Goal: Task Accomplishment & Management: Manage account settings

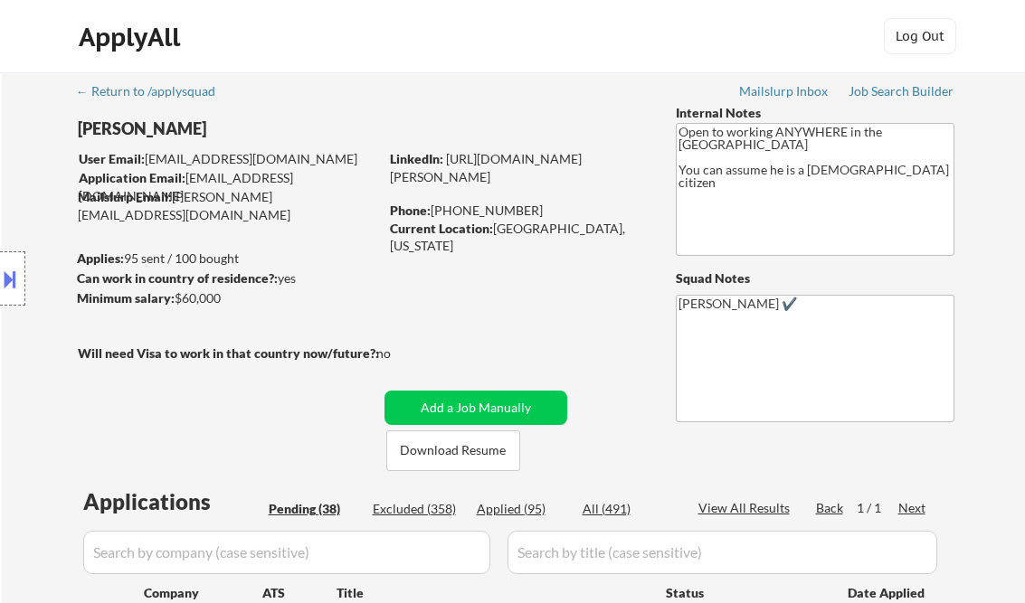
select select ""pending""
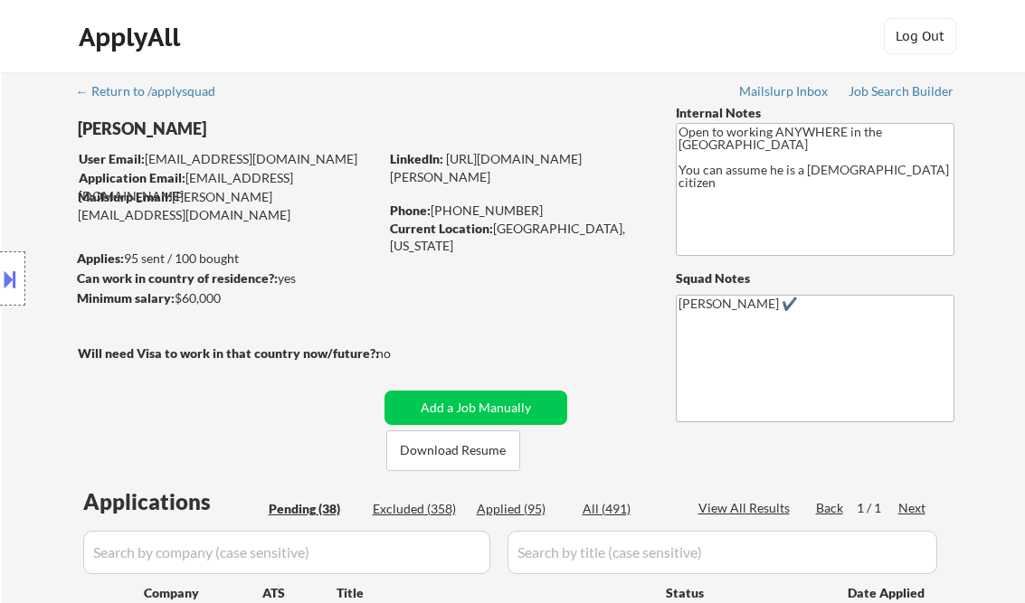
select select ""pending""
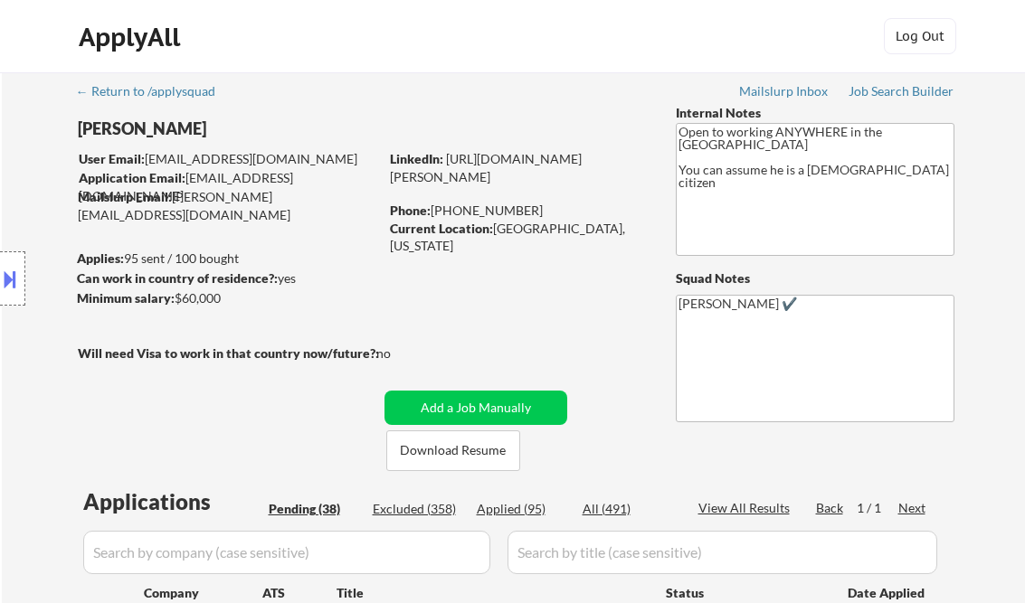
select select ""pending""
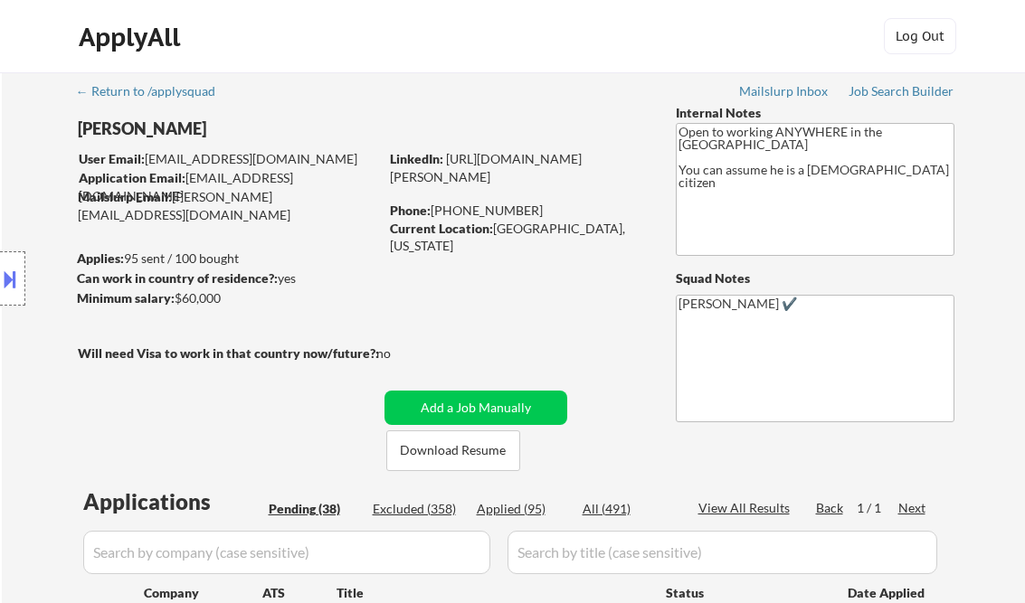
select select ""pending""
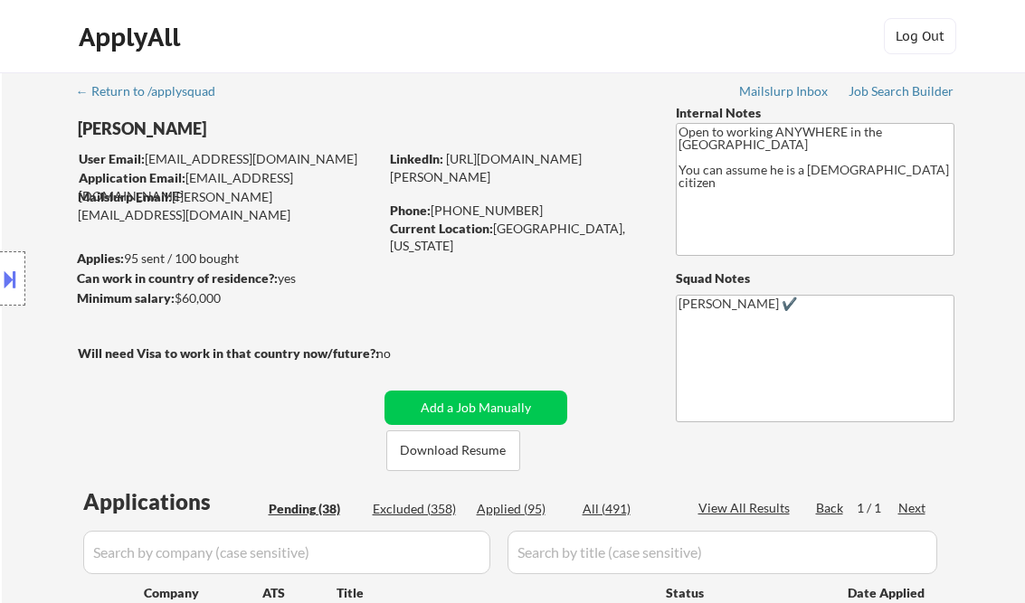
select select ""pending""
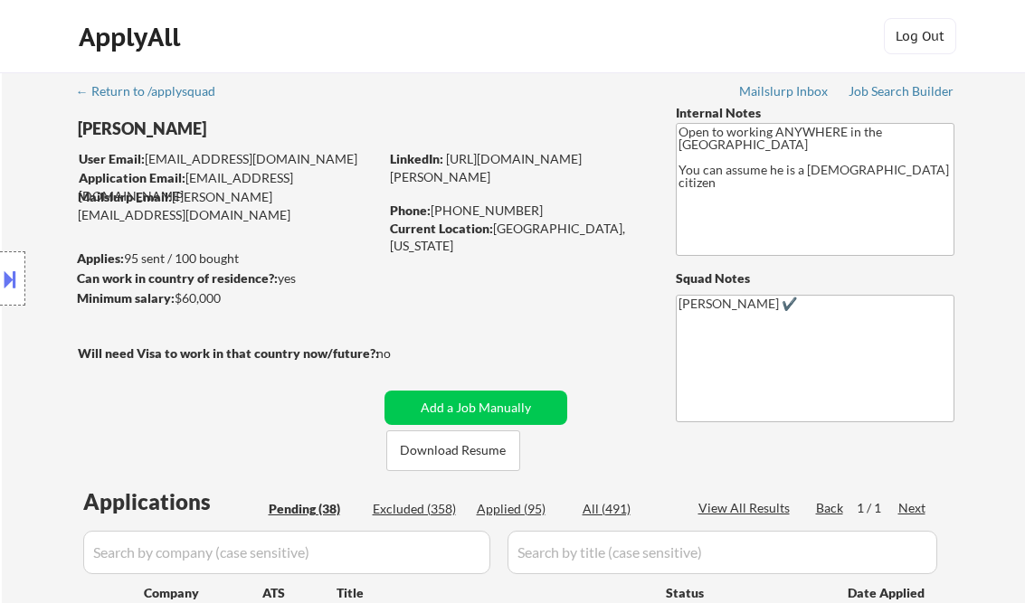
select select ""pending""
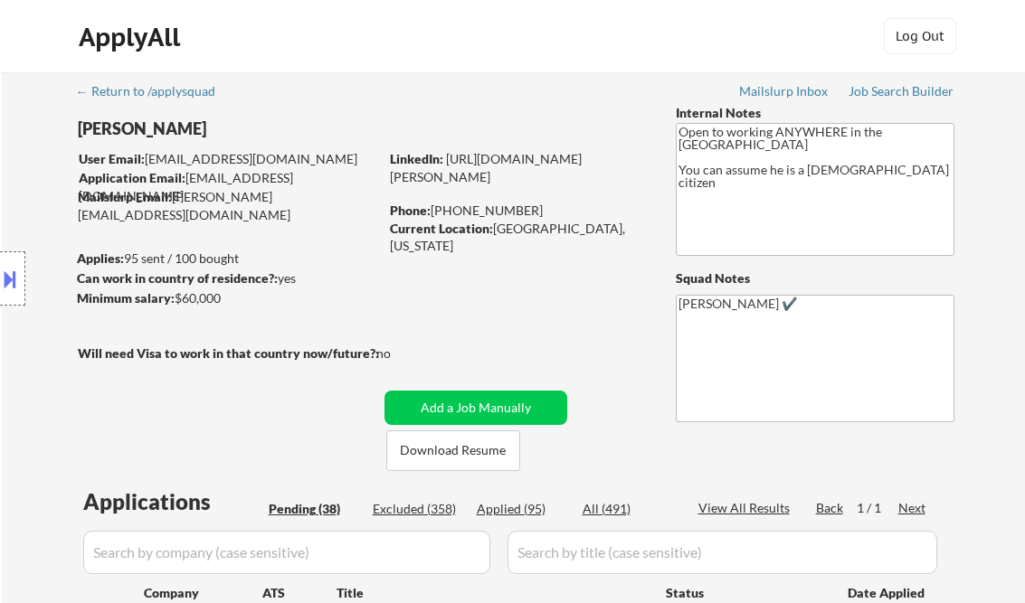
select select ""pending""
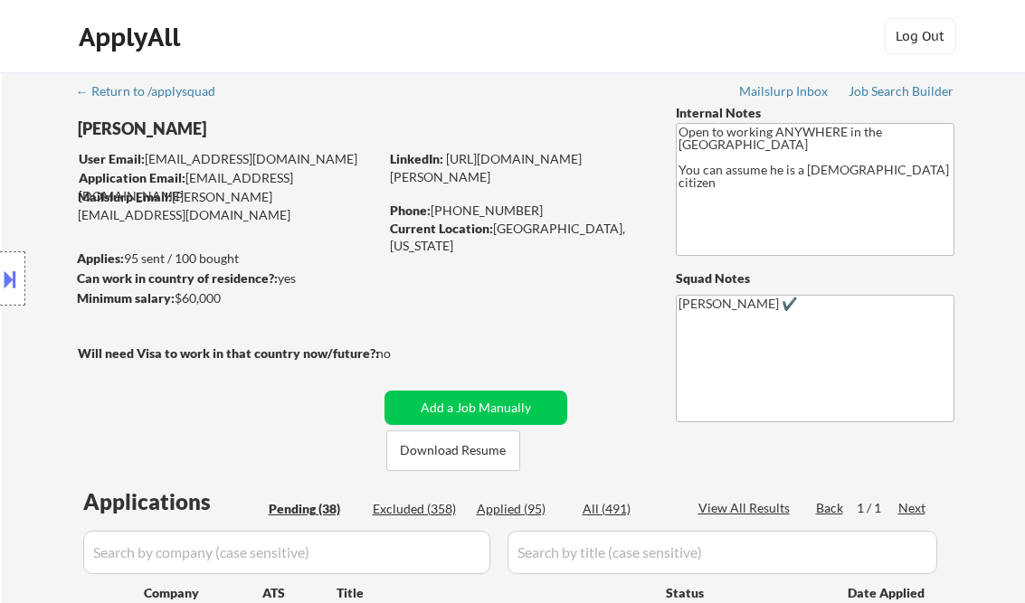
select select ""pending""
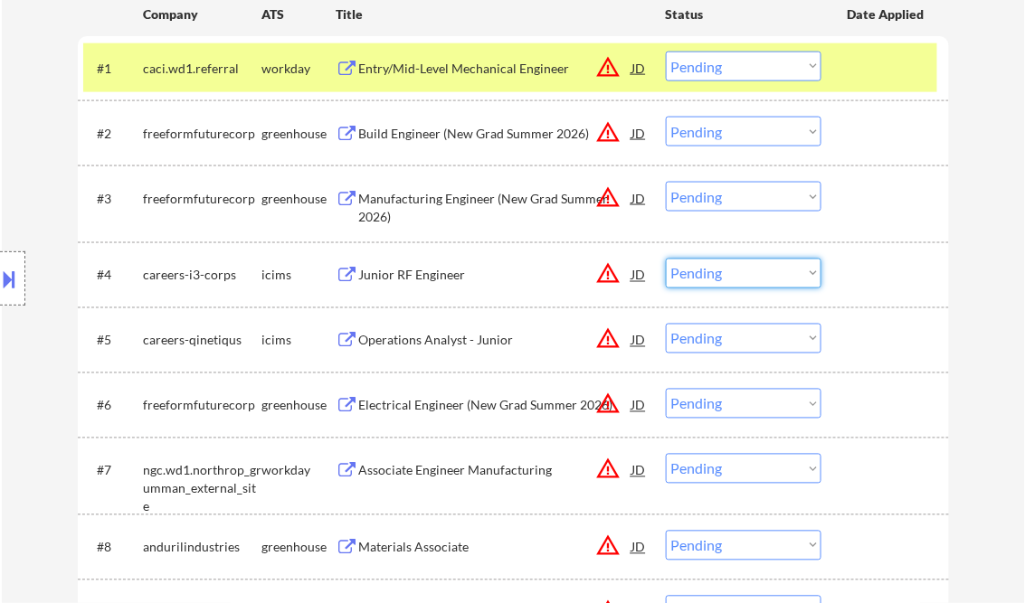
drag, startPoint x: 773, startPoint y: 270, endPoint x: 772, endPoint y: 279, distance: 9.1
click at [773, 270] on select "Choose an option... Pending Applied Excluded (Questions) Excluded (Expired) Exc…" at bounding box center [744, 274] width 156 height 30
click at [666, 259] on select "Choose an option... Pending Applied Excluded (Questions) Excluded (Expired) Exc…" at bounding box center [744, 274] width 156 height 30
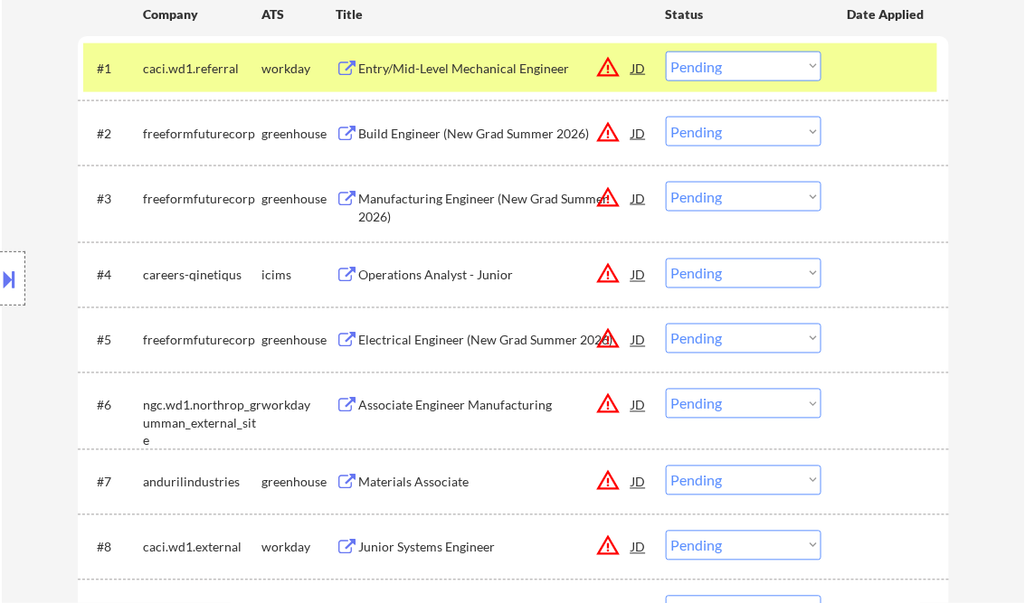
click at [448, 269] on div "Operations Analyst - Junior" at bounding box center [495, 276] width 273 height 18
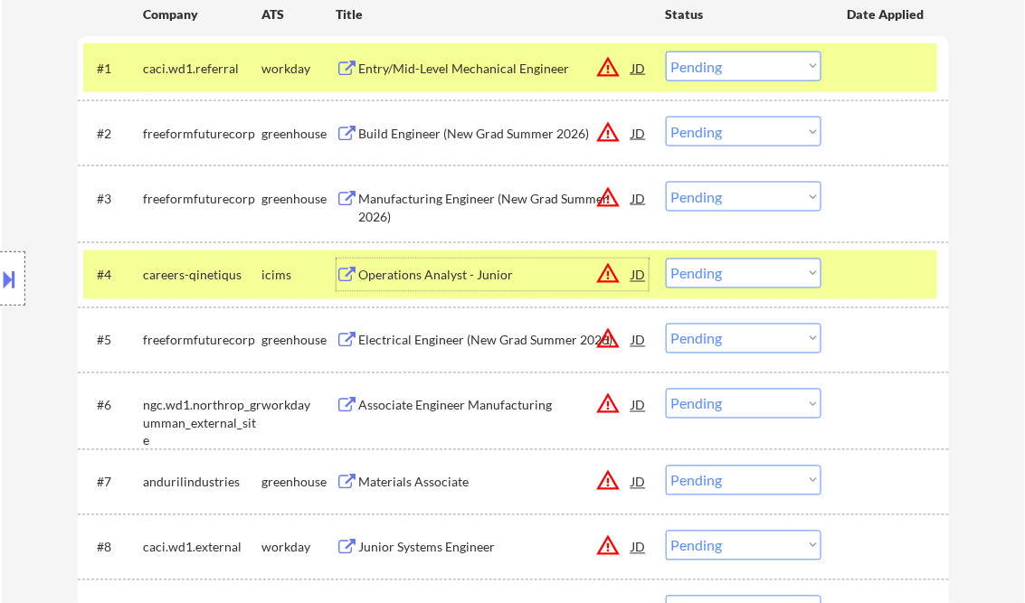
drag, startPoint x: 718, startPoint y: 272, endPoint x: 747, endPoint y: 288, distance: 32.8
click at [719, 271] on select "Choose an option... Pending Applied Excluded (Questions) Excluded (Expired) Exc…" at bounding box center [744, 274] width 156 height 30
click at [666, 259] on select "Choose an option... Pending Applied Excluded (Questions) Excluded (Expired) Exc…" at bounding box center [744, 274] width 156 height 30
select select ""pending""
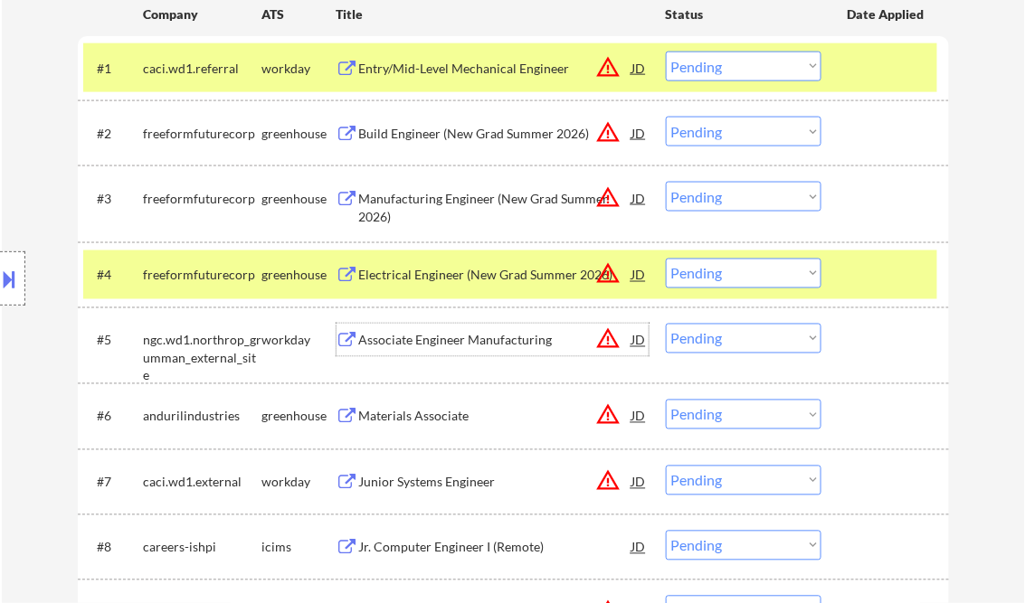
click at [398, 336] on div "Associate Engineer Manufacturing" at bounding box center [495, 341] width 273 height 18
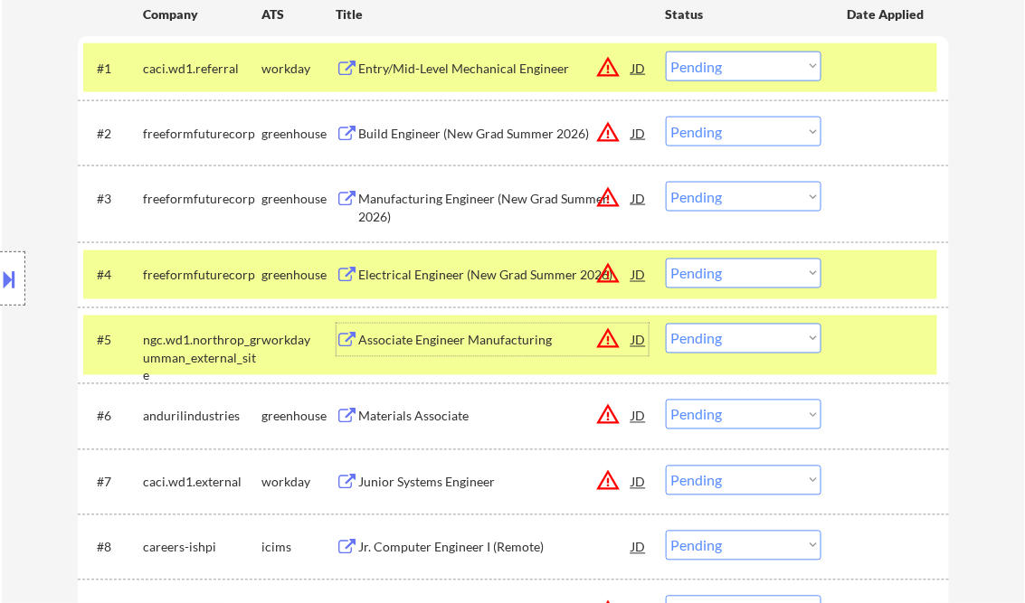
click at [455, 75] on div "Entry/Mid-Level Mechanical Engineer" at bounding box center [495, 69] width 273 height 18
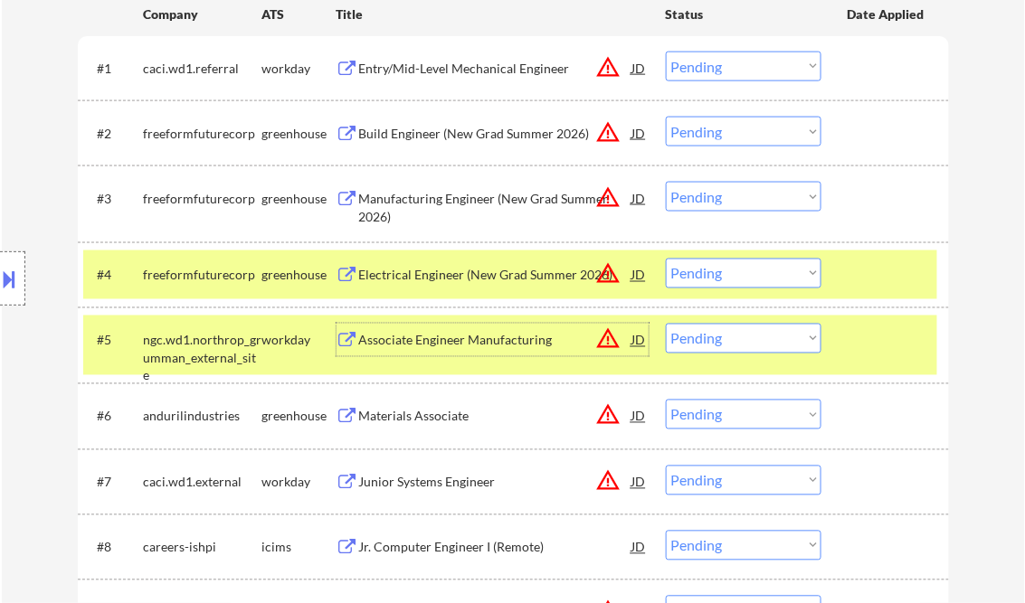
click at [432, 345] on div "Associate Engineer Manufacturing" at bounding box center [495, 341] width 273 height 18
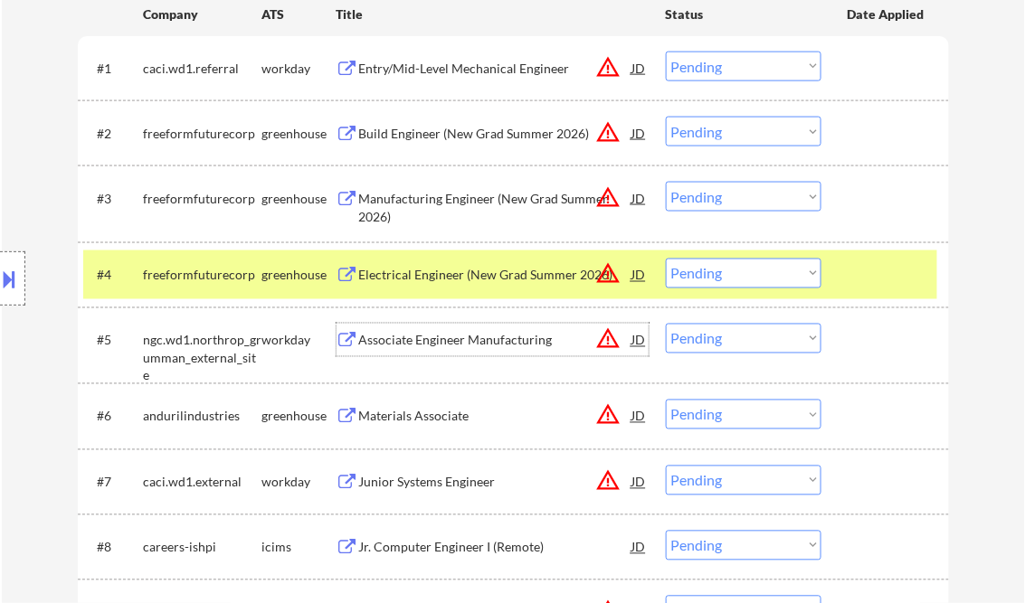
click at [714, 344] on select "Choose an option... Pending Applied Excluded (Questions) Excluded (Expired) Exc…" at bounding box center [744, 339] width 156 height 30
click at [666, 324] on select "Choose an option... Pending Applied Excluded (Questions) Excluded (Expired) Exc…" at bounding box center [744, 339] width 156 height 30
select select ""pending""
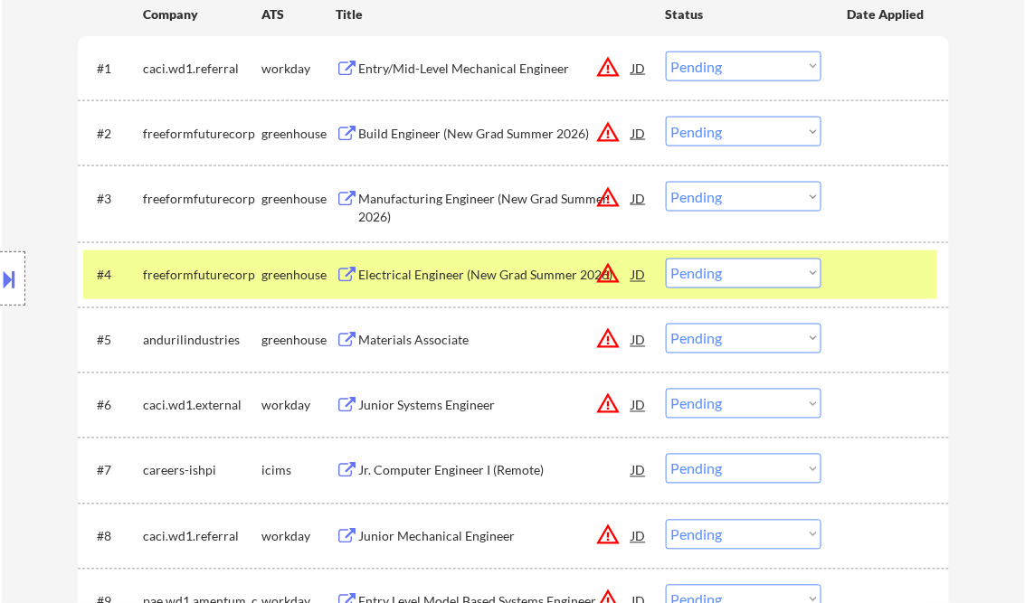
scroll to position [506, 0]
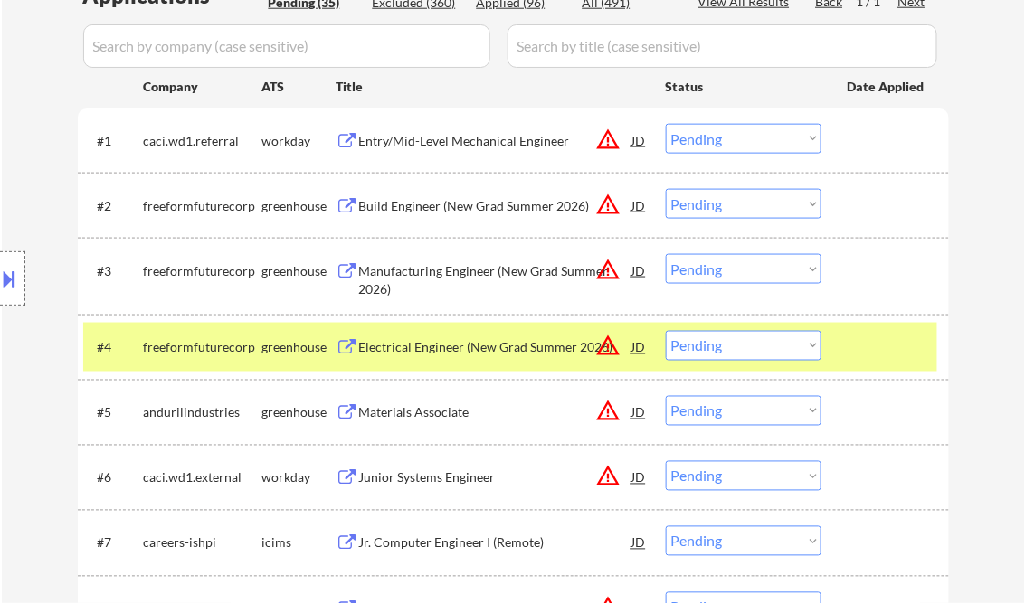
click at [468, 135] on div "Entry/Mid-Level Mechanical Engineer" at bounding box center [495, 141] width 273 height 18
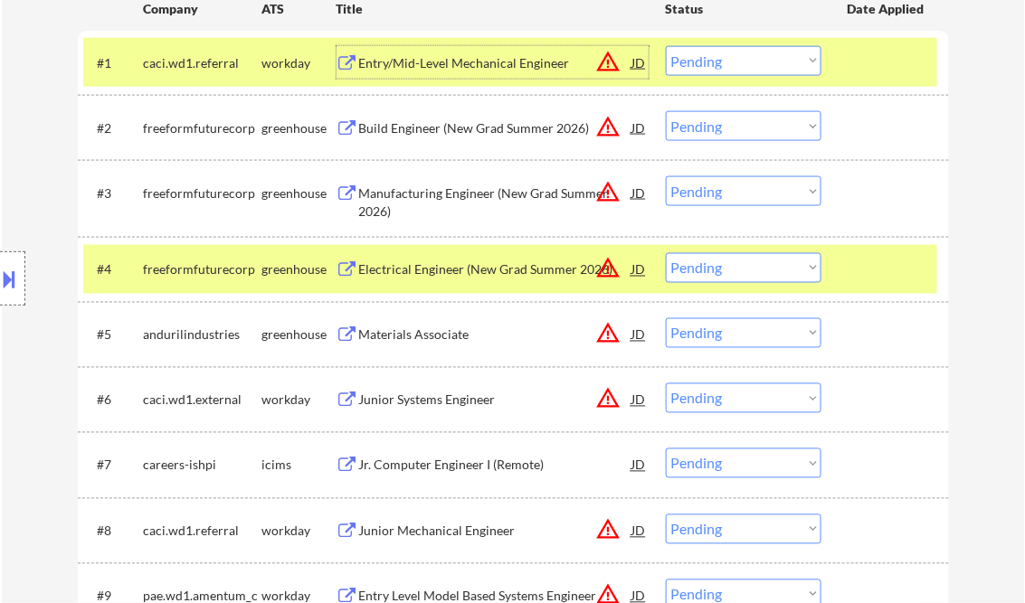
scroll to position [651, 0]
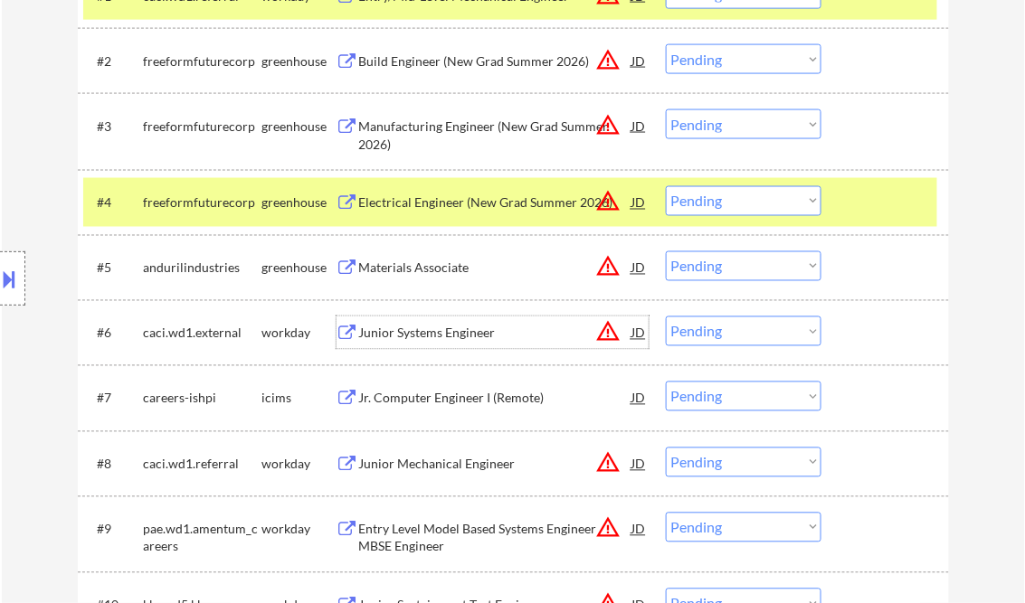
click at [419, 327] on div "Junior Systems Engineer" at bounding box center [495, 334] width 273 height 18
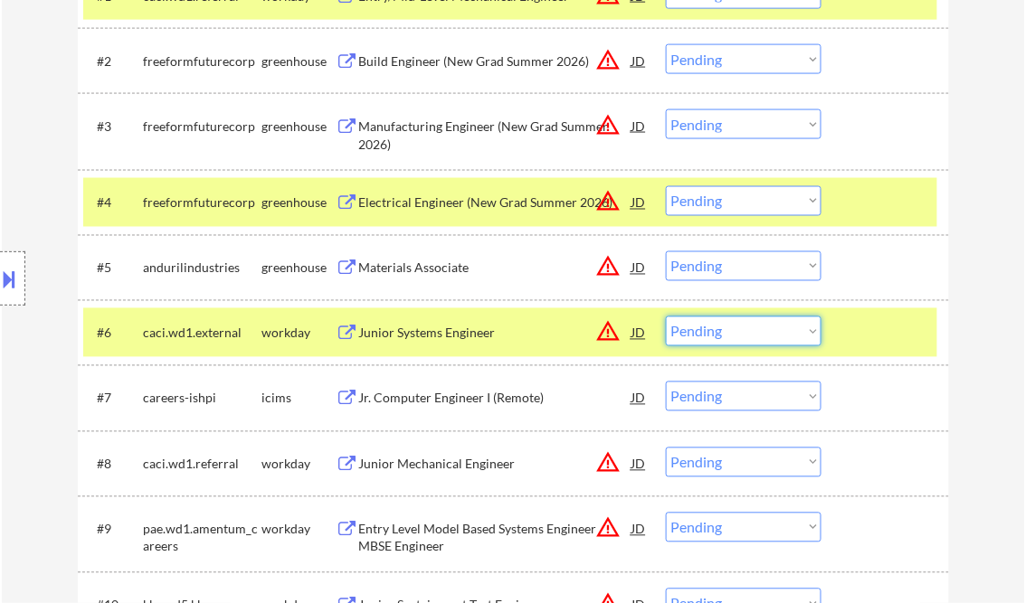
drag, startPoint x: 722, startPoint y: 331, endPoint x: 744, endPoint y: 348, distance: 28.4
click at [722, 331] on select "Choose an option... Pending Applied Excluded (Questions) Excluded (Expired) Exc…" at bounding box center [744, 332] width 156 height 30
click at [666, 317] on select "Choose an option... Pending Applied Excluded (Questions) Excluded (Expired) Exc…" at bounding box center [744, 332] width 156 height 30
select select ""pending""
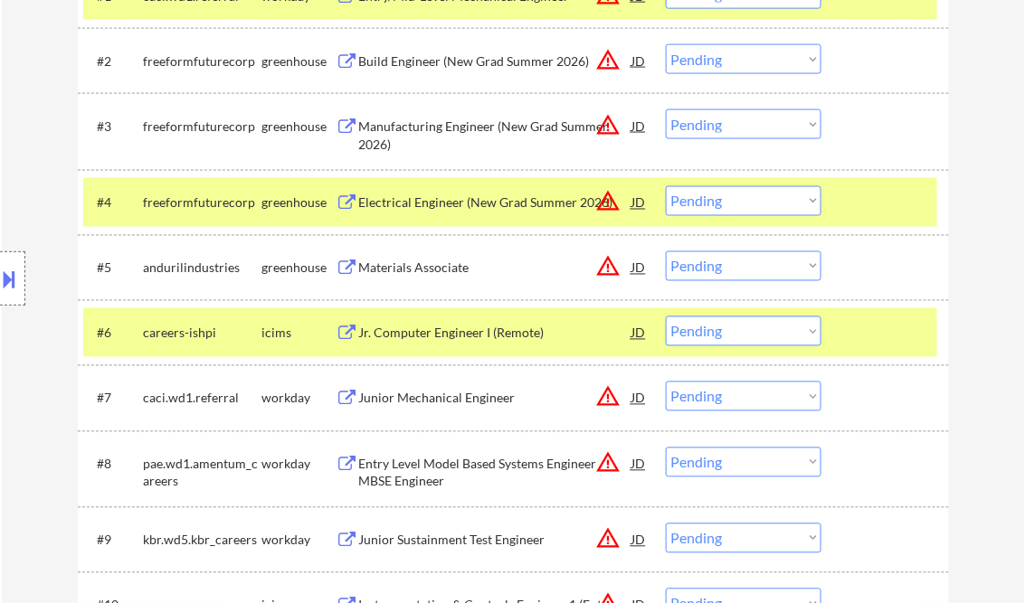
click at [428, 393] on div "Junior Mechanical Engineer" at bounding box center [495, 399] width 273 height 18
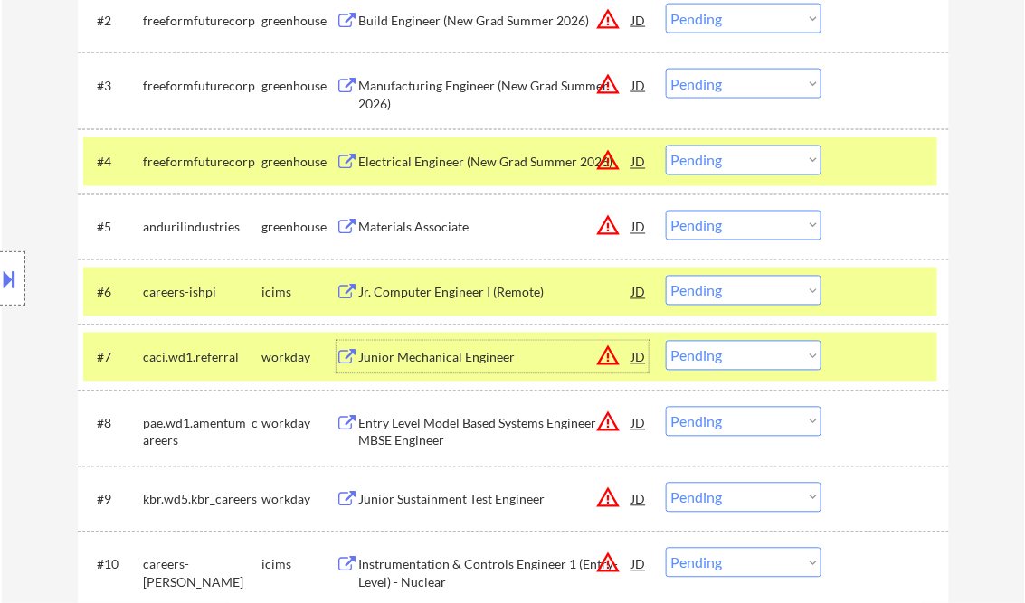
scroll to position [723, 0]
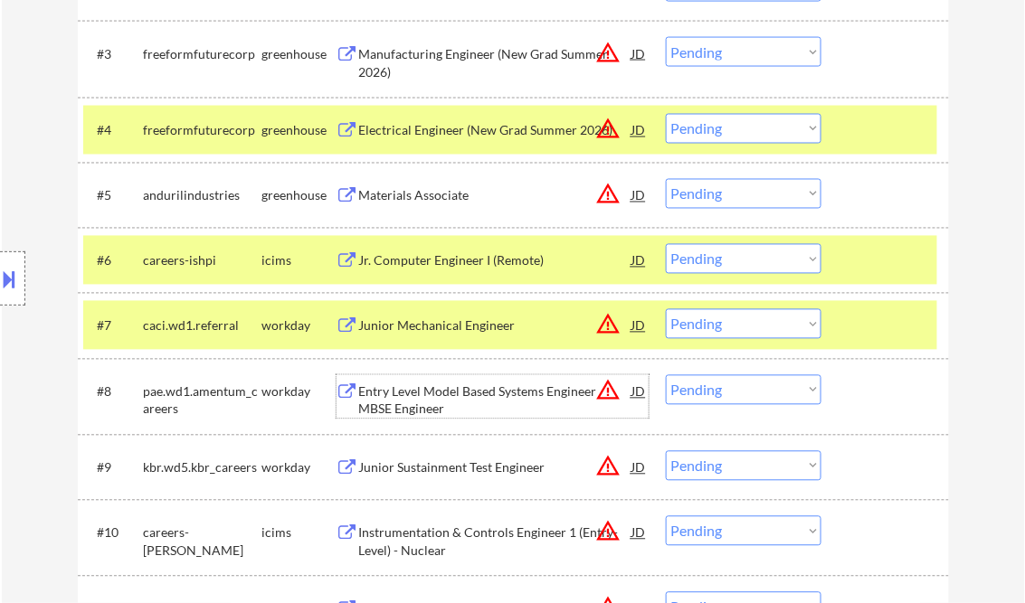
click at [459, 397] on div "Entry Level Model Based Systems Engineer MBSE Engineer" at bounding box center [495, 400] width 273 height 35
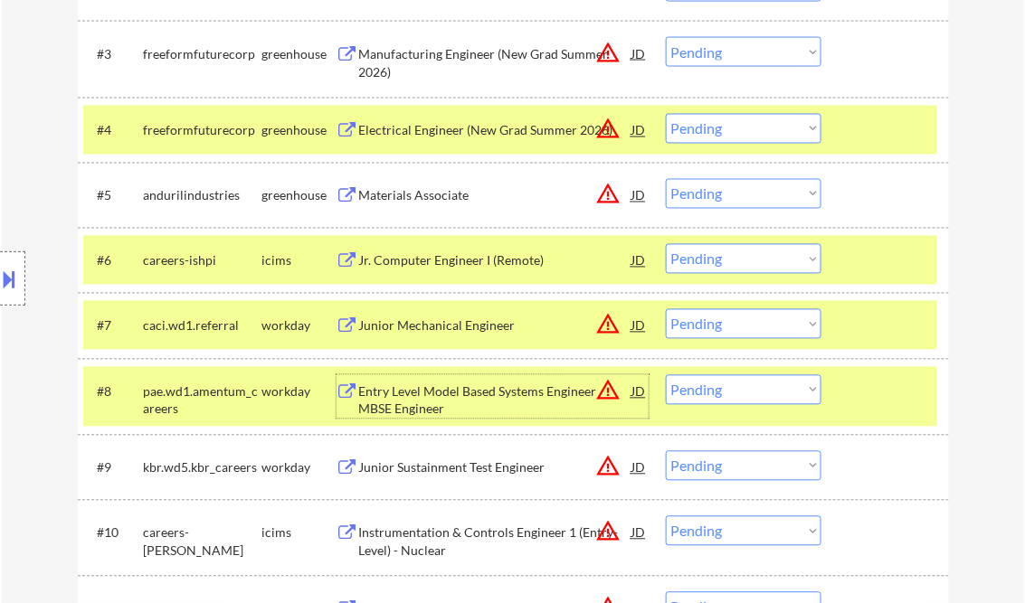
drag, startPoint x: 844, startPoint y: 333, endPoint x: 852, endPoint y: 327, distance: 9.8
click at [845, 333] on div "#7 caci.wd1.referral workday Junior Mechanical Engineer JD warning_amber Choose…" at bounding box center [510, 325] width 854 height 49
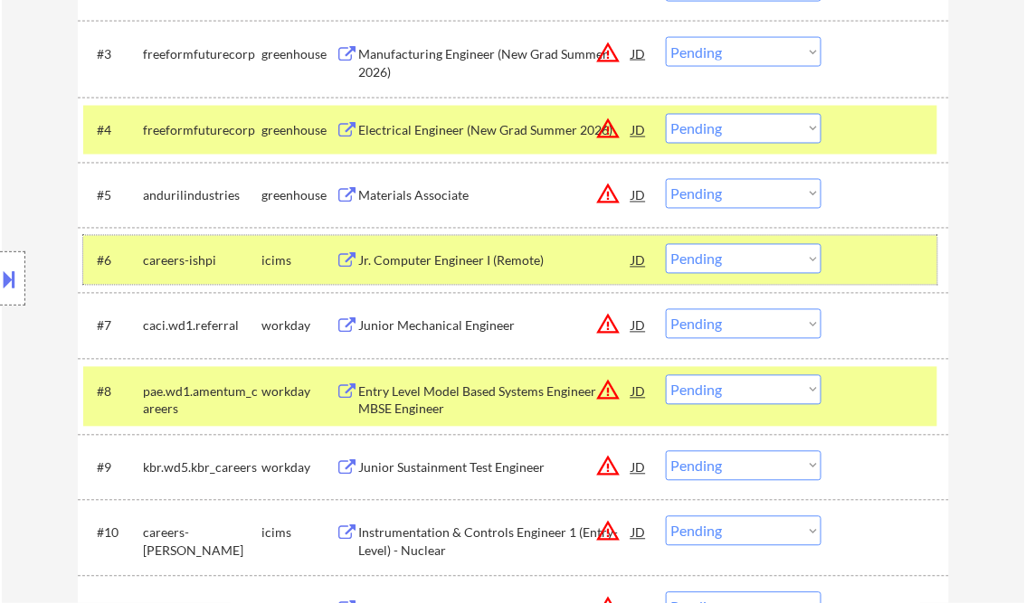
click at [872, 276] on div at bounding box center [887, 260] width 80 height 33
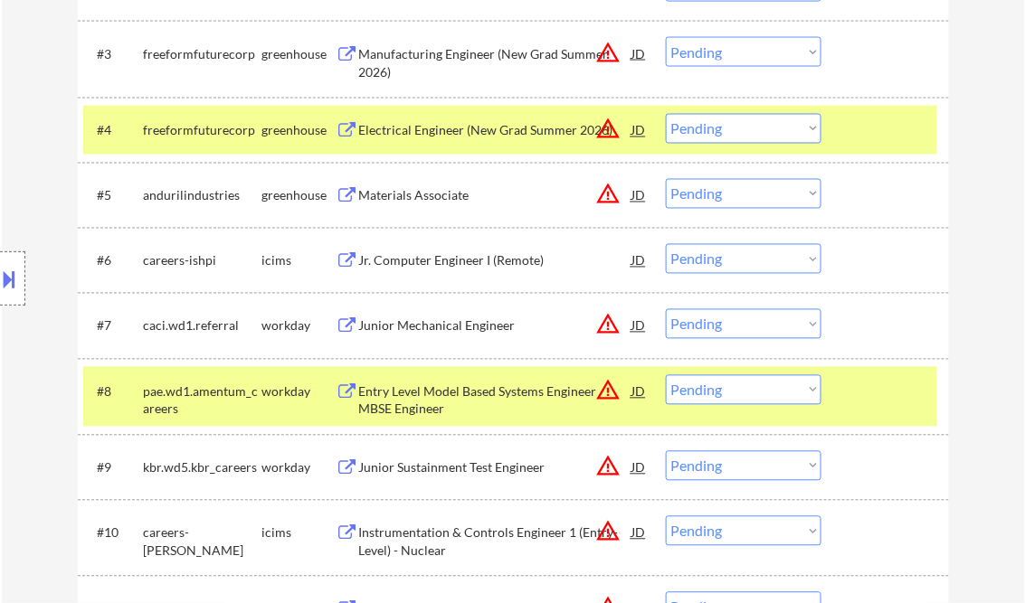
click at [814, 391] on select "Choose an option... Pending Applied Excluded (Questions) Excluded (Expired) Exc…" at bounding box center [744, 390] width 156 height 30
click at [666, 375] on select "Choose an option... Pending Applied Excluded (Questions) Excluded (Expired) Exc…" at bounding box center [744, 390] width 156 height 30
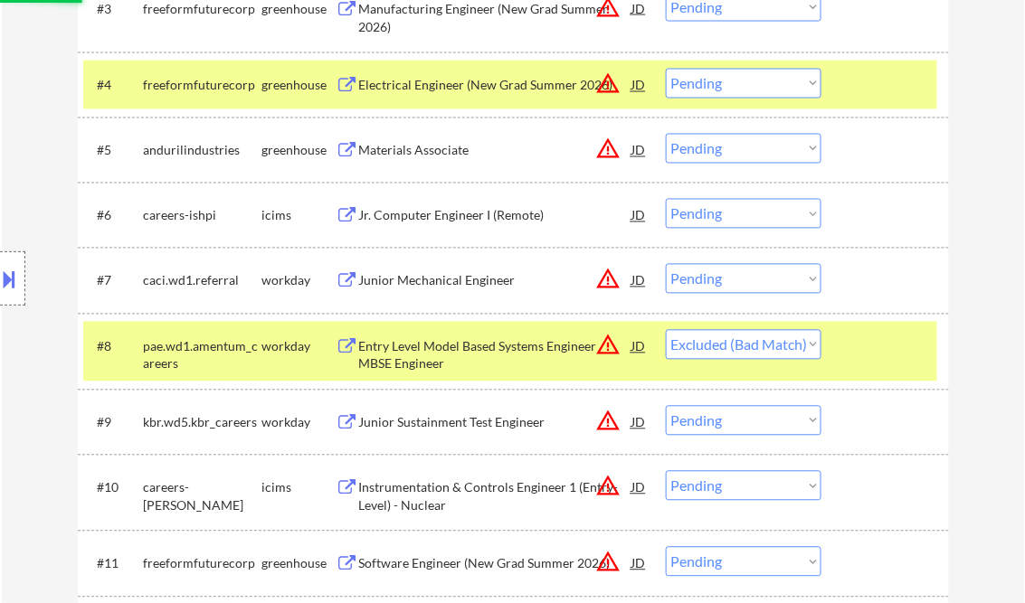
scroll to position [796, 0]
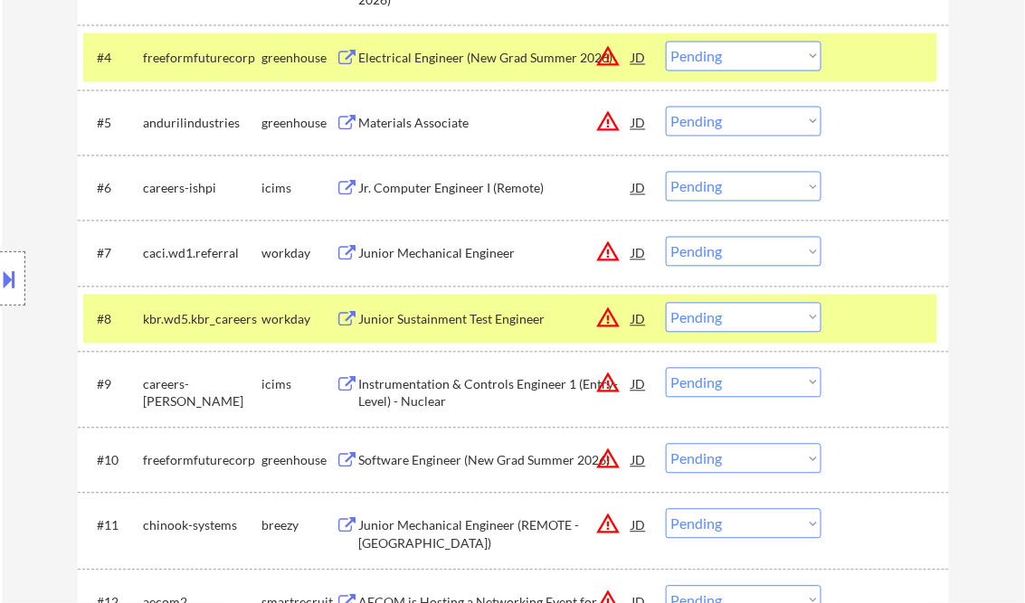
click at [441, 324] on div "Junior Sustainment Test Engineer" at bounding box center [495, 320] width 273 height 18
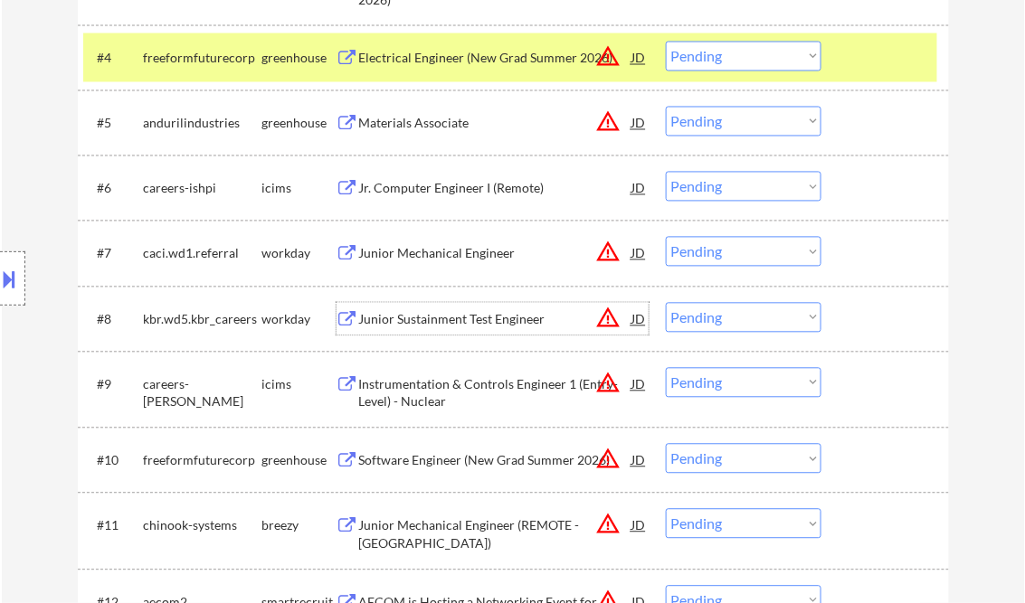
click at [764, 322] on select "Choose an option... Pending Applied Excluded (Questions) Excluded (Expired) Exc…" at bounding box center [744, 318] width 156 height 30
click at [666, 303] on select "Choose an option... Pending Applied Excluded (Questions) Excluded (Expired) Exc…" at bounding box center [744, 318] width 156 height 30
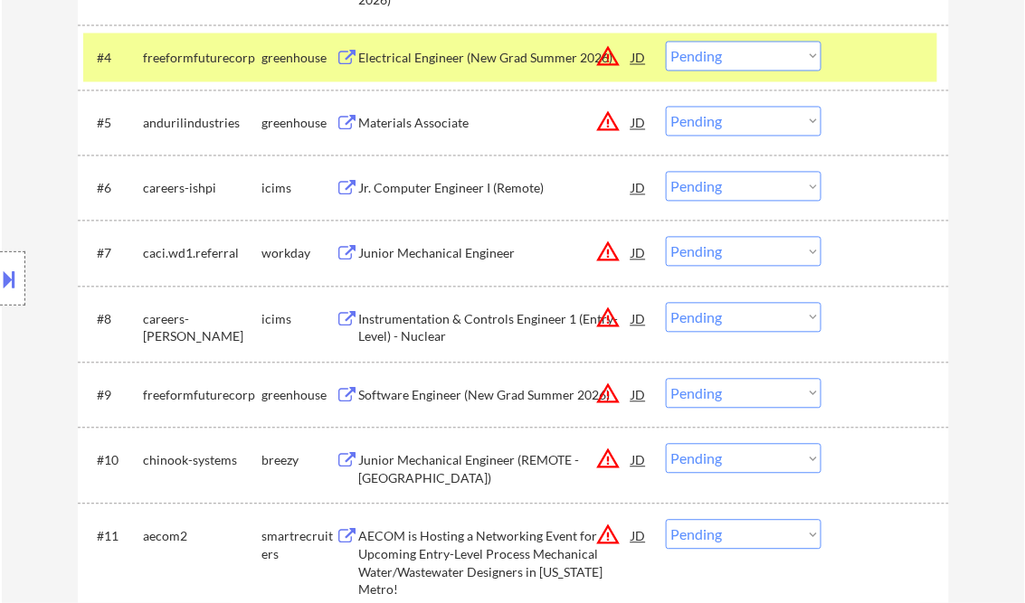
click at [490, 330] on div "Instrumentation & Controls Engineer 1 (Entry-Level) - Nuclear" at bounding box center [495, 328] width 273 height 35
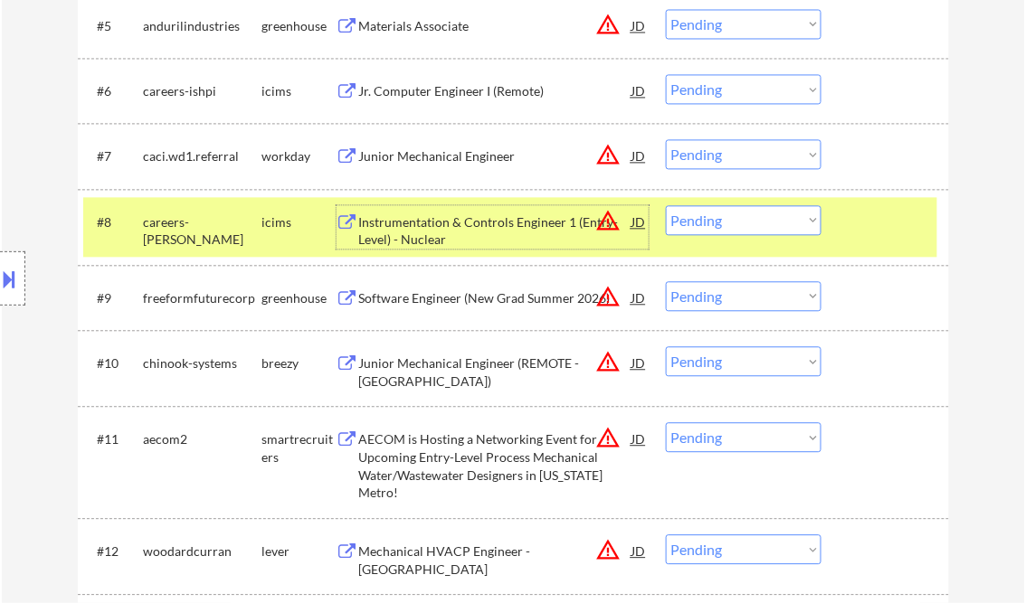
scroll to position [941, 0]
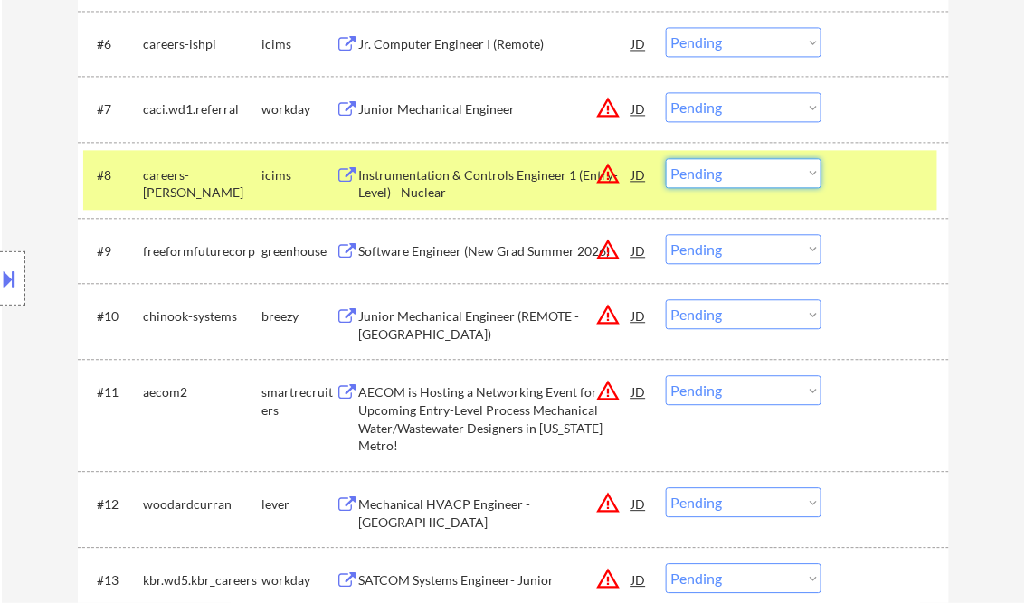
drag, startPoint x: 719, startPoint y: 177, endPoint x: 723, endPoint y: 188, distance: 11.8
click at [719, 177] on select "Choose an option... Pending Applied Excluded (Questions) Excluded (Expired) Exc…" at bounding box center [744, 173] width 156 height 30
click at [666, 158] on select "Choose an option... Pending Applied Excluded (Questions) Excluded (Expired) Exc…" at bounding box center [744, 173] width 156 height 30
select select ""pending""
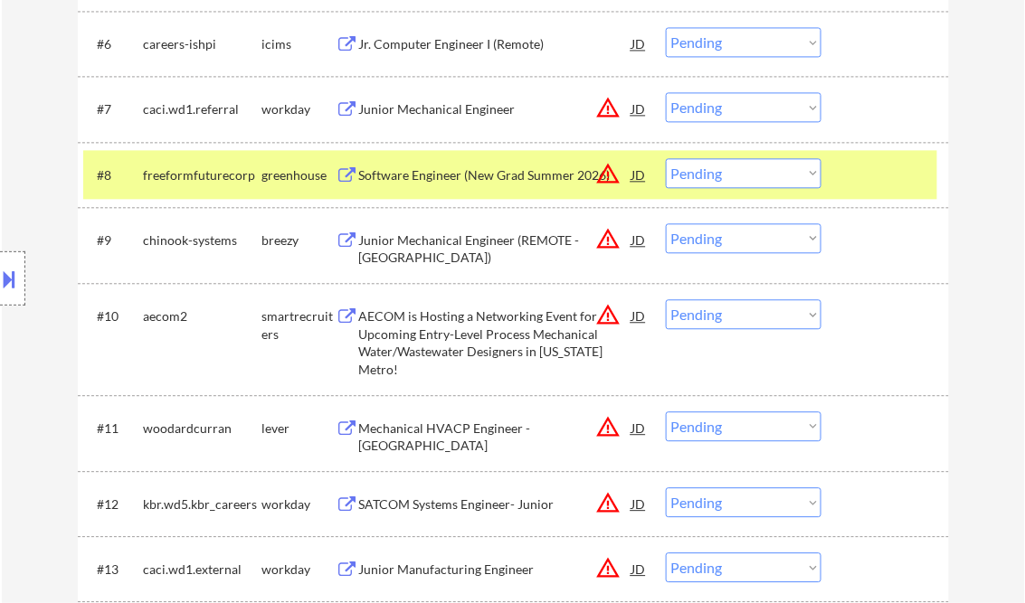
click at [426, 247] on div "Junior Mechanical Engineer (REMOTE - Raleigh-Durham)" at bounding box center [495, 249] width 273 height 35
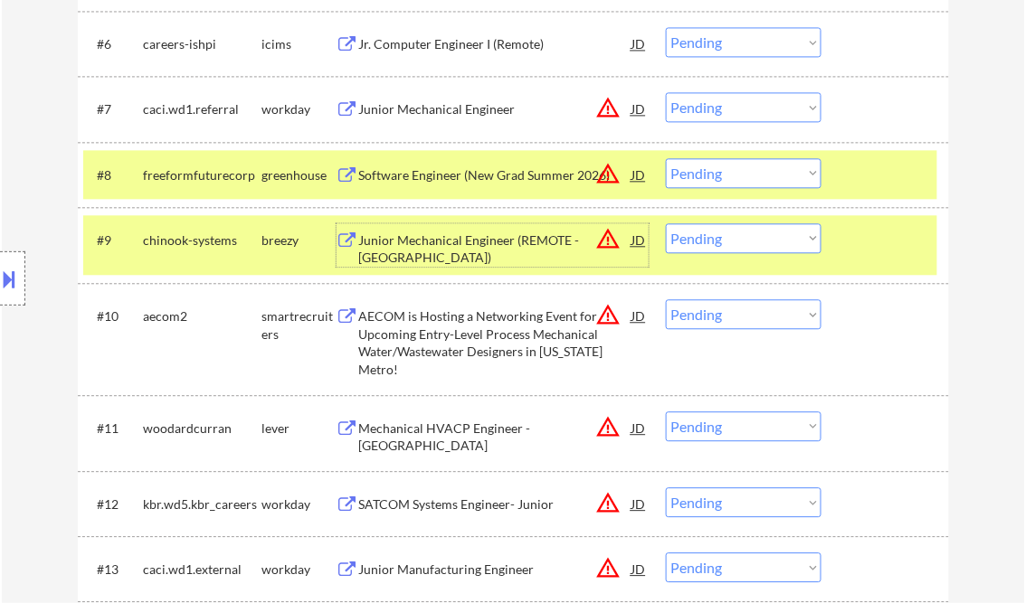
drag, startPoint x: 742, startPoint y: 235, endPoint x: 790, endPoint y: 255, distance: 52.7
click at [744, 234] on select "Choose an option... Pending Applied Excluded (Questions) Excluded (Expired) Exc…" at bounding box center [744, 238] width 156 height 30
click at [666, 223] on select "Choose an option... Pending Applied Excluded (Questions) Excluded (Expired) Exc…" at bounding box center [744, 238] width 156 height 30
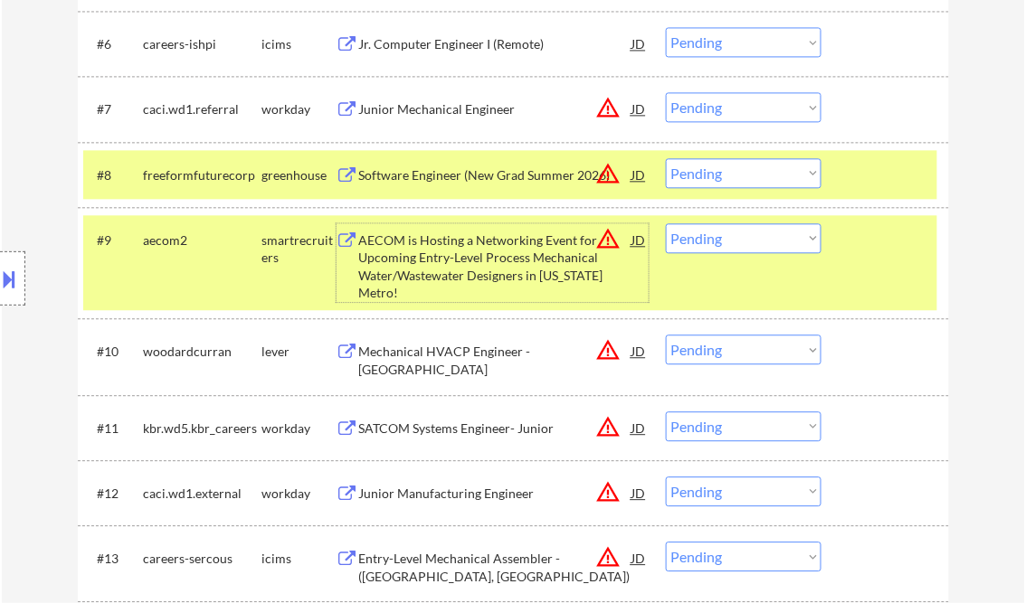
click at [448, 268] on div "AECOM is Hosting a Networking Event for Upcoming Entry-Level Process Mechanical…" at bounding box center [495, 267] width 273 height 71
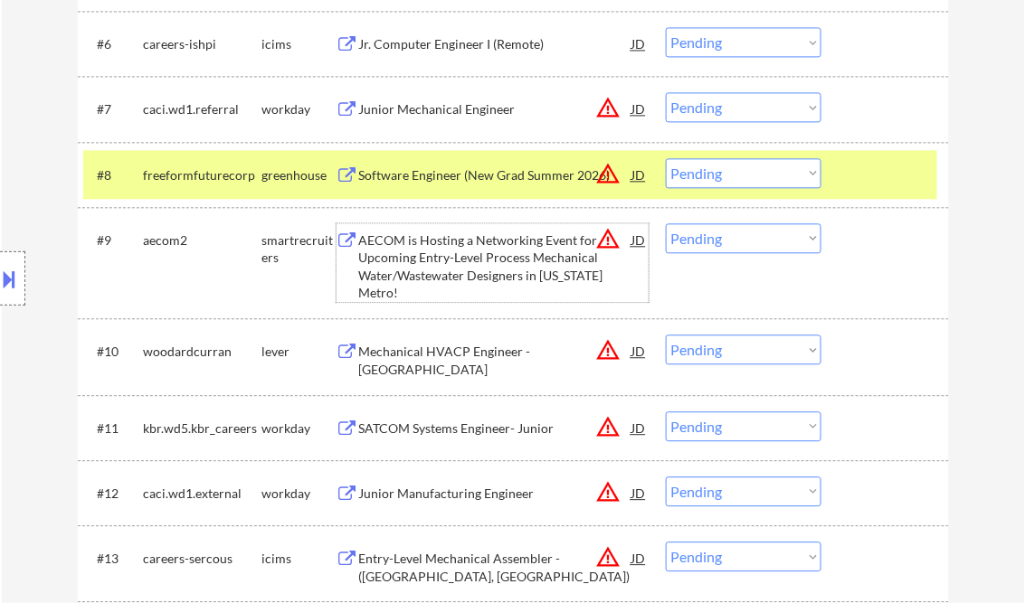
click at [732, 241] on select "Choose an option... Pending Applied Excluded (Questions) Excluded (Expired) Exc…" at bounding box center [744, 238] width 156 height 30
click at [666, 223] on select "Choose an option... Pending Applied Excluded (Questions) Excluded (Expired) Exc…" at bounding box center [744, 238] width 156 height 30
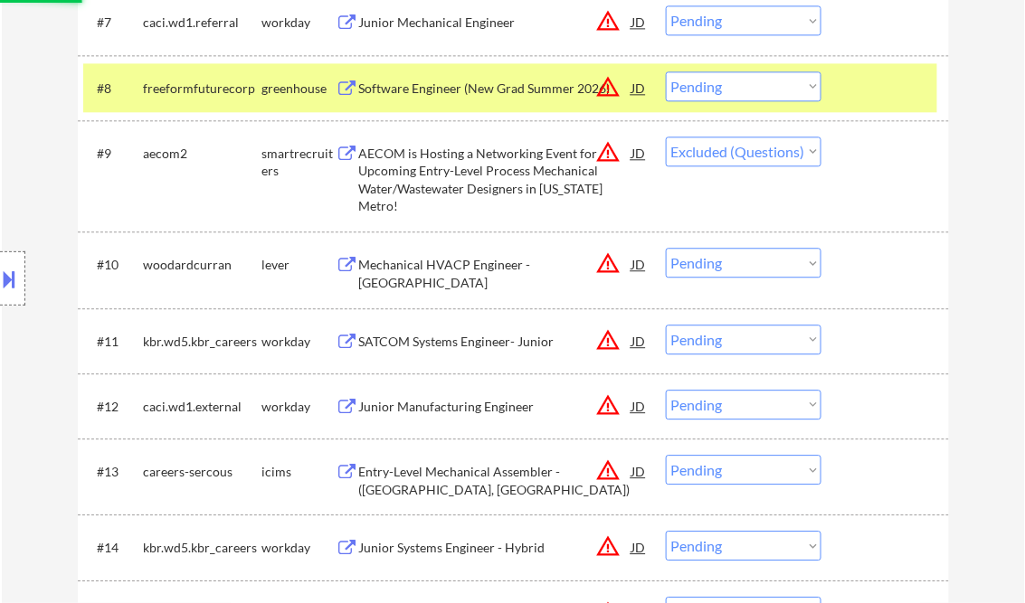
scroll to position [1085, 0]
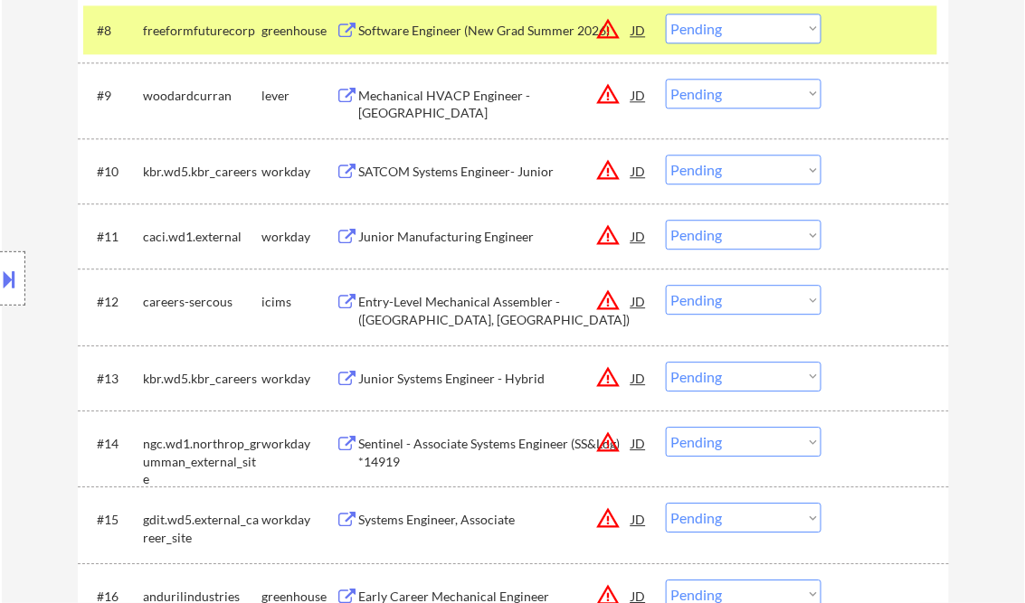
click at [424, 97] on div "Mechanical HVACP Engineer - New England Region" at bounding box center [495, 104] width 273 height 35
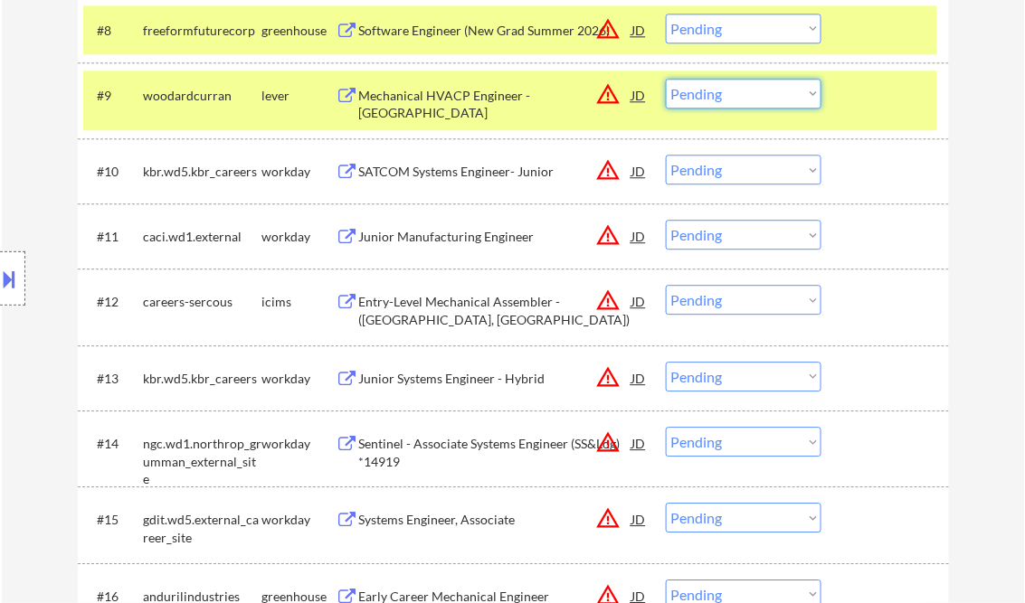
drag, startPoint x: 756, startPoint y: 89, endPoint x: 804, endPoint y: 110, distance: 52.6
click at [757, 89] on select "Choose an option... Pending Applied Excluded (Questions) Excluded (Expired) Exc…" at bounding box center [744, 94] width 156 height 30
click at [666, 79] on select "Choose an option... Pending Applied Excluded (Questions) Excluded (Expired) Exc…" at bounding box center [744, 94] width 156 height 30
click at [890, 36] on div at bounding box center [887, 30] width 80 height 33
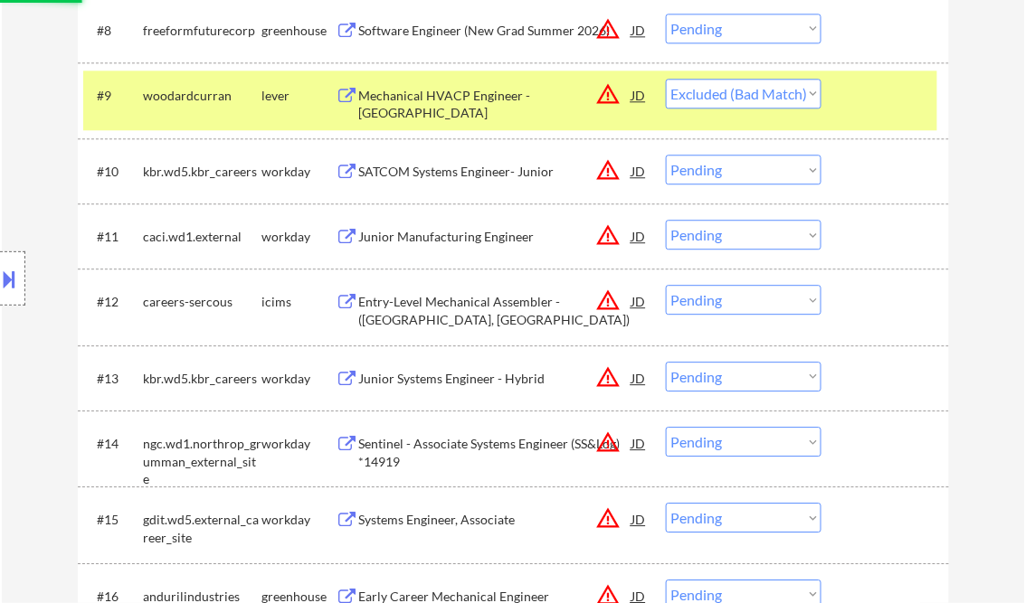
click at [891, 94] on div at bounding box center [887, 95] width 80 height 33
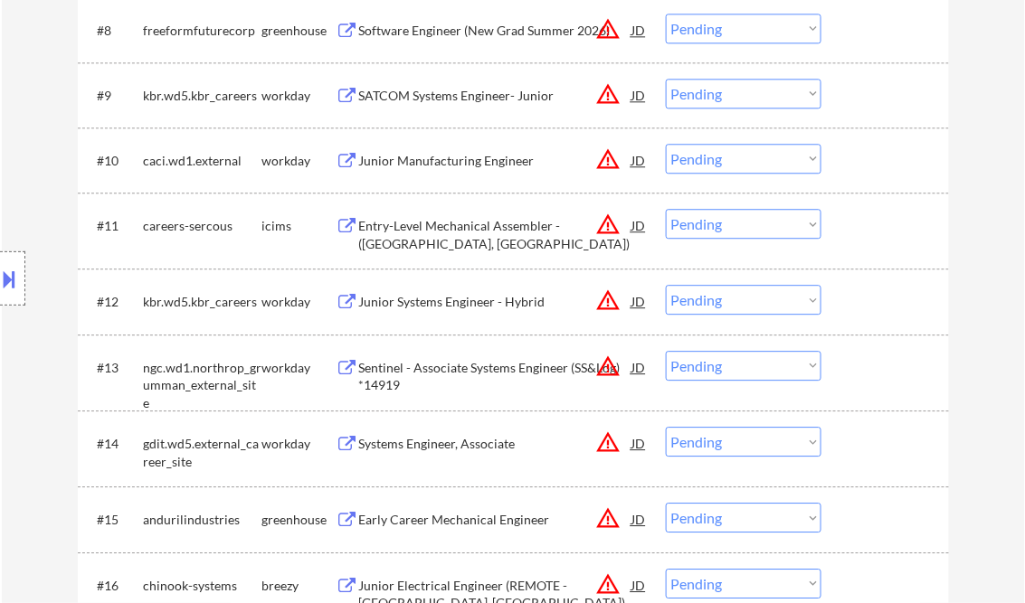
click at [447, 96] on div "SATCOM Systems Engineer- Junior" at bounding box center [495, 96] width 273 height 18
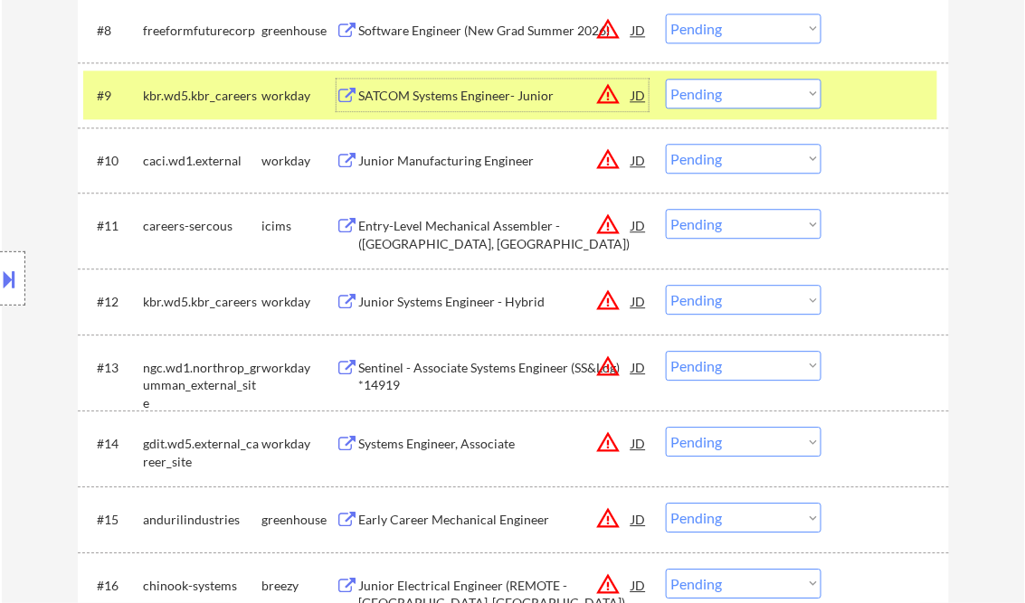
drag, startPoint x: 729, startPoint y: 102, endPoint x: 738, endPoint y: 106, distance: 9.7
click at [729, 102] on select "Choose an option... Pending Applied Excluded (Questions) Excluded (Expired) Exc…" at bounding box center [744, 94] width 156 height 30
click at [666, 79] on select "Choose an option... Pending Applied Excluded (Questions) Excluded (Expired) Exc…" at bounding box center [744, 94] width 156 height 30
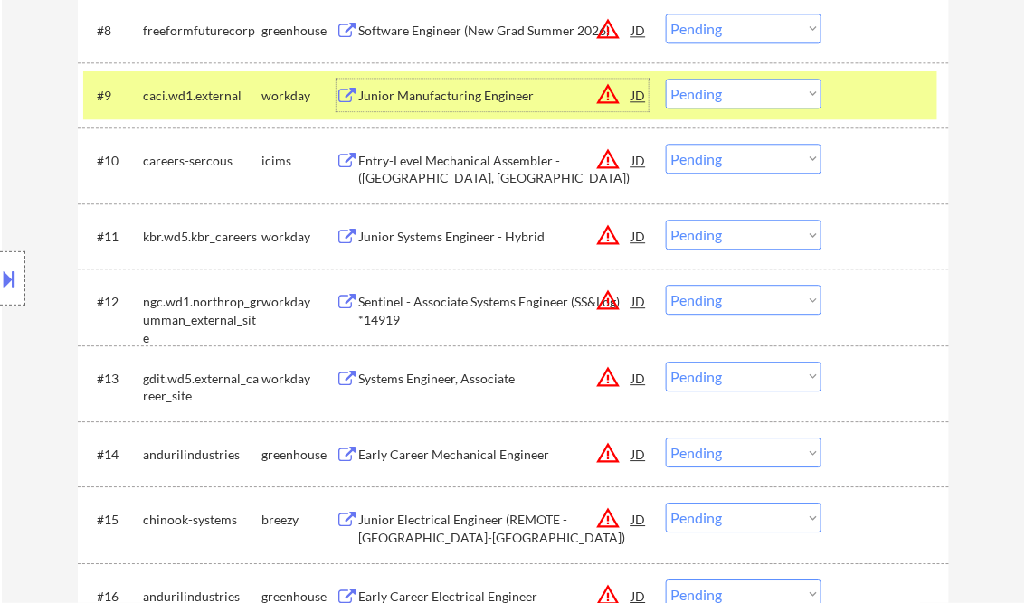
click at [443, 90] on div "Junior Manufacturing Engineer" at bounding box center [495, 96] width 273 height 18
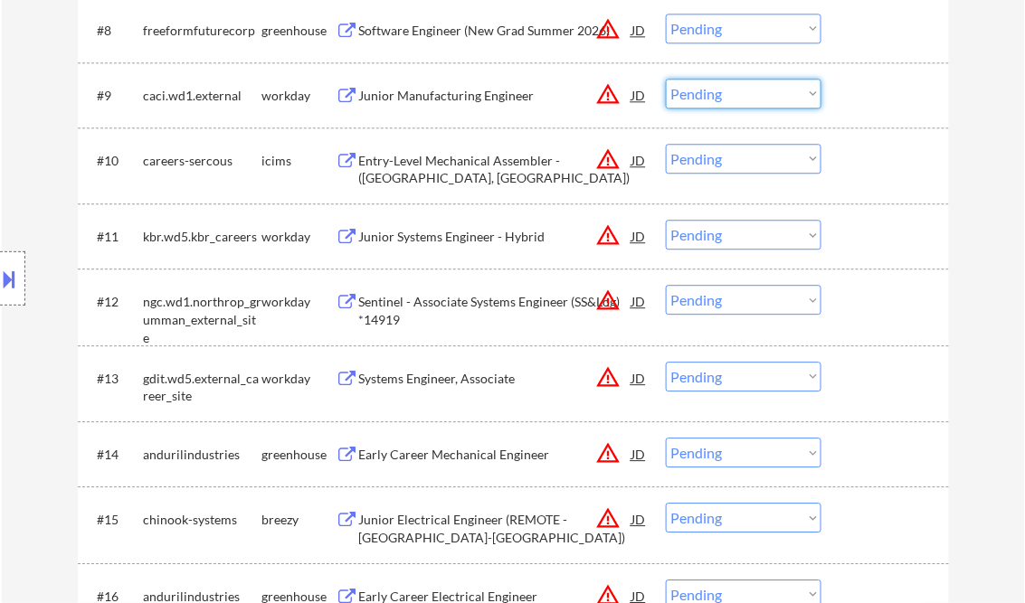
drag, startPoint x: 697, startPoint y: 99, endPoint x: 751, endPoint y: 108, distance: 54.1
click at [700, 94] on select "Choose an option... Pending Applied Excluded (Questions) Excluded (Expired) Exc…" at bounding box center [744, 94] width 156 height 30
click at [666, 79] on select "Choose an option... Pending Applied Excluded (Questions) Excluded (Expired) Exc…" at bounding box center [744, 94] width 156 height 30
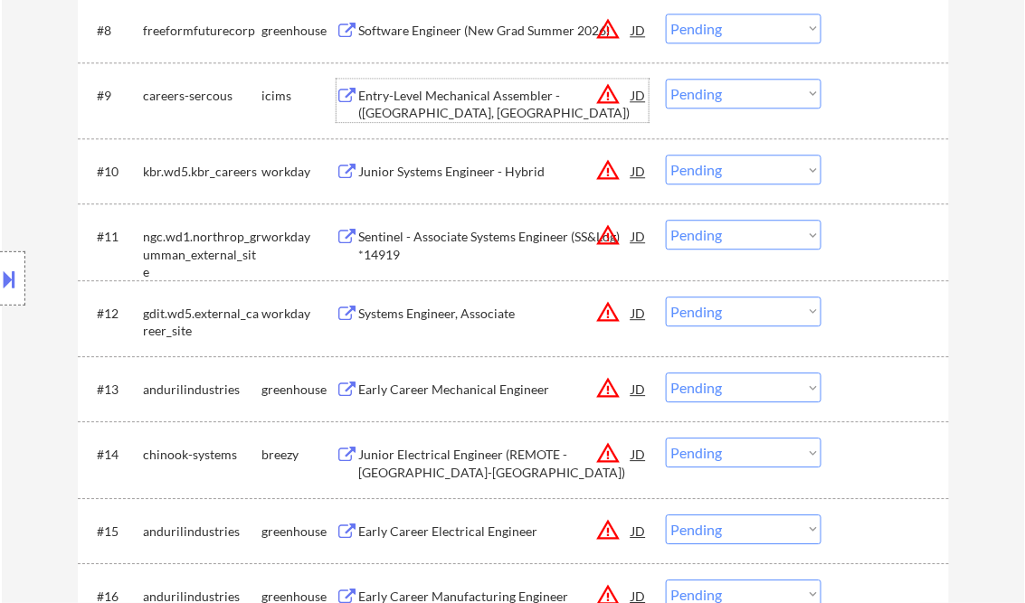
click at [466, 105] on div "Entry-Level Mechanical Assembler - (Pensacola, FL)" at bounding box center [495, 104] width 273 height 35
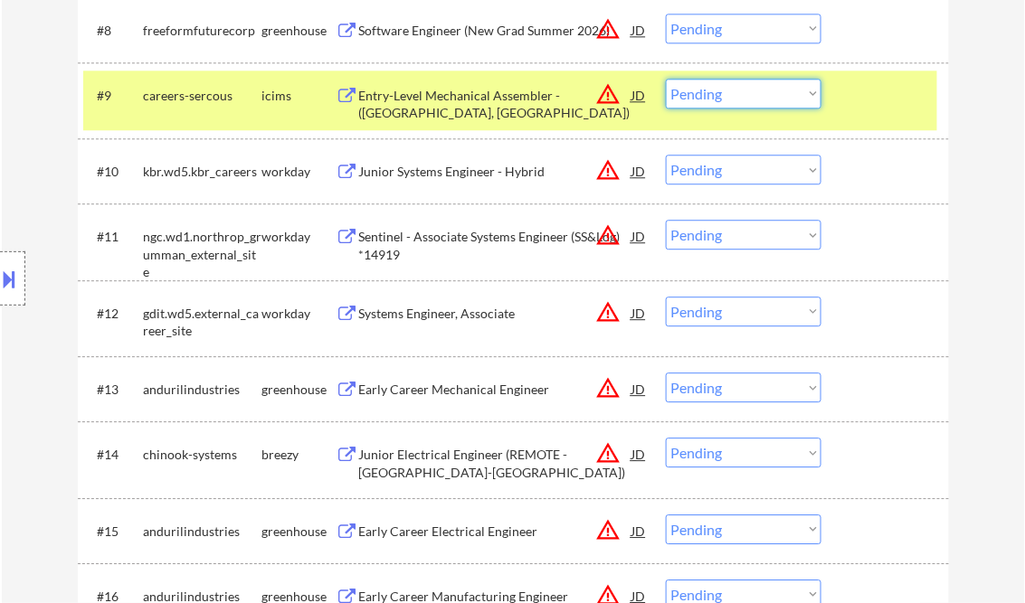
drag, startPoint x: 761, startPoint y: 87, endPoint x: 783, endPoint y: 109, distance: 31.3
click at [761, 87] on select "Choose an option... Pending Applied Excluded (Questions) Excluded (Expired) Exc…" at bounding box center [744, 94] width 156 height 30
click at [666, 79] on select "Choose an option... Pending Applied Excluded (Questions) Excluded (Expired) Exc…" at bounding box center [744, 94] width 156 height 30
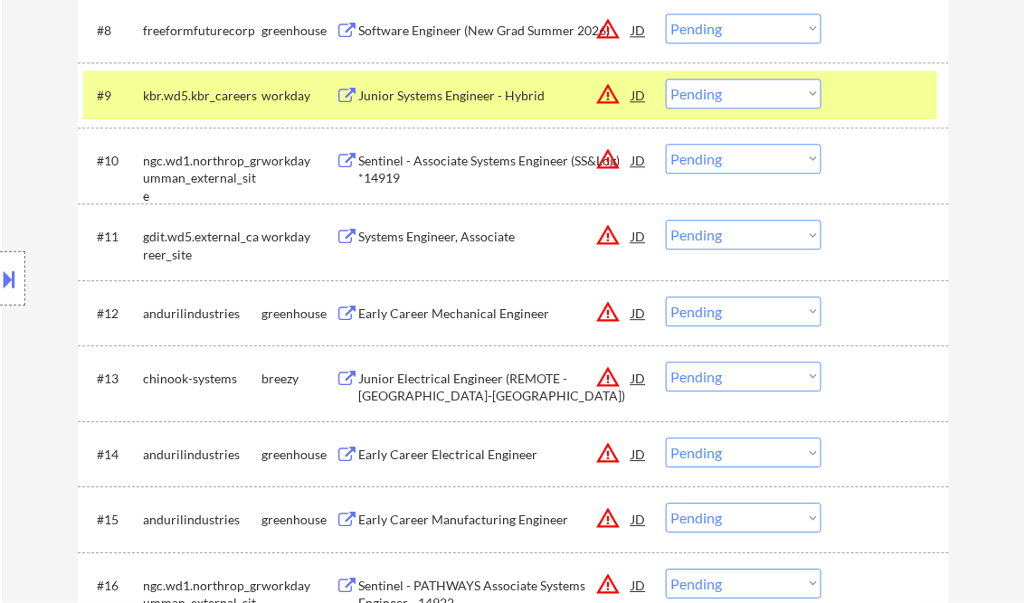
click at [424, 99] on div "Junior Systems Engineer - Hybrid" at bounding box center [495, 96] width 273 height 18
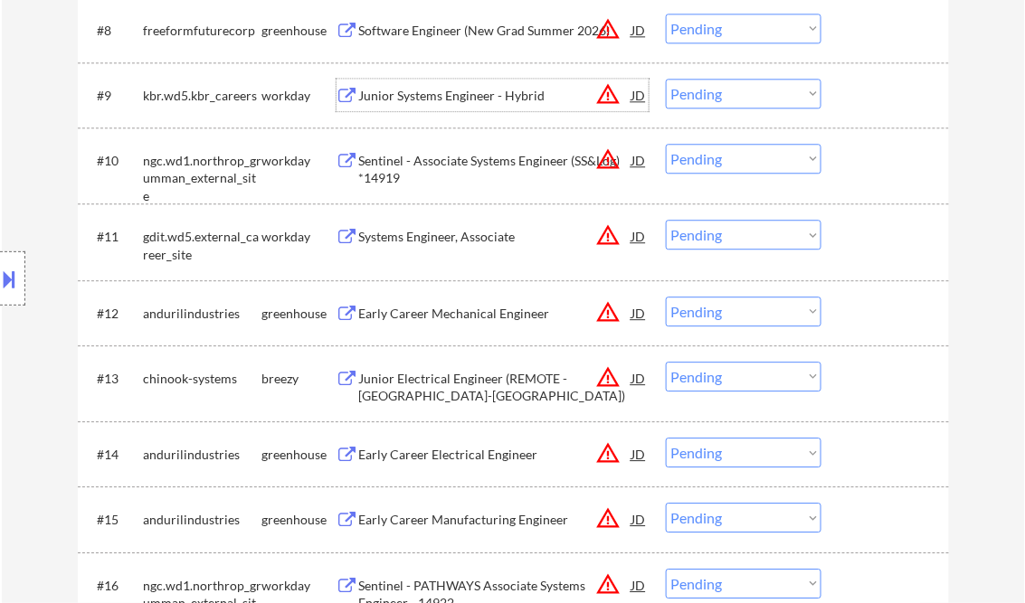
click at [429, 89] on div "Junior Systems Engineer - Hybrid" at bounding box center [495, 96] width 273 height 18
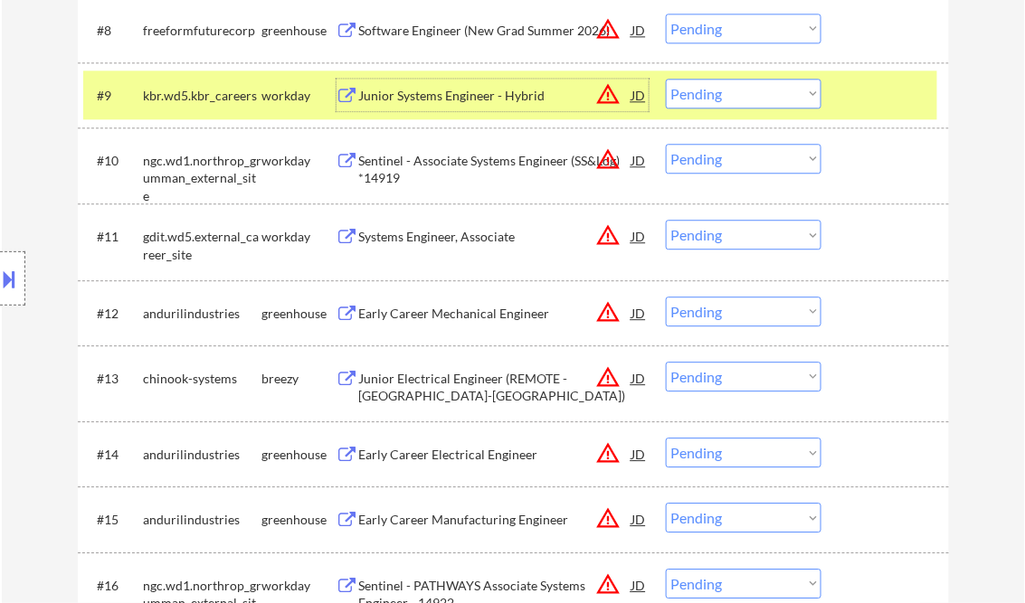
drag, startPoint x: 721, startPoint y: 94, endPoint x: 745, endPoint y: 103, distance: 26.0
click at [721, 94] on select "Choose an option... Pending Applied Excluded (Questions) Excluded (Expired) Exc…" at bounding box center [744, 94] width 156 height 30
click at [666, 79] on select "Choose an option... Pending Applied Excluded (Questions) Excluded (Expired) Exc…" at bounding box center [744, 94] width 156 height 30
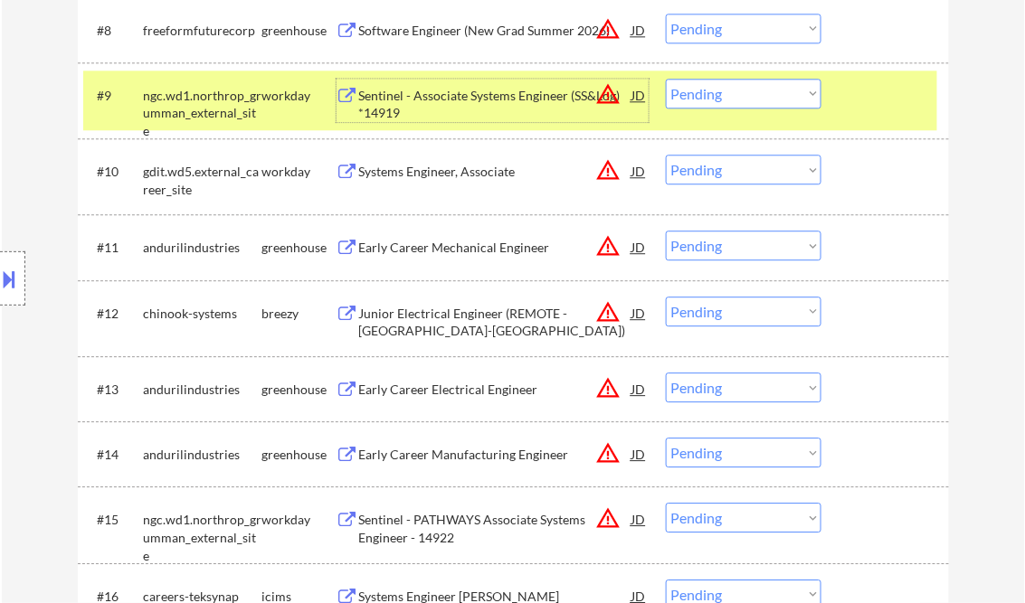
click at [449, 95] on div "Sentinel - Associate Systems Engineer (SS&Log) *14919" at bounding box center [495, 104] width 273 height 35
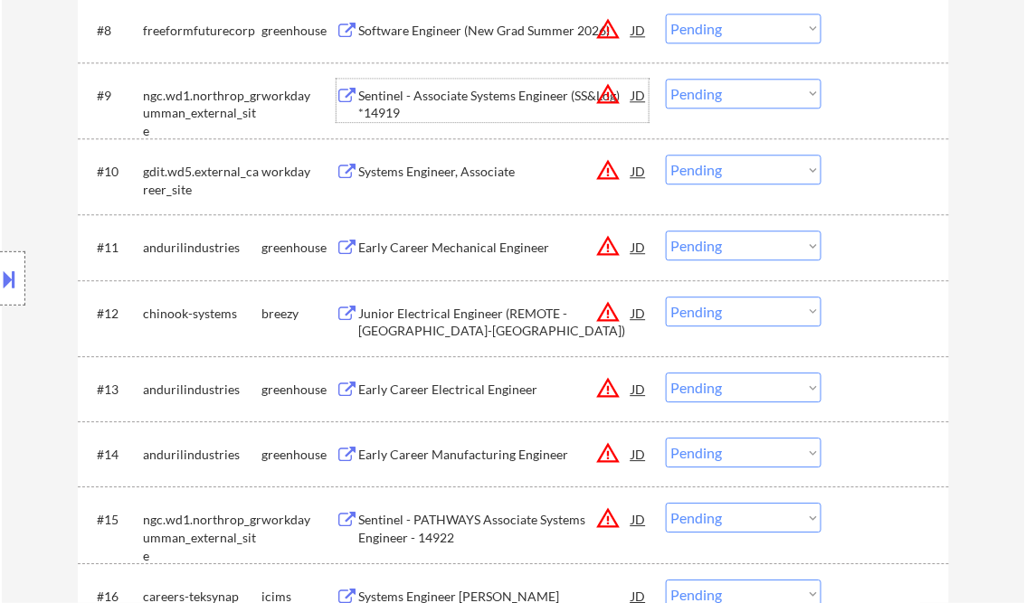
click at [742, 92] on select "Choose an option... Pending Applied Excluded (Questions) Excluded (Expired) Exc…" at bounding box center [744, 94] width 156 height 30
click at [666, 79] on select "Choose an option... Pending Applied Excluded (Questions) Excluded (Expired) Exc…" at bounding box center [744, 94] width 156 height 30
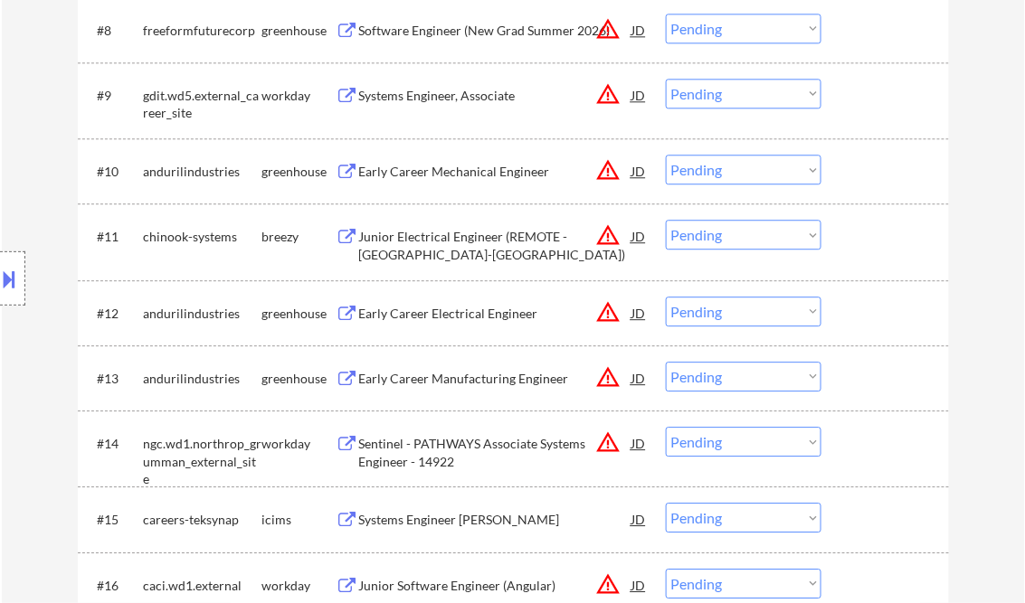
click at [425, 104] on div "Systems Engineer, Associate" at bounding box center [495, 95] width 273 height 33
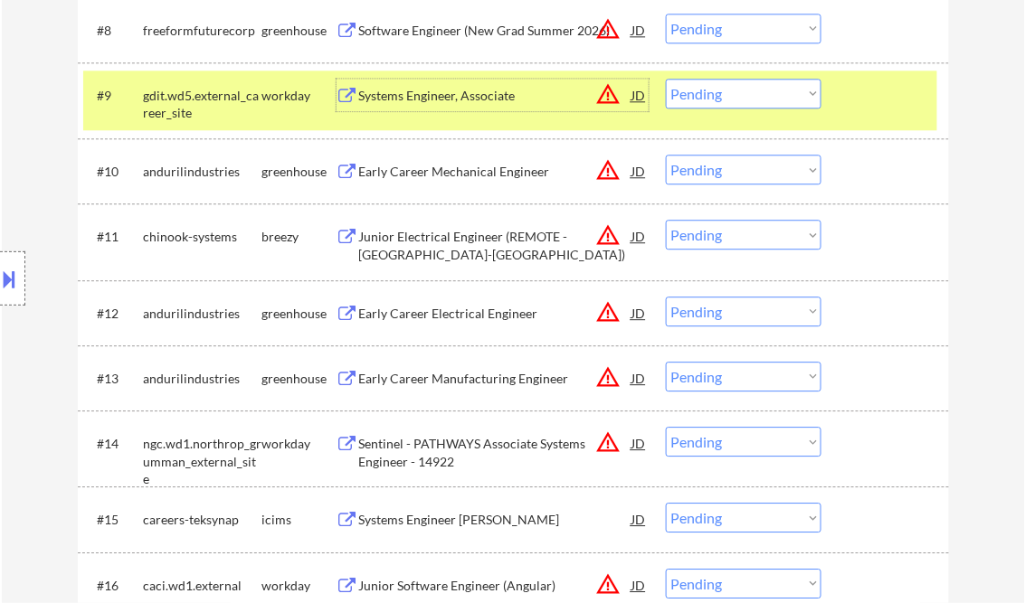
click at [452, 103] on div "Systems Engineer, Associate" at bounding box center [495, 96] width 273 height 18
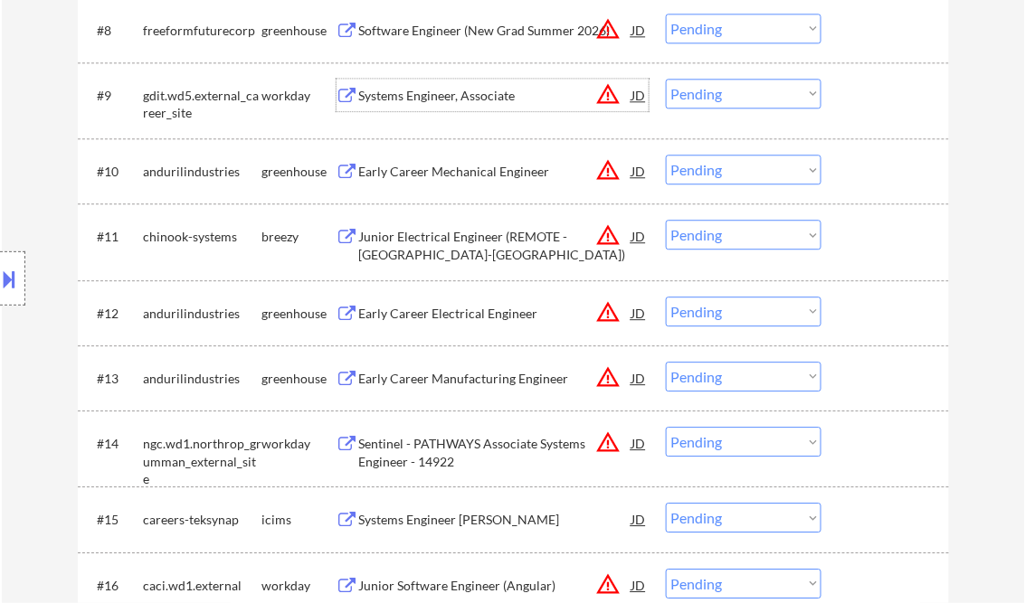
click at [714, 95] on select "Choose an option... Pending Applied Excluded (Questions) Excluded (Expired) Exc…" at bounding box center [744, 94] width 156 height 30
click at [666, 79] on select "Choose an option... Pending Applied Excluded (Questions) Excluded (Expired) Exc…" at bounding box center [744, 94] width 156 height 30
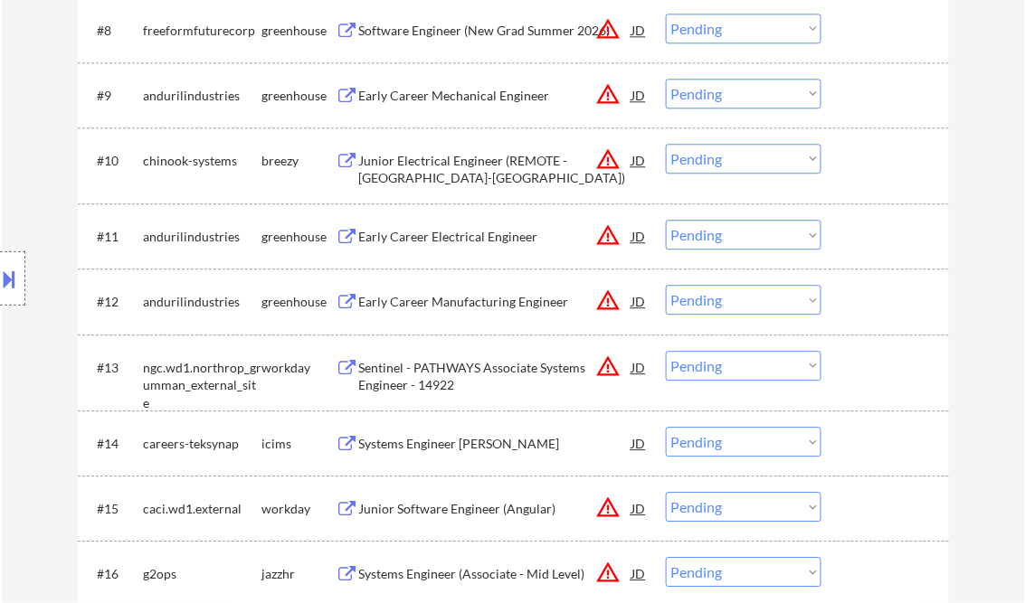
click at [454, 96] on div "Early Career Mechanical Engineer" at bounding box center [495, 96] width 273 height 18
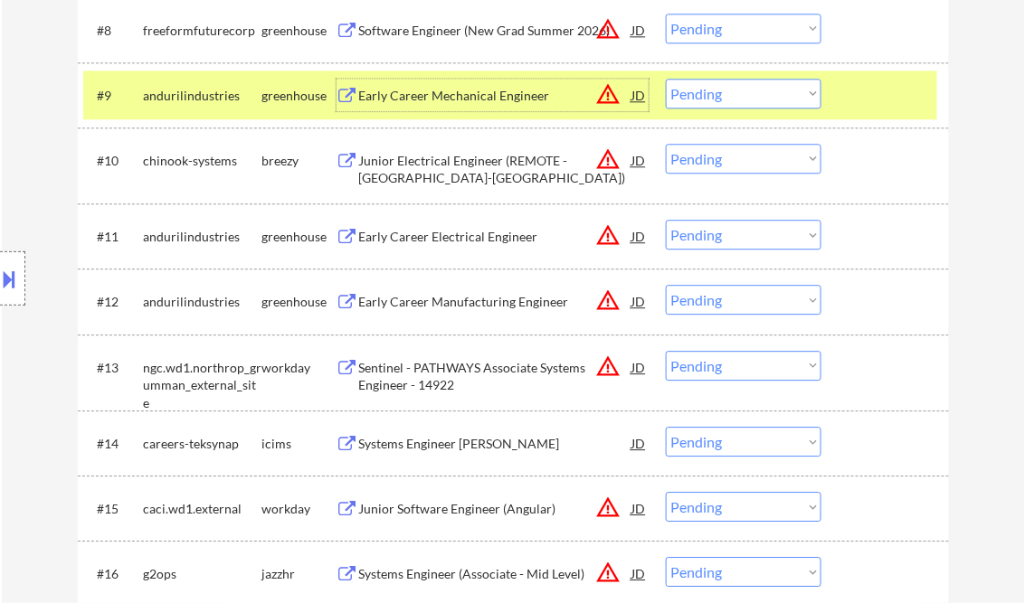
click at [704, 93] on select "Choose an option... Pending Applied Excluded (Questions) Excluded (Expired) Exc…" at bounding box center [744, 94] width 156 height 30
click at [666, 79] on select "Choose an option... Pending Applied Excluded (Questions) Excluded (Expired) Exc…" at bounding box center [744, 94] width 156 height 30
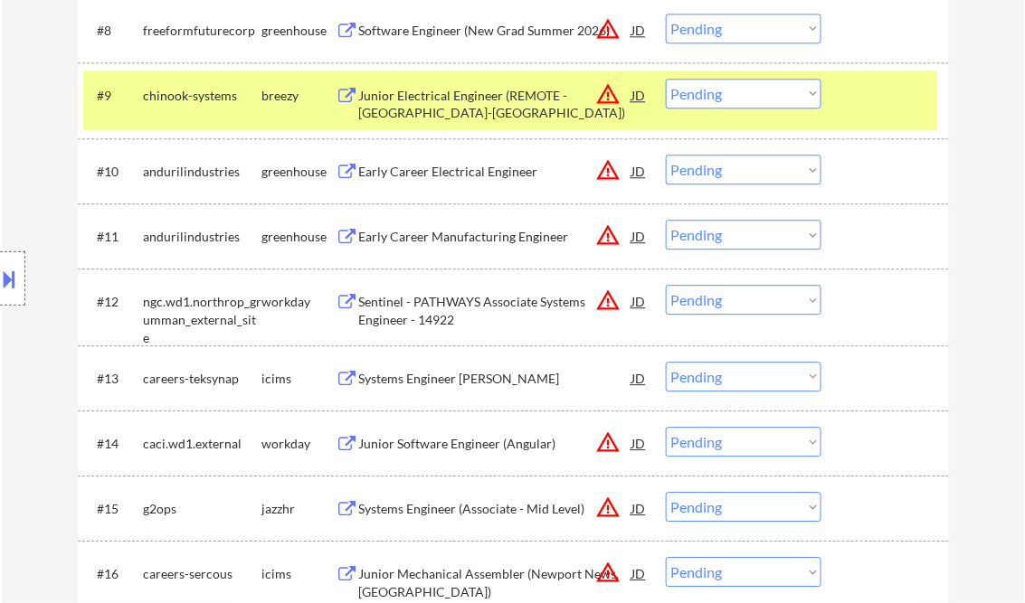
click at [450, 109] on div "Junior Electrical Engineer (REMOTE - Raleigh-Durham)" at bounding box center [495, 104] width 273 height 35
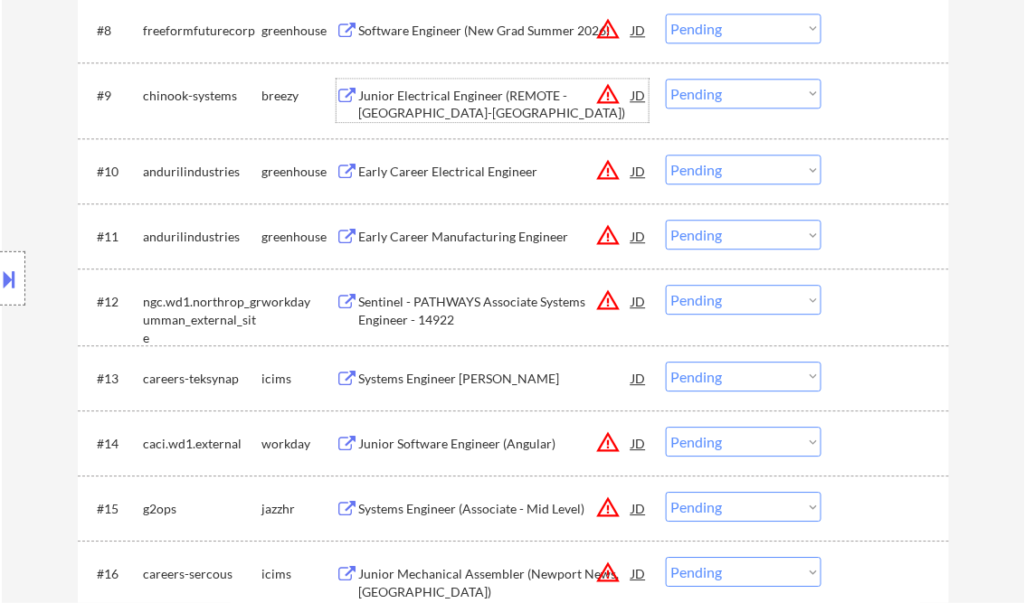
drag, startPoint x: 742, startPoint y: 95, endPoint x: 768, endPoint y: 110, distance: 29.6
click at [742, 95] on select "Choose an option... Pending Applied Excluded (Questions) Excluded (Expired) Exc…" at bounding box center [744, 94] width 156 height 30
click at [666, 79] on select "Choose an option... Pending Applied Excluded (Questions) Excluded (Expired) Exc…" at bounding box center [744, 94] width 156 height 30
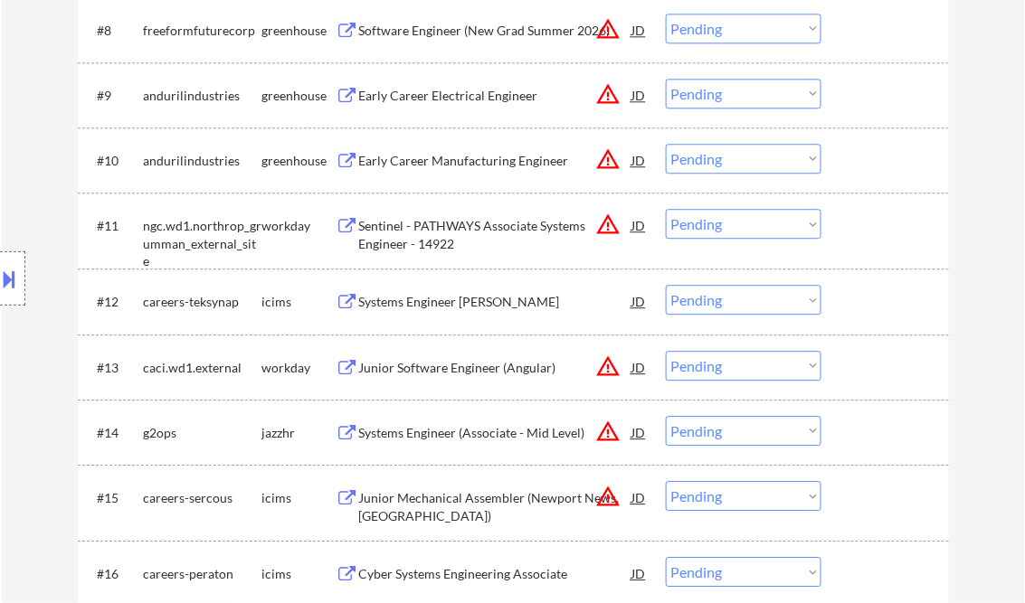
click at [722, 96] on select "Choose an option... Pending Applied Excluded (Questions) Excluded (Expired) Exc…" at bounding box center [744, 94] width 156 height 30
click at [666, 79] on select "Choose an option... Pending Applied Excluded (Questions) Excluded (Expired) Exc…" at bounding box center [744, 94] width 156 height 30
click at [710, 159] on select "Choose an option... Pending Applied Excluded (Questions) Excluded (Expired) Exc…" at bounding box center [744, 159] width 156 height 30
click at [906, 91] on div at bounding box center [887, 95] width 80 height 33
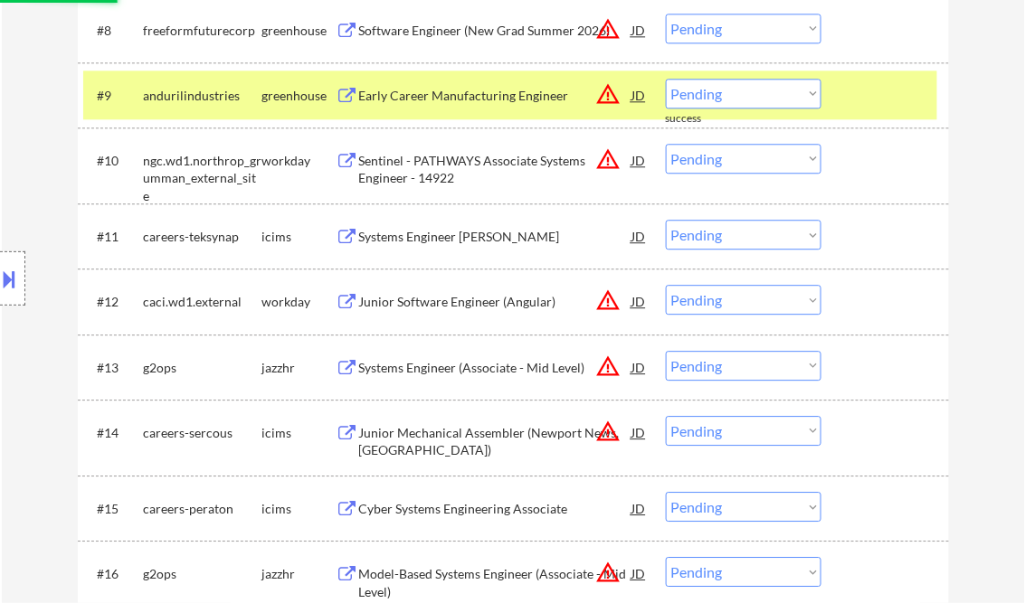
click at [759, 99] on select "Choose an option... Pending Applied Excluded (Questions) Excluded (Expired) Exc…" at bounding box center [744, 94] width 156 height 30
click at [666, 79] on select "Choose an option... Pending Applied Excluded (Questions) Excluded (Expired) Exc…" at bounding box center [744, 94] width 156 height 30
select select ""pending""
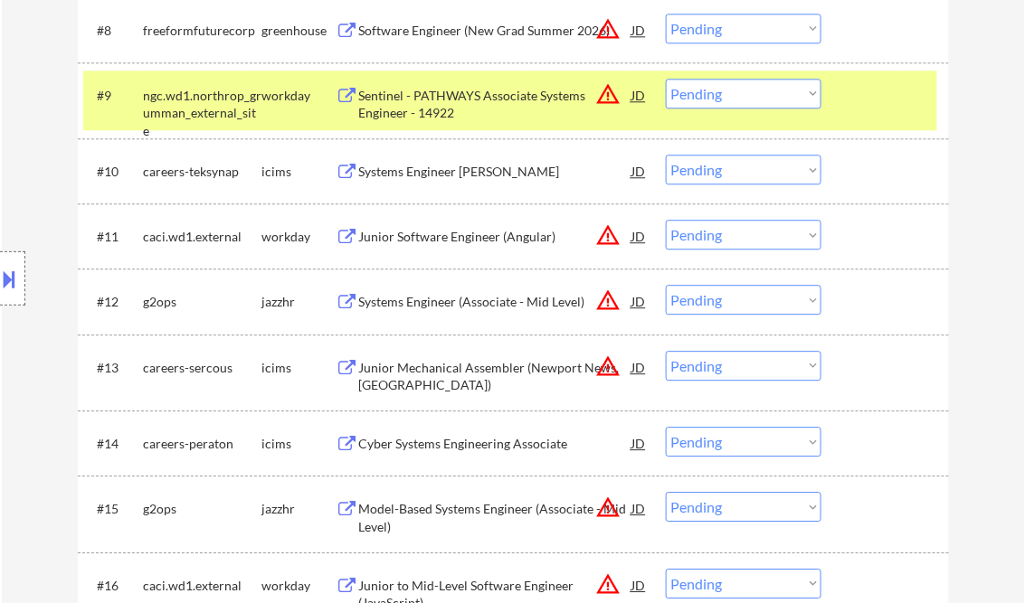
click at [453, 166] on div "Systems Engineer Junior" at bounding box center [495, 172] width 273 height 18
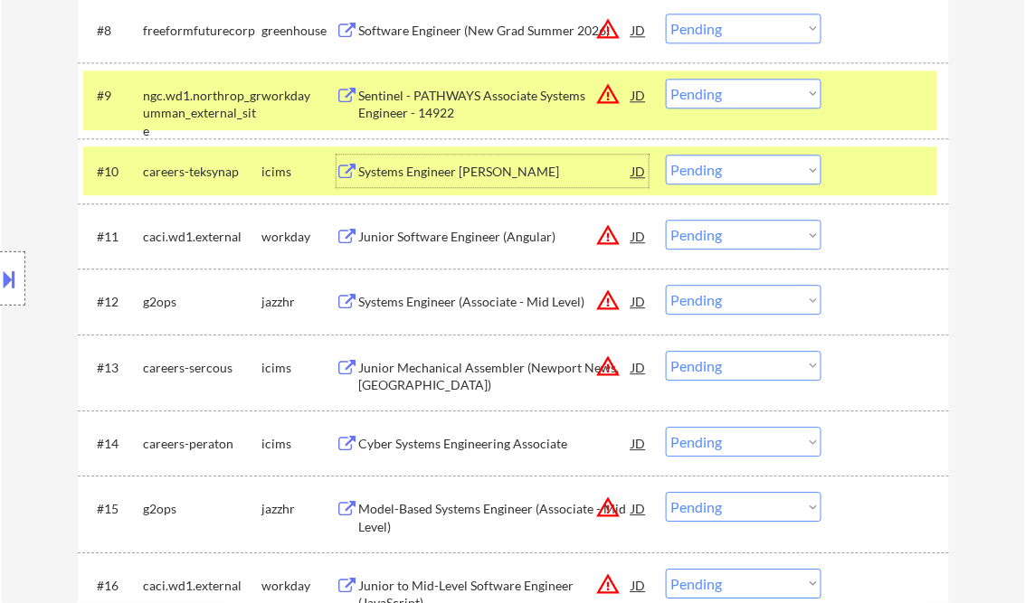
click at [761, 172] on select "Choose an option... Pending Applied Excluded (Questions) Excluded (Expired) Exc…" at bounding box center [744, 170] width 156 height 30
click at [666, 155] on select "Choose an option... Pending Applied Excluded (Questions) Excluded (Expired) Exc…" at bounding box center [744, 170] width 156 height 30
select select ""pending""
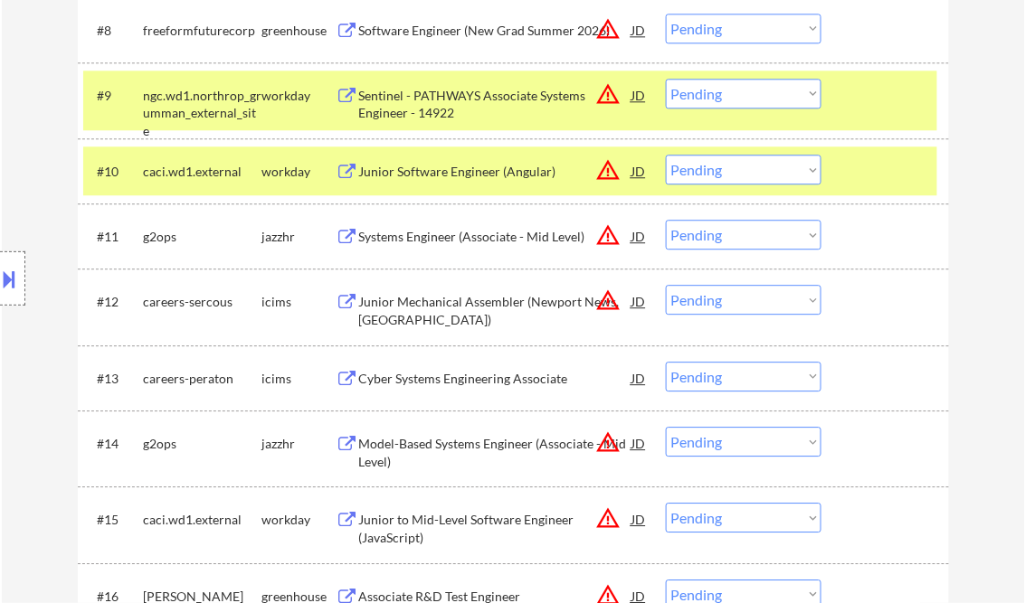
click at [440, 241] on div "Systems Engineer (Associate - Mid Level)" at bounding box center [495, 237] width 273 height 18
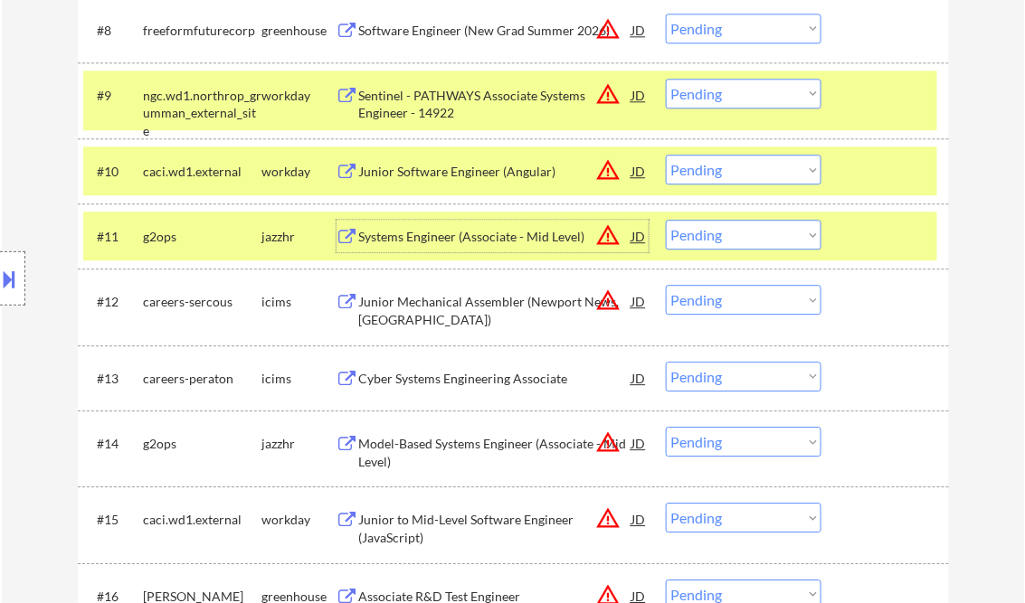
click at [752, 234] on select "Choose an option... Pending Applied Excluded (Questions) Excluded (Expired) Exc…" at bounding box center [744, 235] width 156 height 30
click at [666, 220] on select "Choose an option... Pending Applied Excluded (Questions) Excluded (Expired) Exc…" at bounding box center [744, 235] width 156 height 30
select select ""pending""
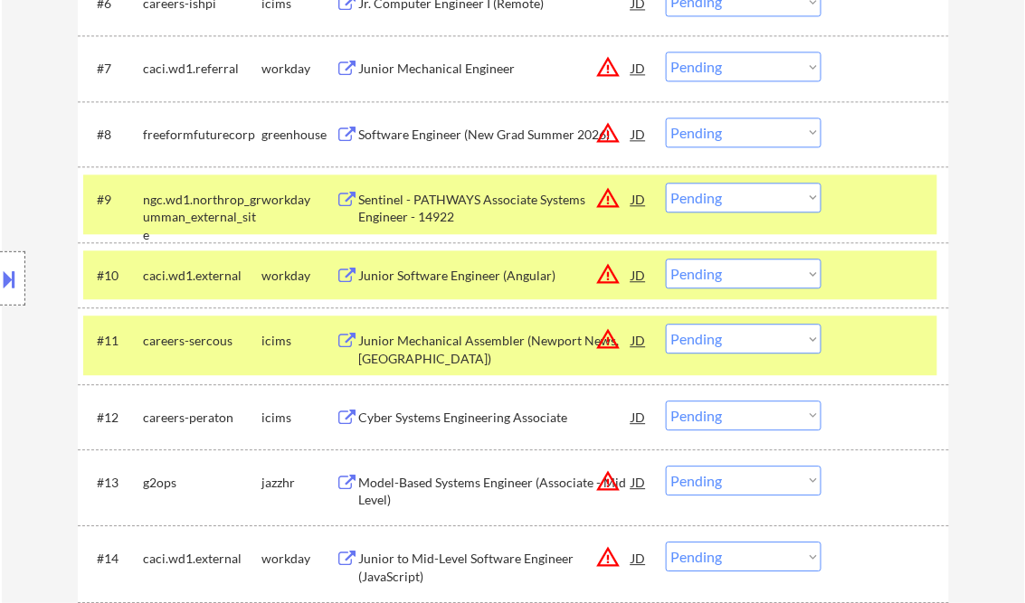
scroll to position [941, 0]
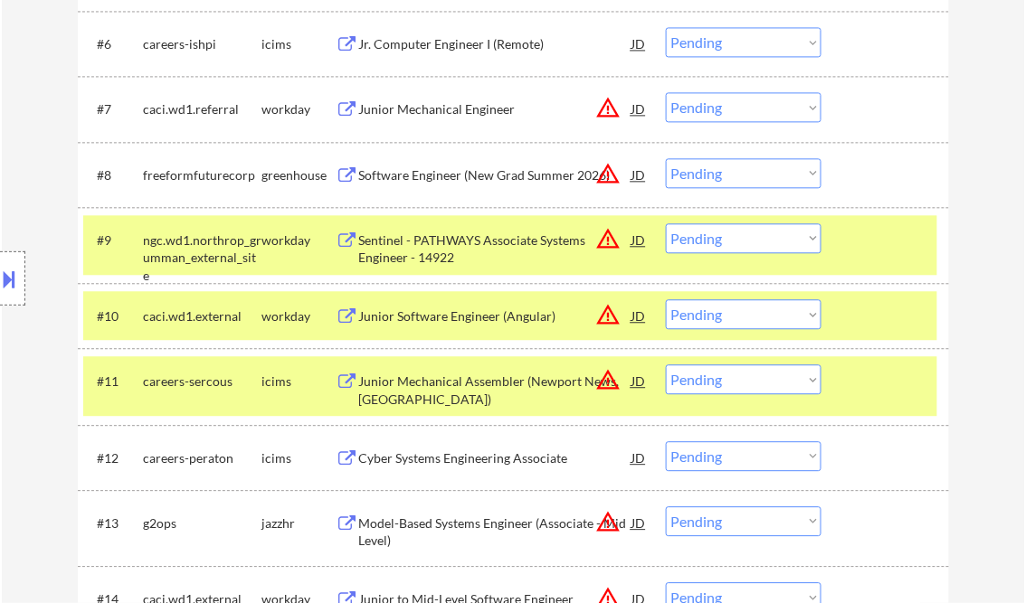
click at [883, 245] on div at bounding box center [887, 239] width 80 height 33
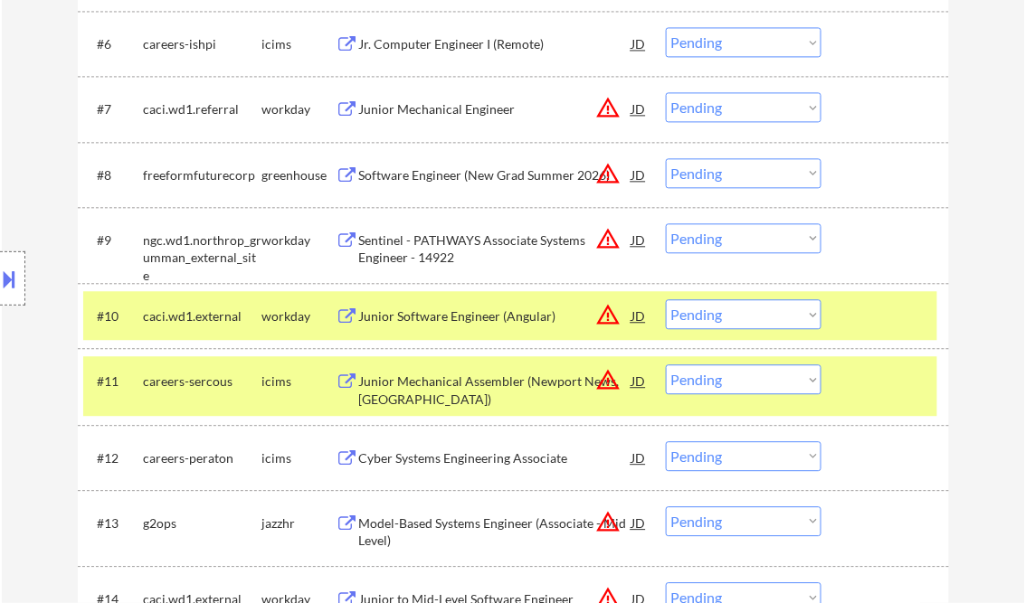
click at [878, 303] on div at bounding box center [887, 315] width 80 height 33
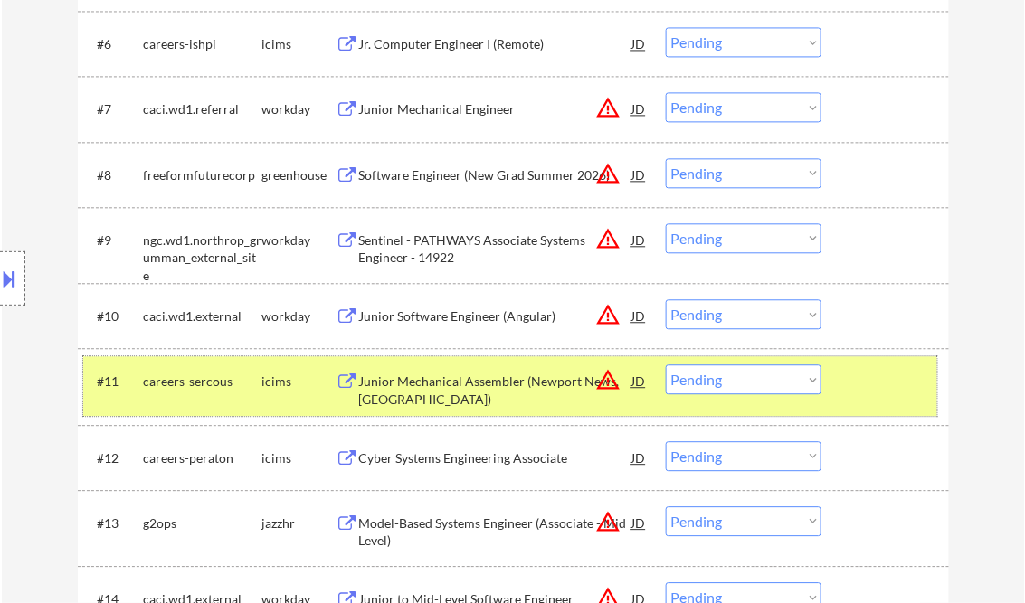
click at [884, 371] on div at bounding box center [887, 380] width 80 height 33
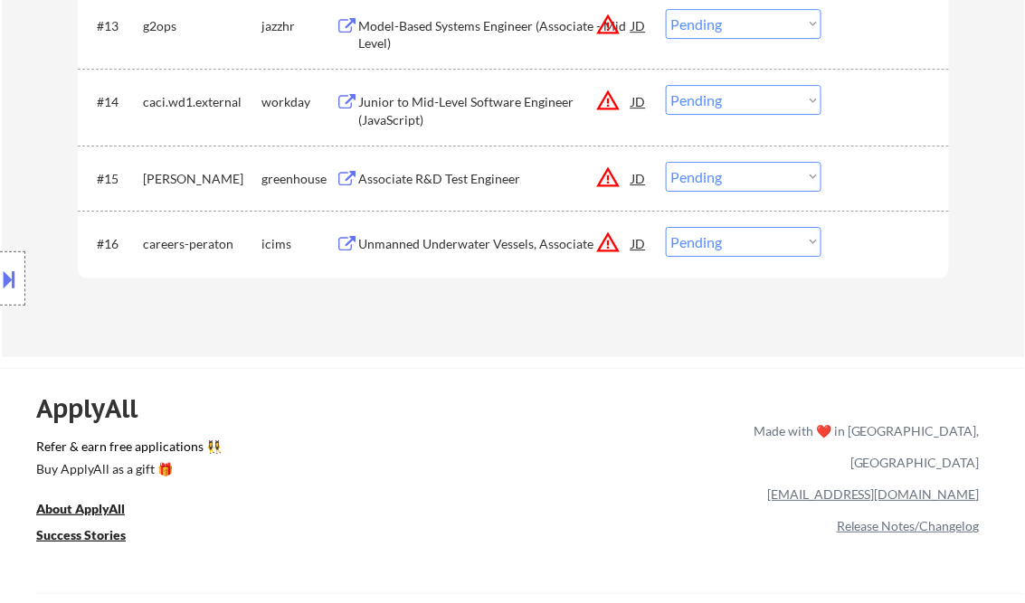
scroll to position [1447, 0]
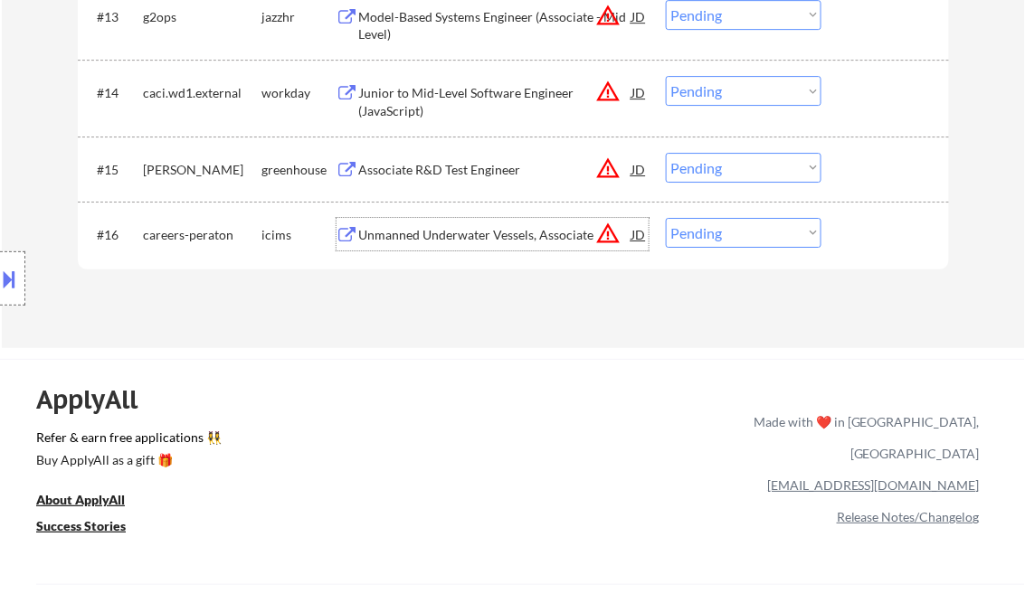
click at [462, 227] on div "Unmanned Underwater Vessels, Associate" at bounding box center [495, 235] width 273 height 18
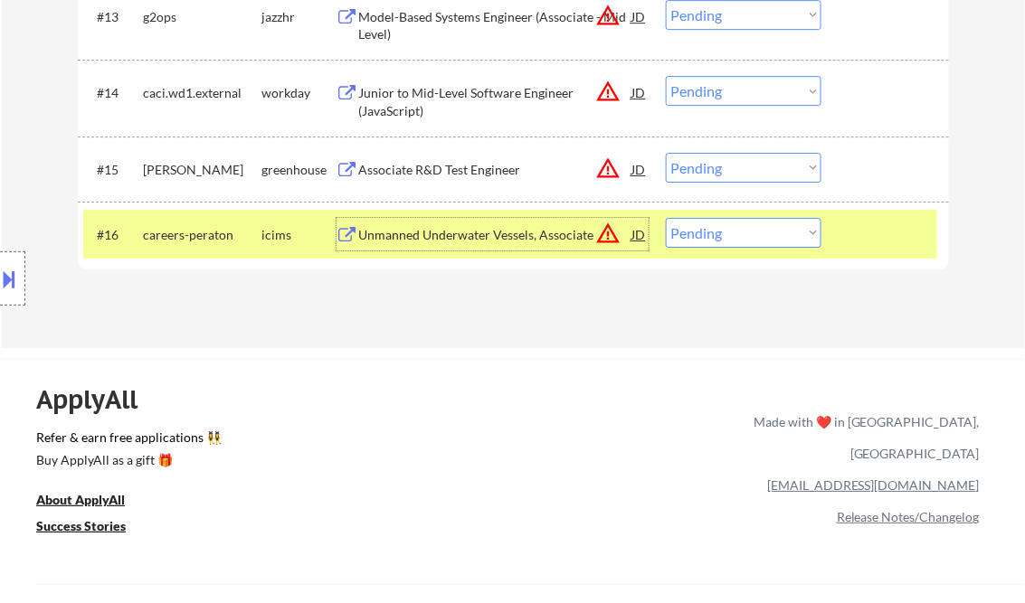
click at [716, 242] on select "Choose an option... Pending Applied Excluded (Questions) Excluded (Expired) Exc…" at bounding box center [744, 233] width 156 height 30
select select ""excluded__bad_match_""
click at [666, 218] on select "Choose an option... Pending Applied Excluded (Questions) Excluded (Expired) Exc…" at bounding box center [744, 233] width 156 height 30
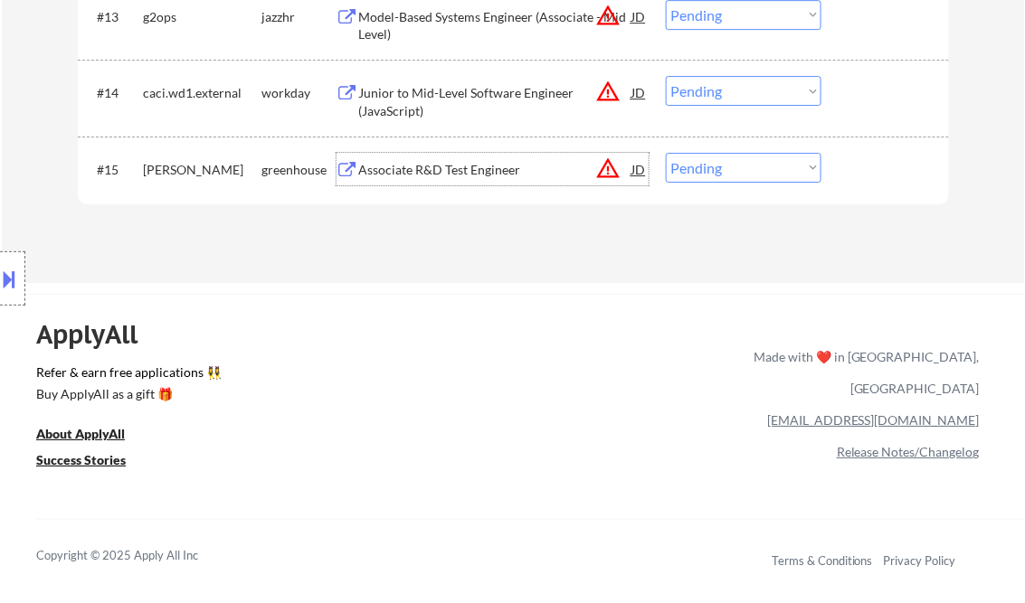
click at [444, 169] on div "Associate R&D Test Engineer" at bounding box center [495, 170] width 273 height 18
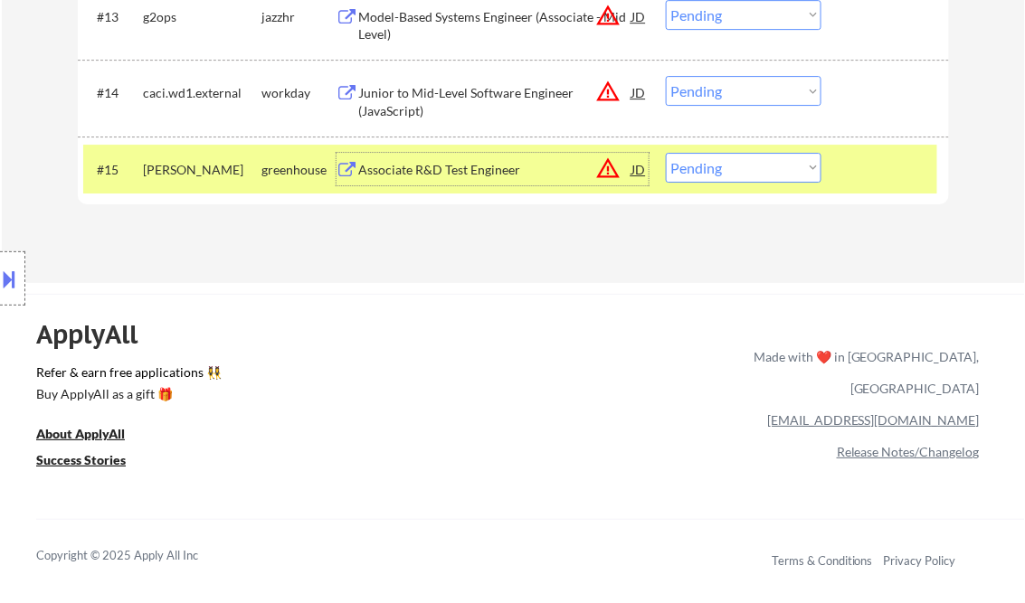
drag, startPoint x: 742, startPoint y: 169, endPoint x: 754, endPoint y: 183, distance: 18.0
click at [742, 169] on select "Choose an option... Pending Applied Excluded (Questions) Excluded (Expired) Exc…" at bounding box center [744, 168] width 156 height 30
select select ""applied""
click at [666, 153] on select "Choose an option... Pending Applied Excluded (Questions) Excluded (Expired) Exc…" at bounding box center [744, 168] width 156 height 30
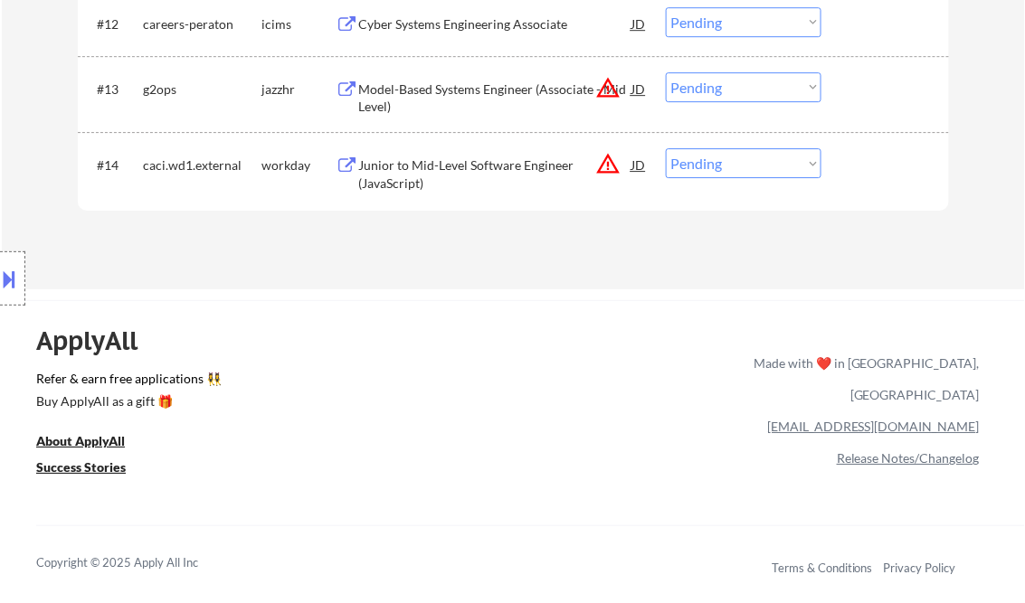
click at [449, 156] on div "Junior to Mid-Level Software Engineer (JavaScript)" at bounding box center [495, 173] width 273 height 35
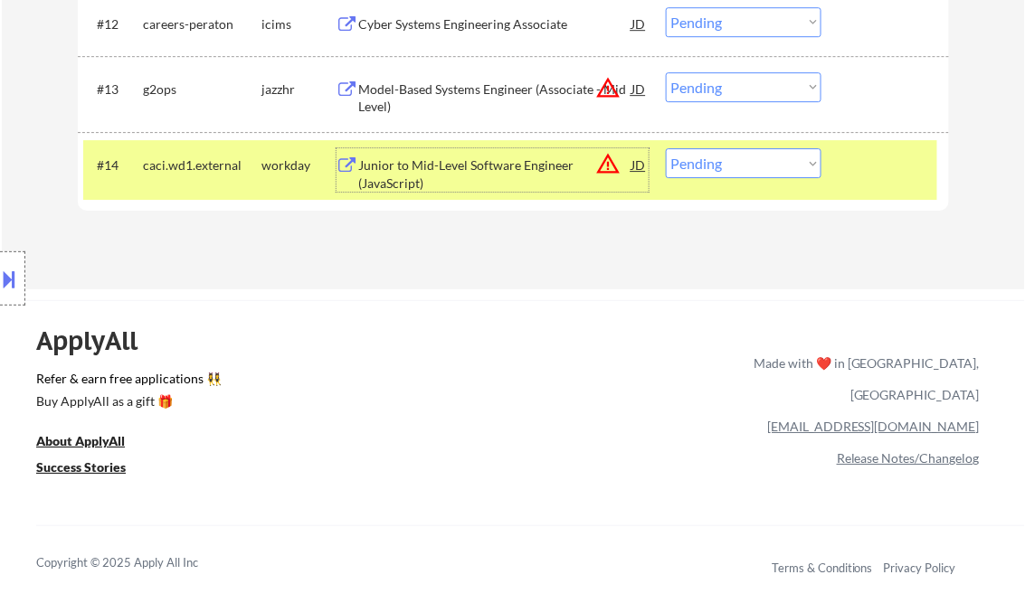
click at [710, 173] on select "Choose an option... Pending Applied Excluded (Questions) Excluded (Expired) Exc…" at bounding box center [744, 163] width 156 height 30
select select ""excluded__bad_match_""
click at [666, 148] on select "Choose an option... Pending Applied Excluded (Questions) Excluded (Expired) Exc…" at bounding box center [744, 163] width 156 height 30
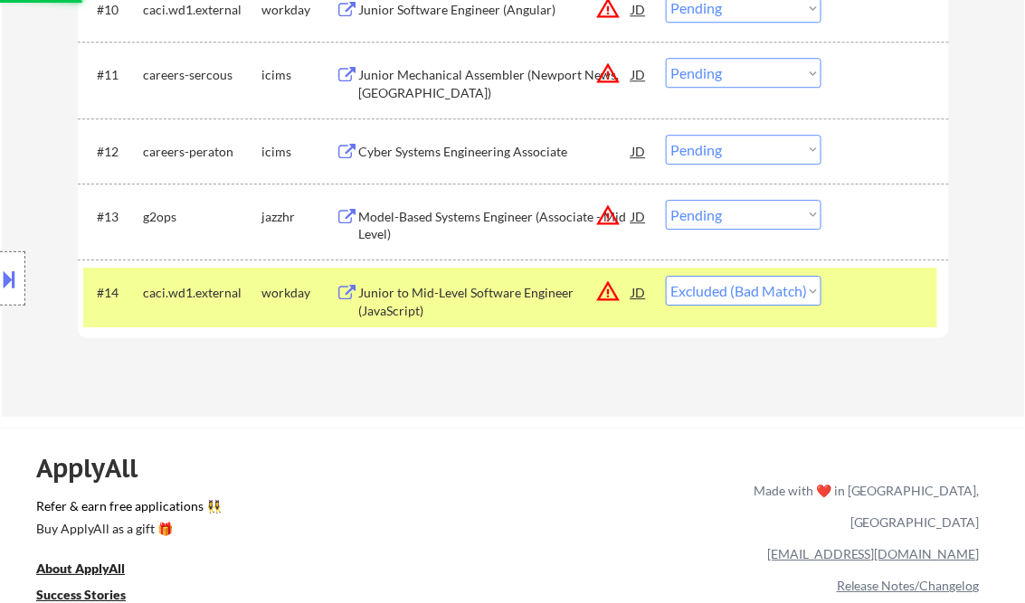
scroll to position [1230, 0]
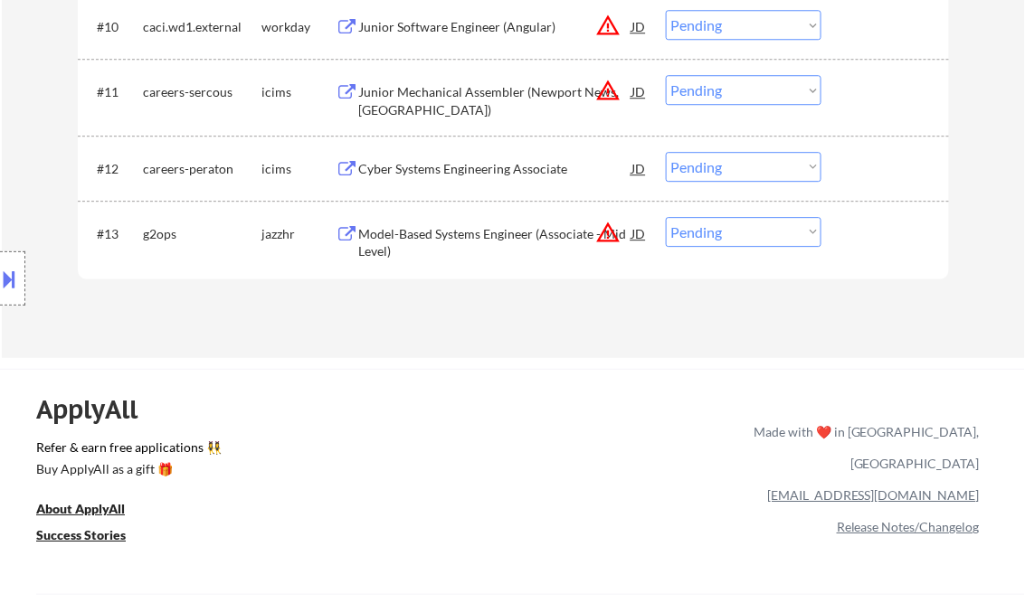
click at [438, 242] on div "Model-Based Systems Engineer (Associate - Mid Level)" at bounding box center [495, 242] width 273 height 35
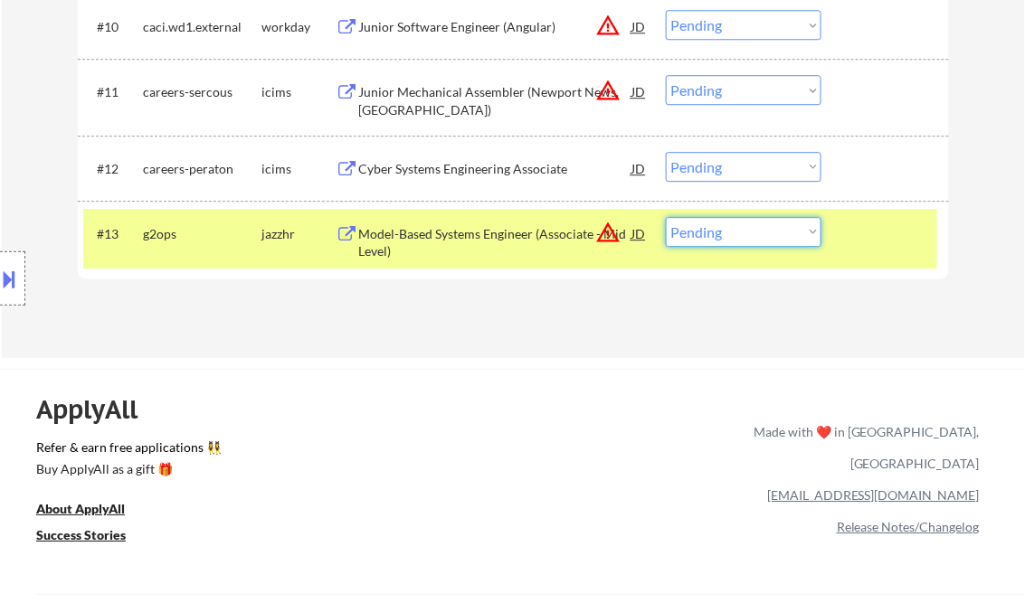
drag, startPoint x: 734, startPoint y: 244, endPoint x: 756, endPoint y: 248, distance: 22.0
click at [734, 244] on select "Choose an option... Pending Applied Excluded (Questions) Excluded (Expired) Exc…" at bounding box center [744, 232] width 156 height 30
select select ""excluded""
click at [666, 217] on select "Choose an option... Pending Applied Excluded (Questions) Excluded (Expired) Exc…" at bounding box center [744, 232] width 156 height 30
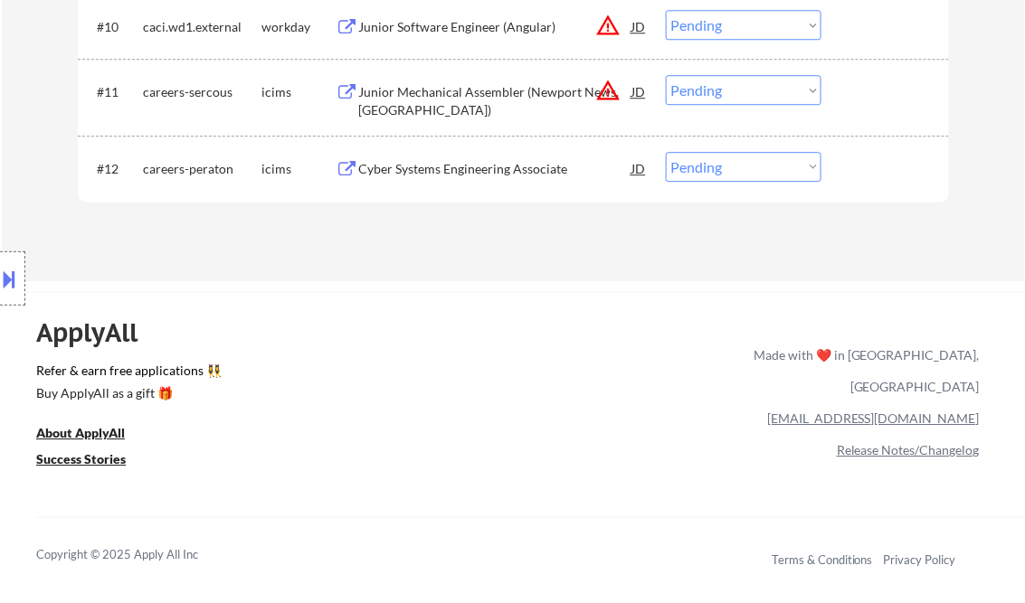
click at [449, 177] on div "Cyber Systems Engineering Associate" at bounding box center [495, 169] width 273 height 18
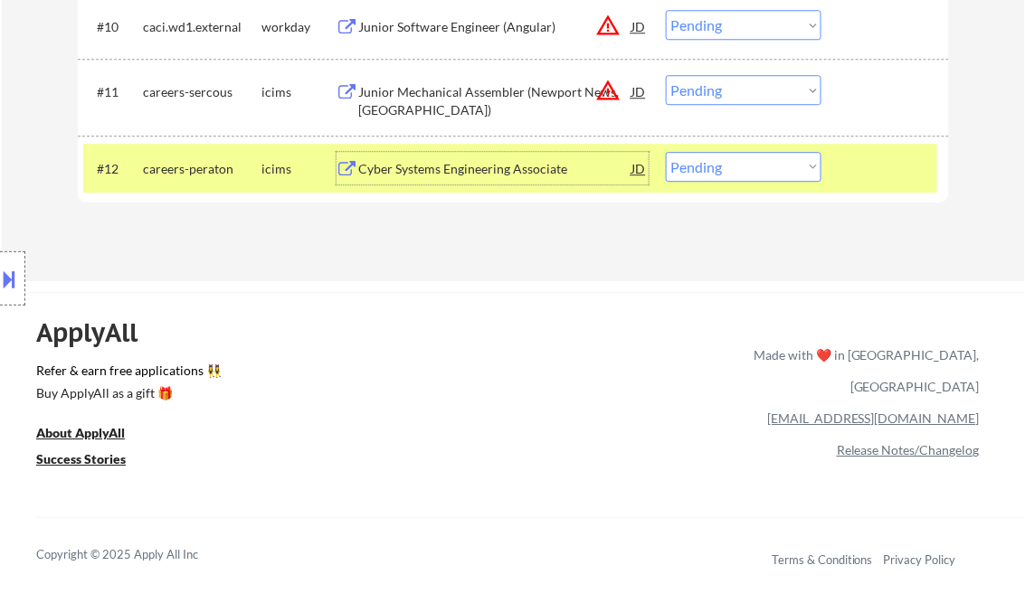
drag, startPoint x: 751, startPoint y: 168, endPoint x: 763, endPoint y: 180, distance: 17.3
click at [751, 168] on select "Choose an option... Pending Applied Excluded (Questions) Excluded (Expired) Exc…" at bounding box center [744, 167] width 156 height 30
select select ""excluded__expired_""
click at [666, 152] on select "Choose an option... Pending Applied Excluded (Questions) Excluded (Expired) Exc…" at bounding box center [744, 167] width 156 height 30
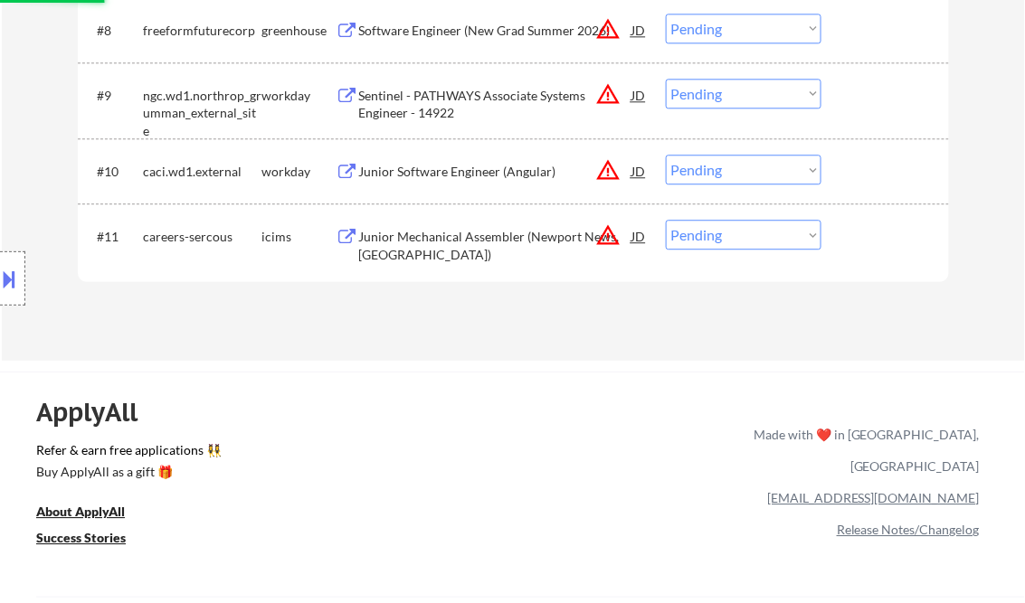
click at [465, 239] on div "Junior Mechanical Assembler (Newport News, VA)" at bounding box center [495, 245] width 273 height 35
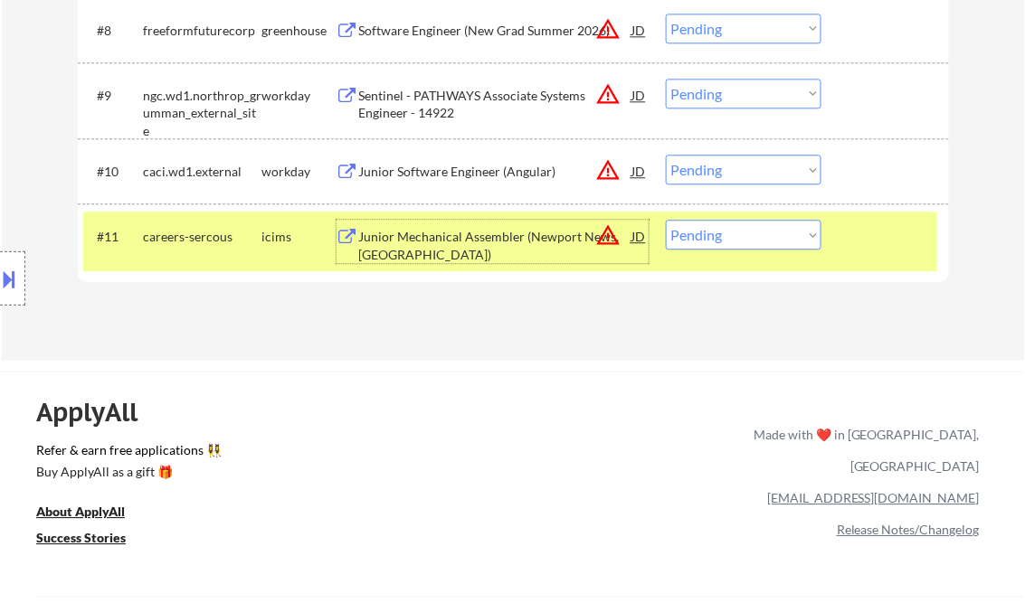
click at [732, 235] on select "Choose an option... Pending Applied Excluded (Questions) Excluded (Expired) Exc…" at bounding box center [744, 235] width 156 height 30
select select ""excluded__bad_match_""
click at [666, 220] on select "Choose an option... Pending Applied Excluded (Questions) Excluded (Expired) Exc…" at bounding box center [744, 235] width 156 height 30
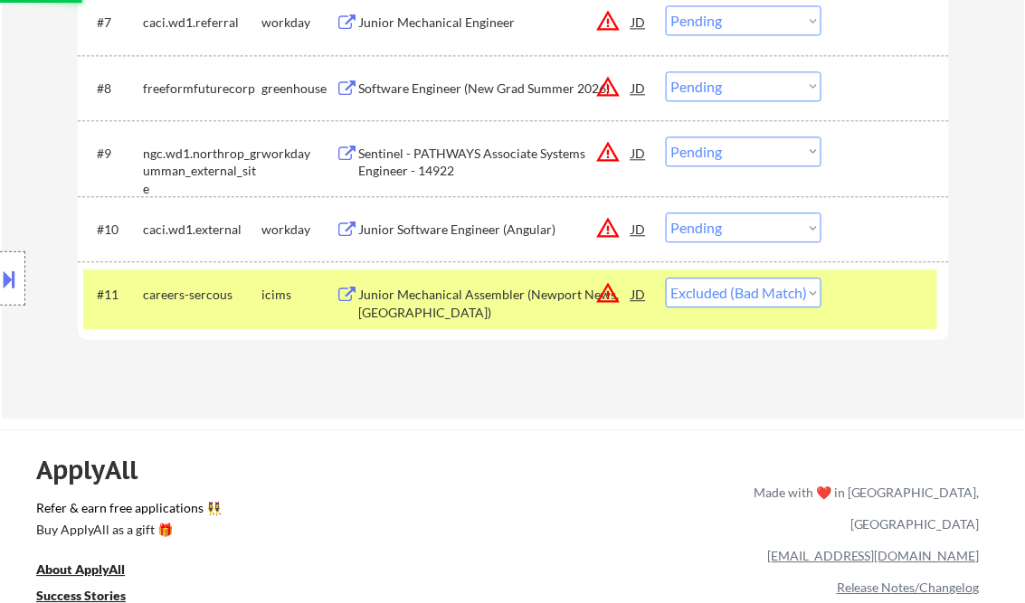
scroll to position [1013, 0]
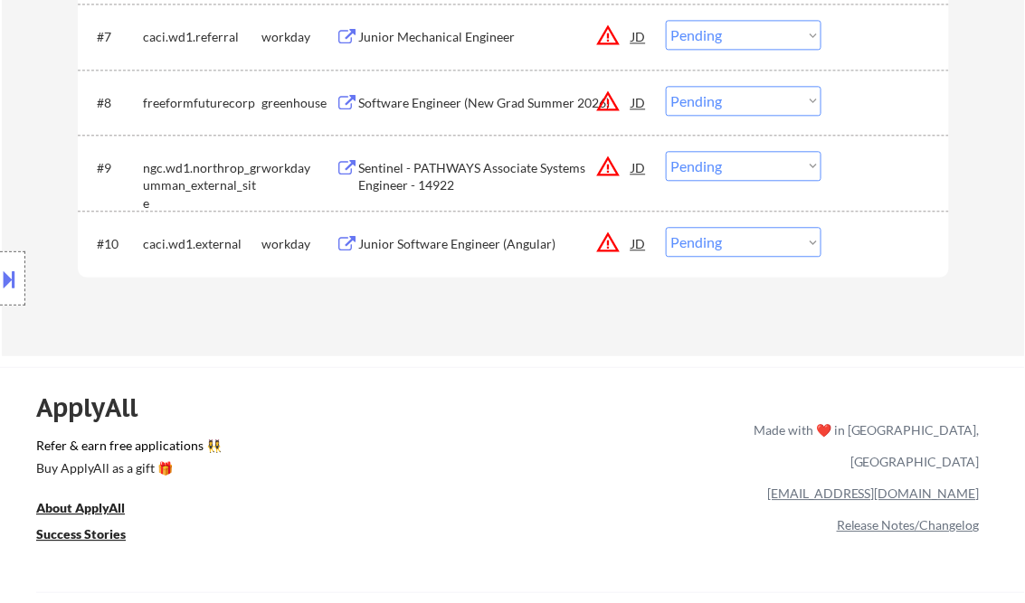
click at [458, 247] on div "Junior Software Engineer (Angular)" at bounding box center [495, 244] width 273 height 18
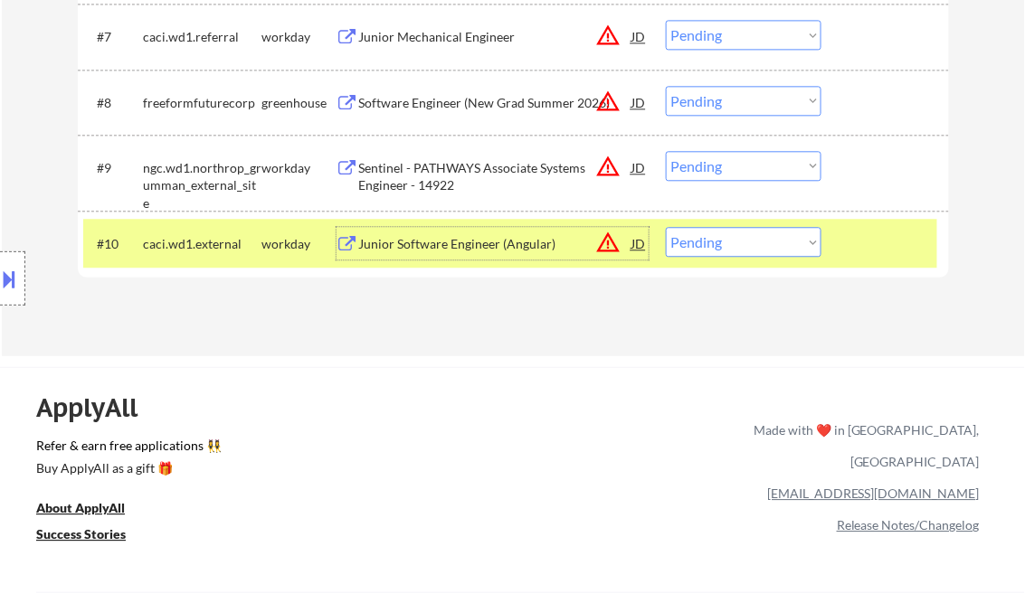
drag, startPoint x: 722, startPoint y: 250, endPoint x: 762, endPoint y: 259, distance: 41.7
click at [723, 249] on select "Choose an option... Pending Applied Excluded (Questions) Excluded (Expired) Exc…" at bounding box center [744, 242] width 156 height 30
select select ""excluded__bad_match_""
click at [666, 227] on select "Choose an option... Pending Applied Excluded (Questions) Excluded (Expired) Exc…" at bounding box center [744, 242] width 156 height 30
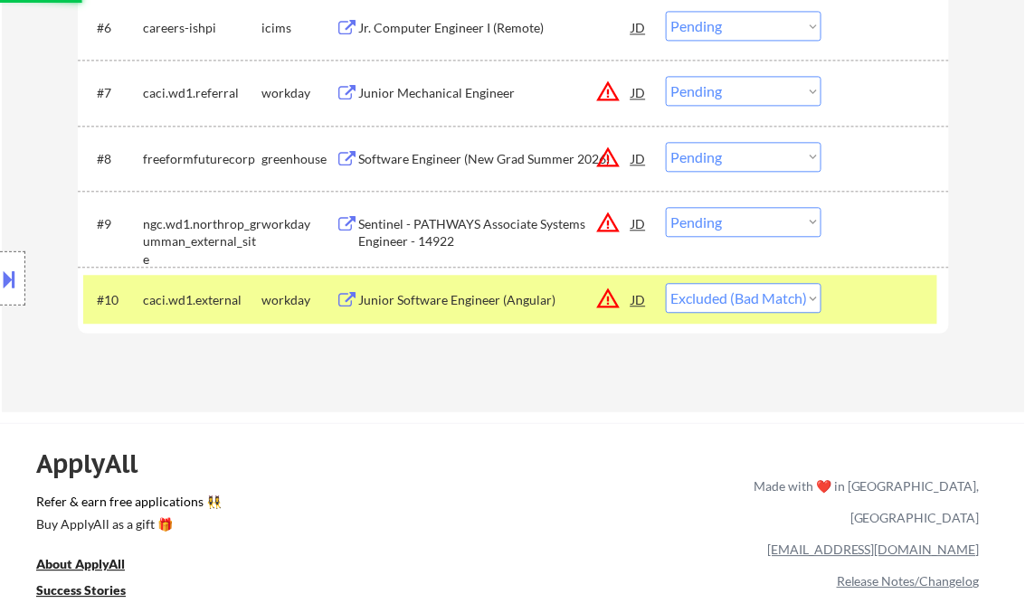
scroll to position [941, 0]
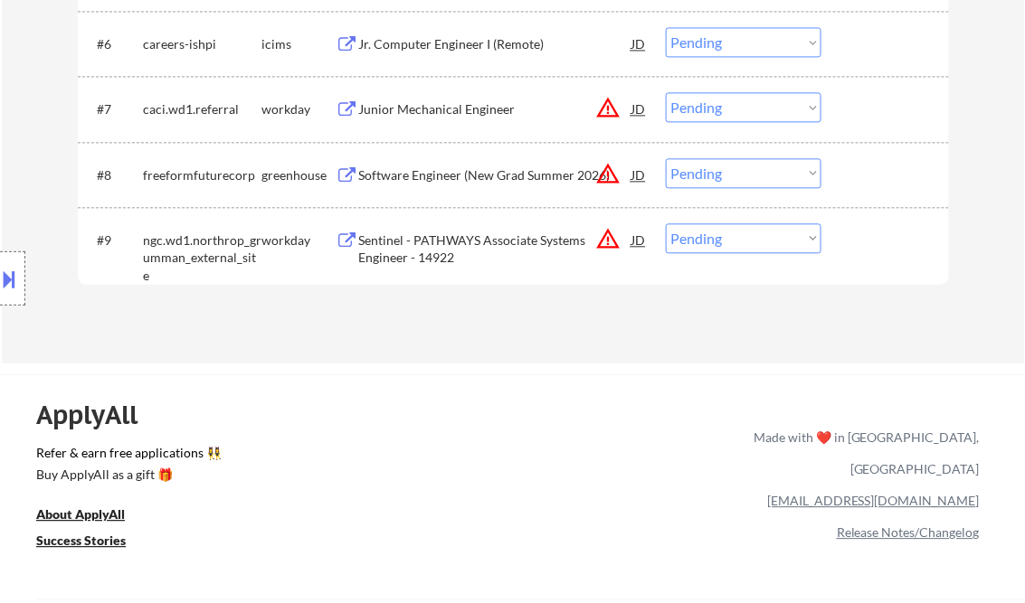
click at [449, 240] on div "Sentinel - PATHWAYS Associate Systems Engineer - 14922" at bounding box center [495, 249] width 273 height 35
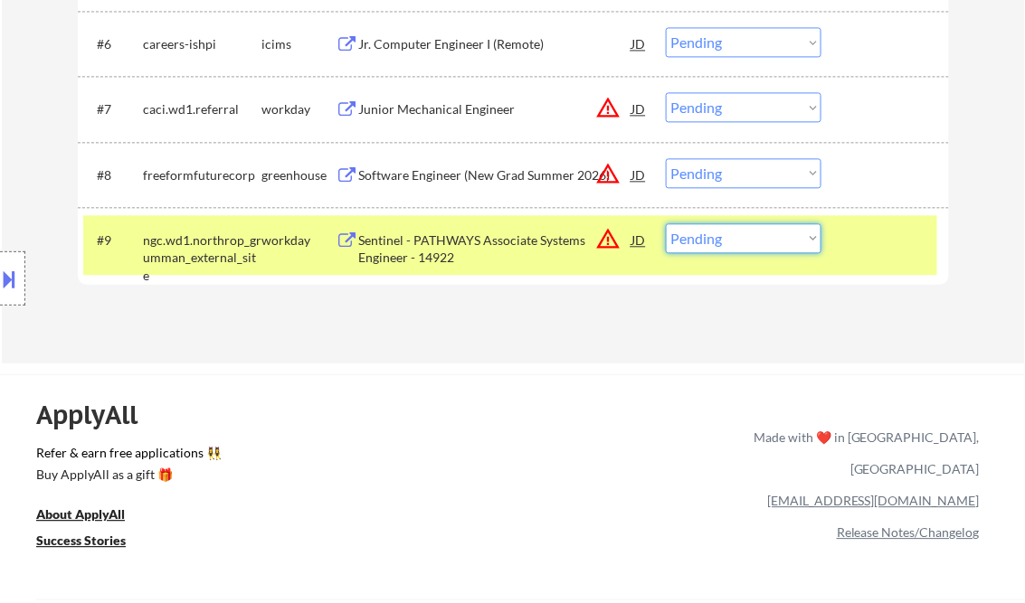
drag, startPoint x: 761, startPoint y: 241, endPoint x: 769, endPoint y: 255, distance: 16.2
click at [761, 241] on select "Choose an option... Pending Applied Excluded (Questions) Excluded (Expired) Exc…" at bounding box center [744, 238] width 156 height 30
select select ""excluded__bad_match_""
click at [666, 223] on select "Choose an option... Pending Applied Excluded (Questions) Excluded (Expired) Exc…" at bounding box center [744, 238] width 156 height 30
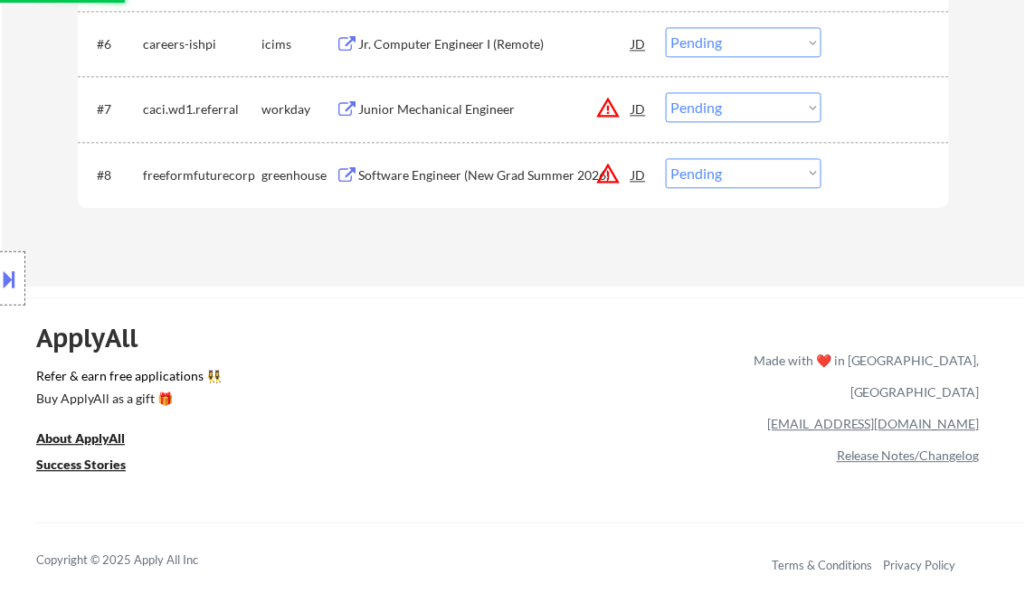
click at [483, 175] on div "Software Engineer (New Grad Summer 2026)" at bounding box center [495, 175] width 273 height 18
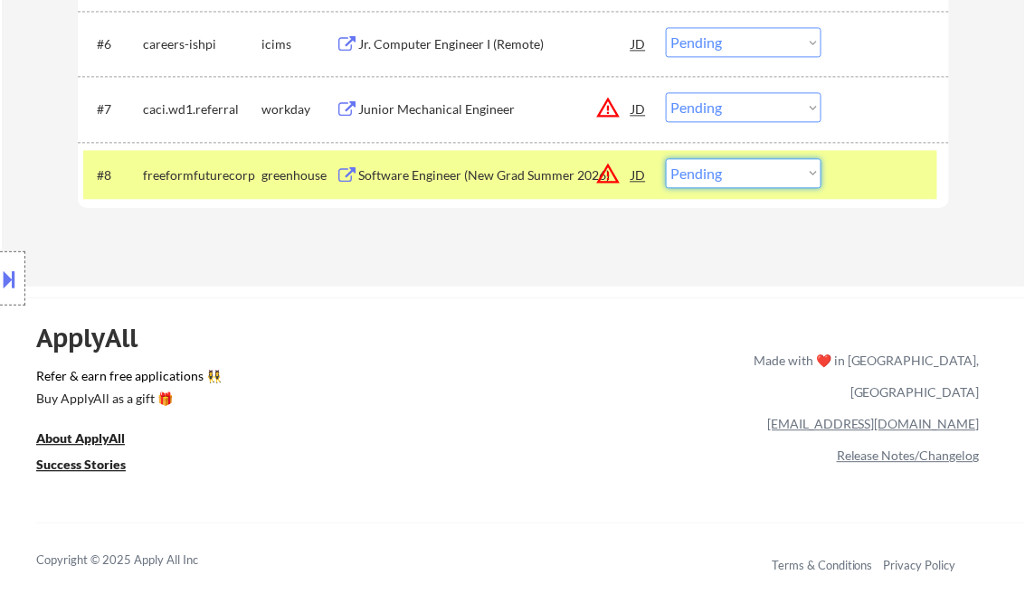
click at [778, 183] on select "Choose an option... Pending Applied Excluded (Questions) Excluded (Expired) Exc…" at bounding box center [744, 173] width 156 height 30
select select ""excluded__bad_match_""
click at [666, 158] on select "Choose an option... Pending Applied Excluded (Questions) Excluded (Expired) Exc…" at bounding box center [744, 173] width 156 height 30
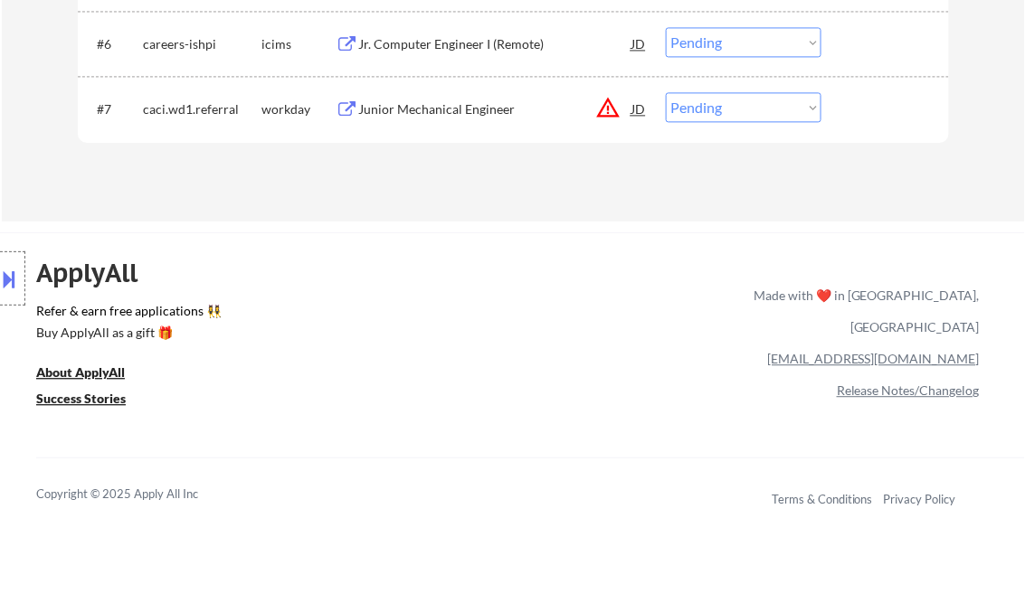
click at [418, 103] on div "Junior Mechanical Engineer" at bounding box center [495, 109] width 273 height 18
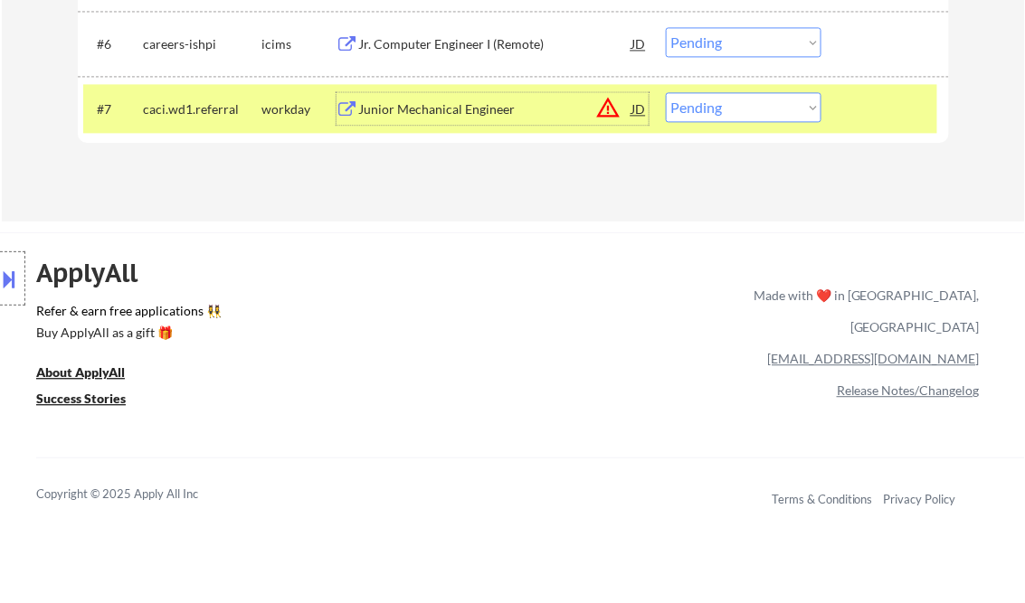
click at [727, 119] on select "Choose an option... Pending Applied Excluded (Questions) Excluded (Expired) Exc…" at bounding box center [744, 107] width 156 height 30
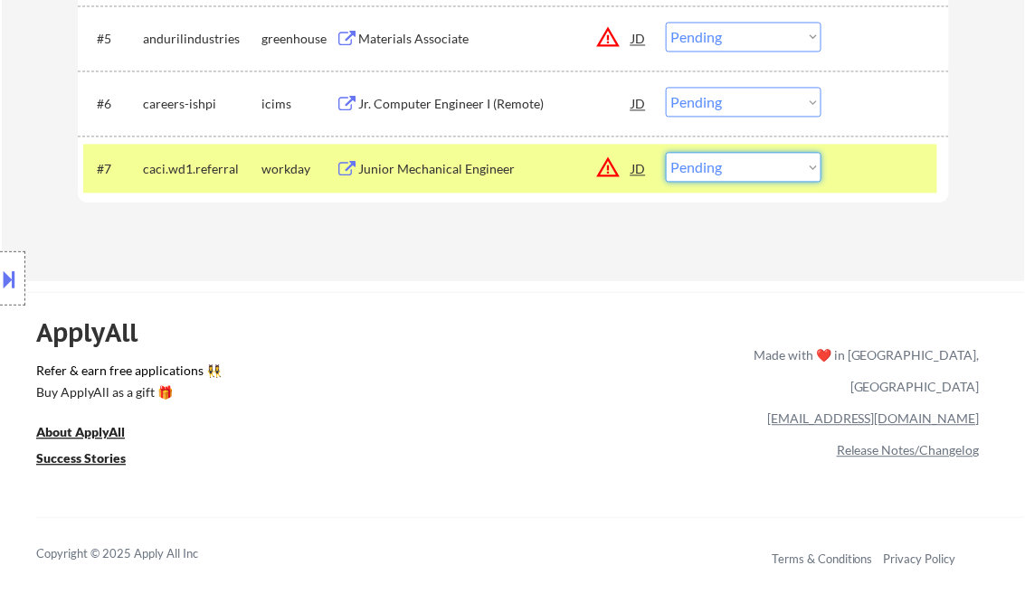
scroll to position [868, 0]
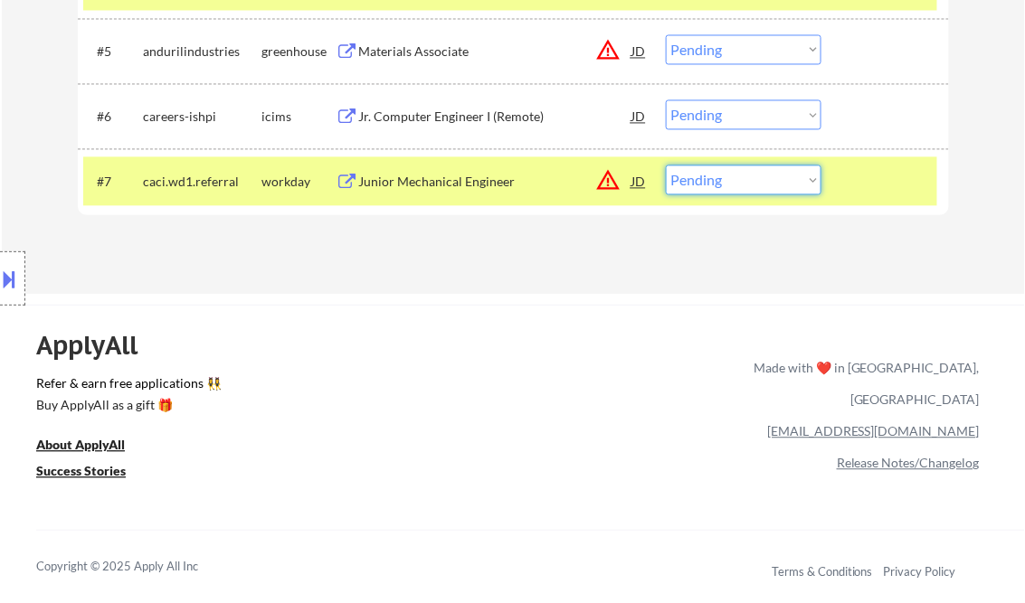
click at [523, 108] on div "Jr. Computer Engineer I (Remote)" at bounding box center [495, 117] width 273 height 18
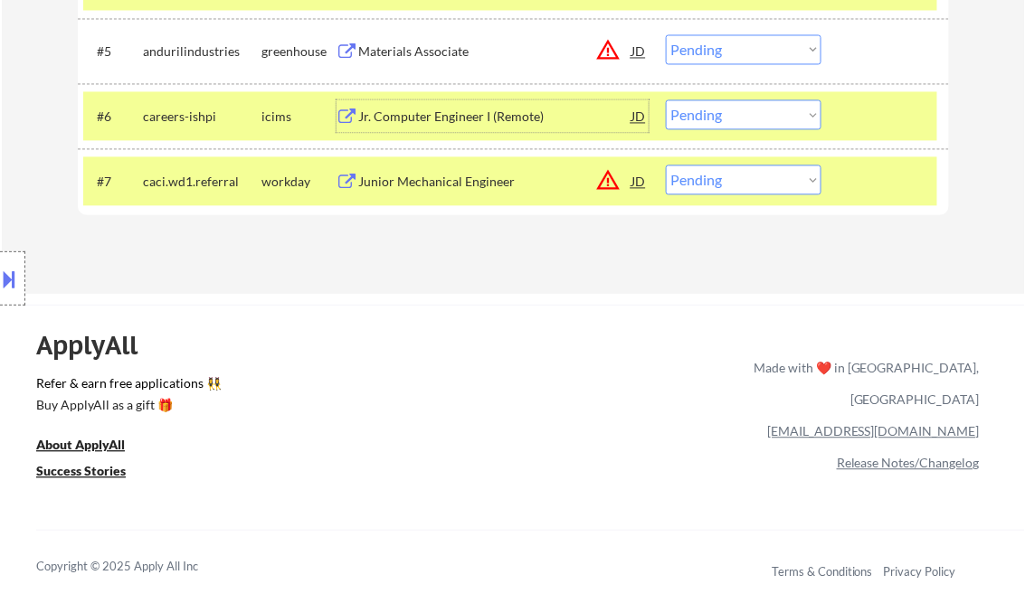
click at [432, 185] on div "Junior Mechanical Engineer" at bounding box center [495, 182] width 273 height 18
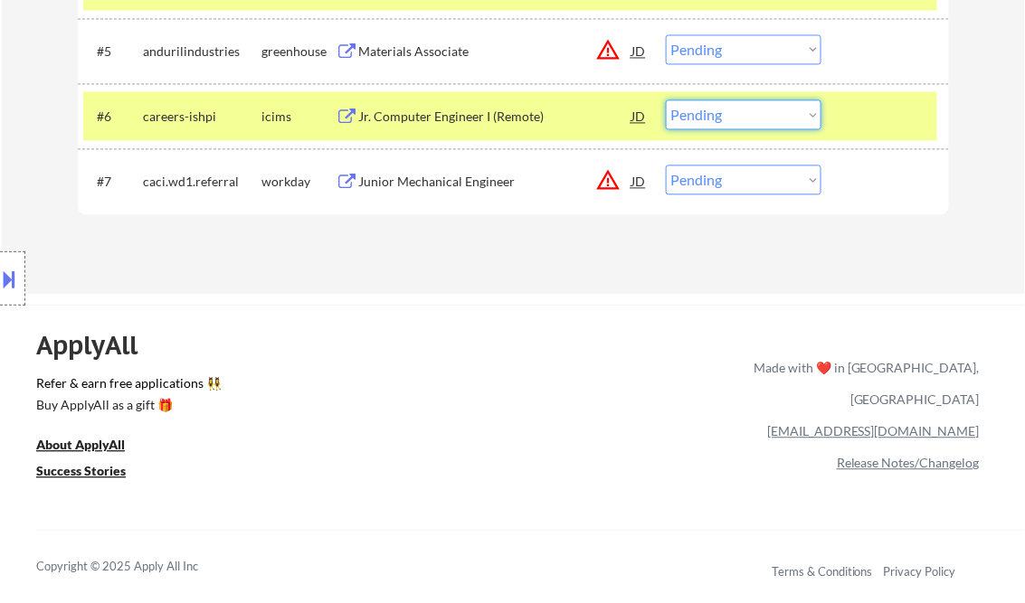
drag, startPoint x: 714, startPoint y: 119, endPoint x: 728, endPoint y: 119, distance: 13.6
click at [716, 119] on select "Choose an option... Pending Applied Excluded (Questions) Excluded (Expired) Exc…" at bounding box center [744, 114] width 156 height 30
click at [666, 99] on select "Choose an option... Pending Applied Excluded (Questions) Excluded (Expired) Exc…" at bounding box center [744, 114] width 156 height 30
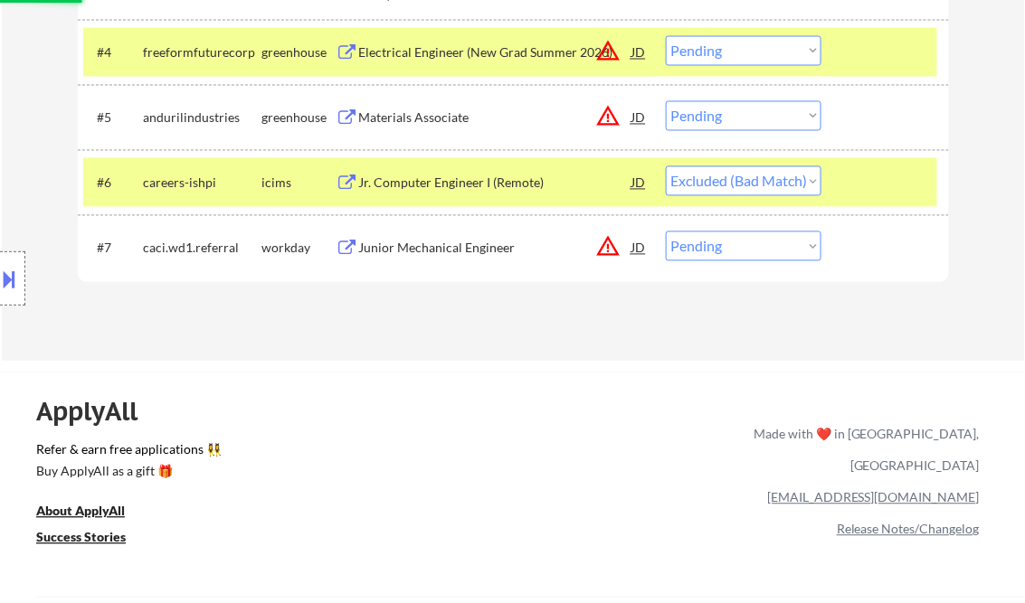
scroll to position [723, 0]
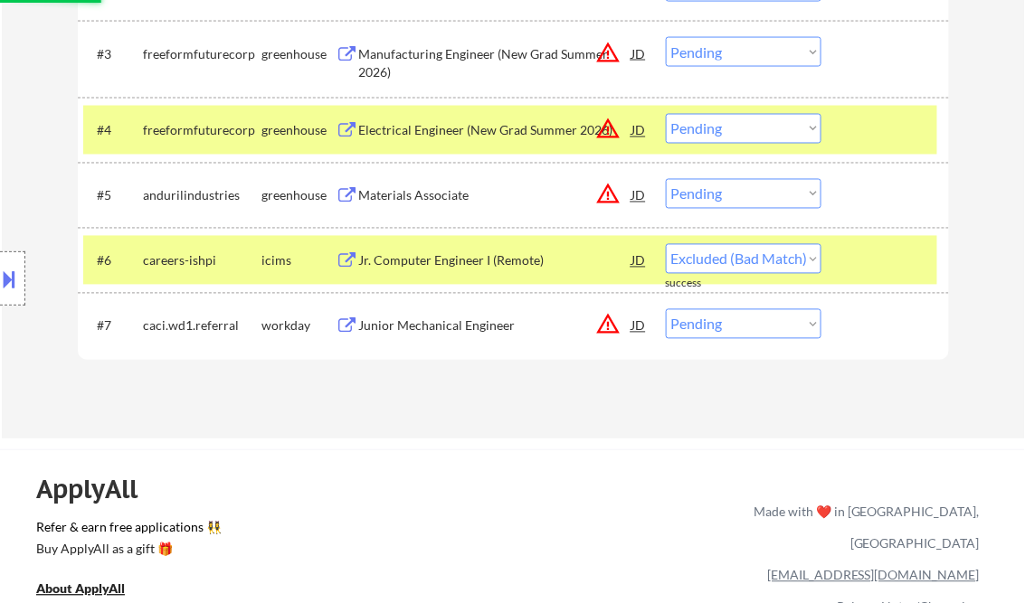
select select ""pending""
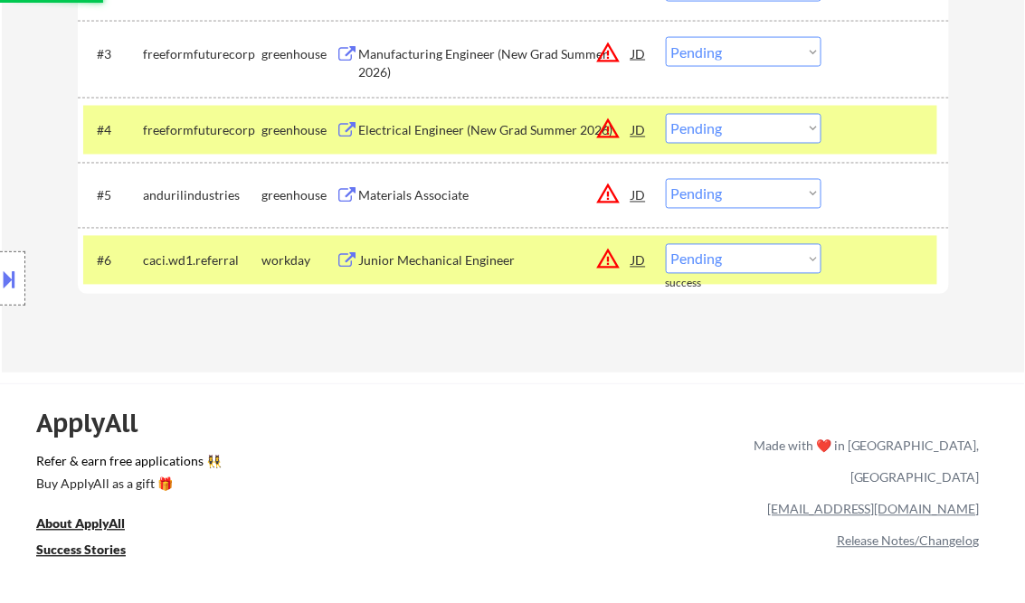
click at [421, 200] on div "Materials Associate" at bounding box center [495, 196] width 273 height 18
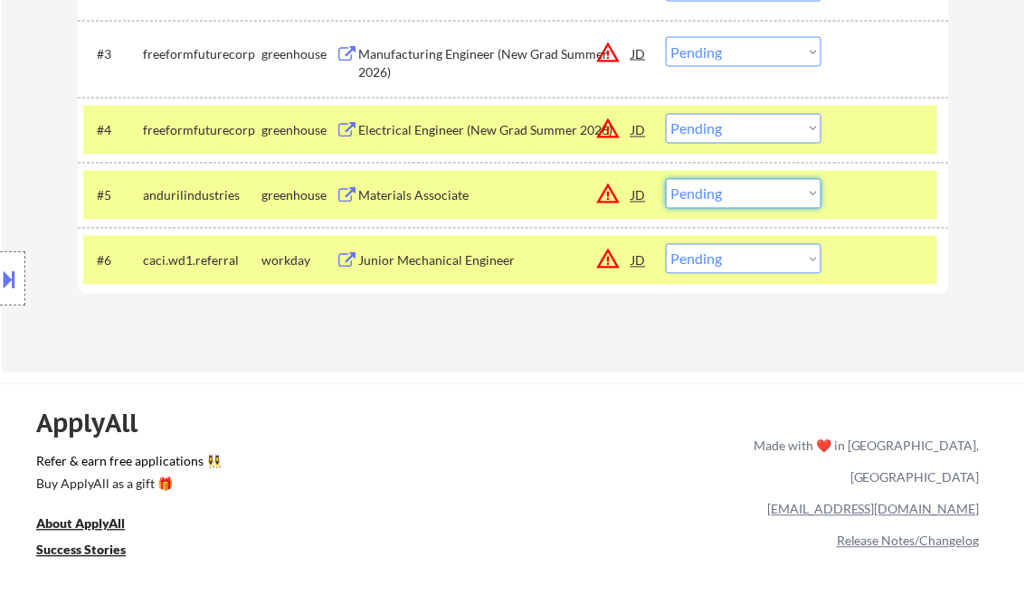
drag, startPoint x: 717, startPoint y: 183, endPoint x: 735, endPoint y: 209, distance: 31.9
click at [717, 183] on select "Choose an option... Pending Applied Excluded (Questions) Excluded (Expired) Exc…" at bounding box center [744, 194] width 156 height 30
click at [666, 179] on select "Choose an option... Pending Applied Excluded (Questions) Excluded (Expired) Exc…" at bounding box center [744, 194] width 156 height 30
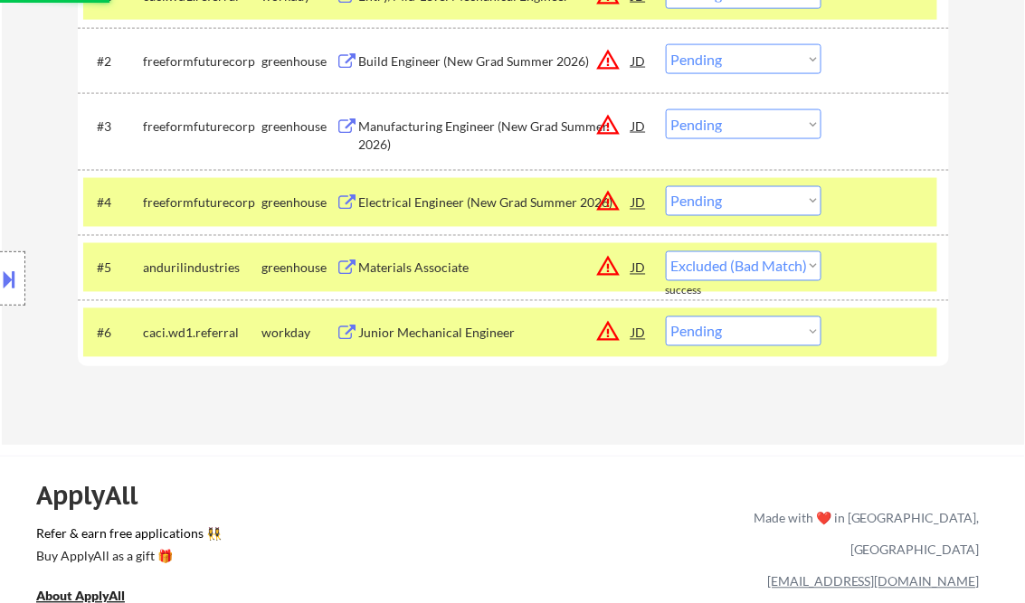
select select ""pending""
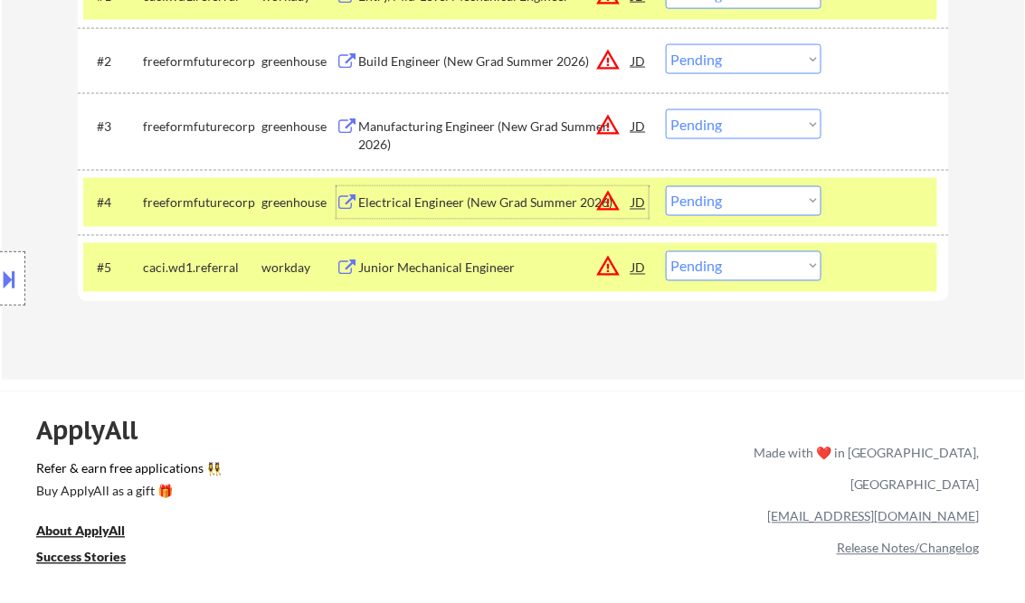
click at [425, 210] on div "Electrical Engineer (New Grad Summer 2026)" at bounding box center [495, 203] width 273 height 18
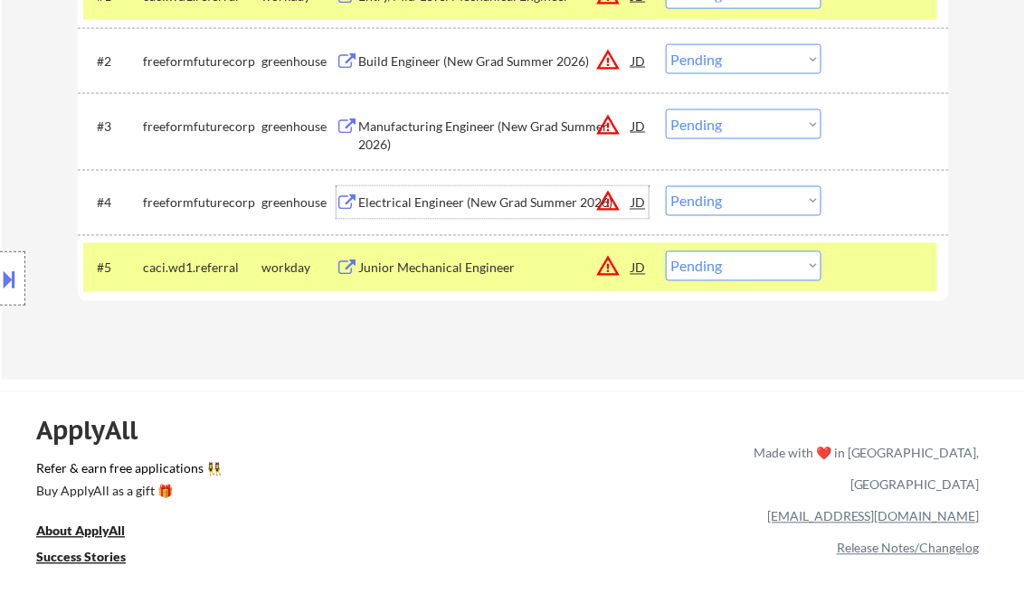
drag, startPoint x: 733, startPoint y: 187, endPoint x: 753, endPoint y: 215, distance: 34.9
click at [733, 187] on select "Choose an option... Pending Applied Excluded (Questions) Excluded (Expired) Exc…" at bounding box center [744, 201] width 156 height 30
click at [666, 186] on select "Choose an option... Pending Applied Excluded (Questions) Excluded (Expired) Exc…" at bounding box center [744, 201] width 156 height 30
select select ""pending""
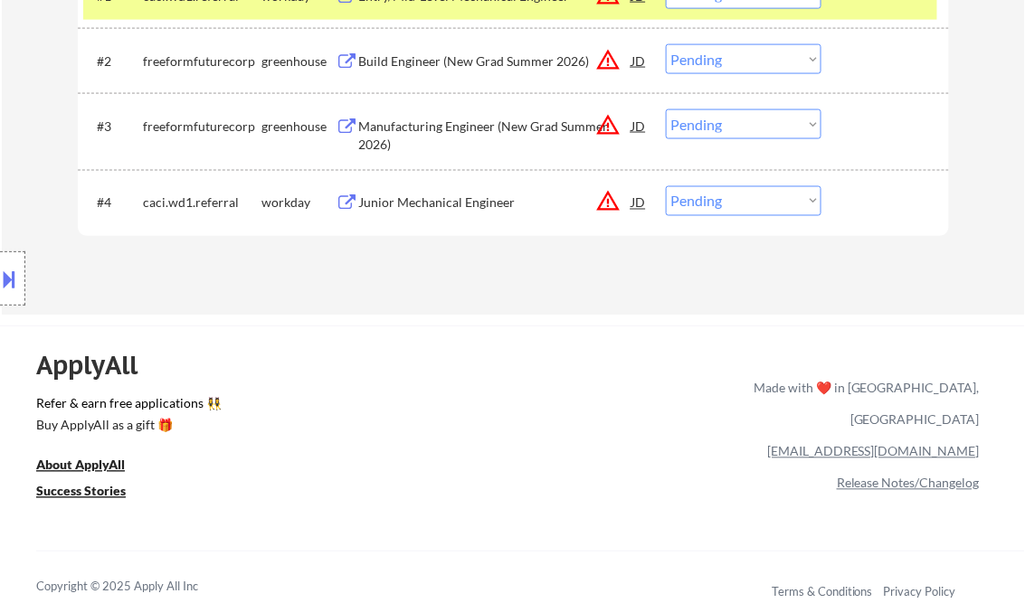
click at [471, 129] on div "Manufacturing Engineer (New Grad Summer 2026)" at bounding box center [495, 135] width 273 height 35
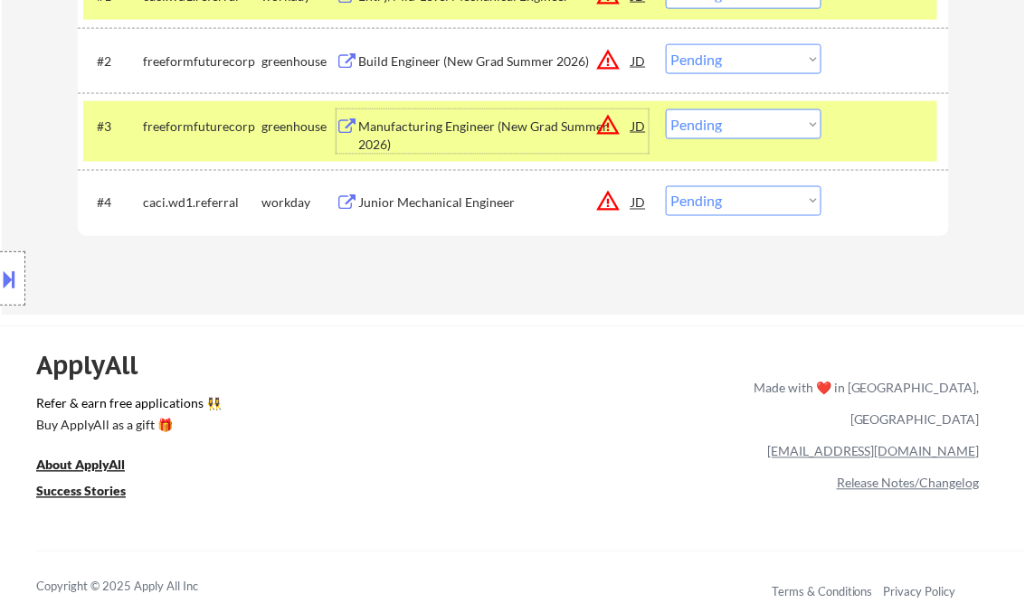
scroll to position [506, 0]
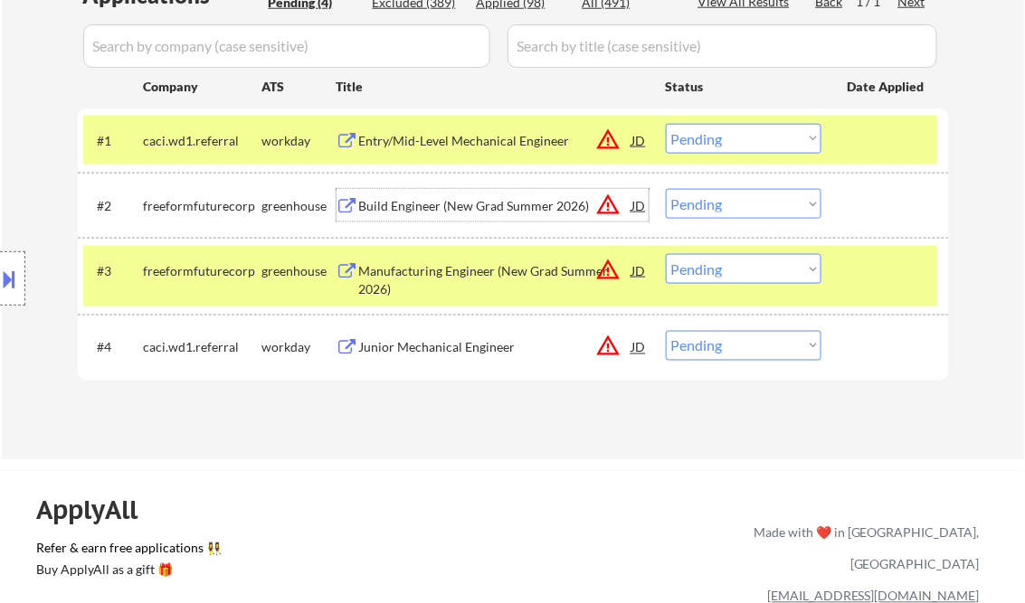
click at [486, 206] on div "Build Engineer (New Grad Summer 2026)" at bounding box center [495, 206] width 273 height 18
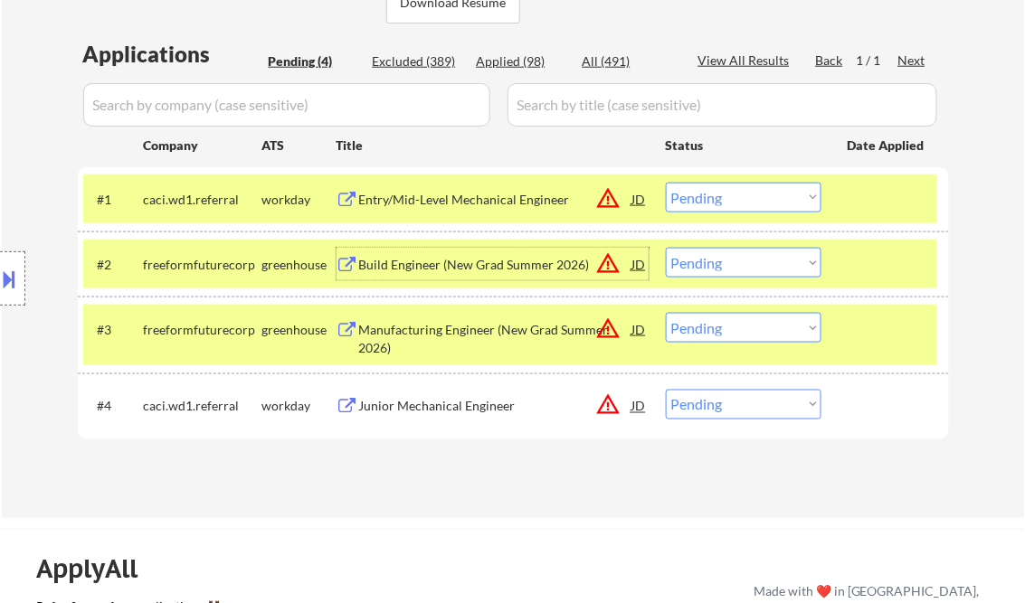
scroll to position [434, 0]
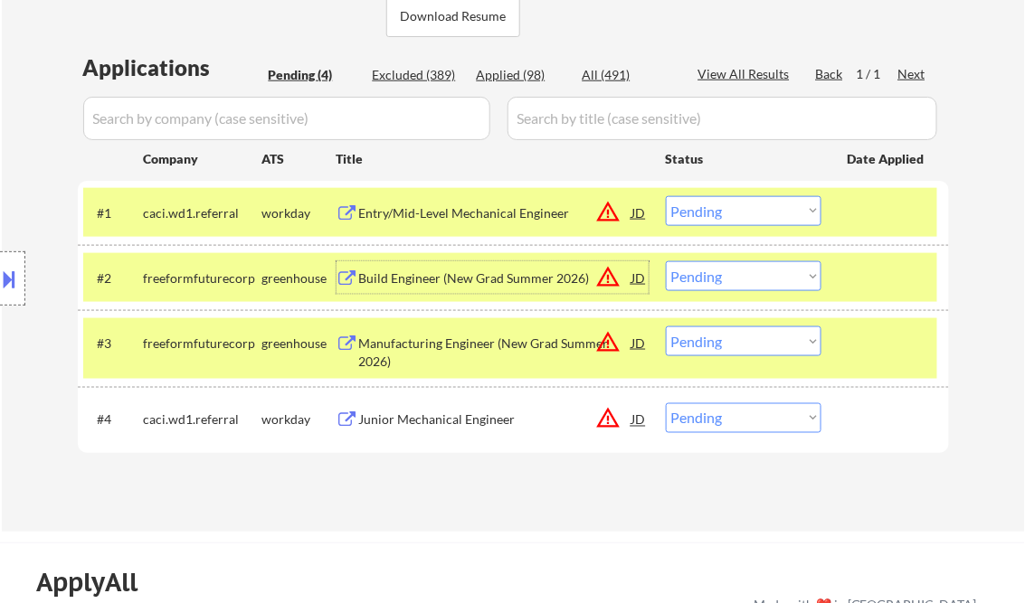
click at [448, 213] on div "Entry/Mid-Level Mechanical Engineer" at bounding box center [495, 213] width 273 height 18
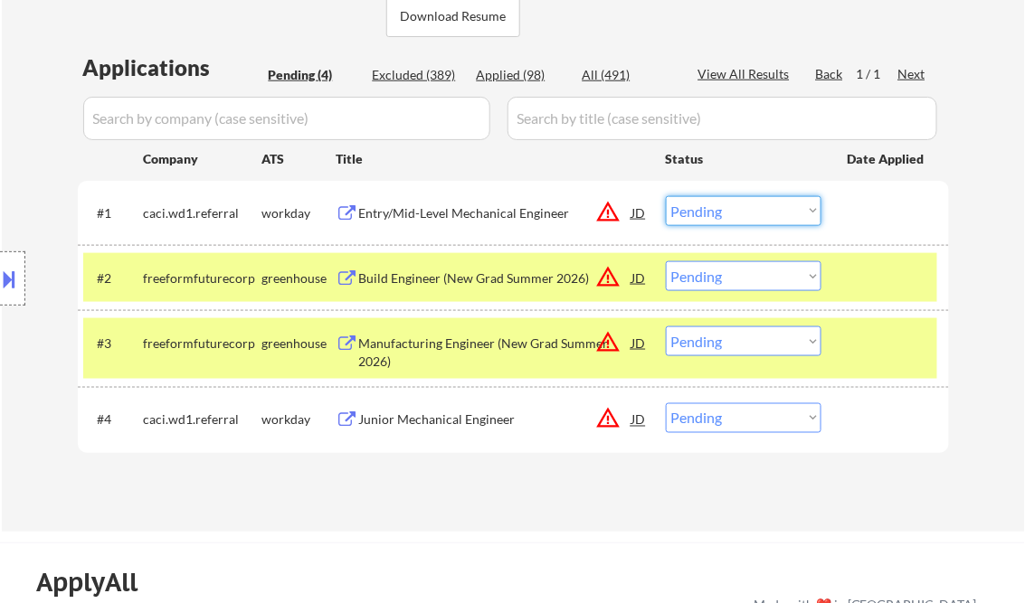
drag, startPoint x: 797, startPoint y: 204, endPoint x: 839, endPoint y: 292, distance: 97.5
click at [797, 204] on select "Choose an option... Pending Applied Excluded (Questions) Excluded (Expired) Exc…" at bounding box center [744, 211] width 156 height 30
click at [666, 196] on select "Choose an option... Pending Applied Excluded (Questions) Excluded (Expired) Exc…" at bounding box center [744, 211] width 156 height 30
select select ""pending""
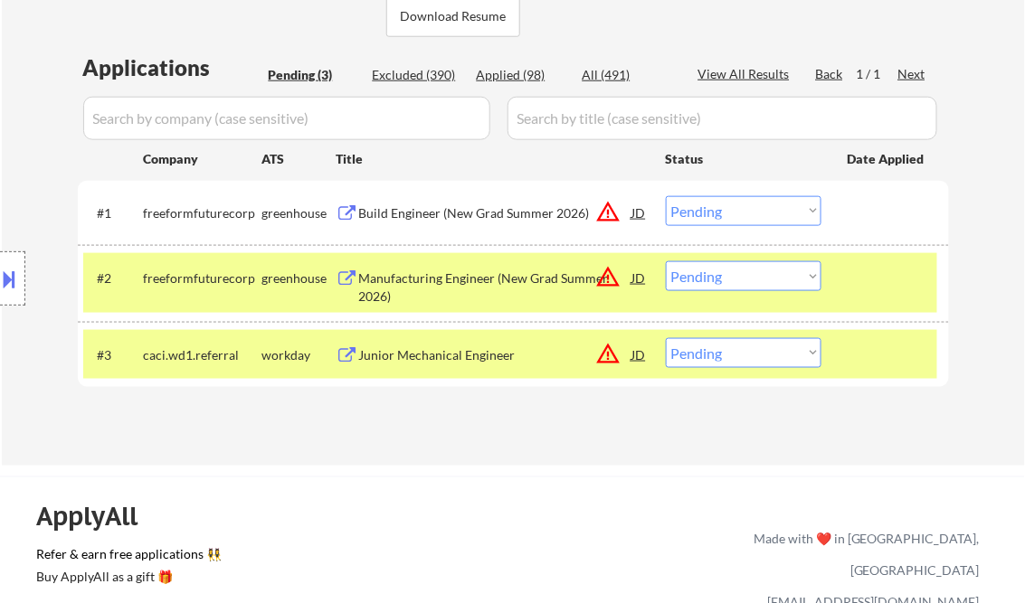
click at [796, 356] on select "Choose an option... Pending Applied Excluded (Questions) Excluded (Expired) Exc…" at bounding box center [744, 353] width 156 height 30
click at [503, 350] on div "Junior Mechanical Engineer" at bounding box center [495, 355] width 273 height 18
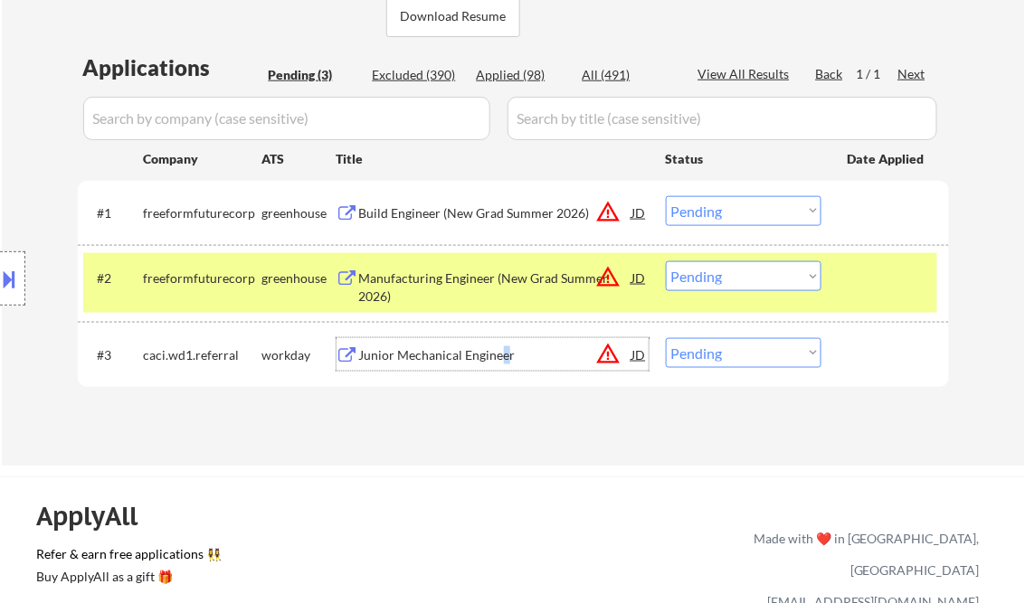
drag, startPoint x: 771, startPoint y: 340, endPoint x: 792, endPoint y: 364, distance: 31.4
click at [771, 340] on select "Choose an option... Pending Applied Excluded (Questions) Excluded (Expired) Exc…" at bounding box center [744, 353] width 156 height 30
select select ""excluded__expired_""
click at [666, 338] on select "Choose an option... Pending Applied Excluded (Questions) Excluded (Expired) Exc…" at bounding box center [744, 353] width 156 height 30
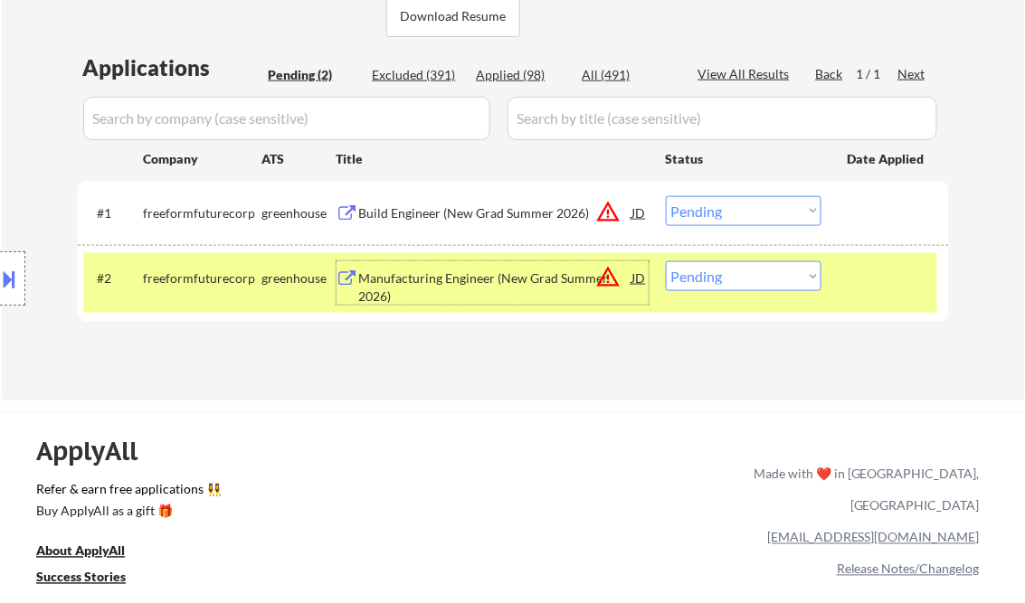
click at [527, 280] on div "Manufacturing Engineer (New Grad Summer 2026)" at bounding box center [495, 286] width 273 height 35
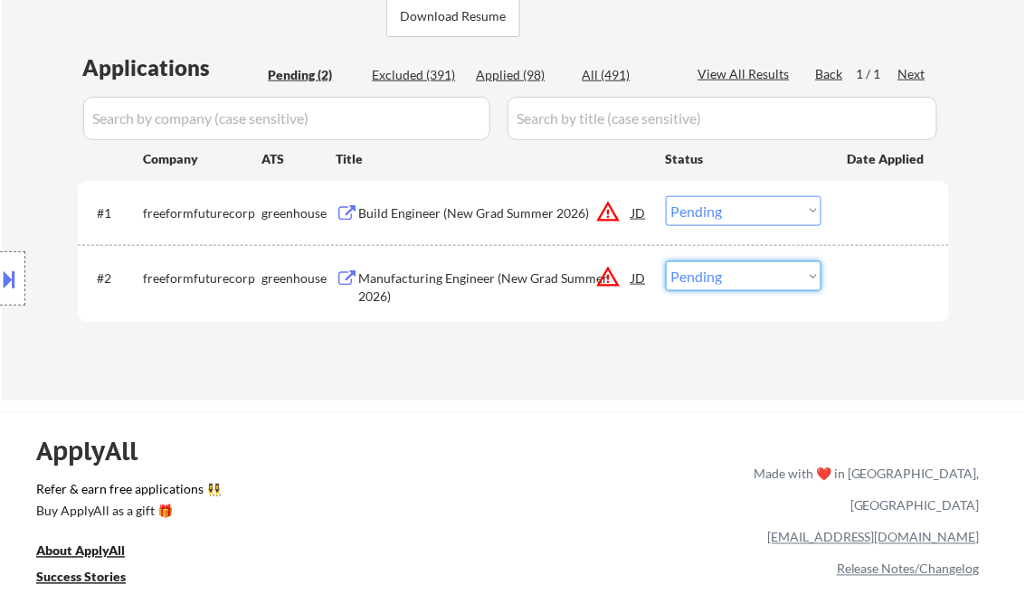
drag, startPoint x: 720, startPoint y: 278, endPoint x: 729, endPoint y: 280, distance: 9.4
click at [720, 278] on select "Choose an option... Pending Applied Excluded (Questions) Excluded (Expired) Exc…" at bounding box center [744, 276] width 156 height 30
select select ""excluded__other_""
click at [666, 261] on select "Choose an option... Pending Applied Excluded (Questions) Excluded (Expired) Exc…" at bounding box center [744, 276] width 156 height 30
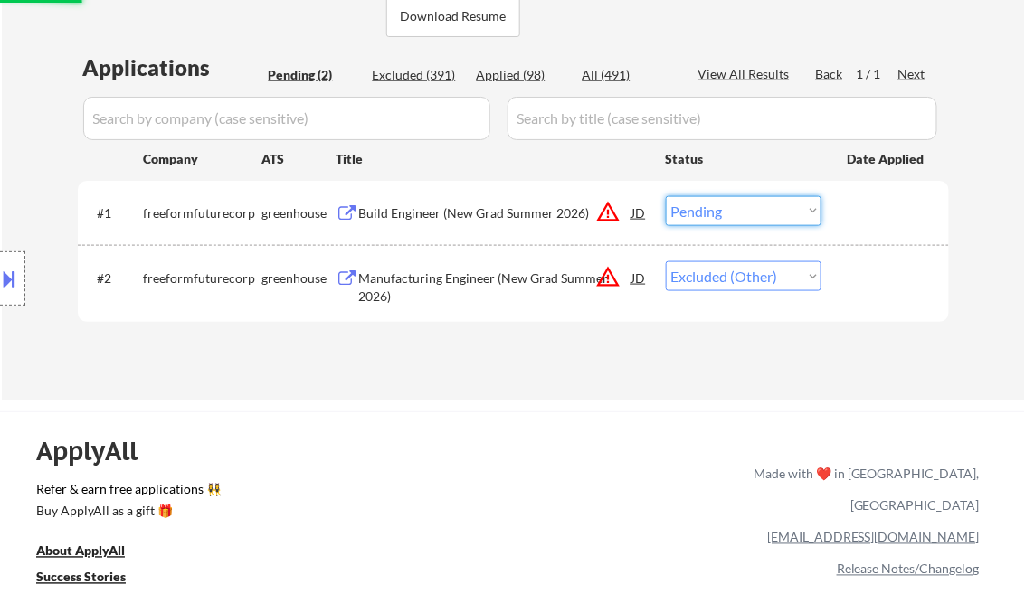
click at [740, 217] on select "Choose an option... Pending Applied Excluded (Questions) Excluded (Expired) Exc…" at bounding box center [744, 211] width 156 height 30
click at [758, 440] on div "ApplyAll Refer & earn free applications 👯‍♀️ Buy ApplyAll as a gift 🎁 About App…" at bounding box center [512, 567] width 1025 height 287
click at [733, 212] on select "Choose an option... Pending Applied Excluded (Questions) Excluded (Expired) Exc…" at bounding box center [744, 211] width 156 height 30
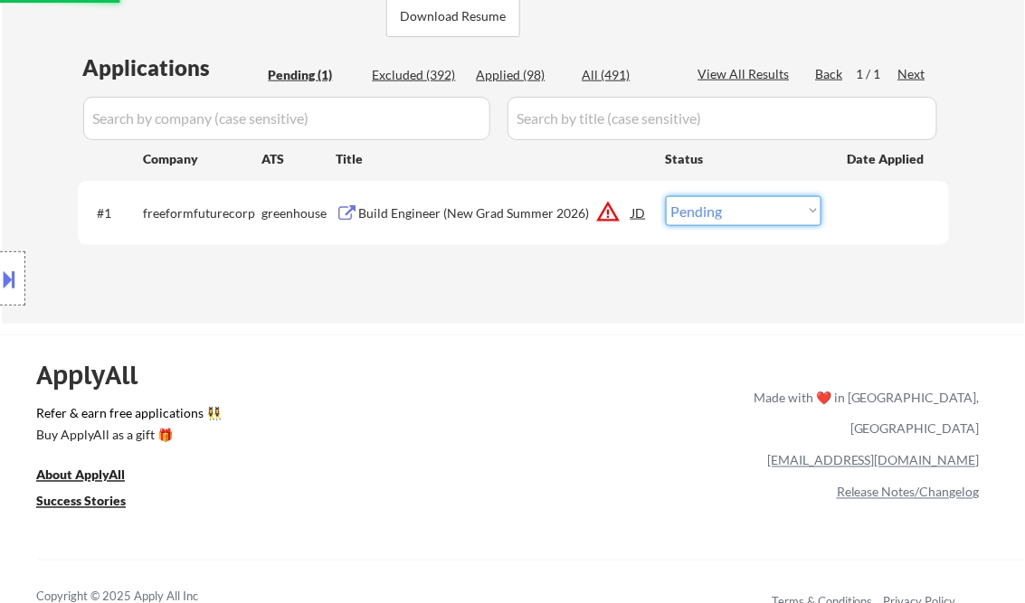
select select ""excluded__other_""
click at [666, 196] on select "Choose an option... Pending Applied Excluded (Questions) Excluded (Expired) Exc…" at bounding box center [744, 211] width 156 height 30
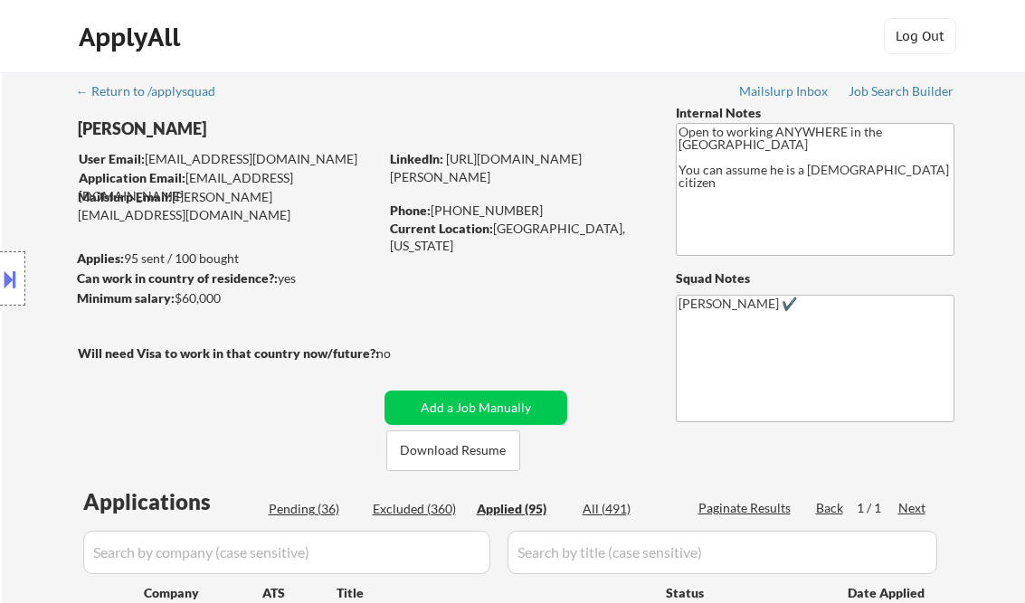
select select ""applied""
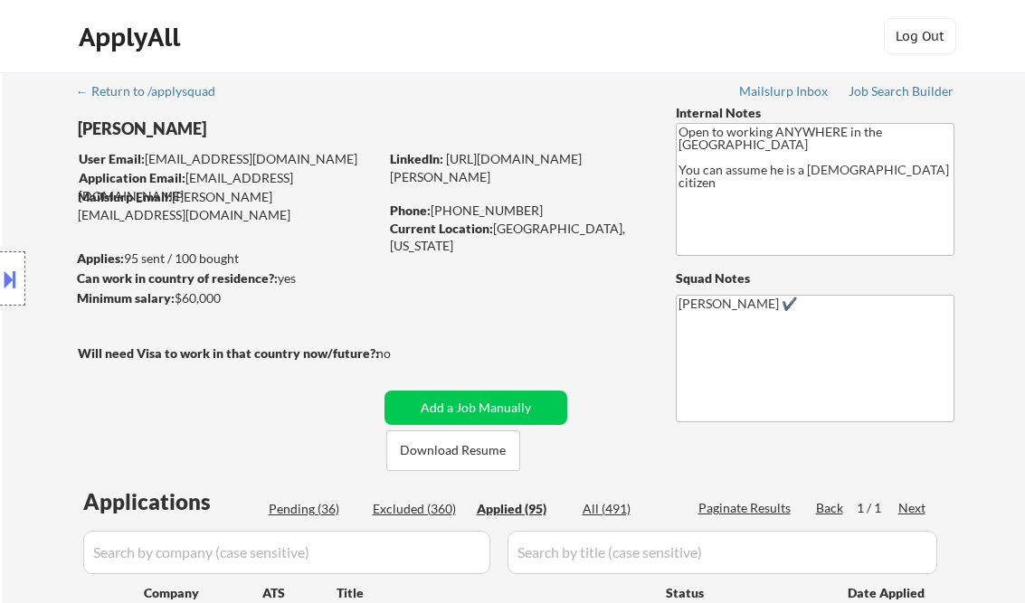
select select ""applied""
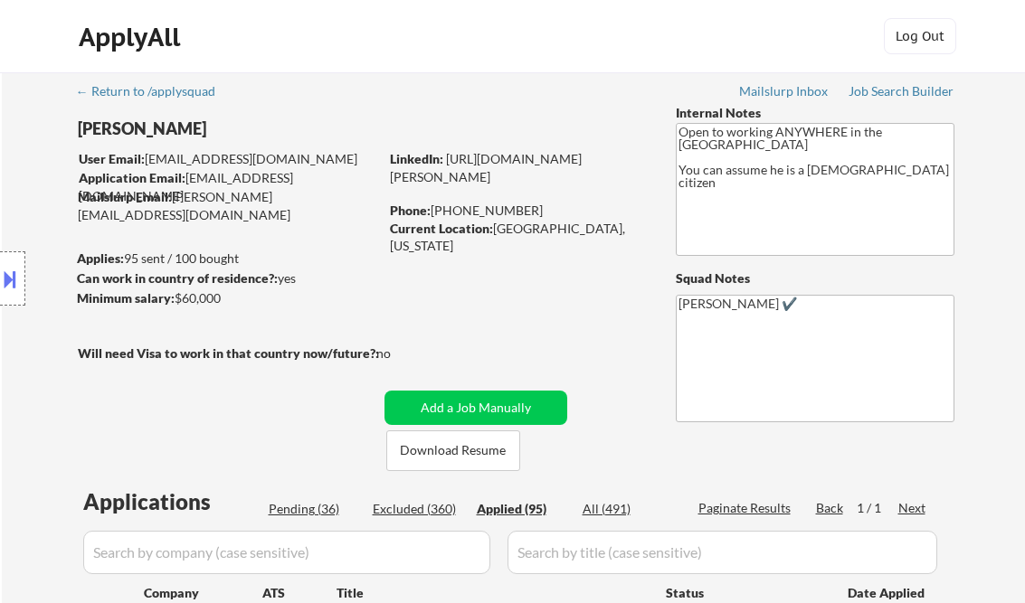
select select ""applied""
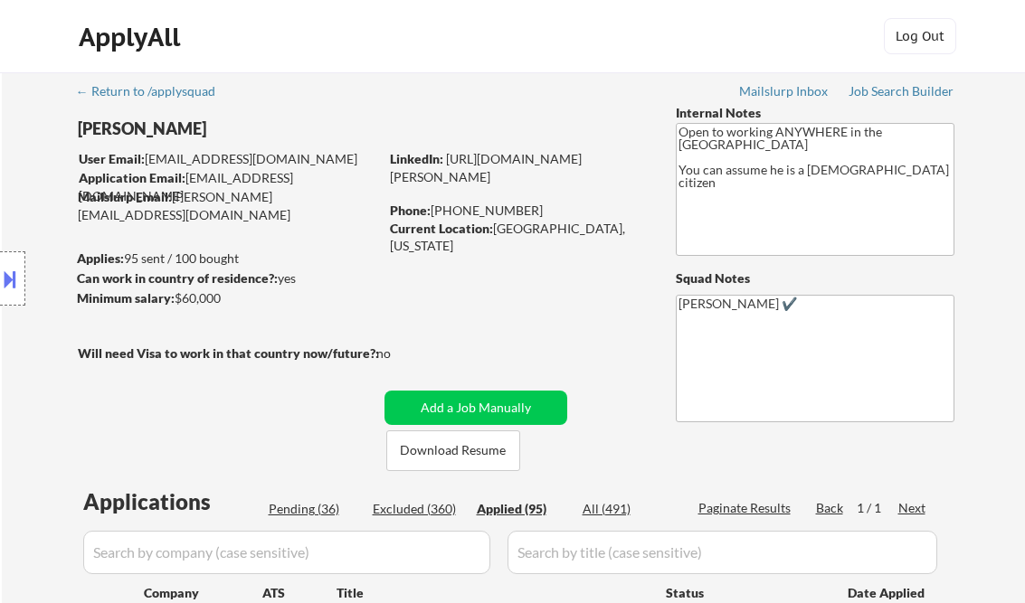
select select ""applied""
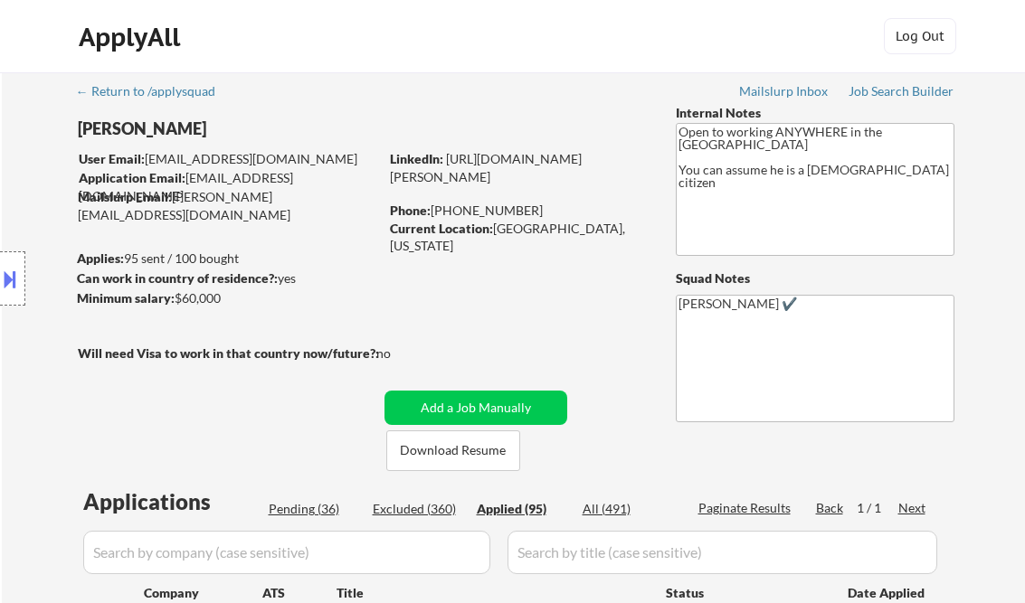
select select ""applied""
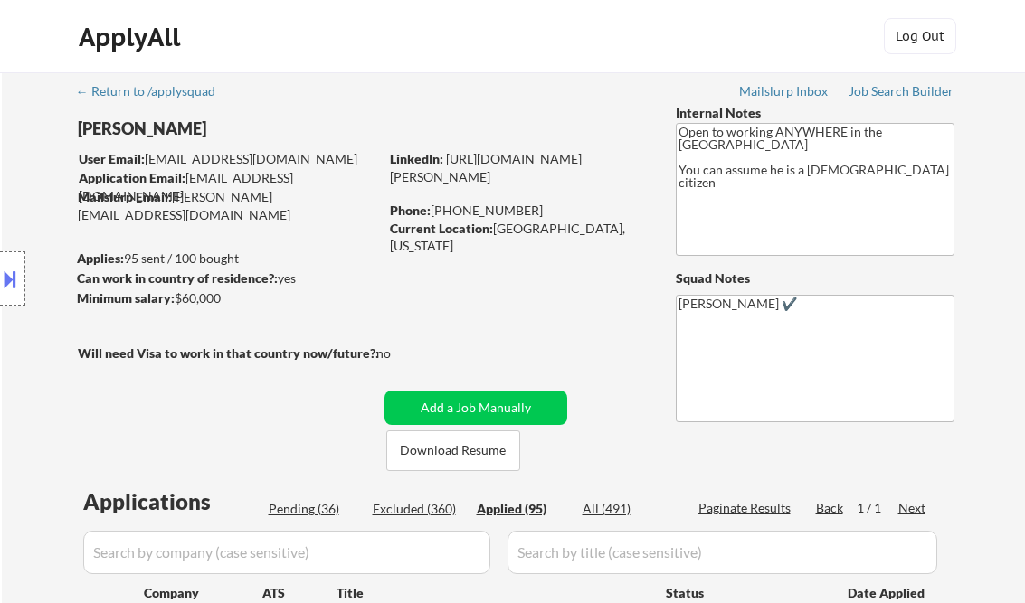
select select ""applied""
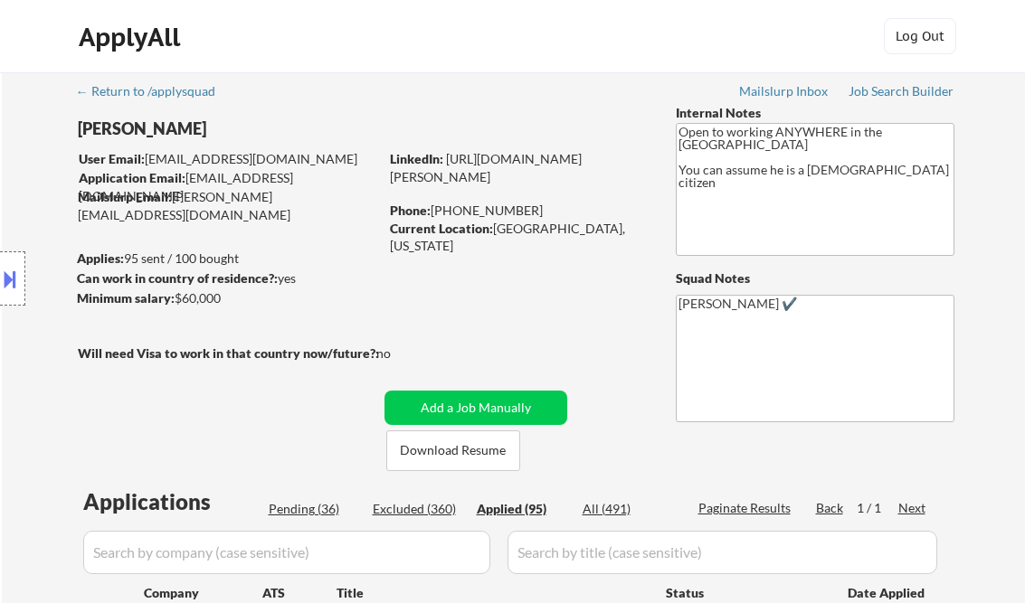
select select ""applied""
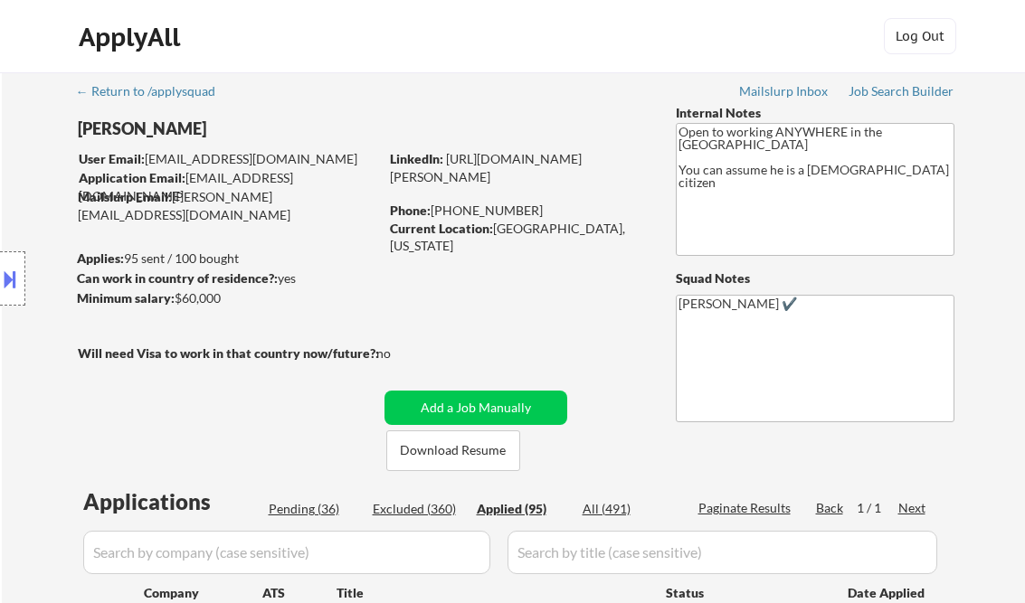
select select ""applied""
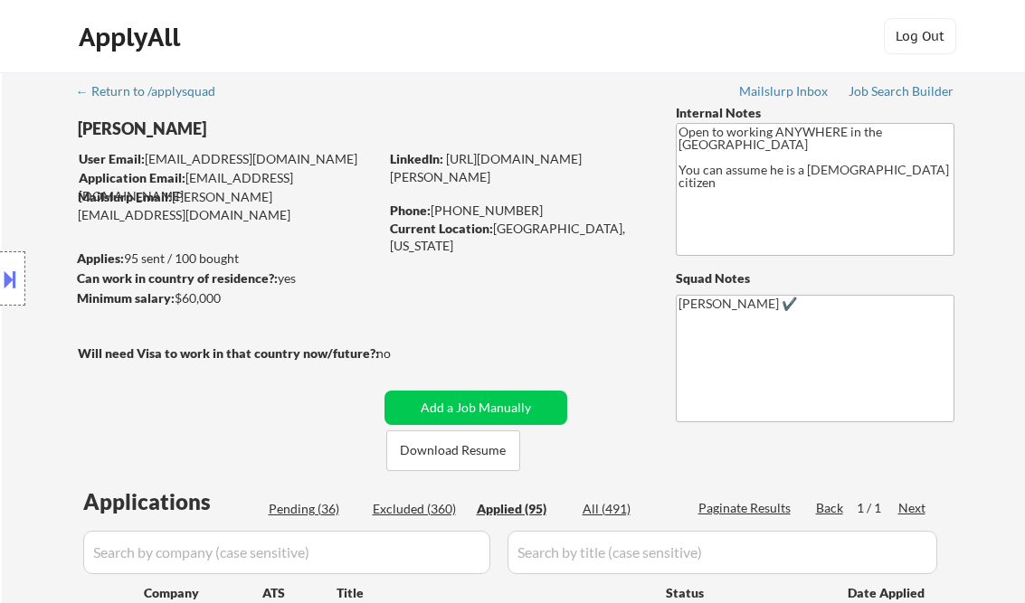
select select ""applied""
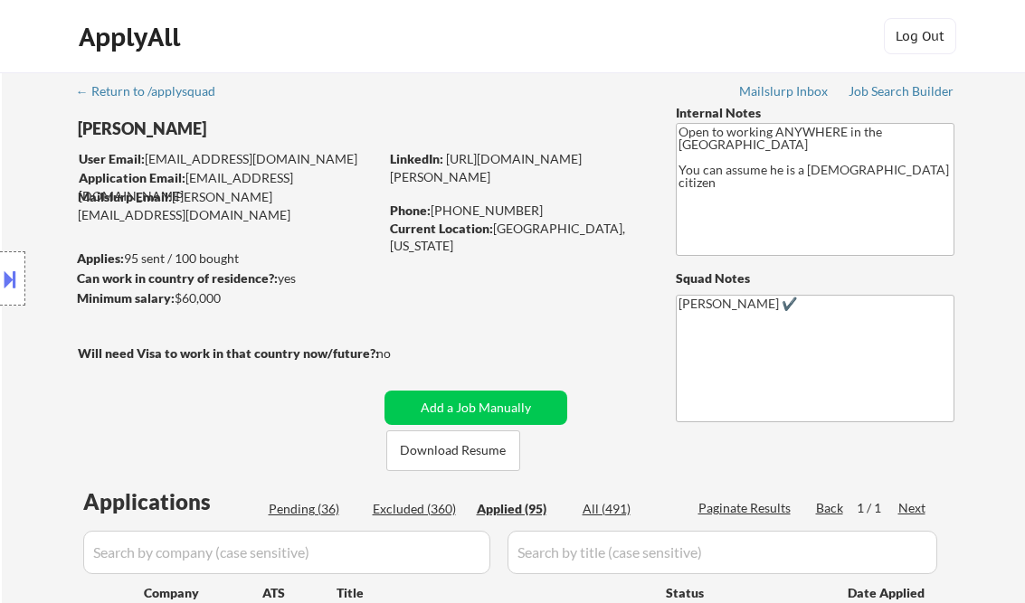
select select ""applied""
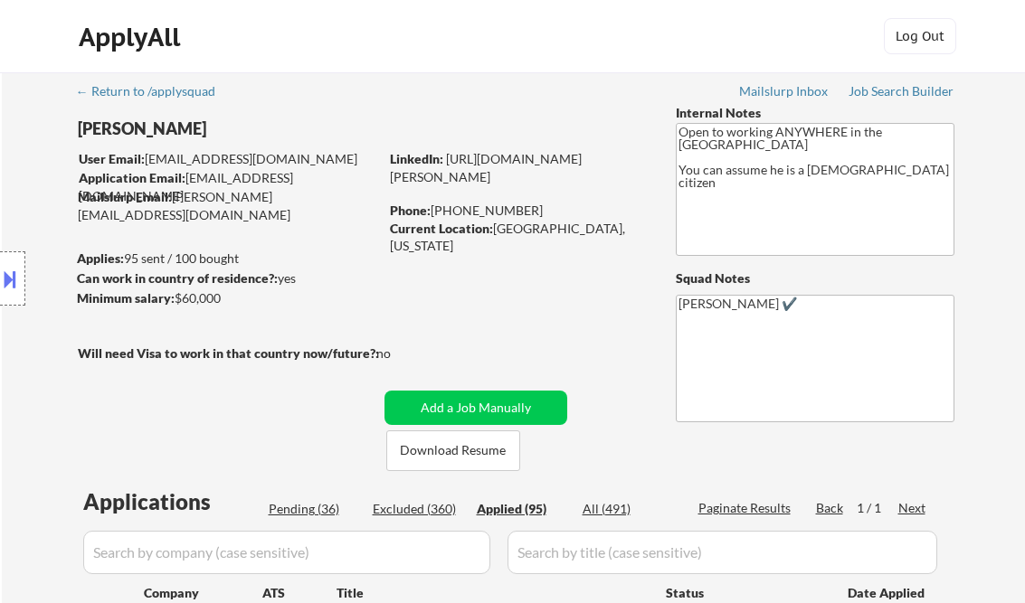
select select ""applied""
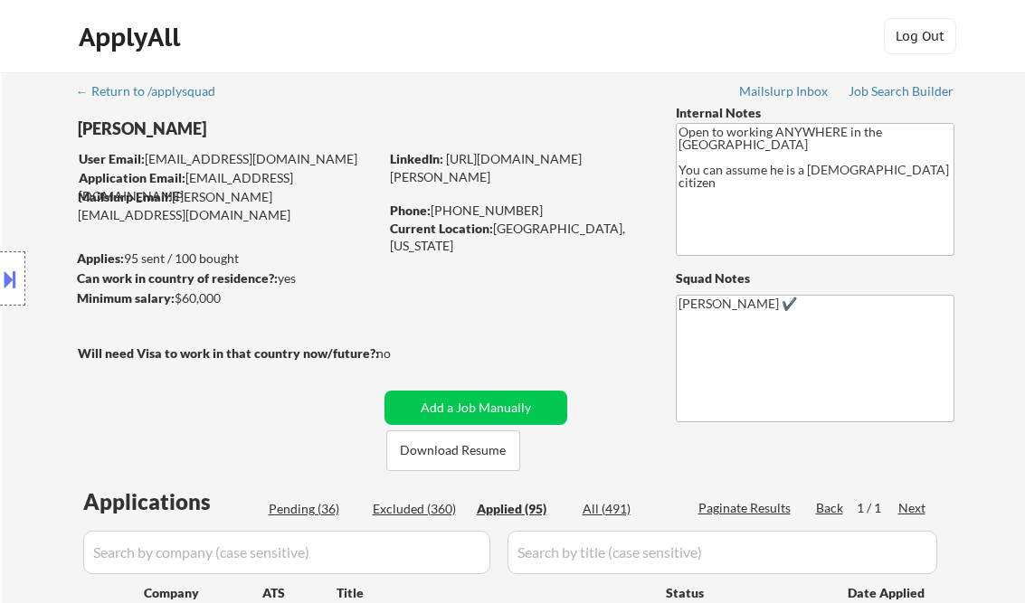
select select ""applied""
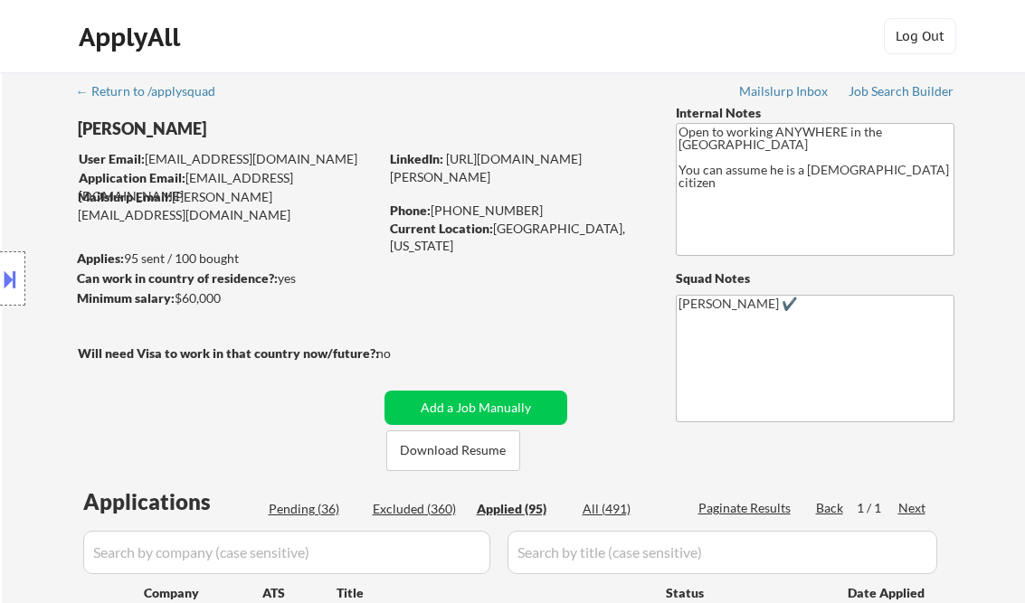
select select ""applied""
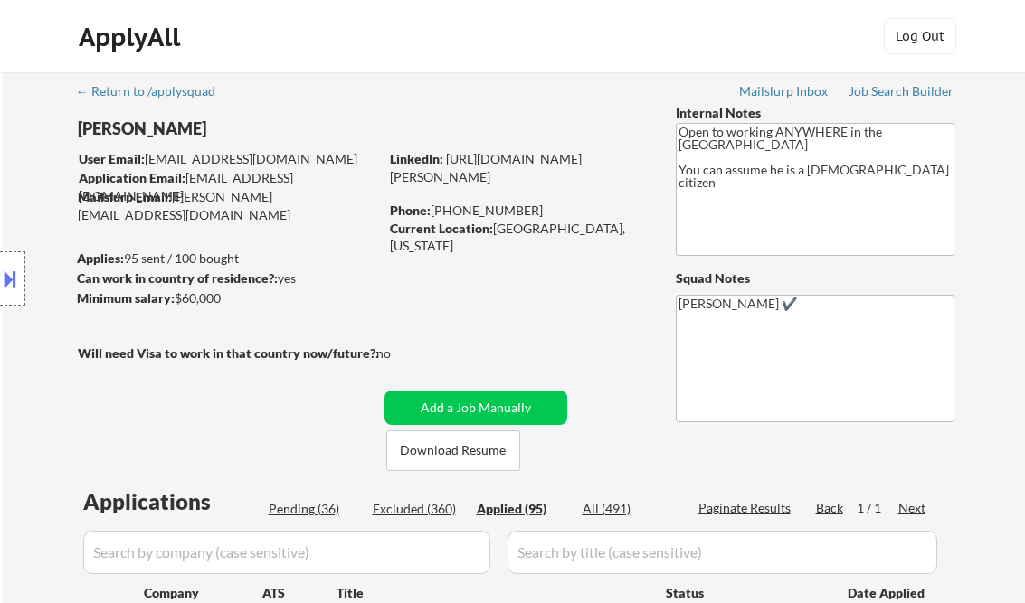
select select ""applied""
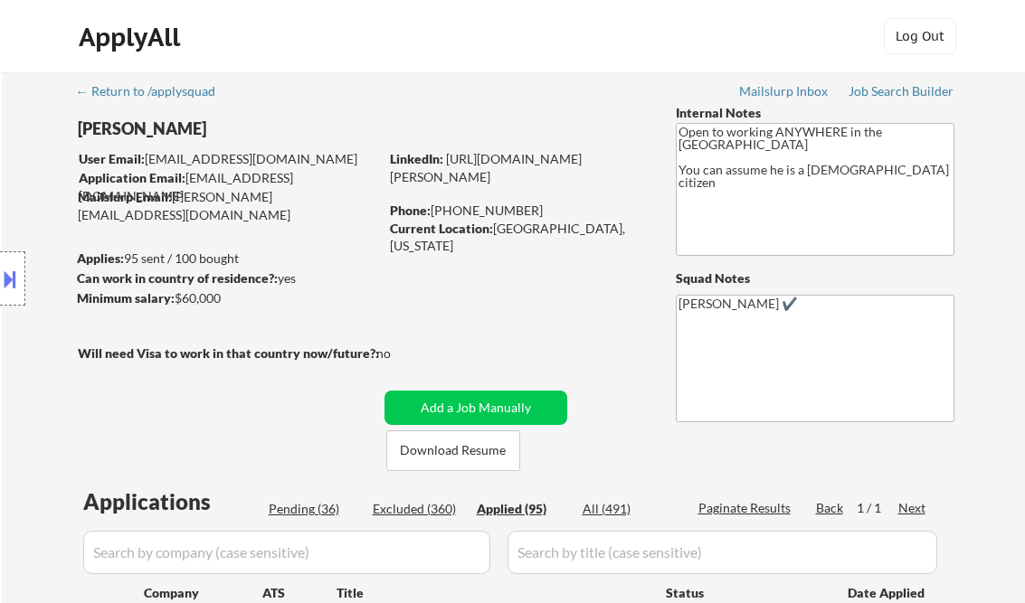
select select ""applied""
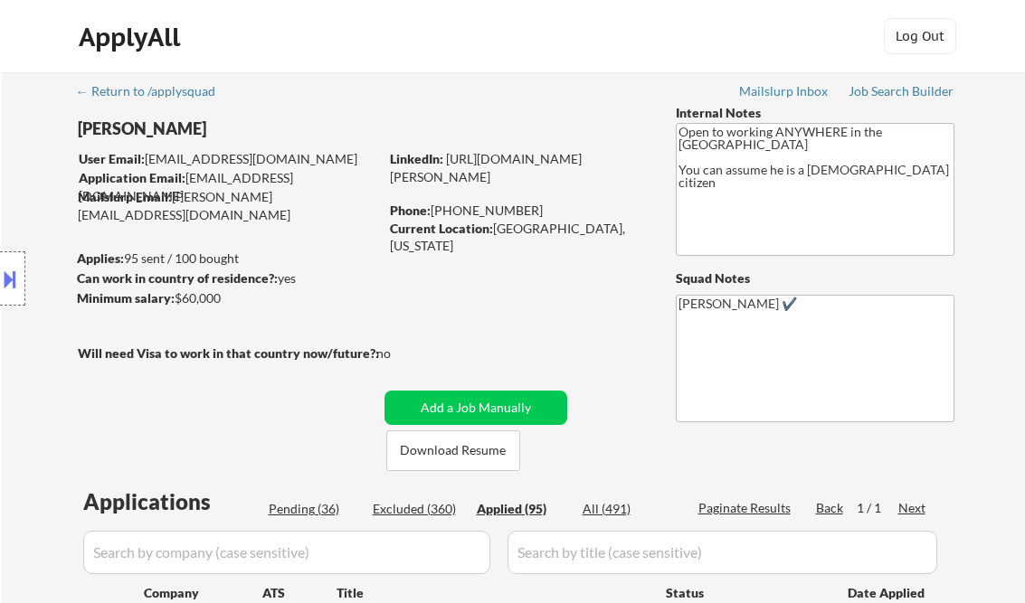
select select ""applied""
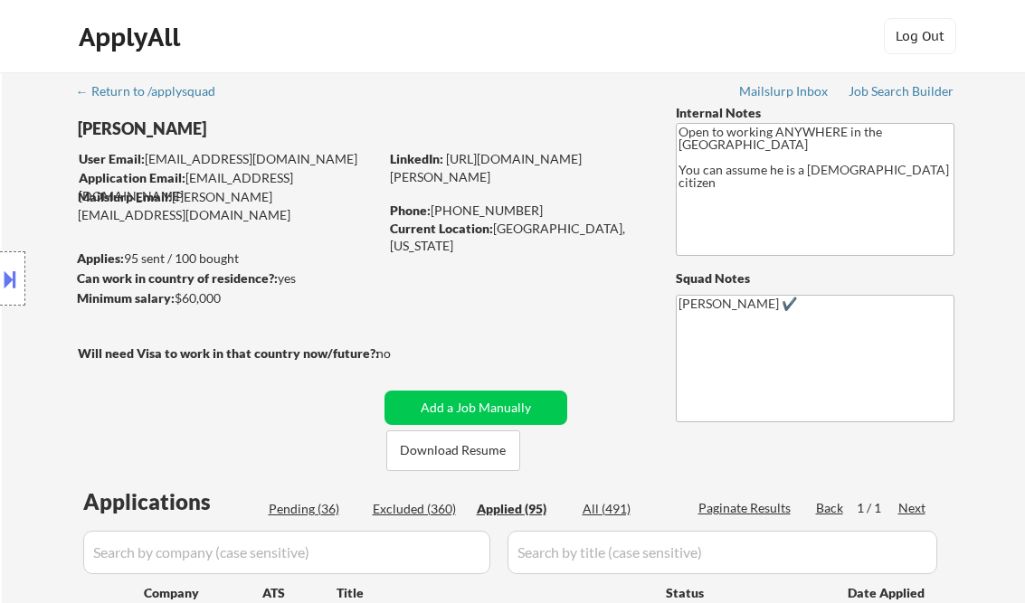
select select ""applied""
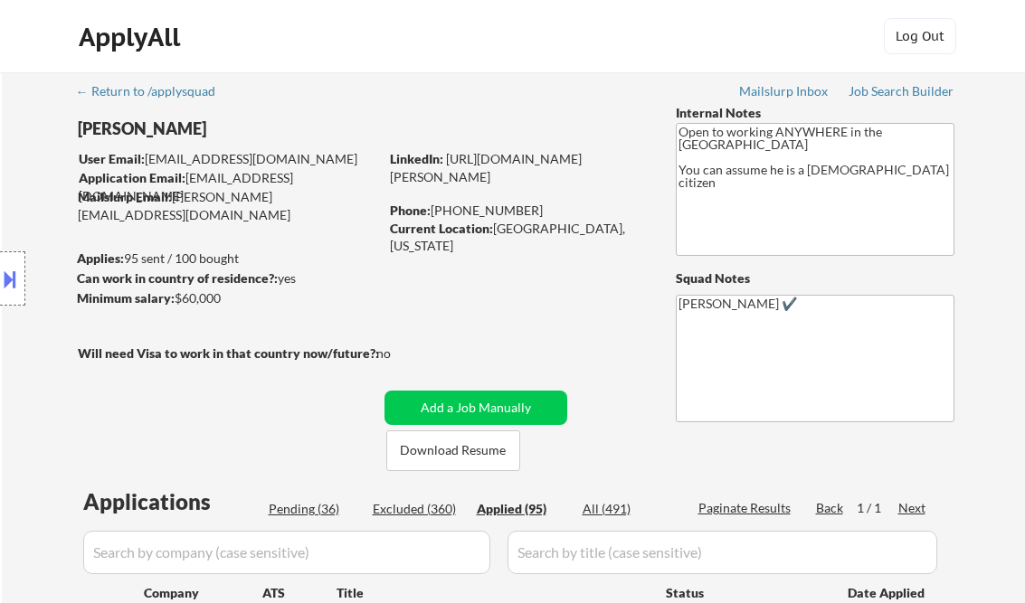
select select ""applied""
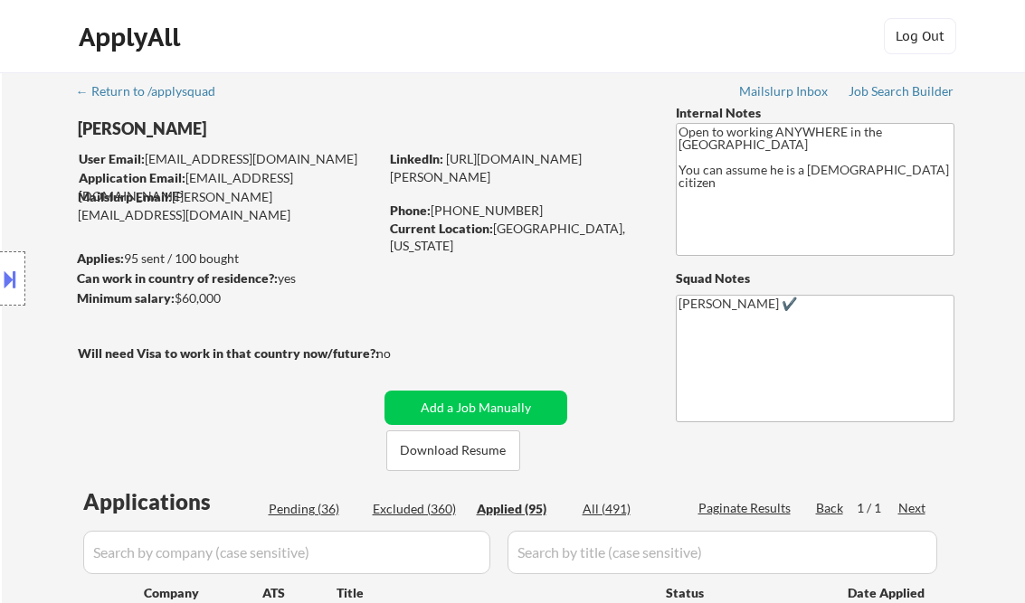
select select ""applied""
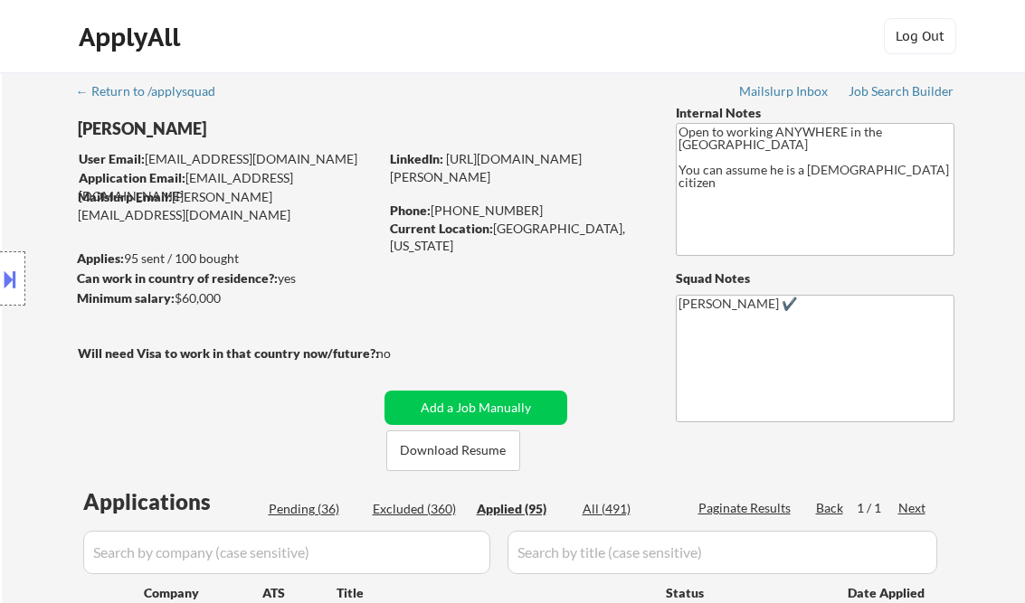
select select ""applied""
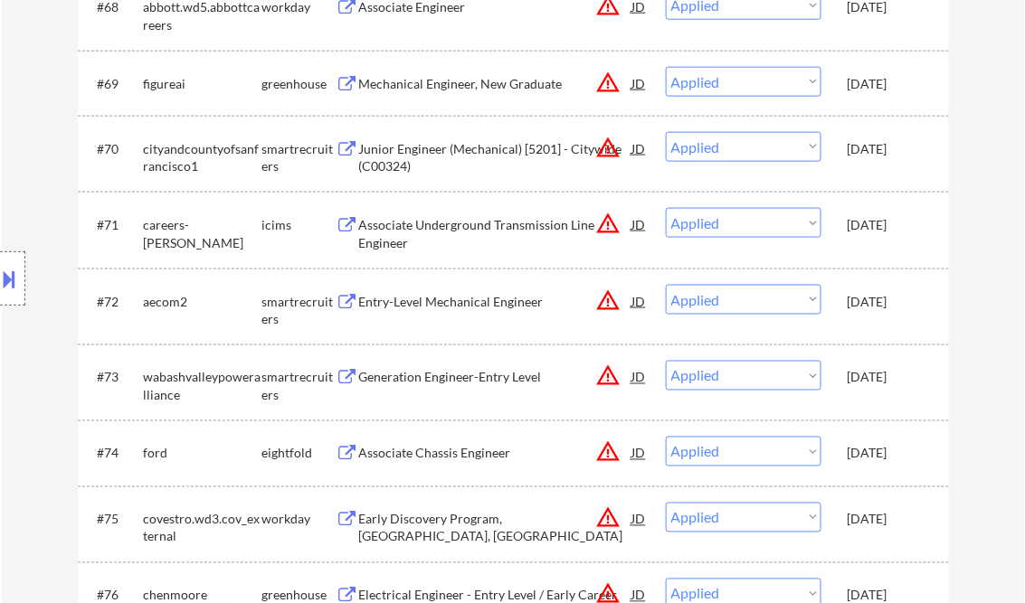
scroll to position [497, 0]
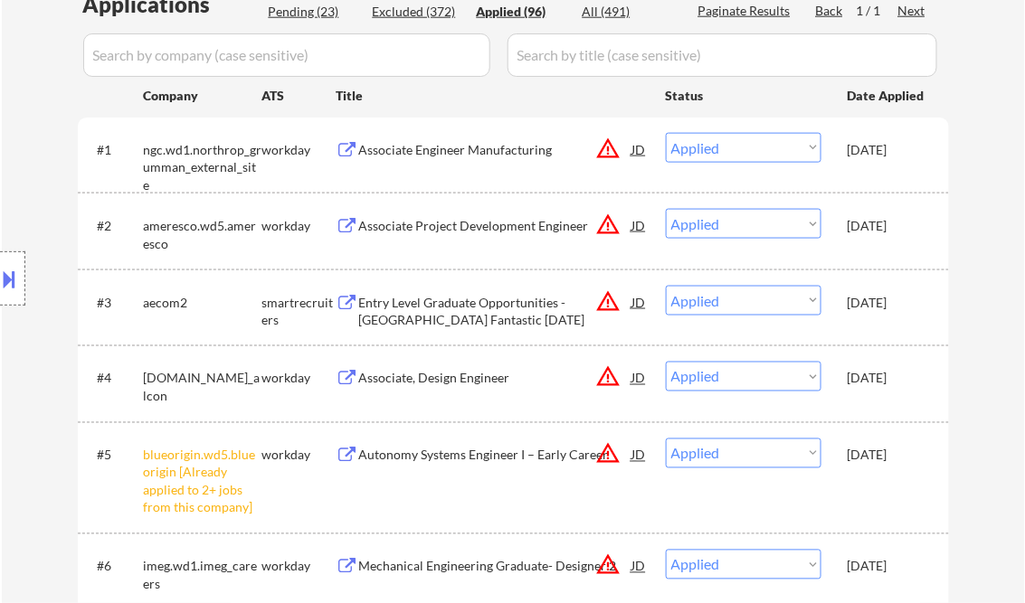
select select ""applied""
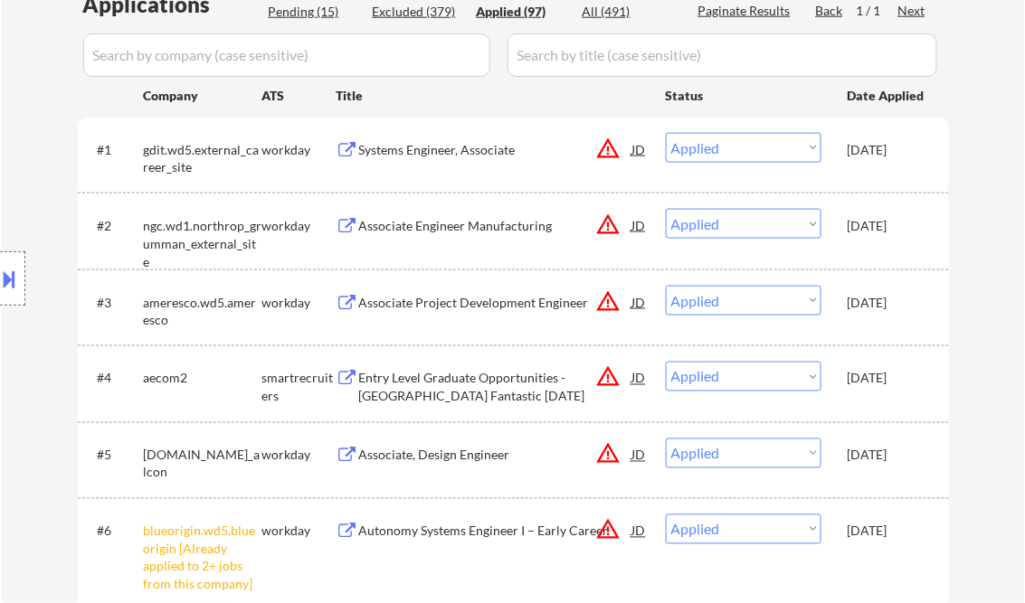
select select ""applied""
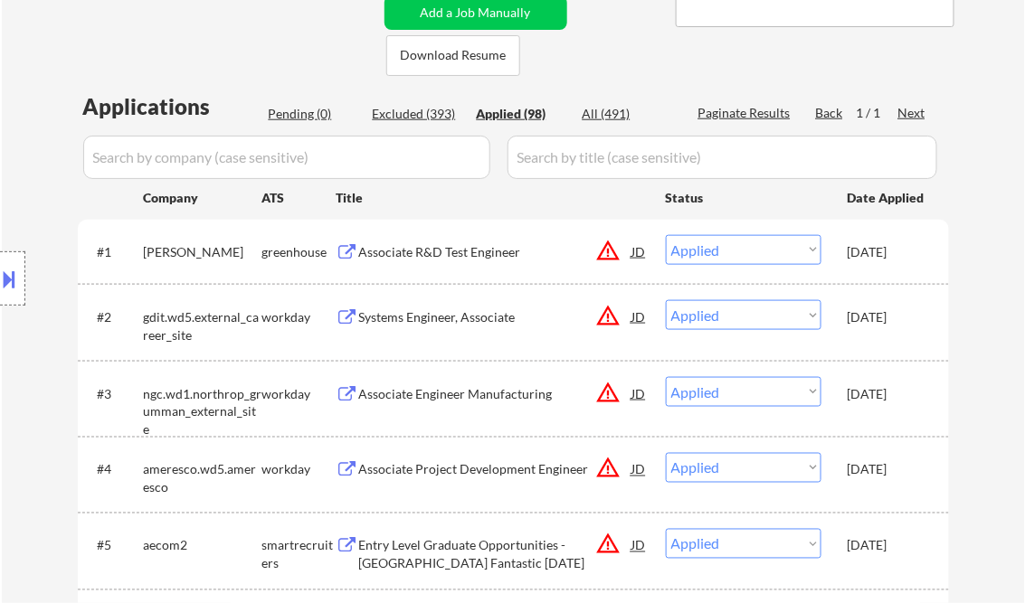
scroll to position [353, 0]
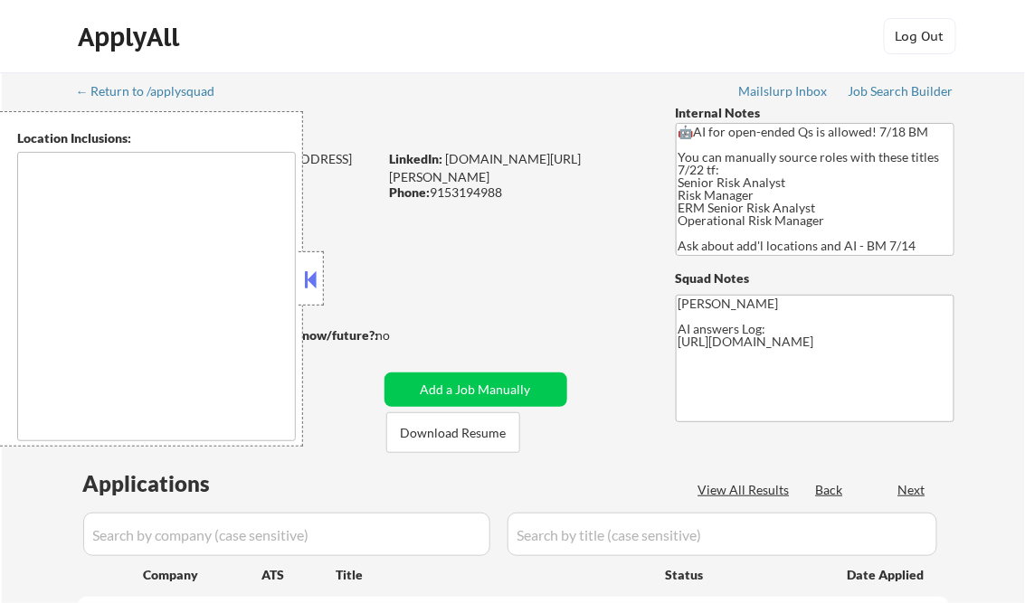
type textarea "[GEOGRAPHIC_DATA], [GEOGRAPHIC_DATA] [GEOGRAPHIC_DATA], [GEOGRAPHIC_DATA] [GEOG…"
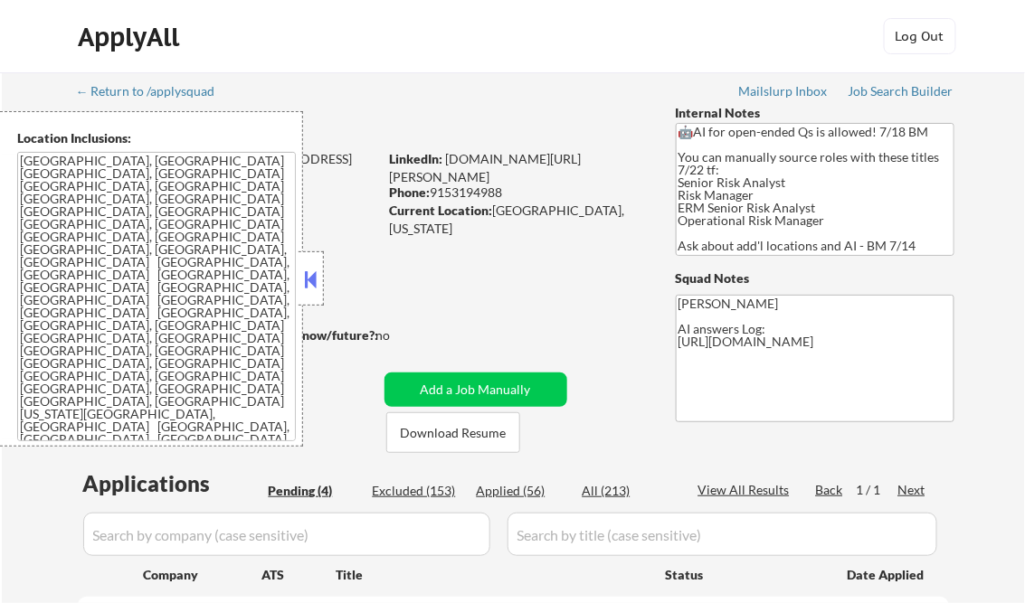
select select ""pending""
click at [870, 91] on div "Job Search Builder" at bounding box center [901, 91] width 106 height 13
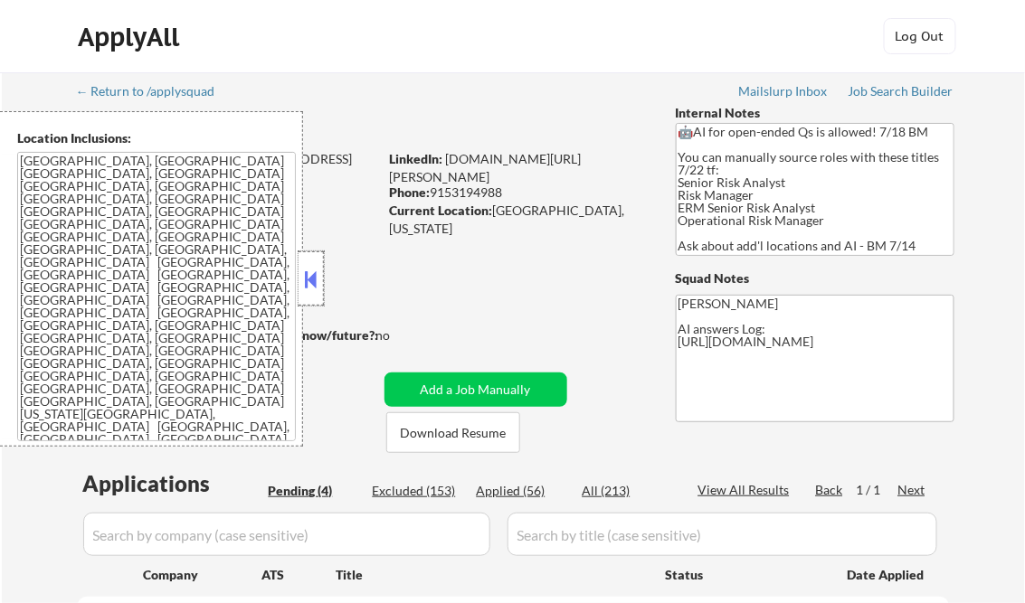
click at [311, 297] on div at bounding box center [310, 278] width 25 height 54
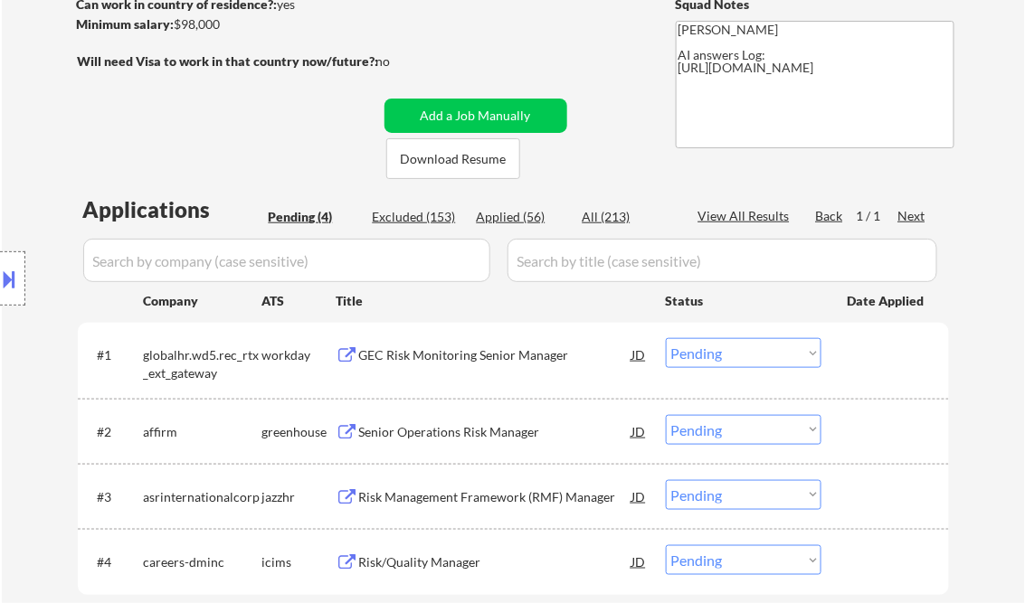
scroll to position [289, 0]
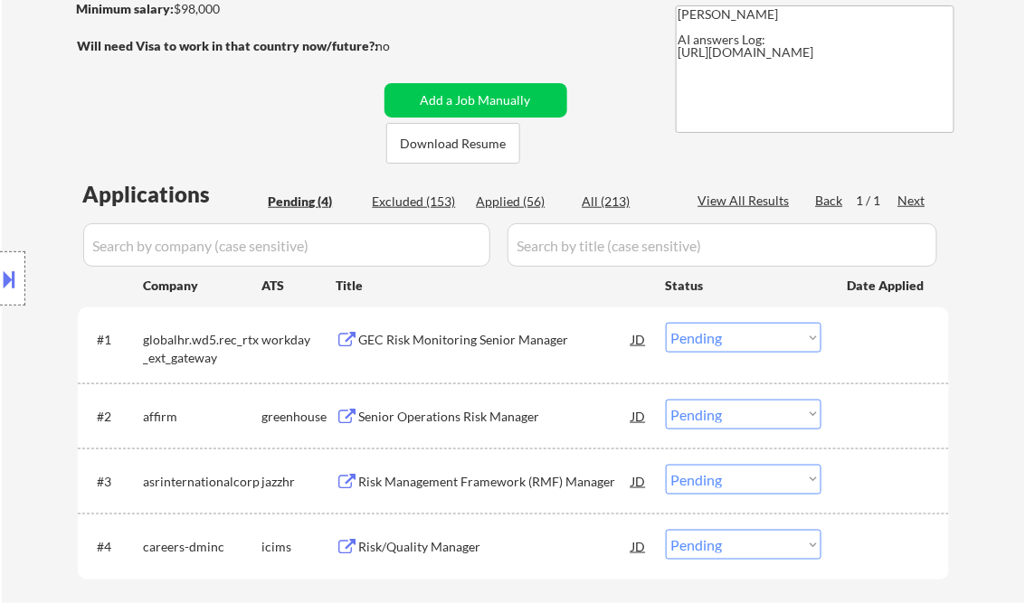
click at [430, 336] on div "GEC Risk Monitoring Senior Manager" at bounding box center [495, 340] width 273 height 18
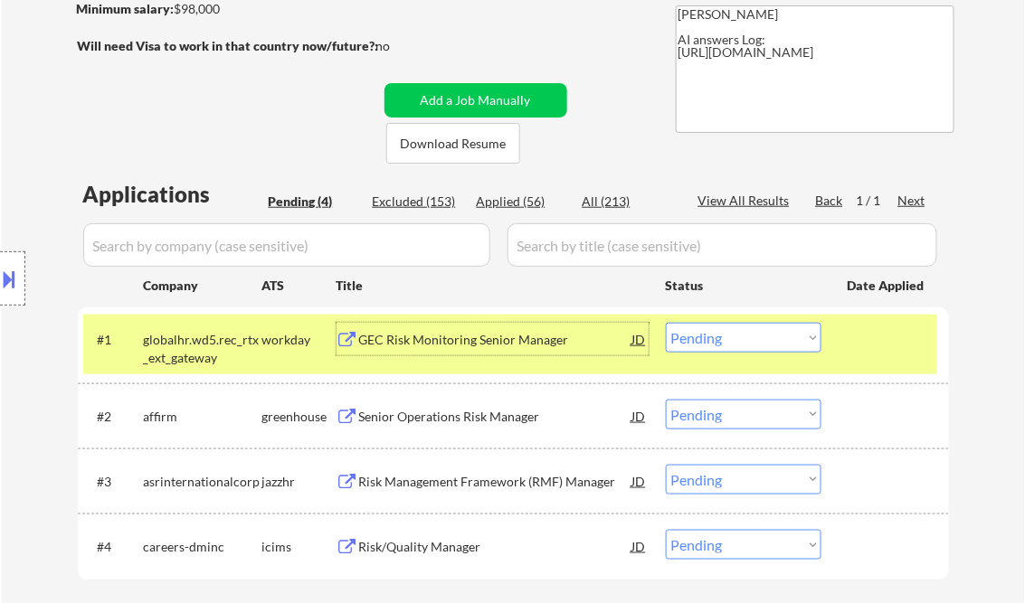
click at [718, 344] on select "Choose an option... Pending Applied Excluded (Questions) Excluded (Expired) Exc…" at bounding box center [744, 338] width 156 height 30
click at [666, 323] on select "Choose an option... Pending Applied Excluded (Questions) Excluded (Expired) Exc…" at bounding box center [744, 338] width 156 height 30
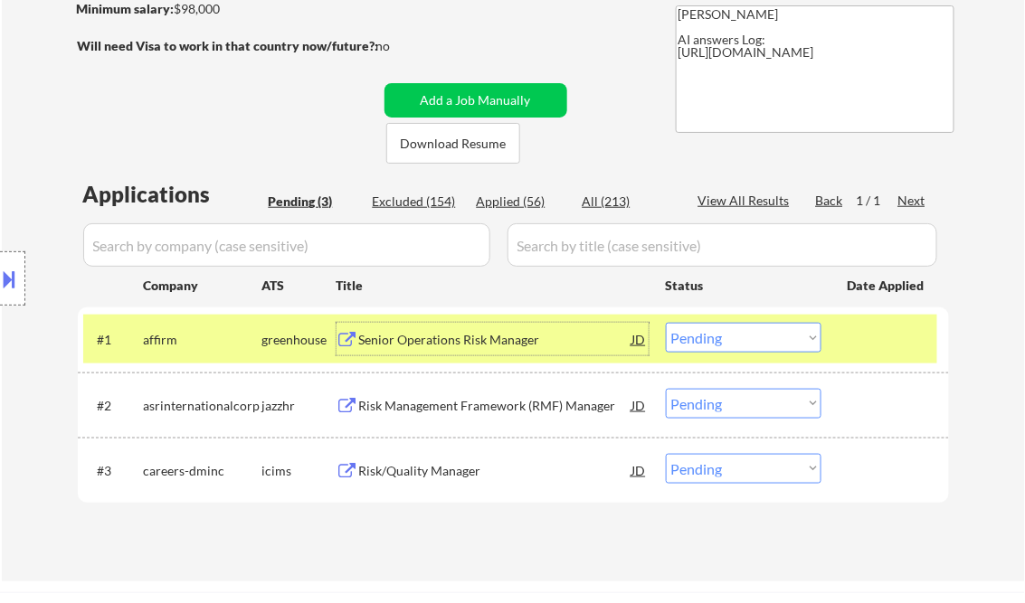
click at [467, 344] on div "Senior Operations Risk Manager" at bounding box center [495, 340] width 273 height 18
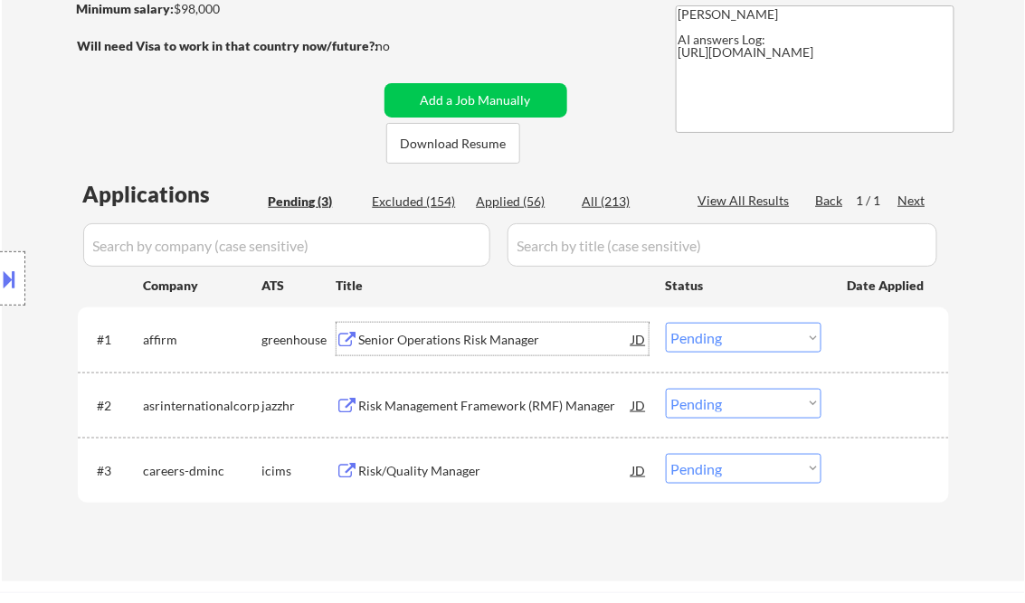
click at [734, 336] on select "Choose an option... Pending Applied Excluded (Questions) Excluded (Expired) Exc…" at bounding box center [744, 338] width 156 height 30
click at [666, 323] on select "Choose an option... Pending Applied Excluded (Questions) Excluded (Expired) Exc…" at bounding box center [744, 338] width 156 height 30
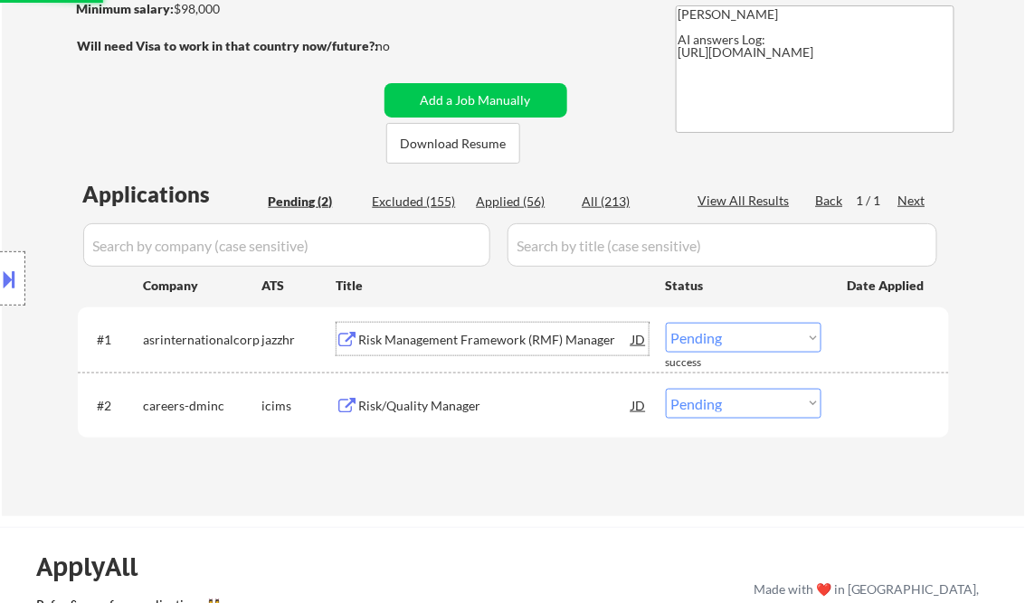
click at [421, 340] on div "Risk Management Framework (RMF) Manager" at bounding box center [495, 340] width 273 height 18
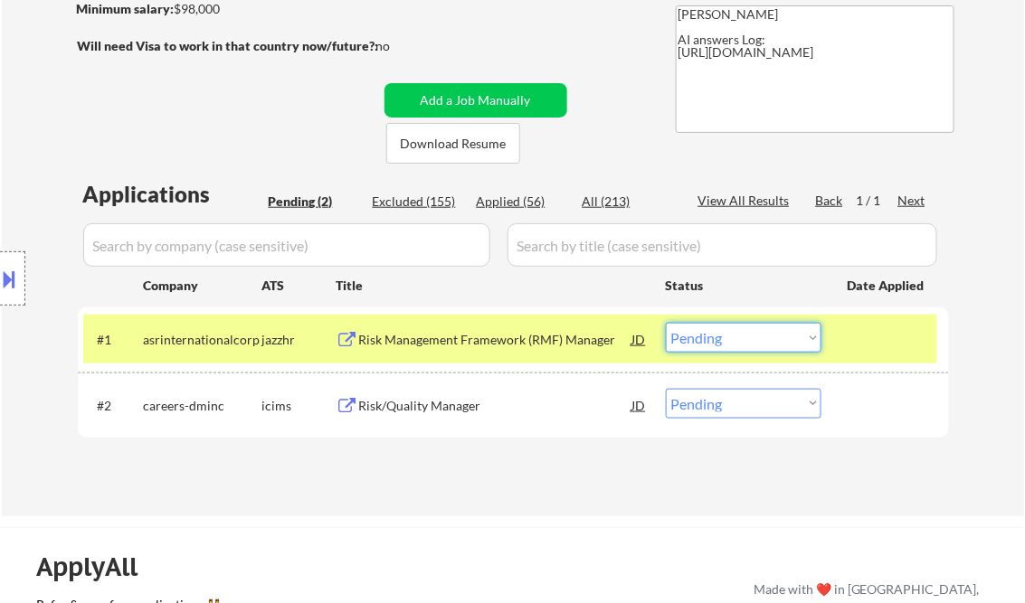
drag, startPoint x: 731, startPoint y: 333, endPoint x: 738, endPoint y: 344, distance: 13.0
click at [731, 333] on select "Choose an option... Pending Applied Excluded (Questions) Excluded (Expired) Exc…" at bounding box center [744, 338] width 156 height 30
click at [666, 323] on select "Choose an option... Pending Applied Excluded (Questions) Excluded (Expired) Exc…" at bounding box center [744, 338] width 156 height 30
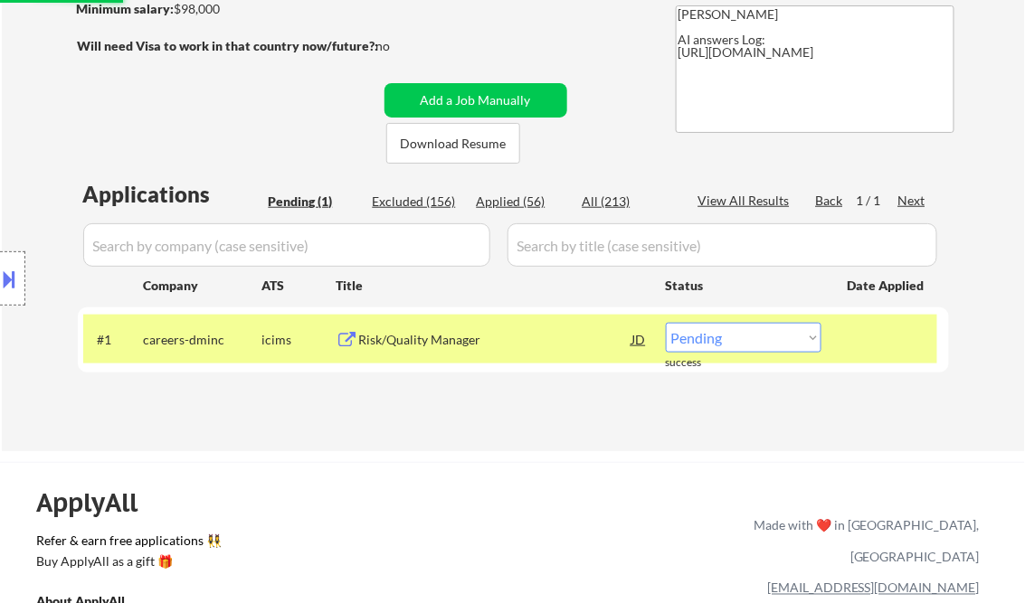
click at [449, 344] on div "Risk/Quality Manager" at bounding box center [495, 340] width 273 height 18
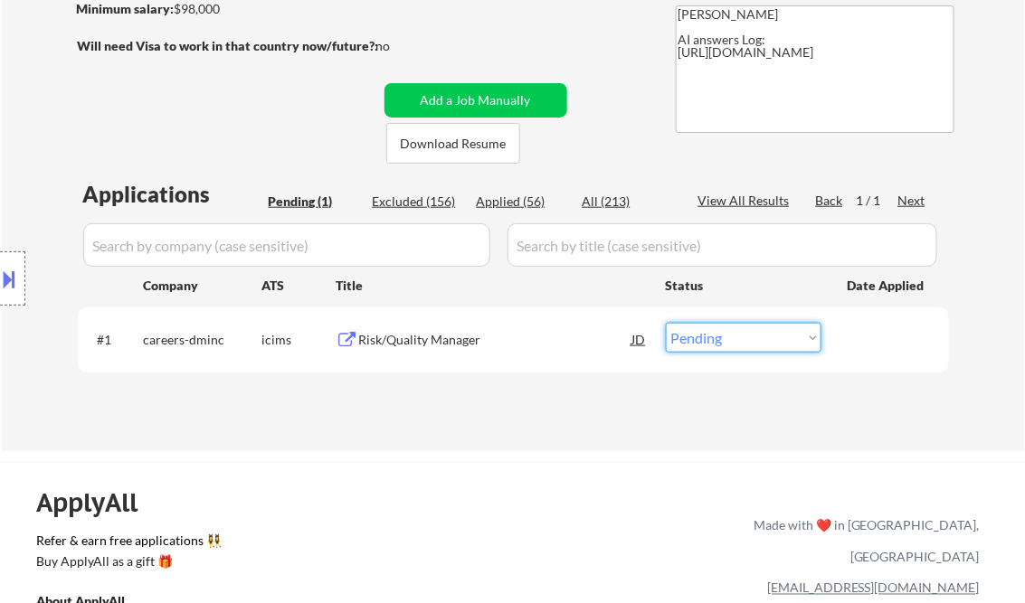
drag, startPoint x: 707, startPoint y: 336, endPoint x: 751, endPoint y: 352, distance: 46.1
click at [708, 336] on select "Choose an option... Pending Applied Excluded (Questions) Excluded (Expired) Exc…" at bounding box center [744, 338] width 156 height 30
select select ""excluded__expired_""
click at [666, 323] on select "Choose an option... Pending Applied Excluded (Questions) Excluded (Expired) Exc…" at bounding box center [744, 338] width 156 height 30
click at [508, 424] on div "← Return to /applysquad Mailslurp Inbox Job Search Builder Sarahi Borunda User …" at bounding box center [513, 110] width 903 height 654
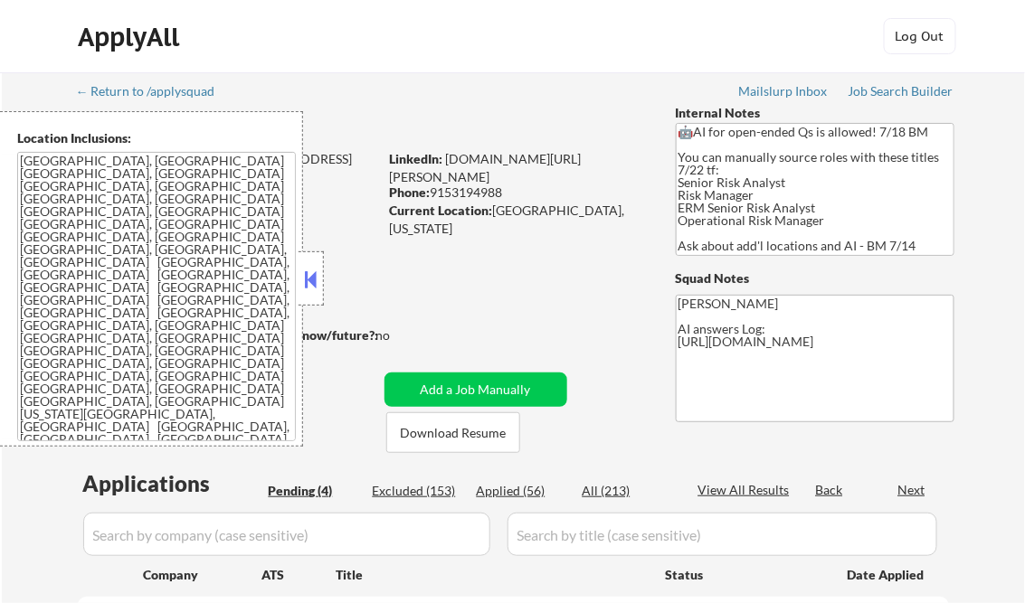
select select ""pending""
click at [306, 273] on button at bounding box center [311, 279] width 20 height 27
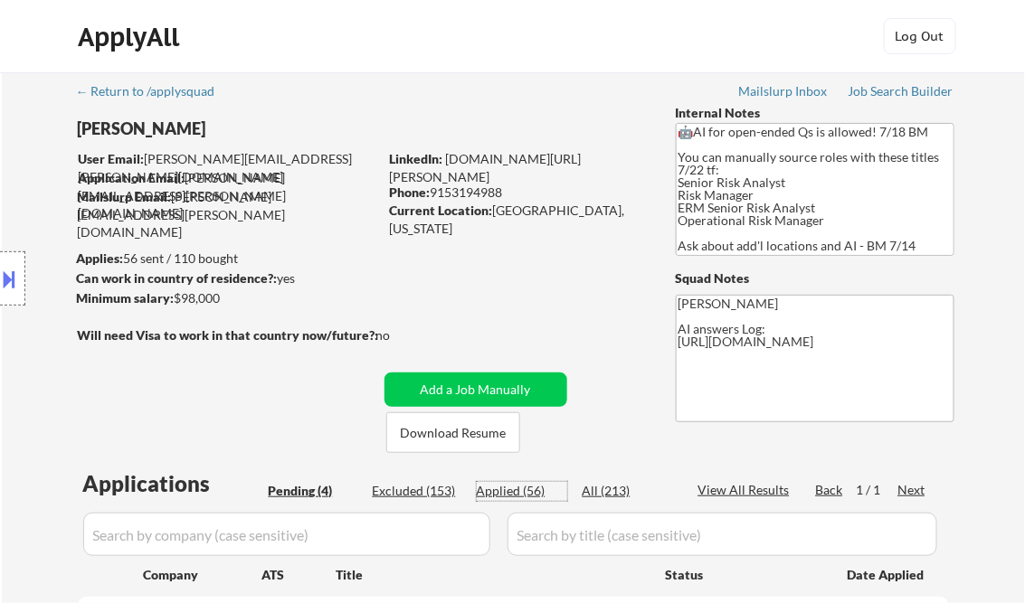
click at [518, 488] on div "Applied (56)" at bounding box center [522, 491] width 90 height 18
select select ""applied""
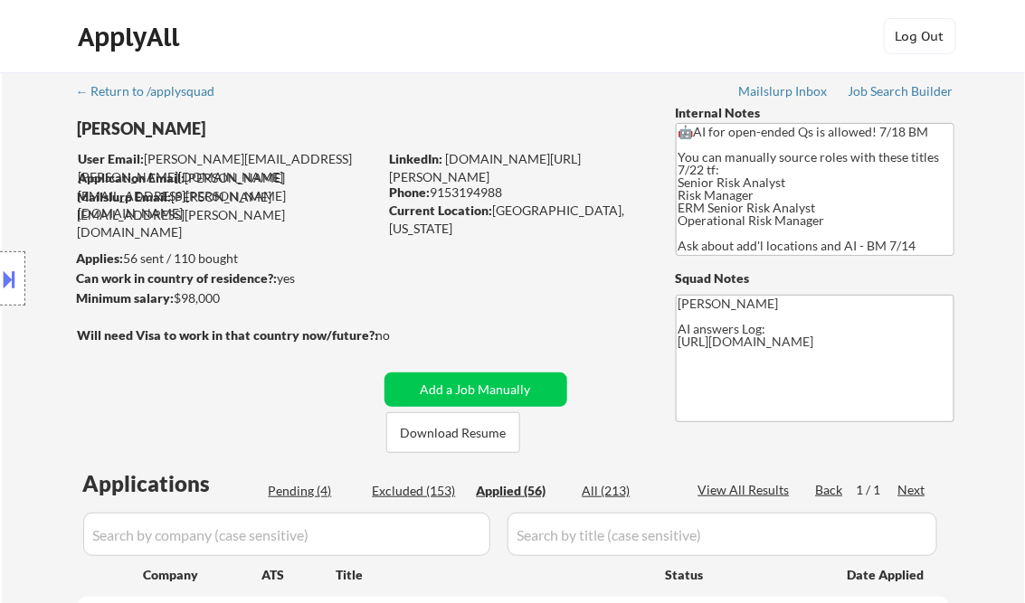
select select ""applied""
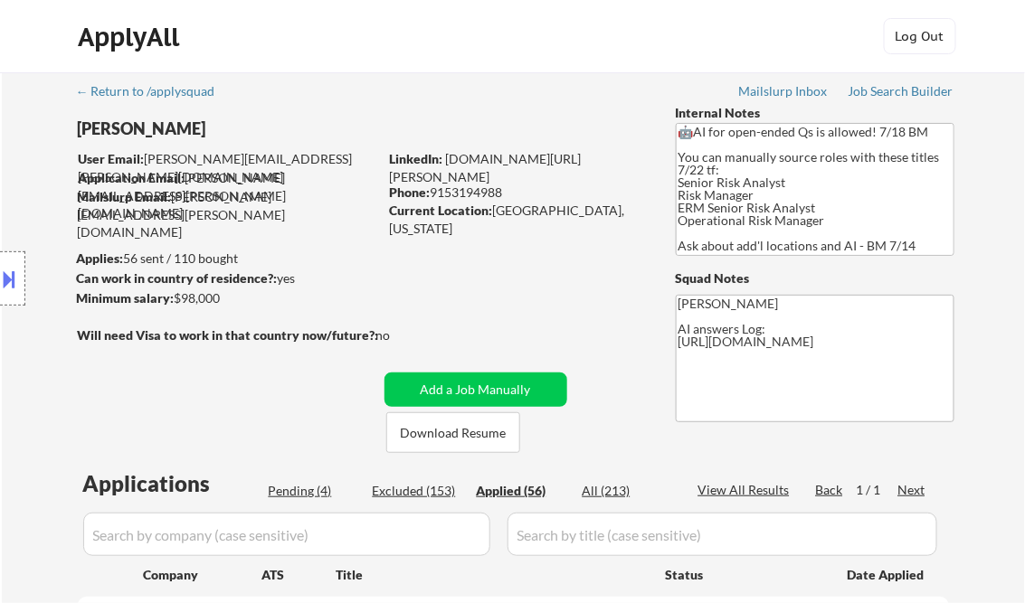
select select ""applied""
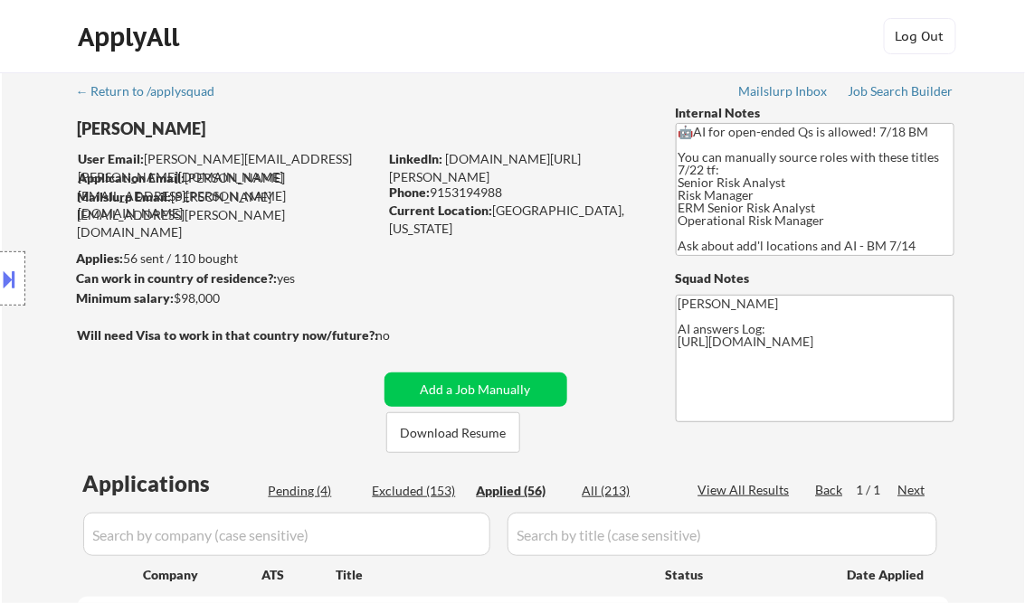
select select ""applied""
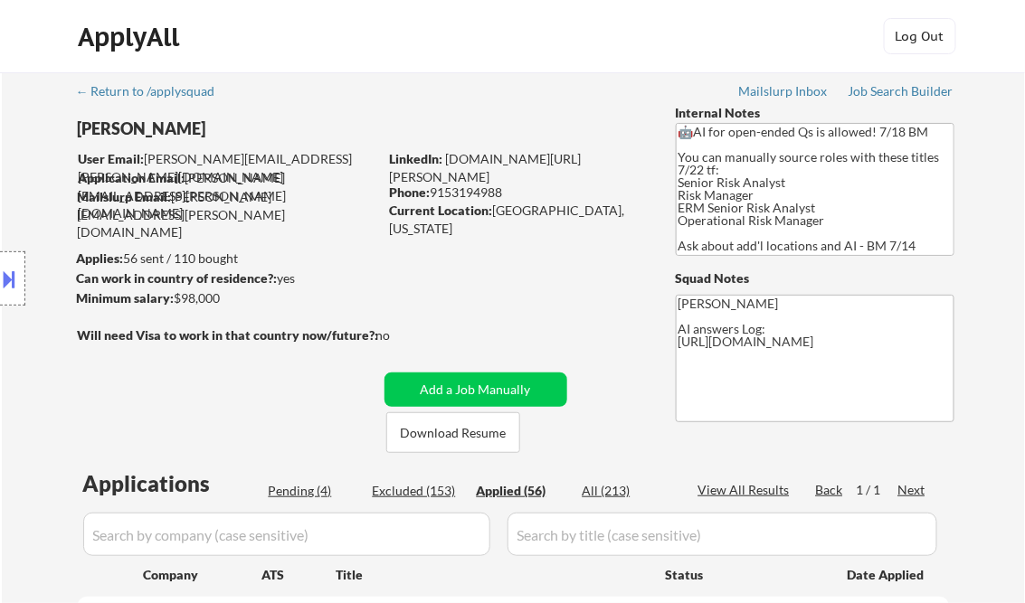
select select ""applied""
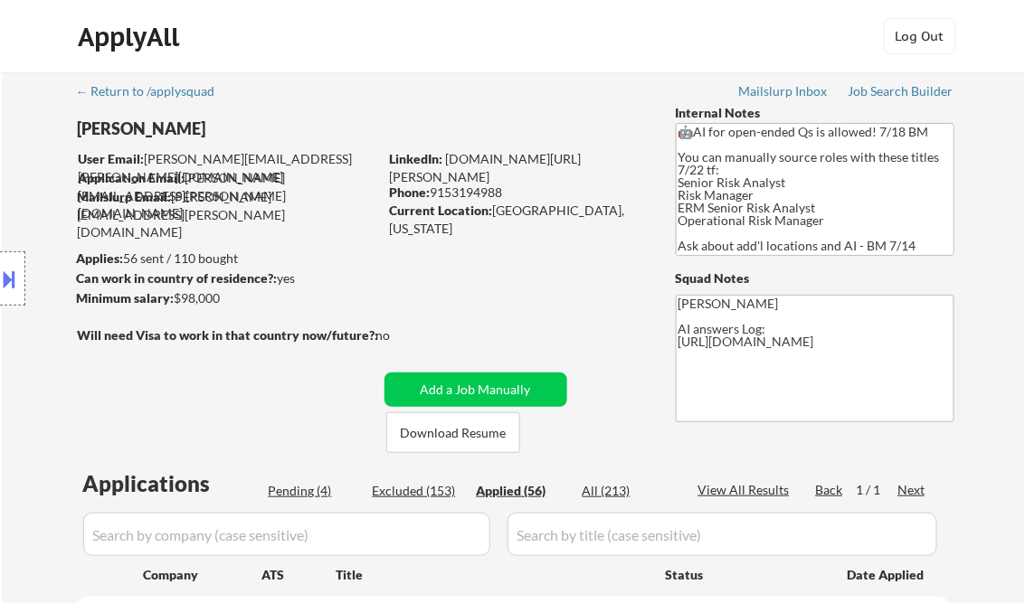
select select ""applied""
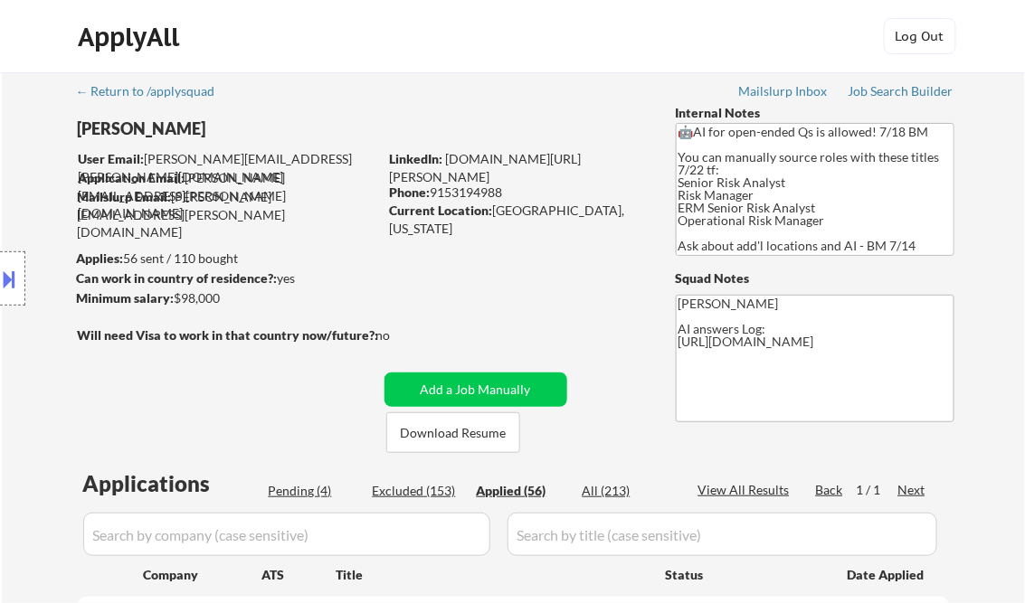
select select ""applied""
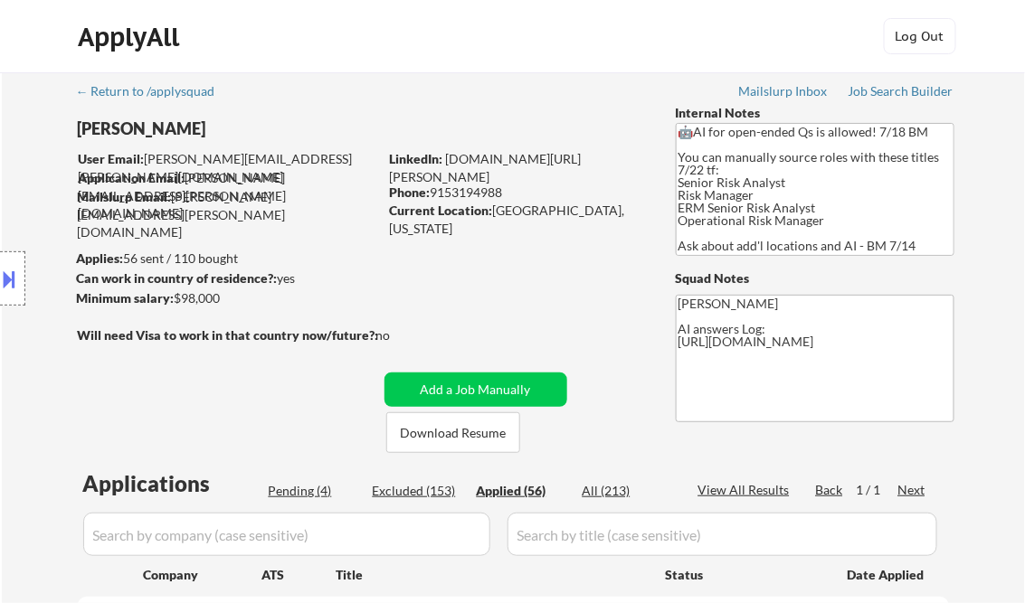
select select ""applied""
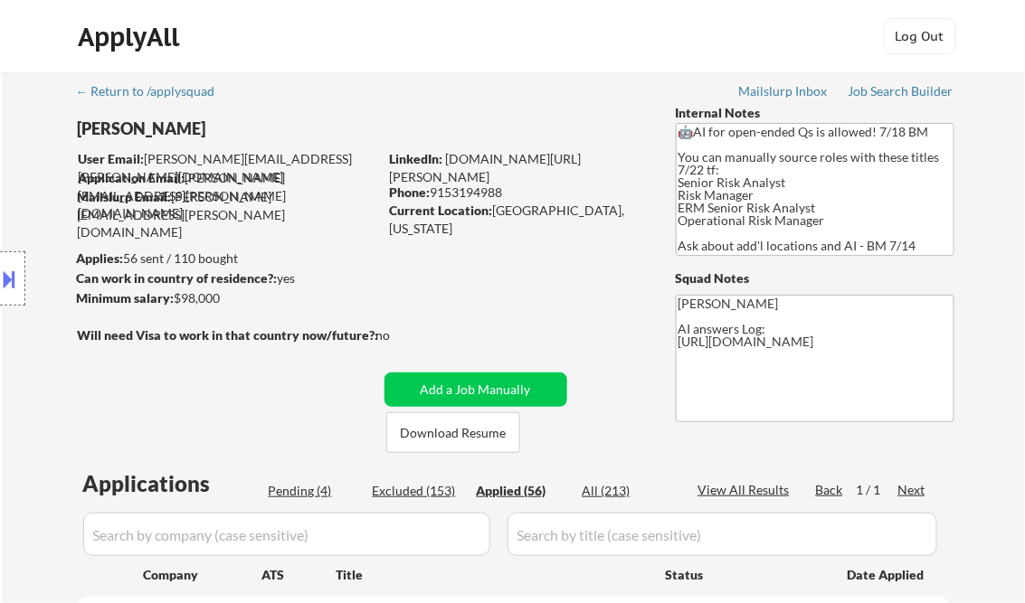
select select ""applied""
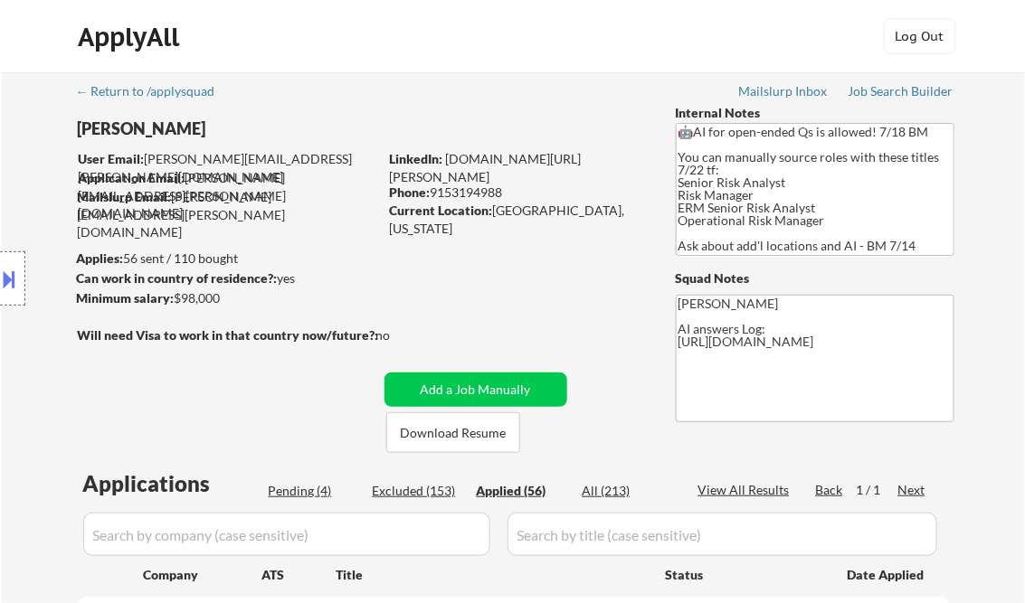
select select ""applied""
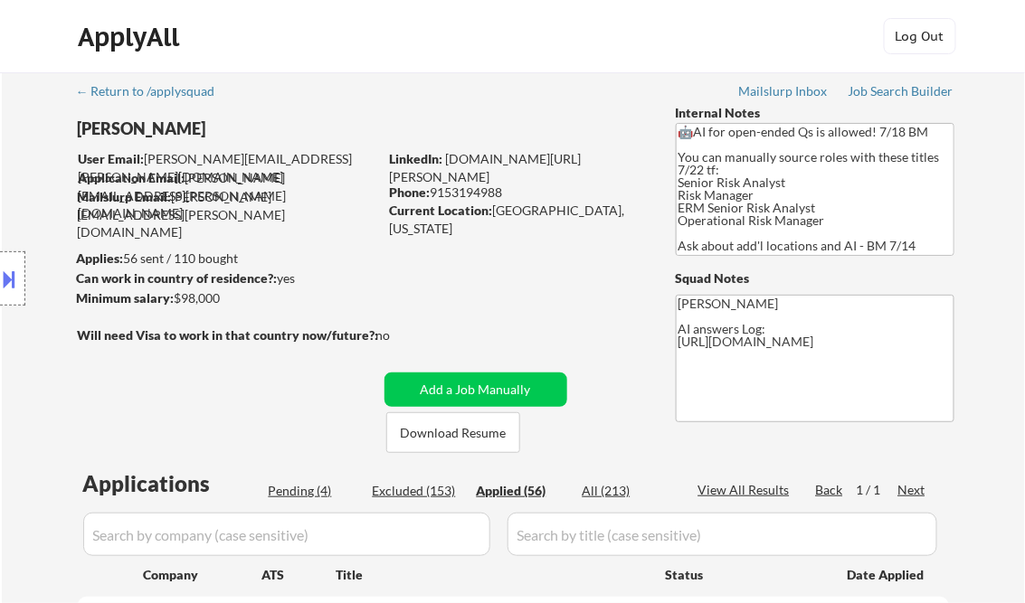
select select ""applied""
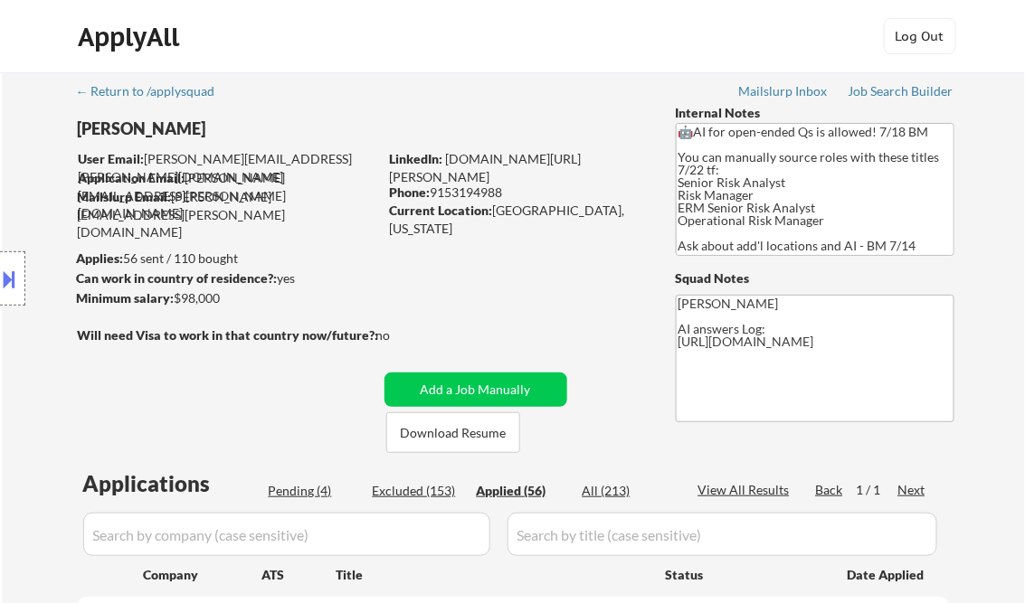
select select ""applied""
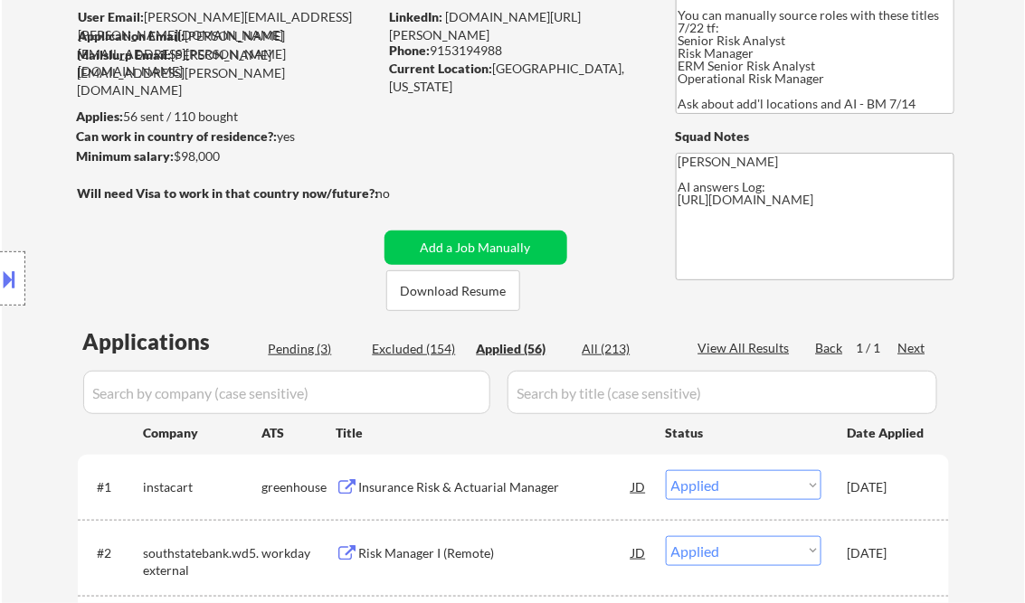
scroll to position [145, 0]
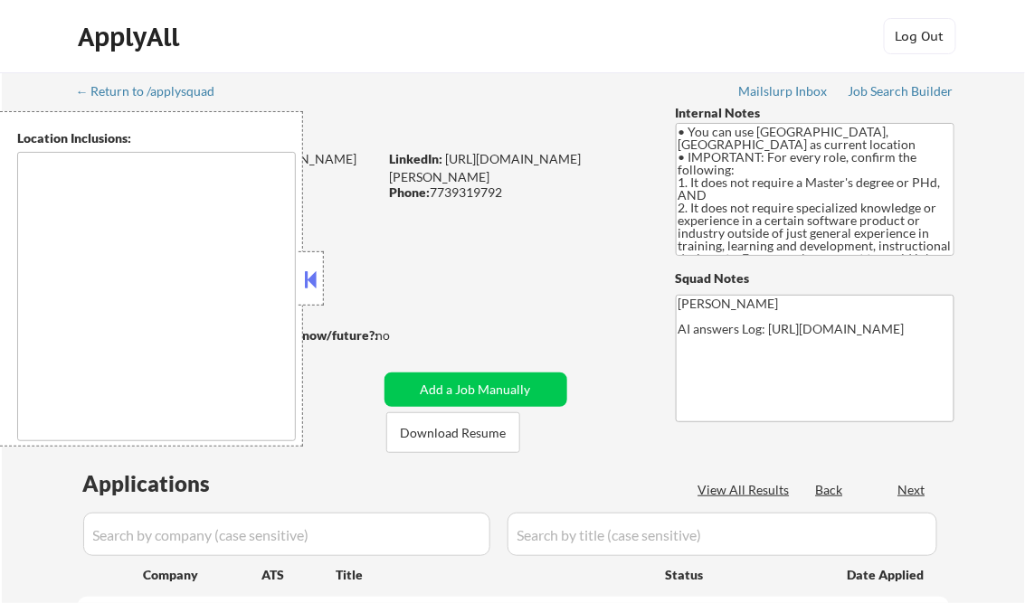
type textarea "Champaign, IL Urbana, IL Savoy, IL St. [PERSON_NAME], IL Mahomet, IL Tolono, IL…"
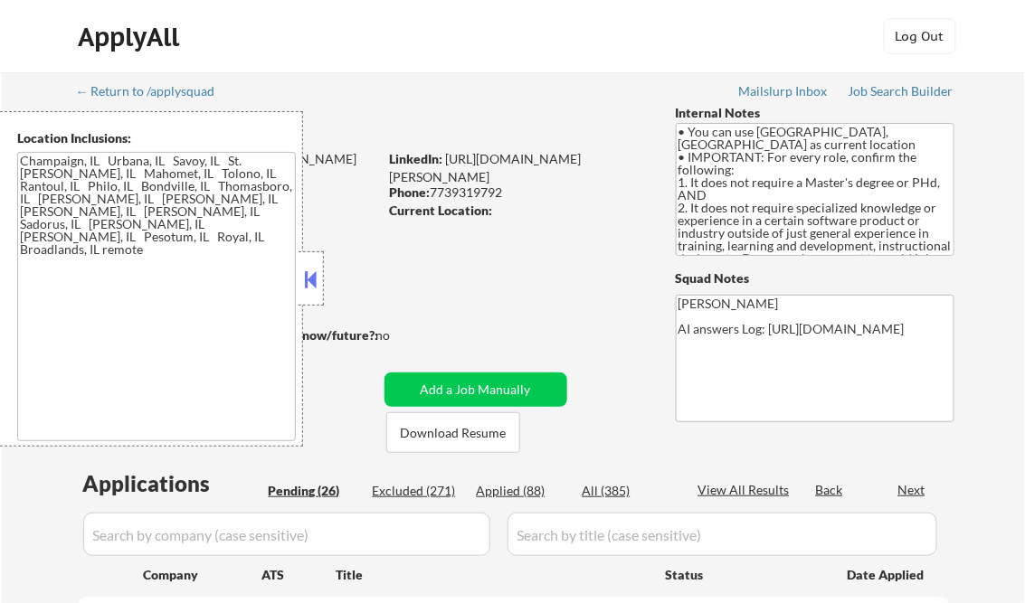
select select ""pending""
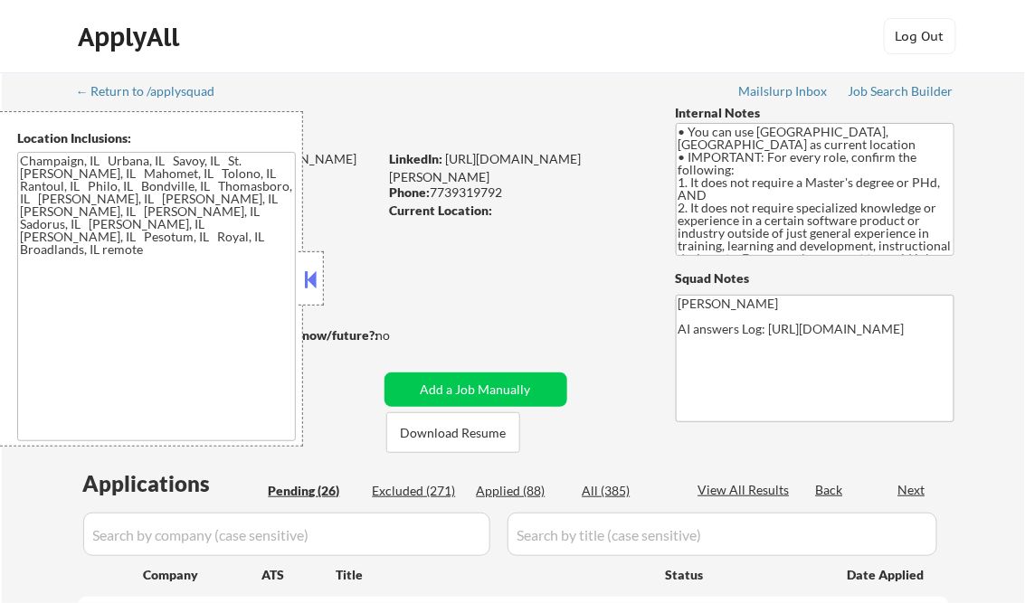
select select ""pending""
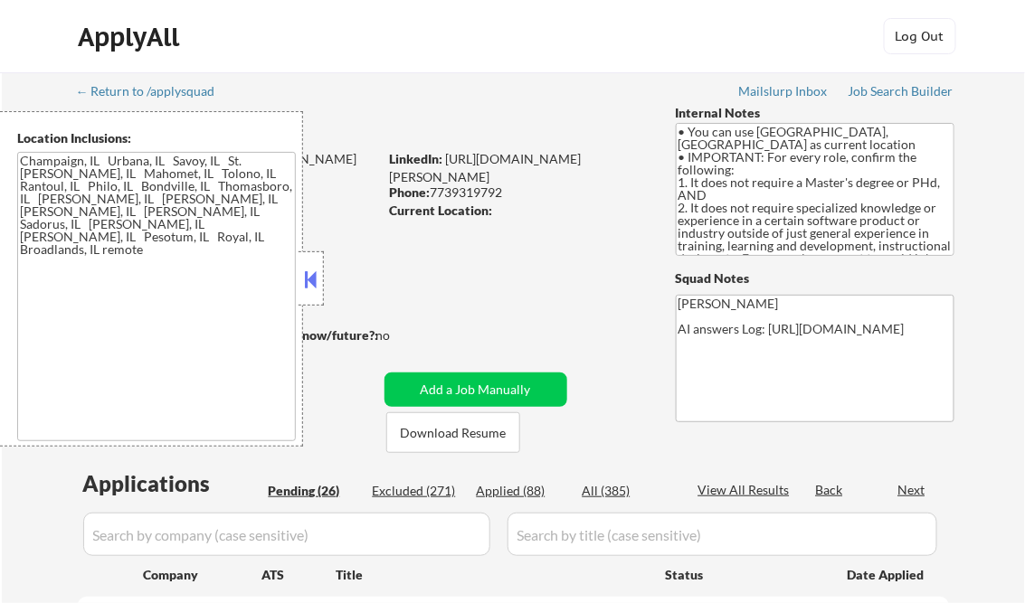
select select ""pending""
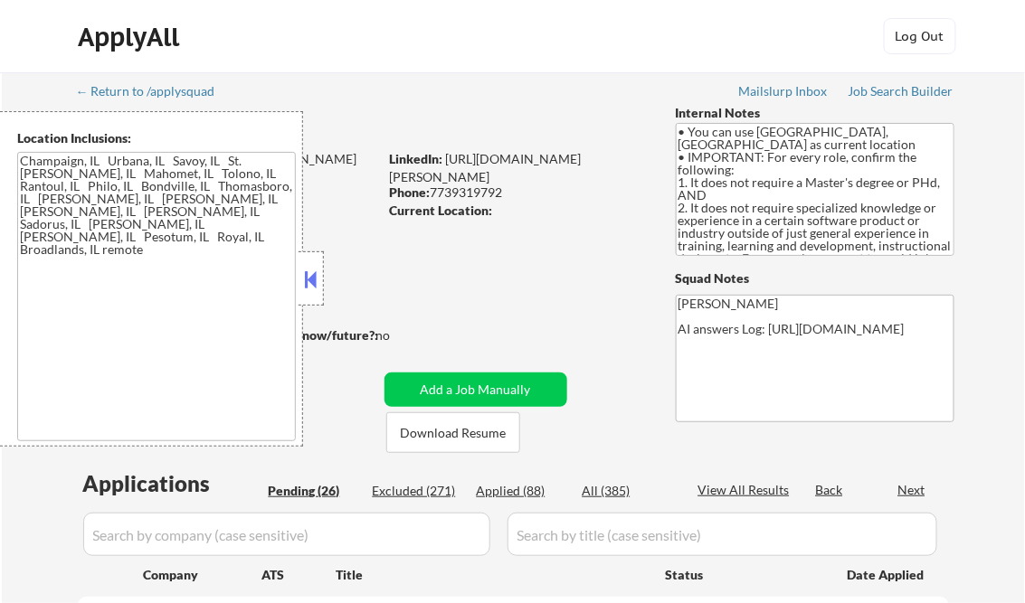
select select ""pending""
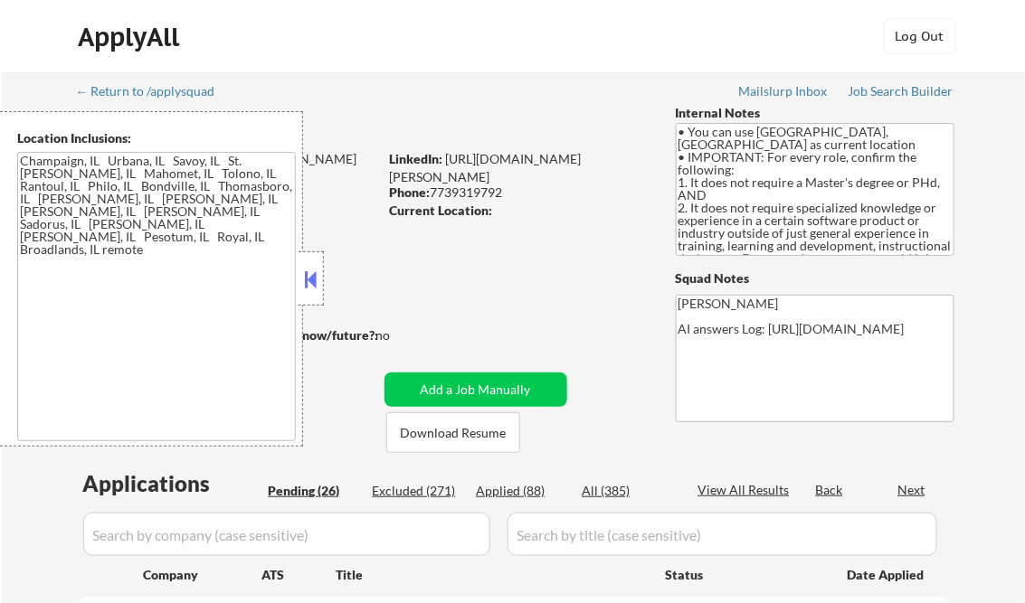
select select ""pending""
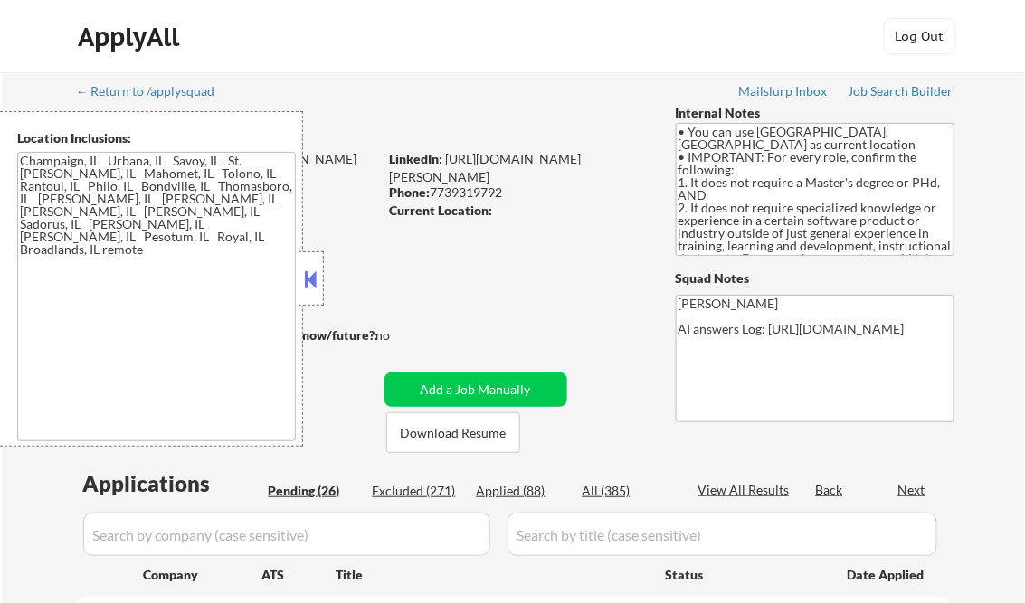
select select ""pending""
click at [308, 277] on button at bounding box center [311, 279] width 20 height 27
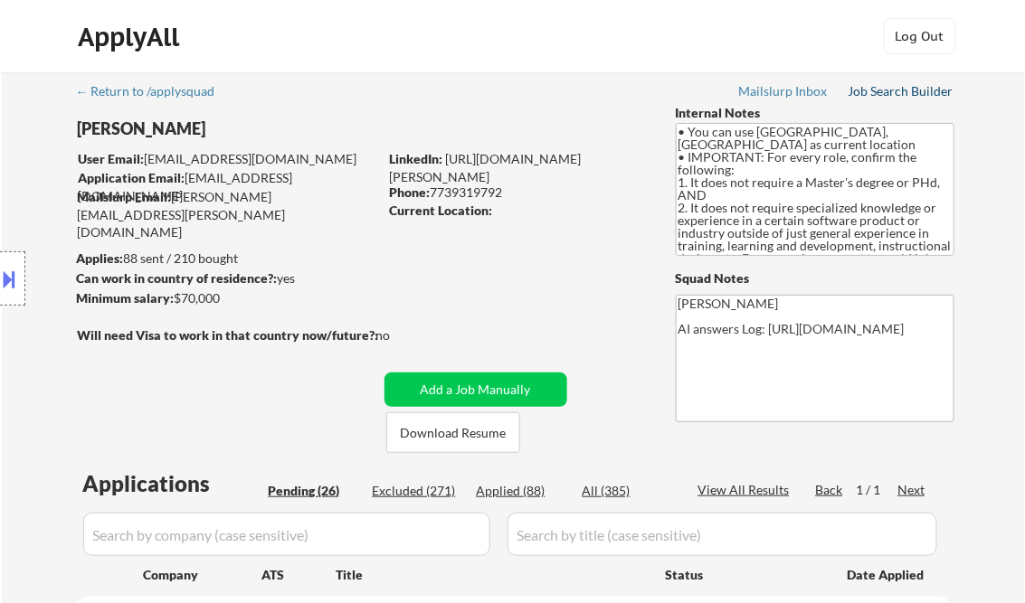
click at [892, 90] on div "Job Search Builder" at bounding box center [901, 91] width 106 height 13
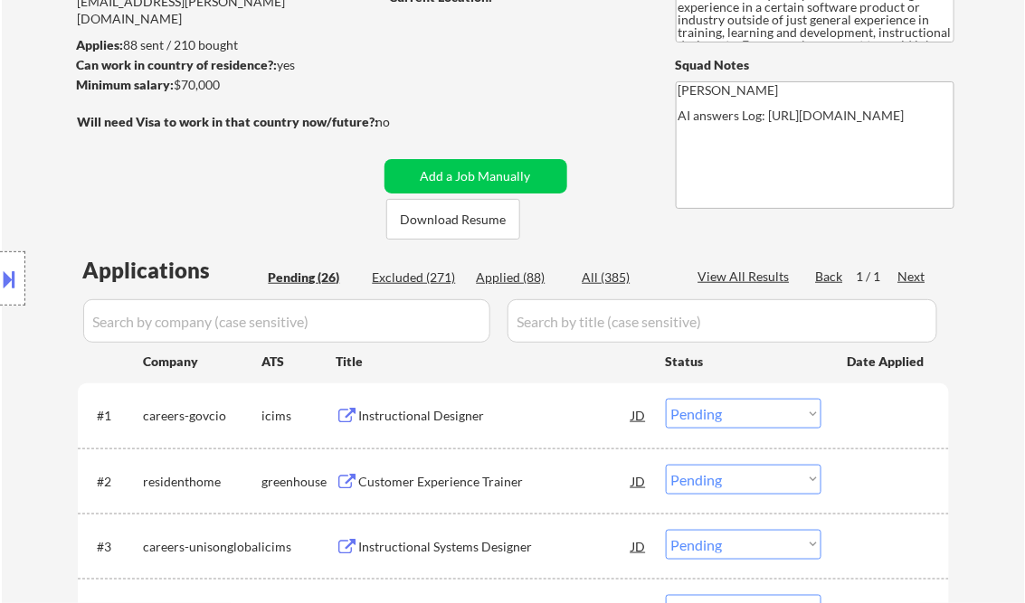
scroll to position [289, 0]
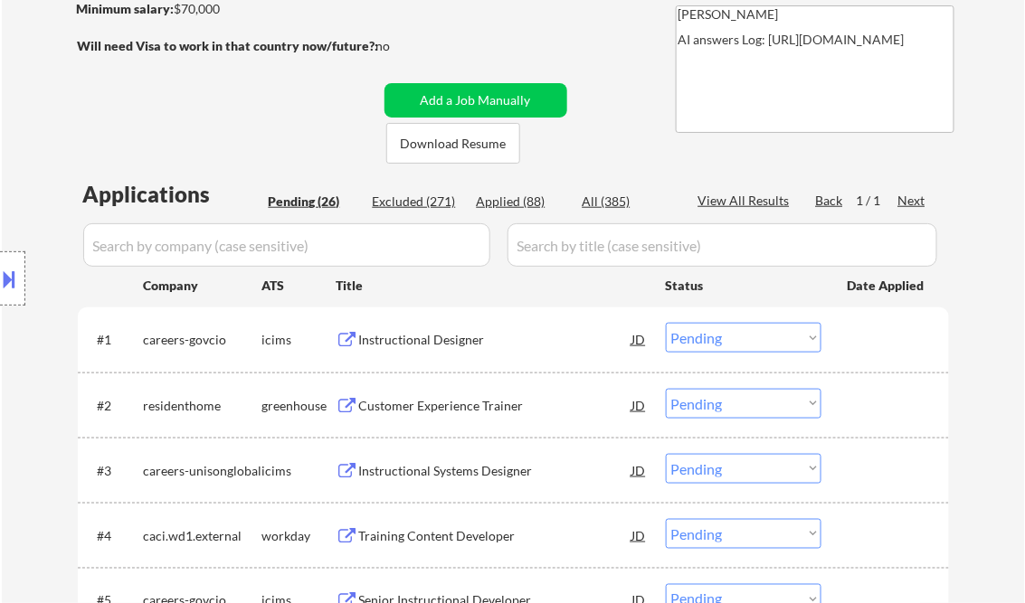
click at [422, 340] on div "Instructional Designer" at bounding box center [495, 340] width 273 height 18
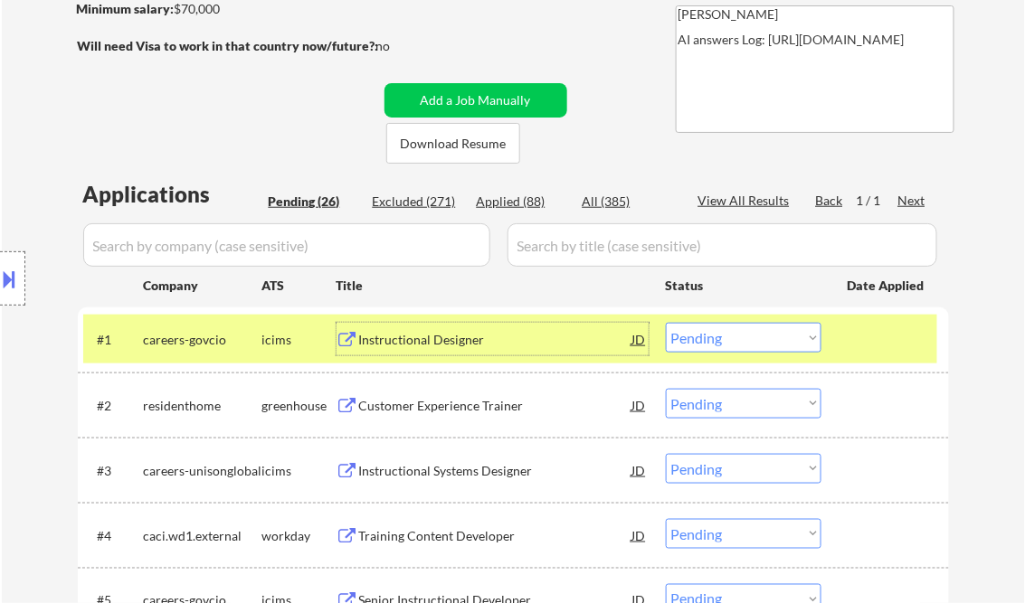
drag, startPoint x: 714, startPoint y: 336, endPoint x: 734, endPoint y: 355, distance: 28.1
click at [715, 336] on select "Choose an option... Pending Applied Excluded (Questions) Excluded (Expired) Exc…" at bounding box center [744, 338] width 156 height 30
click at [666, 323] on select "Choose an option... Pending Applied Excluded (Questions) Excluded (Expired) Exc…" at bounding box center [744, 338] width 156 height 30
click at [436, 408] on div "Customer Experience Trainer" at bounding box center [495, 406] width 273 height 18
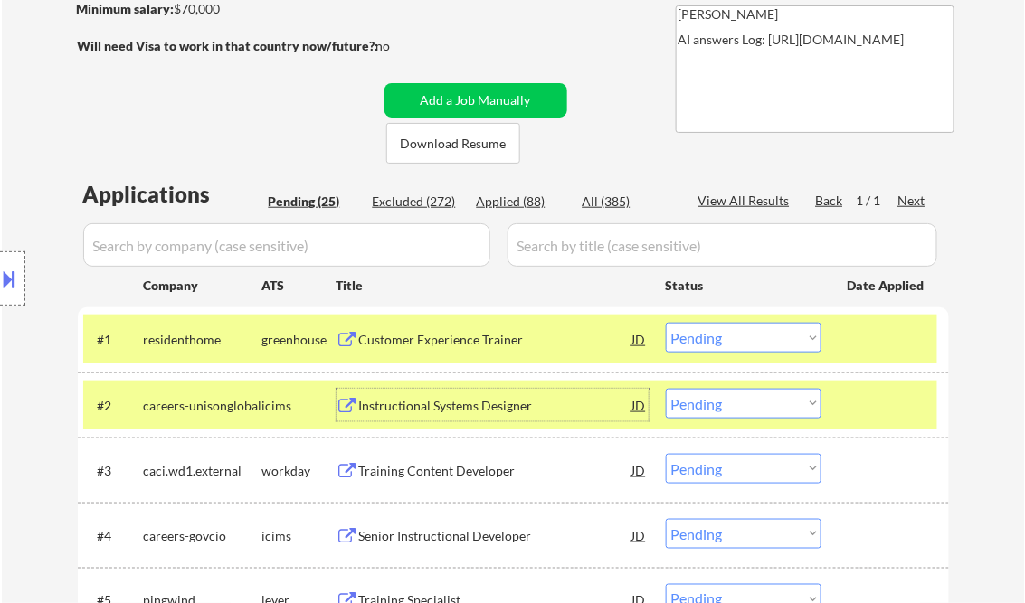
click at [713, 342] on select "Choose an option... Pending Applied Excluded (Questions) Excluded (Expired) Exc…" at bounding box center [744, 338] width 156 height 30
click at [666, 323] on select "Choose an option... Pending Applied Excluded (Questions) Excluded (Expired) Exc…" at bounding box center [744, 338] width 156 height 30
click at [870, 348] on div at bounding box center [887, 339] width 80 height 33
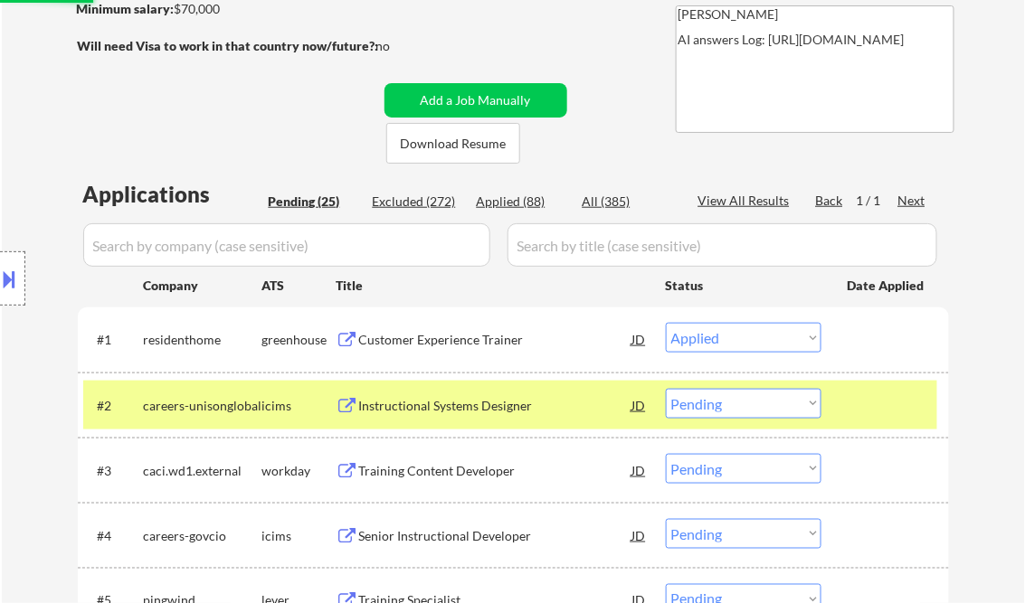
click at [864, 416] on div at bounding box center [887, 405] width 80 height 33
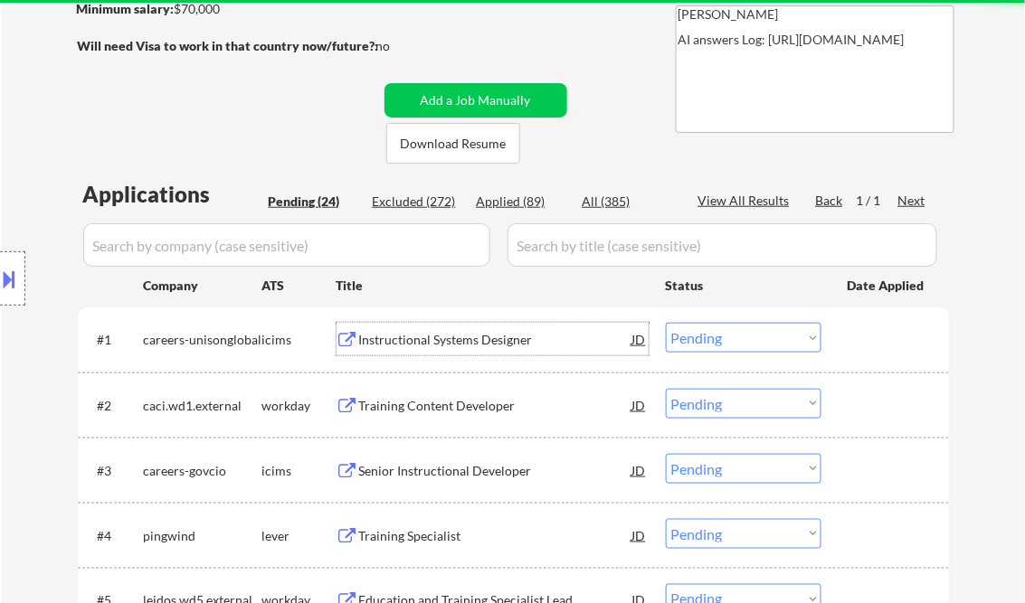
click at [439, 341] on div "Instructional Systems Designer" at bounding box center [495, 340] width 273 height 18
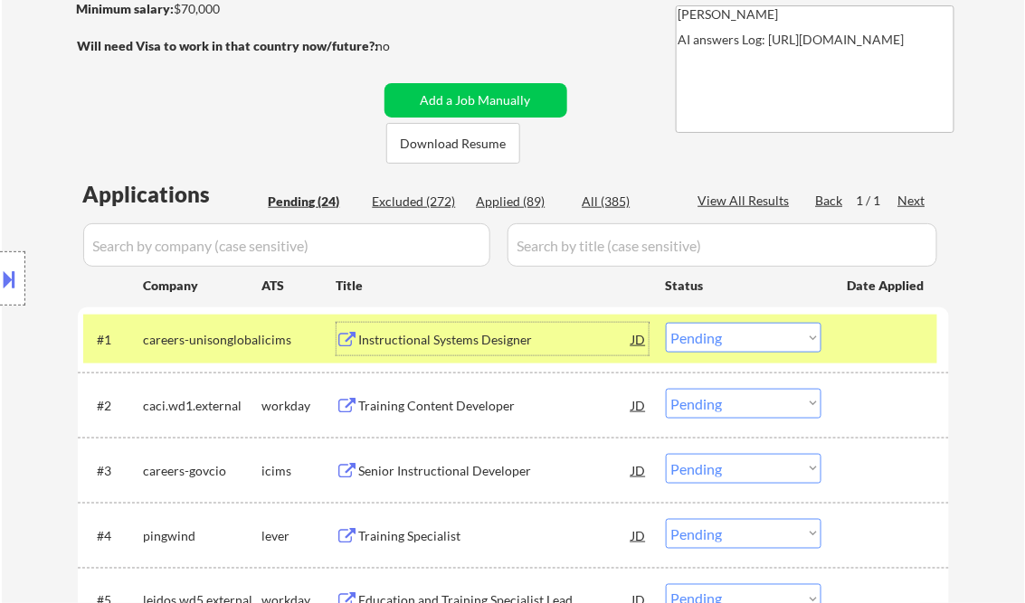
drag, startPoint x: 728, startPoint y: 345, endPoint x: 759, endPoint y: 354, distance: 31.8
click at [728, 345] on select "Choose an option... Pending Applied Excluded (Questions) Excluded (Expired) Exc…" at bounding box center [744, 338] width 156 height 30
click at [666, 323] on select "Choose an option... Pending Applied Excluded (Questions) Excluded (Expired) Exc…" at bounding box center [744, 338] width 156 height 30
click at [398, 411] on div "Training Content Developer" at bounding box center [495, 406] width 273 height 18
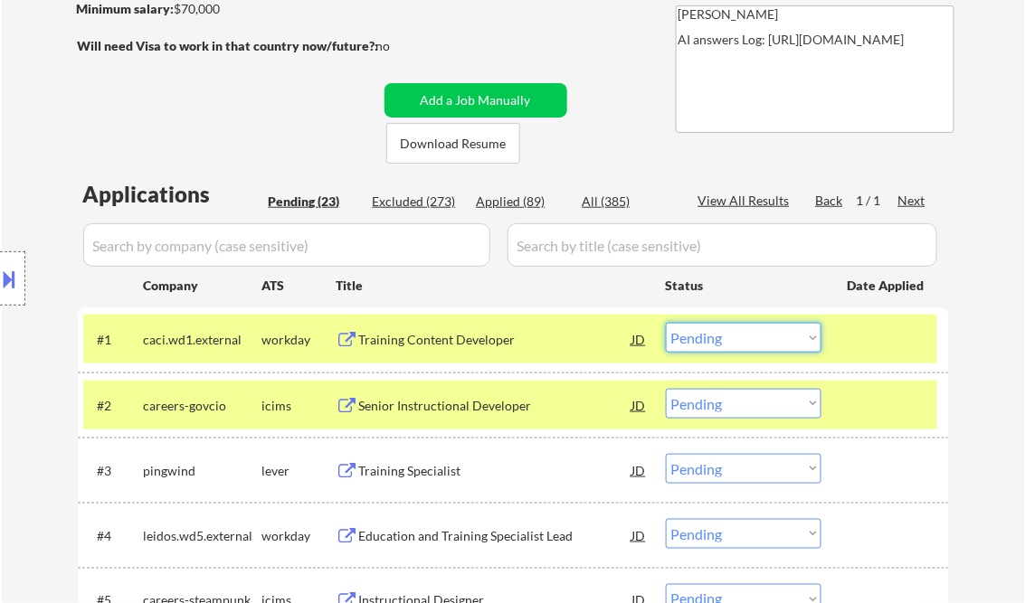
click at [722, 335] on select "Choose an option... Pending Applied Excluded (Questions) Excluded (Expired) Exc…" at bounding box center [744, 338] width 156 height 30
click at [666, 323] on select "Choose an option... Pending Applied Excluded (Questions) Excluded (Expired) Exc…" at bounding box center [744, 338] width 156 height 30
click at [889, 398] on div at bounding box center [887, 405] width 80 height 33
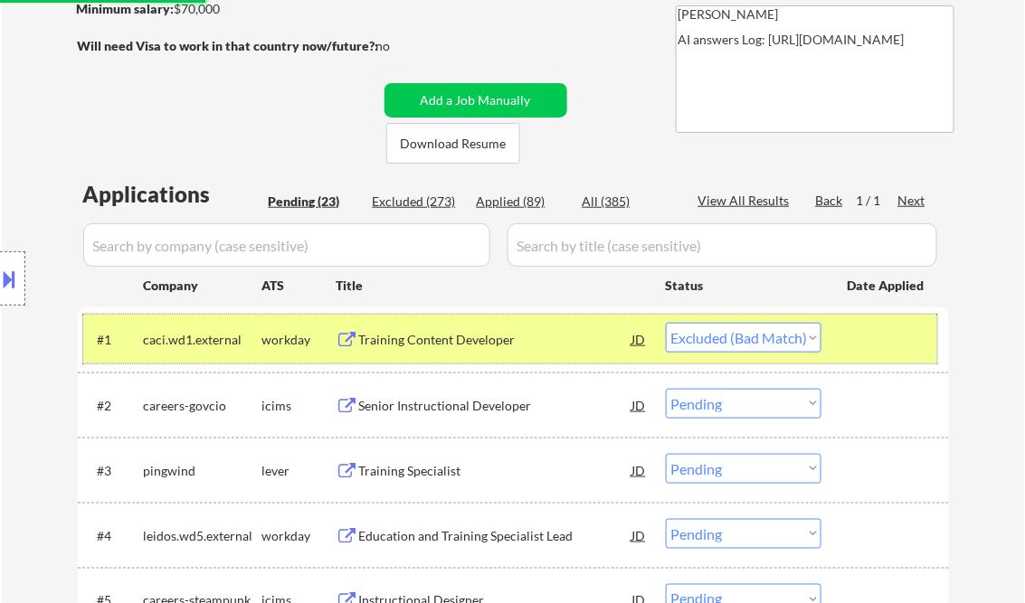
click at [870, 337] on div at bounding box center [887, 339] width 80 height 33
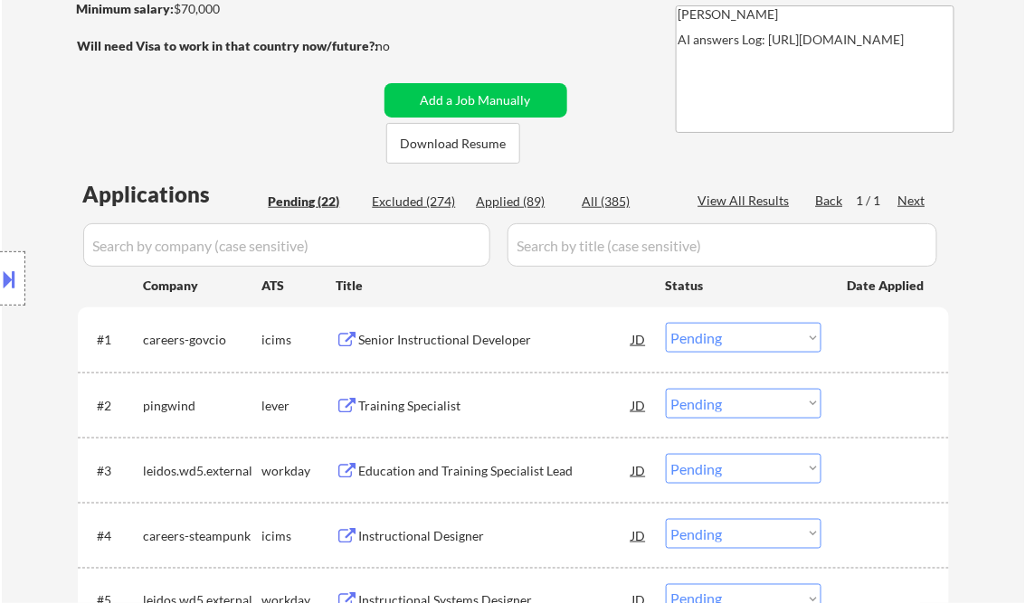
click at [444, 326] on div "Senior Instructional Developer" at bounding box center [495, 339] width 273 height 33
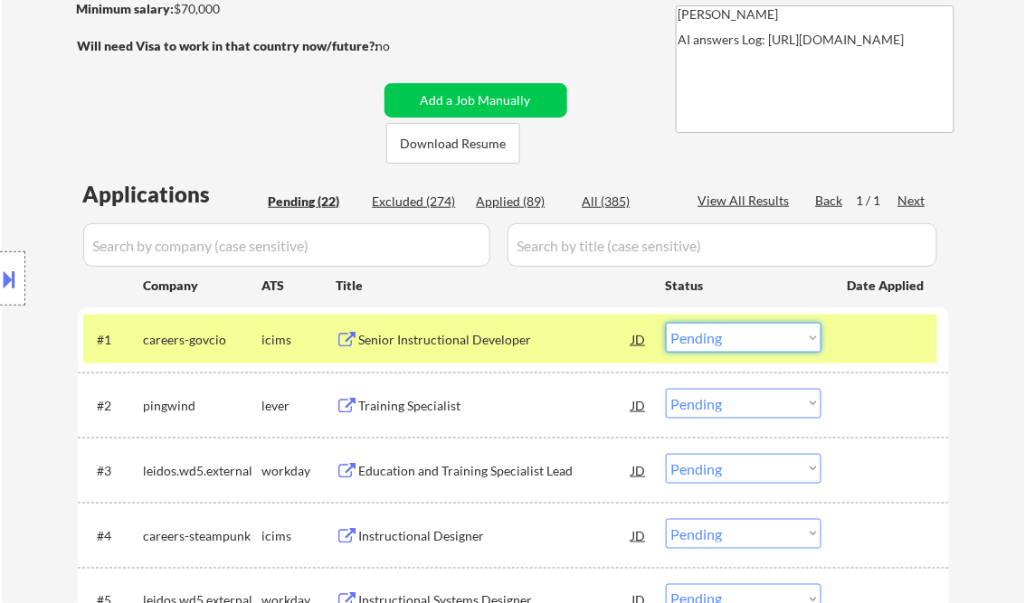
click at [731, 344] on select "Choose an option... Pending Applied Excluded (Questions) Excluded (Expired) Exc…" at bounding box center [744, 338] width 156 height 30
click at [666, 323] on select "Choose an option... Pending Applied Excluded (Questions) Excluded (Expired) Exc…" at bounding box center [744, 338] width 156 height 30
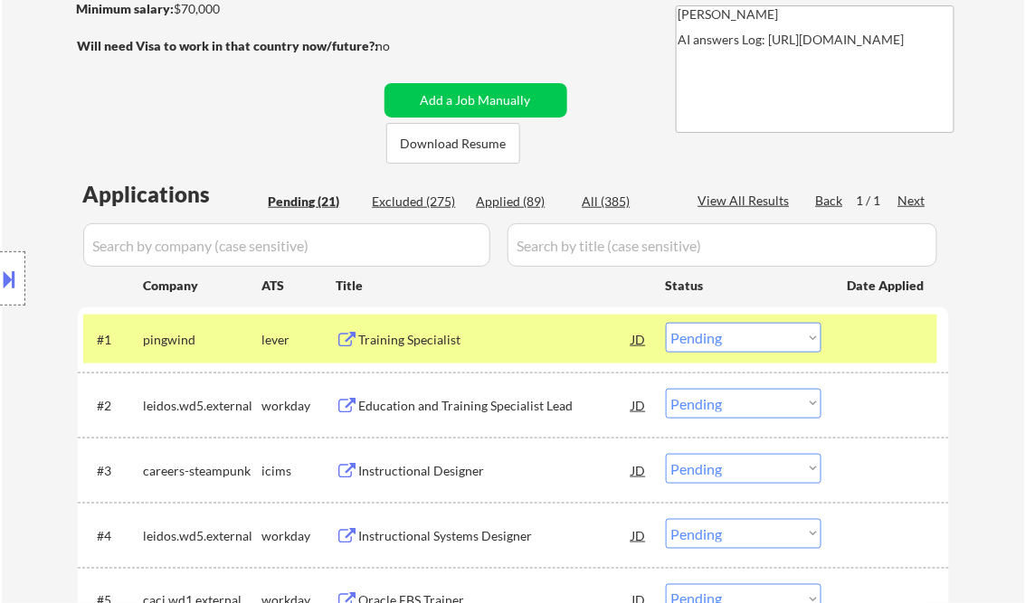
click at [446, 342] on div "Training Specialist" at bounding box center [495, 340] width 273 height 18
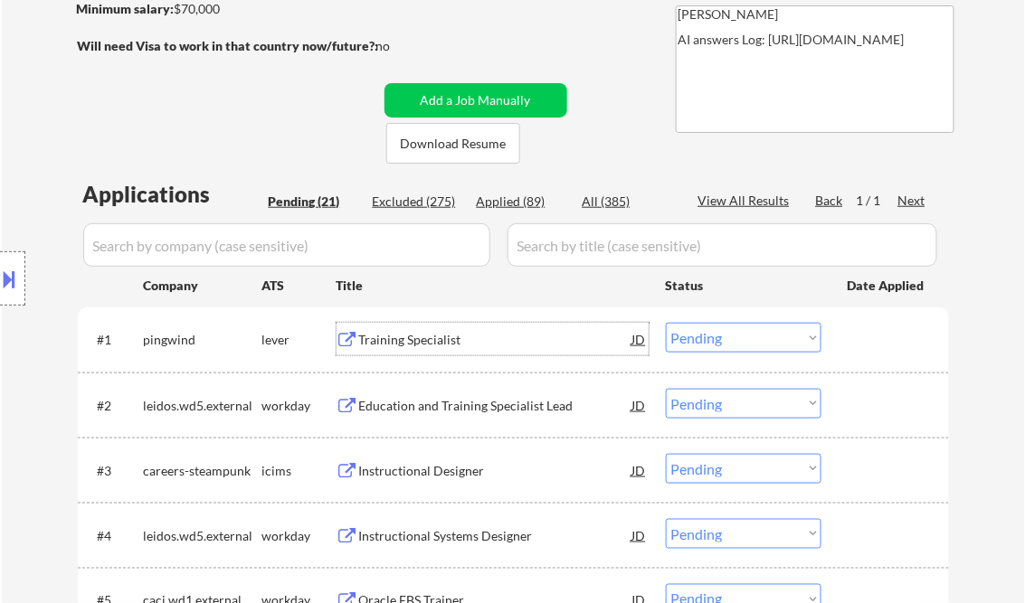
click at [732, 333] on select "Choose an option... Pending Applied Excluded (Questions) Excluded (Expired) Exc…" at bounding box center [744, 338] width 156 height 30
click at [666, 323] on select "Choose an option... Pending Applied Excluded (Questions) Excluded (Expired) Exc…" at bounding box center [744, 338] width 156 height 30
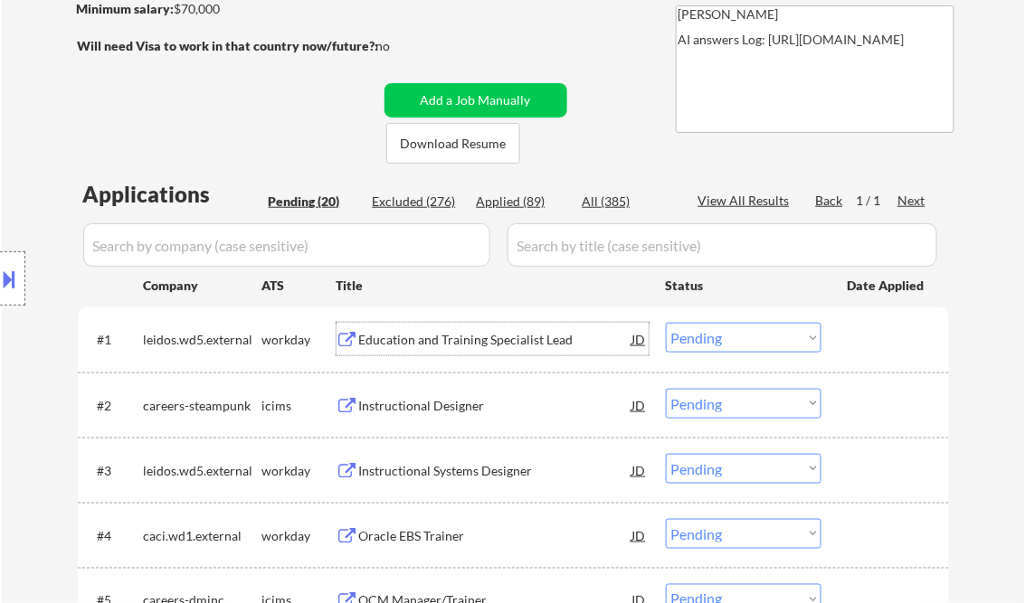
click at [430, 338] on div "Education and Training Specialist Lead" at bounding box center [495, 340] width 273 height 18
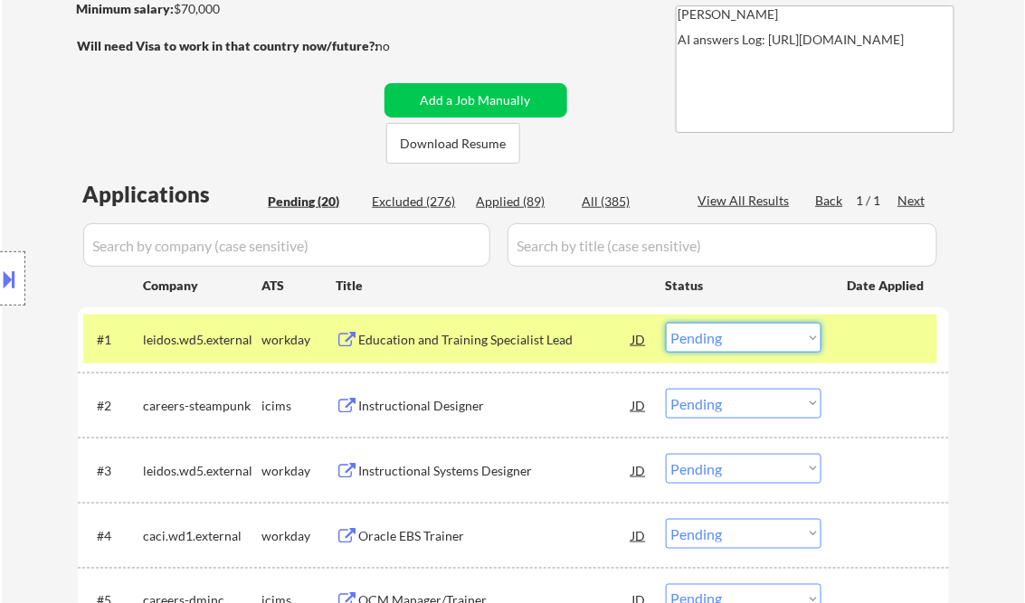
drag, startPoint x: 723, startPoint y: 339, endPoint x: 747, endPoint y: 349, distance: 26.4
click at [723, 339] on select "Choose an option... Pending Applied Excluded (Questions) Excluded (Expired) Exc…" at bounding box center [744, 338] width 156 height 30
click at [666, 323] on select "Choose an option... Pending Applied Excluded (Questions) Excluded (Expired) Exc…" at bounding box center [744, 338] width 156 height 30
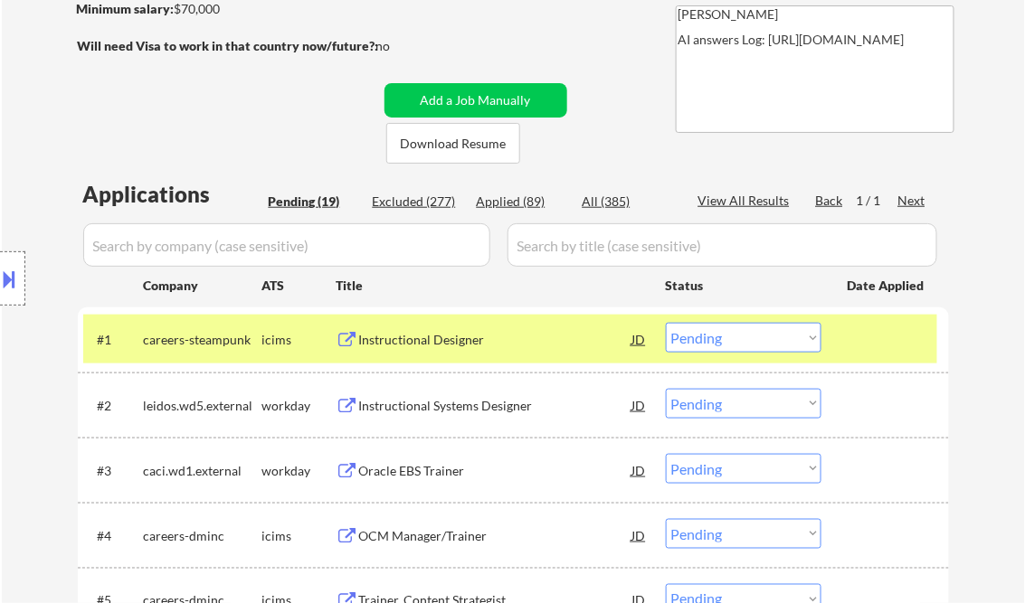
click at [414, 335] on div "Instructional Designer" at bounding box center [495, 340] width 273 height 18
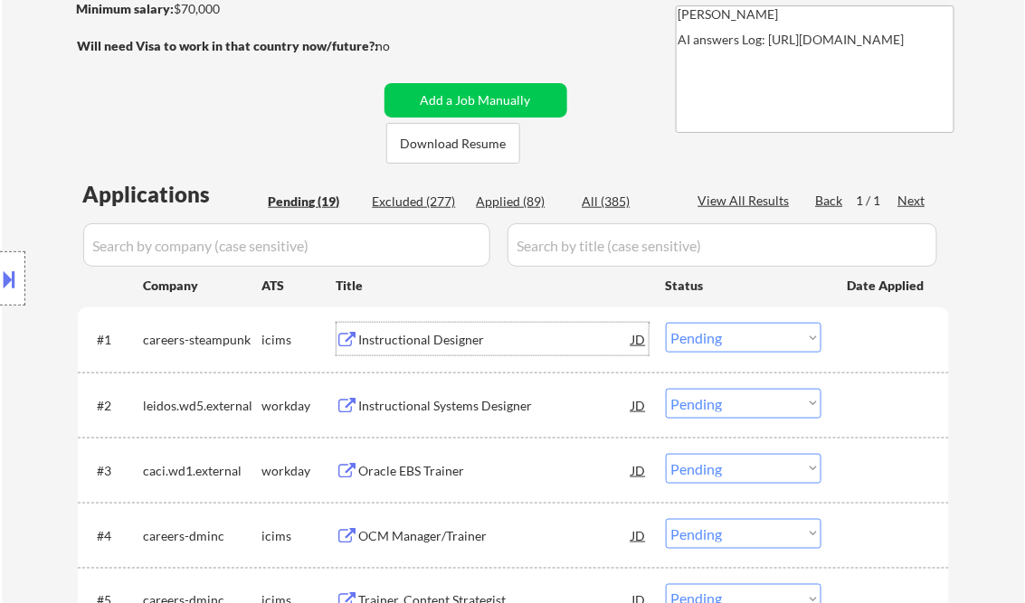
click at [732, 330] on select "Choose an option... Pending Applied Excluded (Questions) Excluded (Expired) Exc…" at bounding box center [744, 338] width 156 height 30
click at [666, 323] on select "Choose an option... Pending Applied Excluded (Questions) Excluded (Expired) Exc…" at bounding box center [744, 338] width 156 height 30
click at [418, 348] on div "Instructional Systems Designer" at bounding box center [495, 340] width 273 height 18
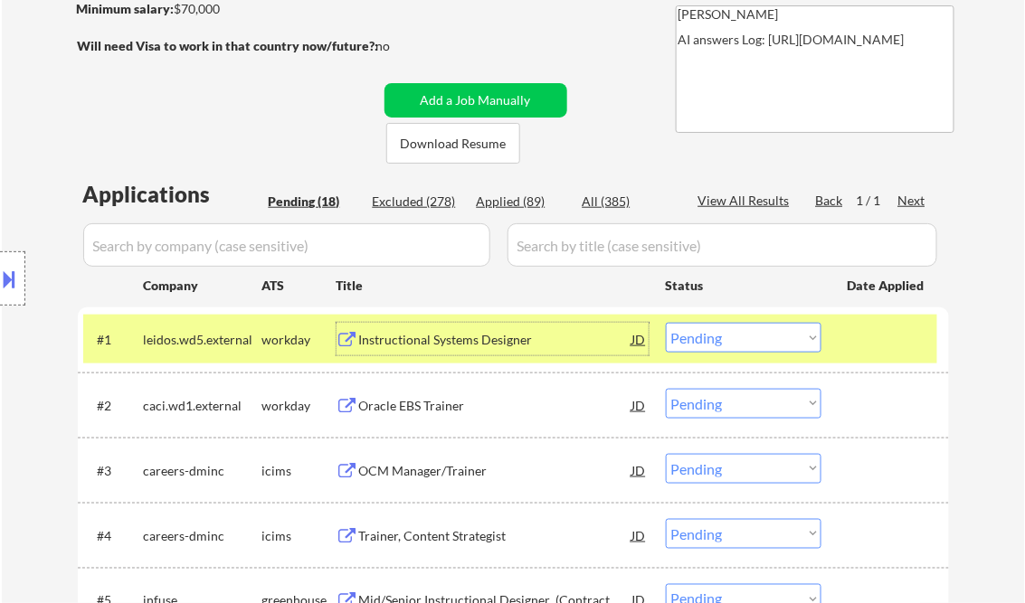
click at [729, 349] on select "Choose an option... Pending Applied Excluded (Questions) Excluded (Expired) Exc…" at bounding box center [744, 338] width 156 height 30
click at [666, 323] on select "Choose an option... Pending Applied Excluded (Questions) Excluded (Expired) Exc…" at bounding box center [744, 338] width 156 height 30
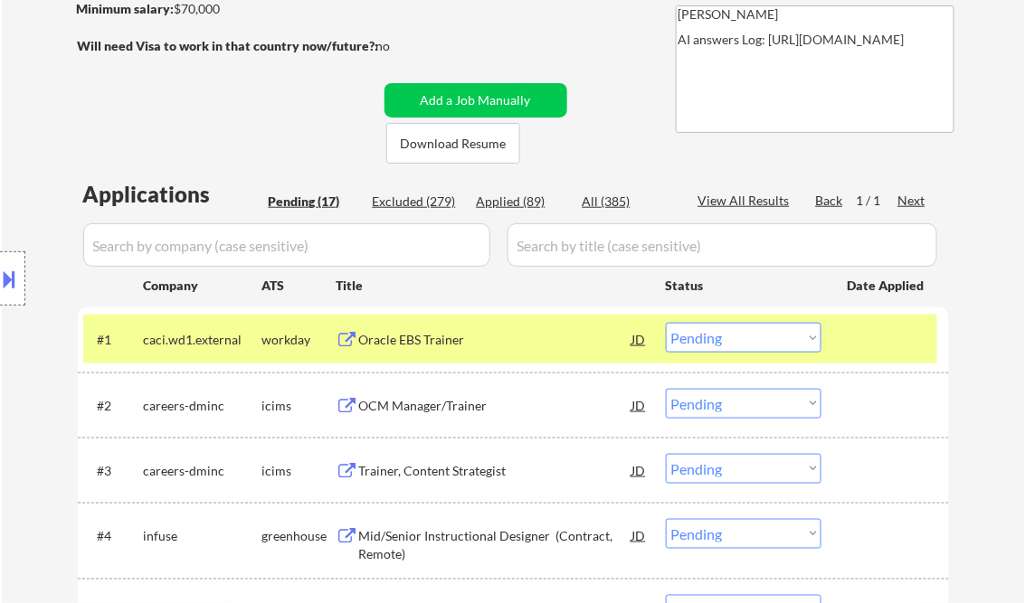
click at [440, 353] on div "Oracle EBS Trainer" at bounding box center [495, 339] width 273 height 33
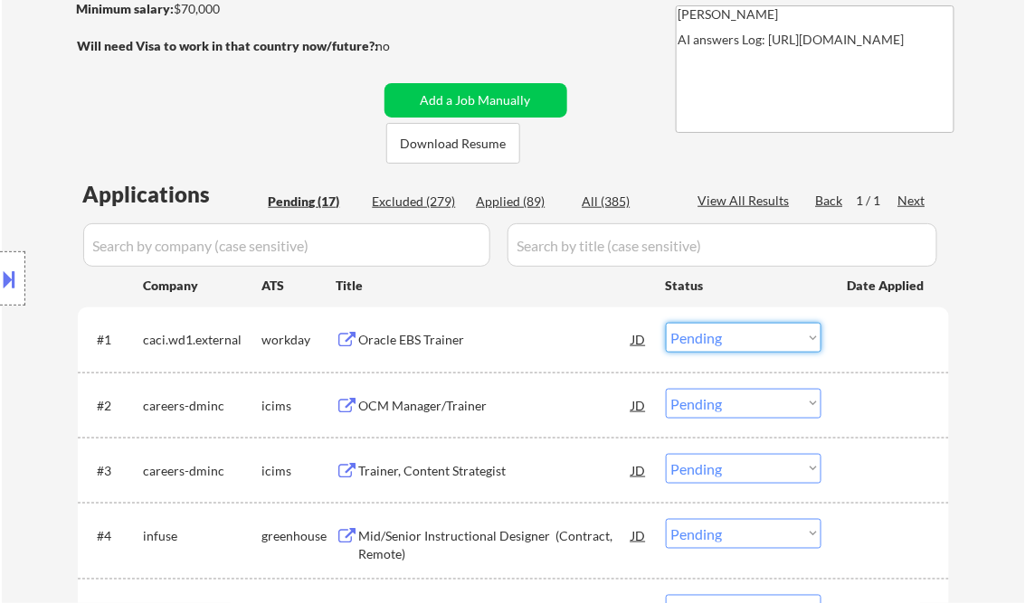
drag, startPoint x: 744, startPoint y: 344, endPoint x: 769, endPoint y: 349, distance: 25.0
click at [744, 344] on select "Choose an option... Pending Applied Excluded (Questions) Excluded (Expired) Exc…" at bounding box center [744, 338] width 156 height 30
click at [666, 323] on select "Choose an option... Pending Applied Excluded (Questions) Excluded (Expired) Exc…" at bounding box center [744, 338] width 156 height 30
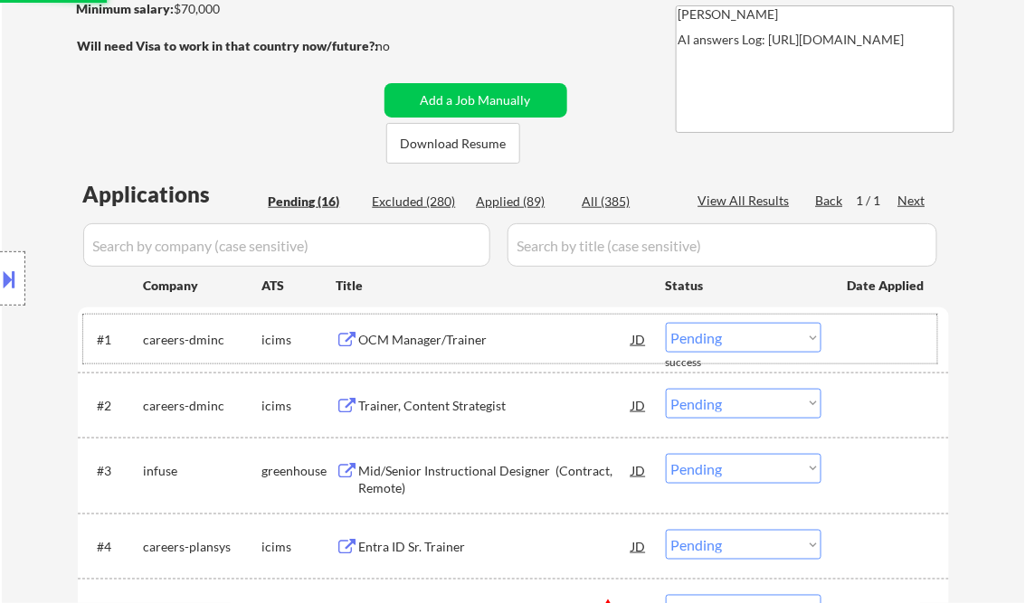
click at [412, 322] on div "#1 careers-dminc icims OCM Manager/Trainer JD Choose an option... Pending Appli…" at bounding box center [510, 339] width 854 height 49
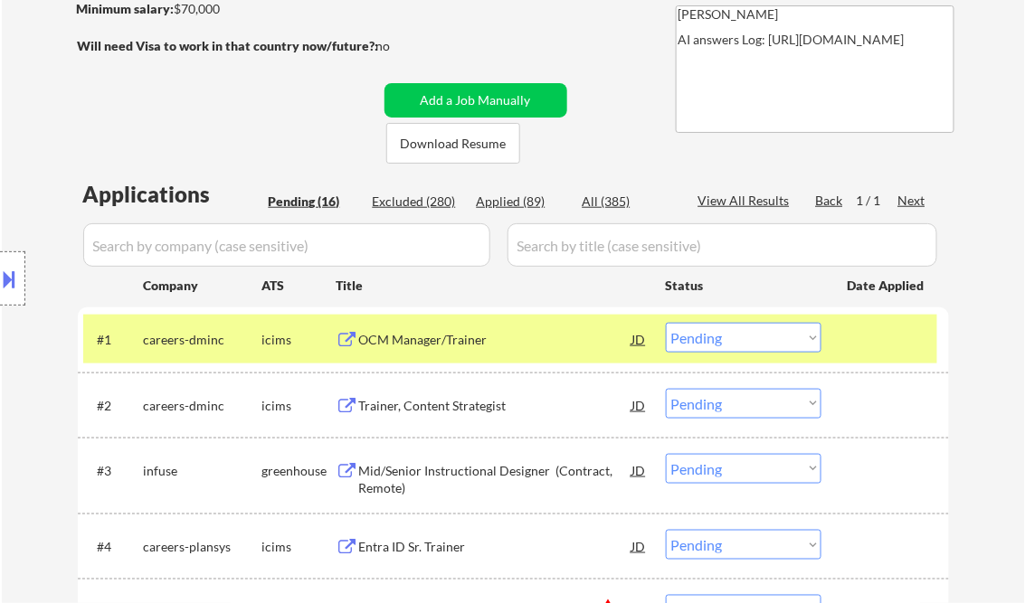
click at [869, 339] on div at bounding box center [887, 339] width 80 height 33
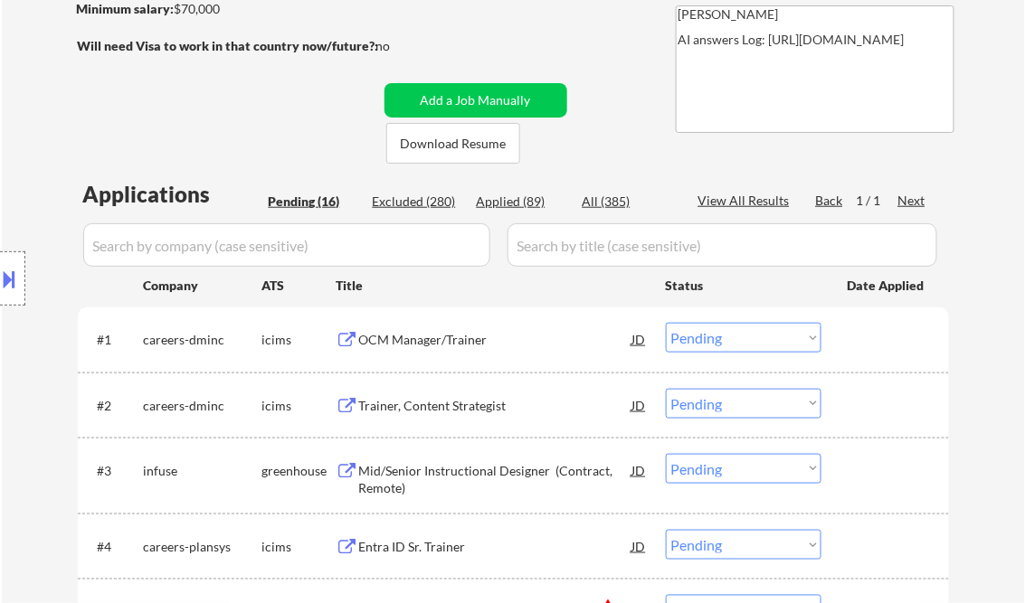
click at [454, 336] on div "OCM Manager/Trainer" at bounding box center [495, 340] width 273 height 18
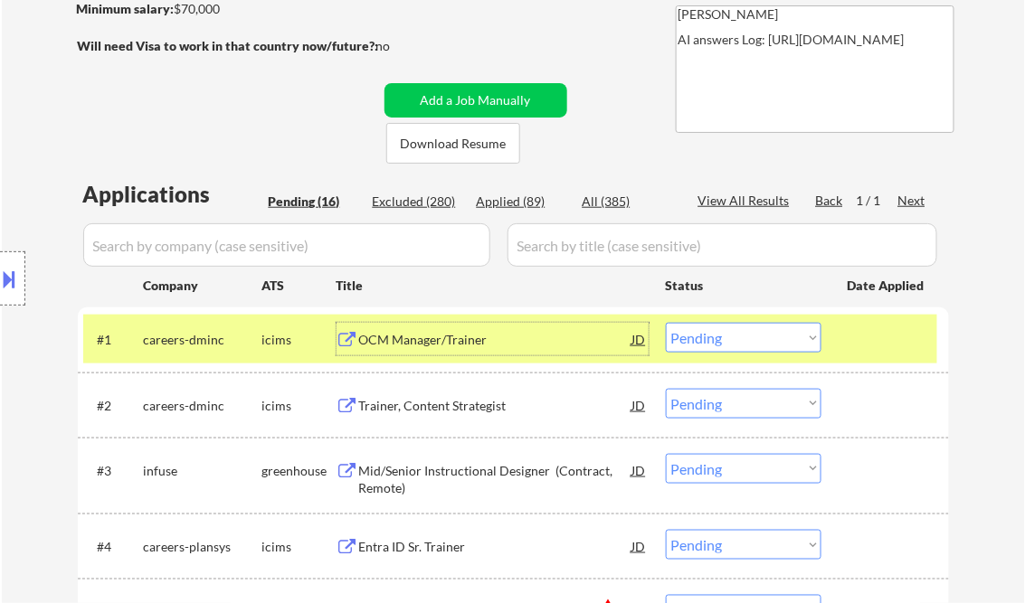
click at [705, 335] on select "Choose an option... Pending Applied Excluded (Questions) Excluded (Expired) Exc…" at bounding box center [744, 338] width 156 height 30
click at [666, 323] on select "Choose an option... Pending Applied Excluded (Questions) Excluded (Expired) Exc…" at bounding box center [744, 338] width 156 height 30
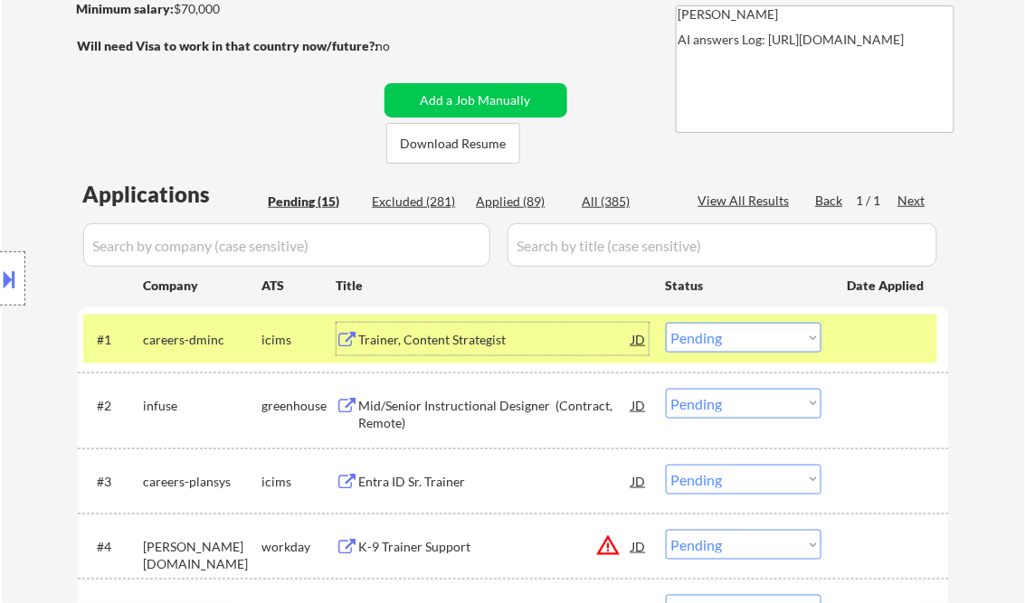
click at [430, 349] on div "Trainer, Content Strategist" at bounding box center [495, 339] width 273 height 33
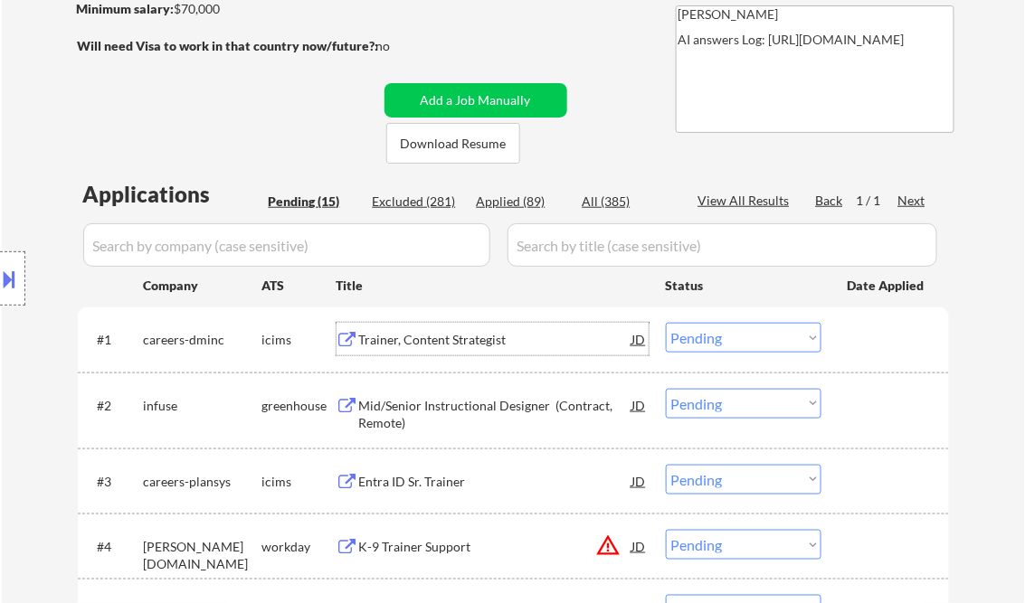
drag, startPoint x: 727, startPoint y: 335, endPoint x: 742, endPoint y: 354, distance: 23.9
click at [727, 335] on select "Choose an option... Pending Applied Excluded (Questions) Excluded (Expired) Exc…" at bounding box center [744, 338] width 156 height 30
click at [666, 323] on select "Choose an option... Pending Applied Excluded (Questions) Excluded (Expired) Exc…" at bounding box center [744, 338] width 156 height 30
select select ""pending""
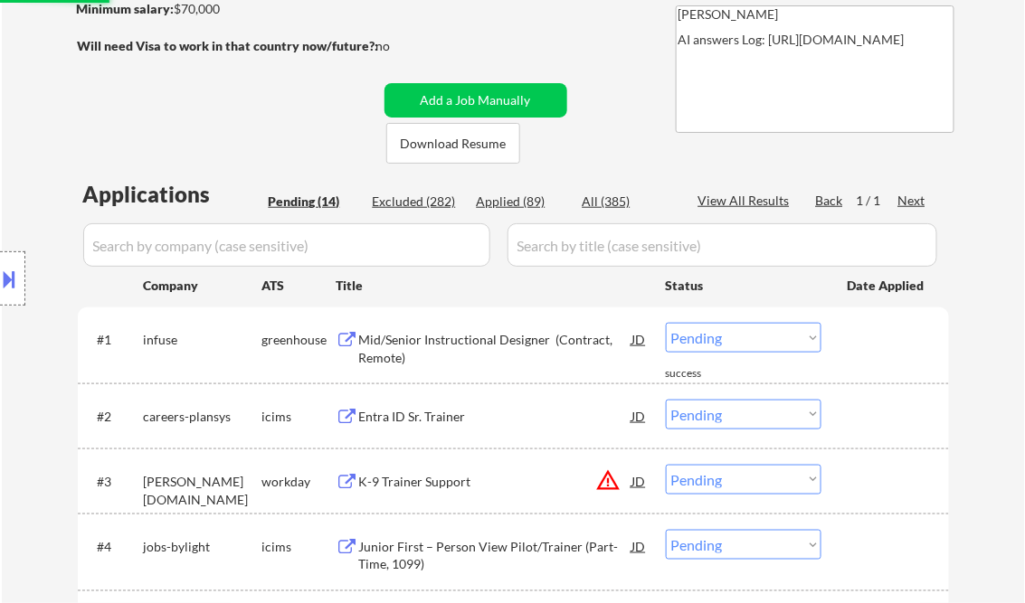
click at [450, 338] on div "Mid/Senior Instructional Designer (Contract, Remote)" at bounding box center [495, 348] width 273 height 35
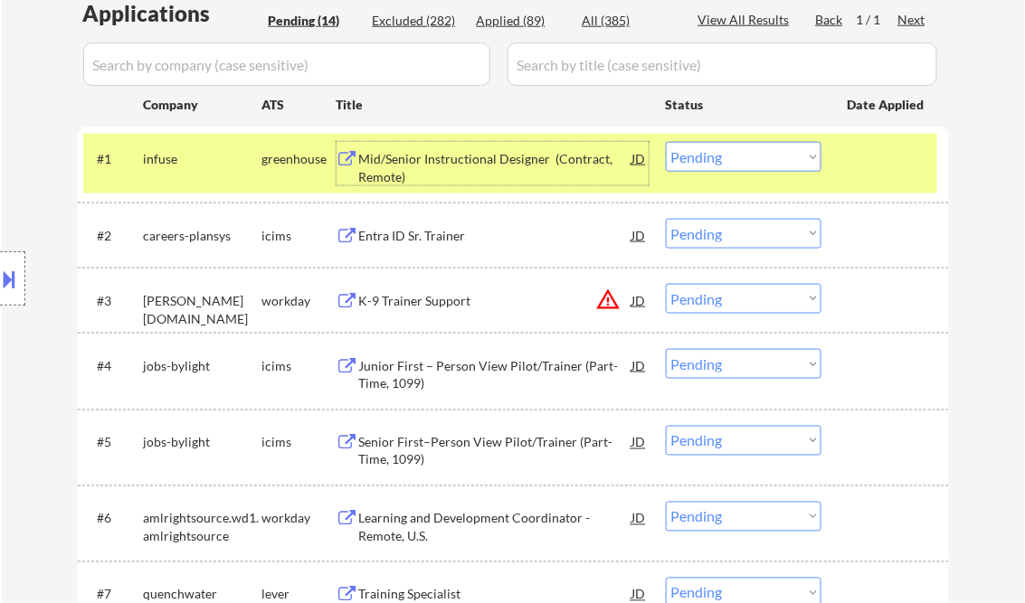
scroll to position [362, 0]
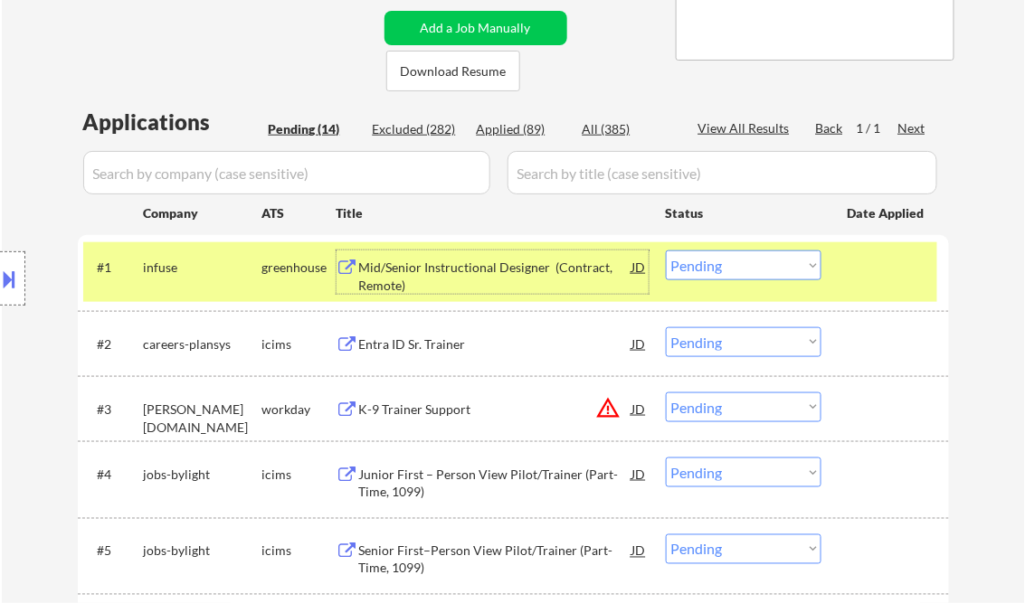
click at [455, 360] on div "#2 careers-plansys icims Entra ID Sr. Trainer JD Choose an option... Pending Ap…" at bounding box center [510, 343] width 854 height 49
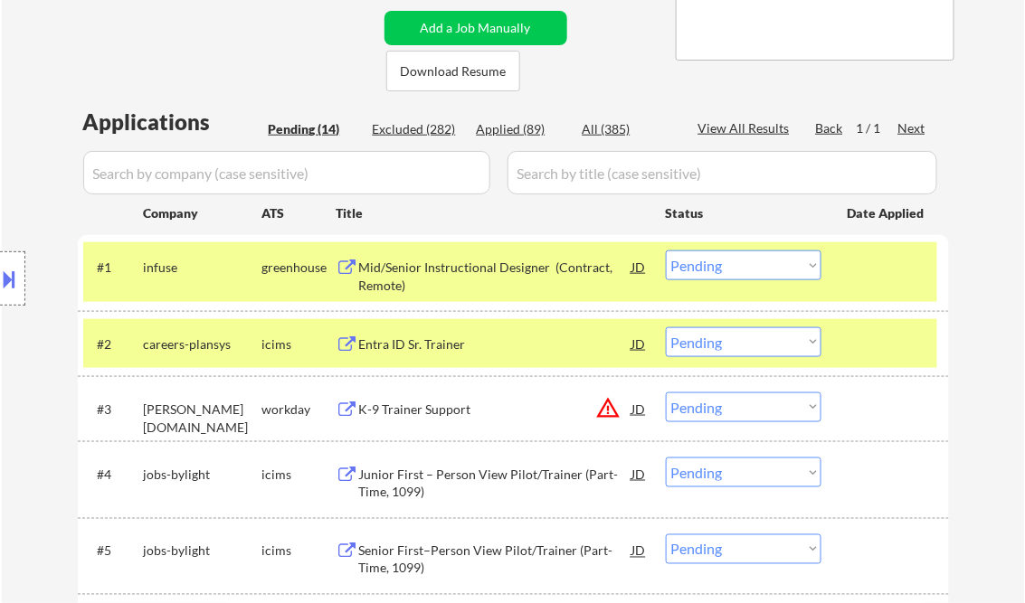
click at [892, 336] on div at bounding box center [887, 343] width 80 height 33
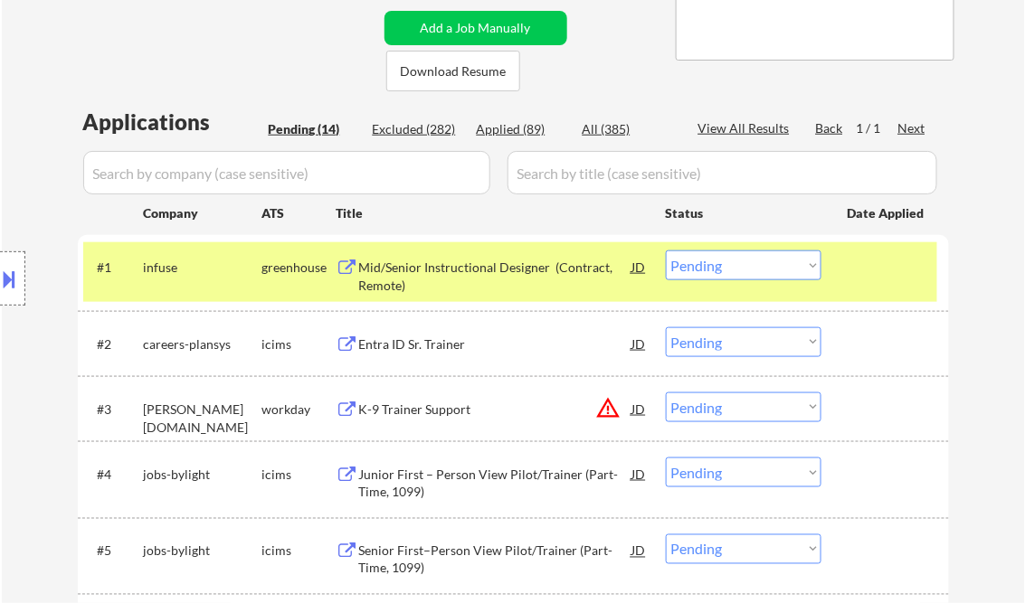
click at [882, 279] on div at bounding box center [887, 267] width 80 height 33
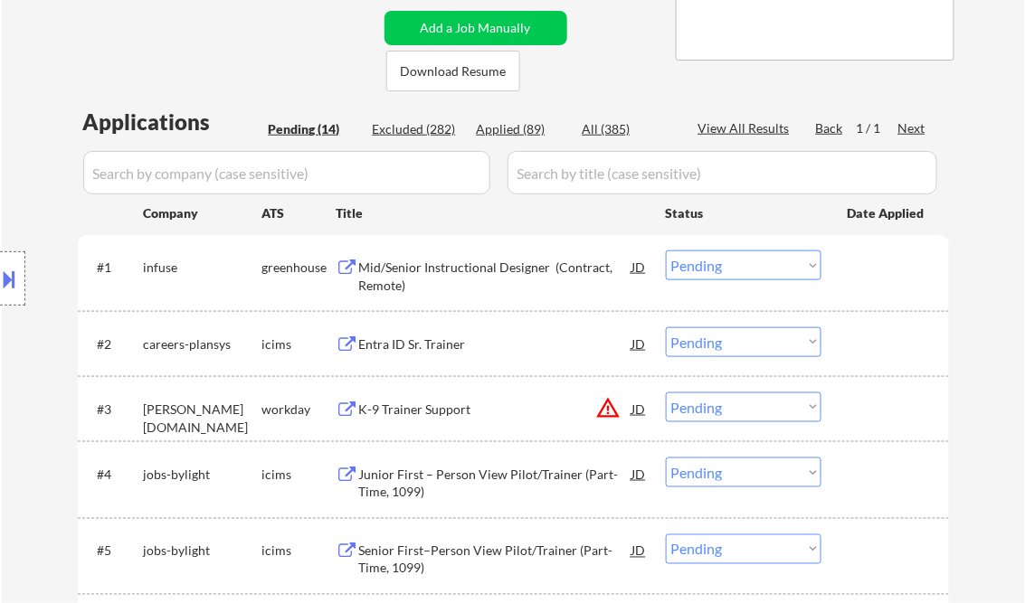
click at [374, 344] on div "Entra ID Sr. Trainer" at bounding box center [495, 345] width 273 height 18
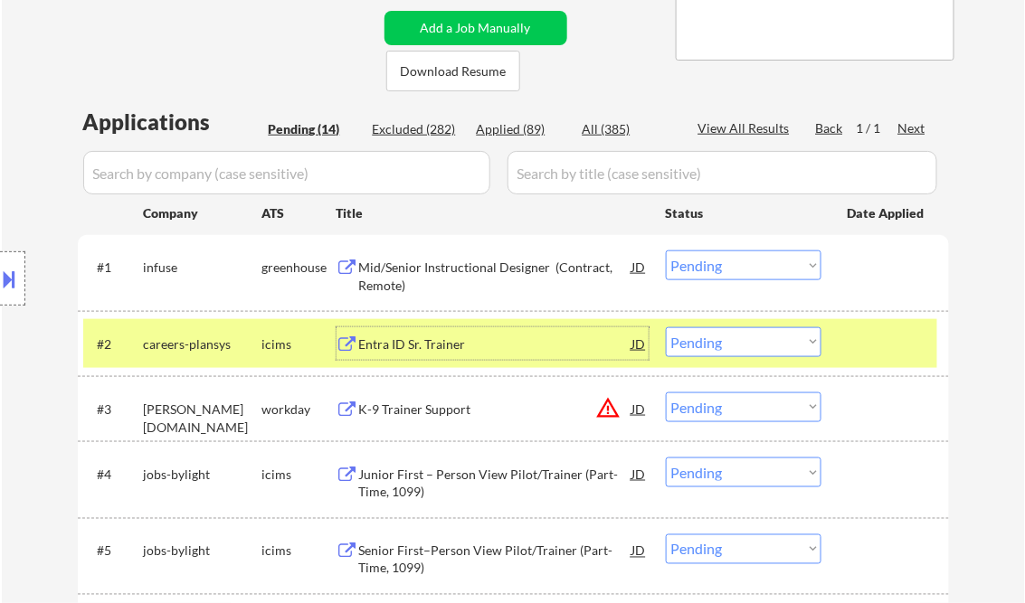
click at [722, 342] on select "Choose an option... Pending Applied Excluded (Questions) Excluded (Expired) Exc…" at bounding box center [744, 342] width 156 height 30
click at [666, 327] on select "Choose an option... Pending Applied Excluded (Questions) Excluded (Expired) Exc…" at bounding box center [744, 342] width 156 height 30
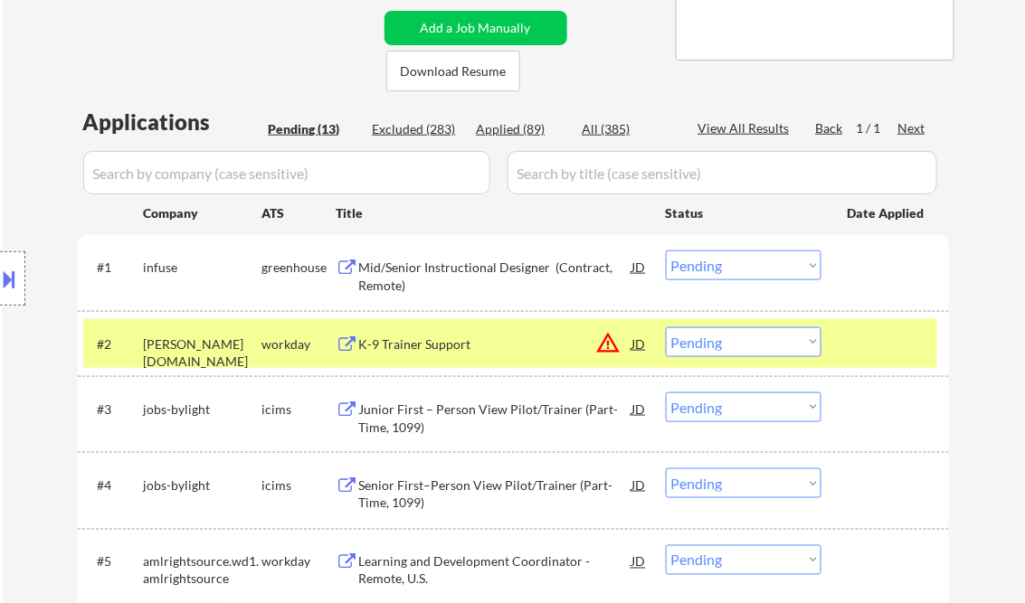
click at [497, 353] on div "K-9 Trainer Support" at bounding box center [495, 343] width 273 height 33
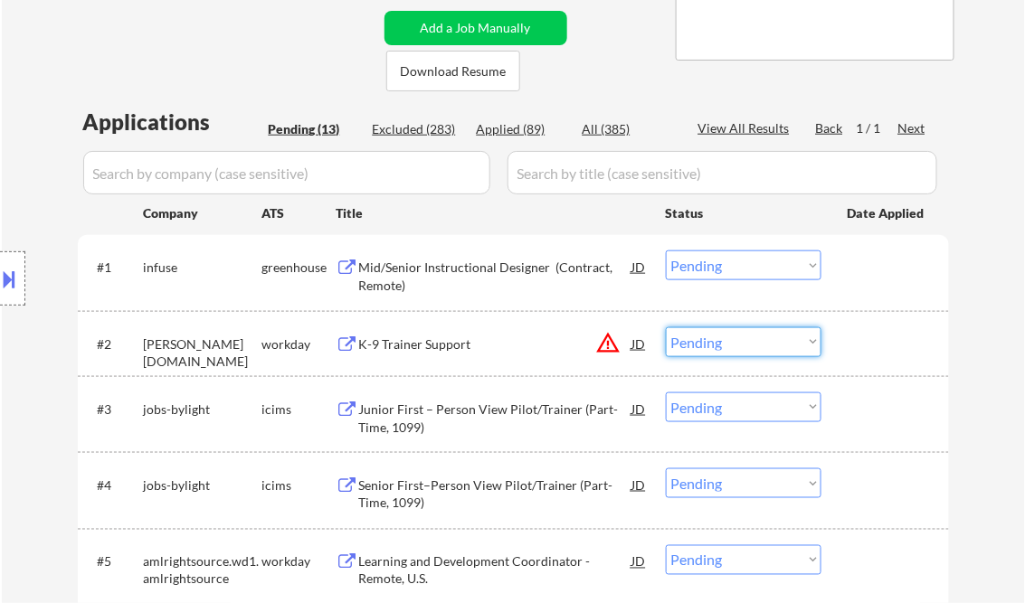
drag, startPoint x: 720, startPoint y: 340, endPoint x: 731, endPoint y: 357, distance: 20.3
click at [720, 340] on select "Choose an option... Pending Applied Excluded (Questions) Excluded (Expired) Exc…" at bounding box center [744, 342] width 156 height 30
click at [666, 327] on select "Choose an option... Pending Applied Excluded (Questions) Excluded (Expired) Exc…" at bounding box center [744, 342] width 156 height 30
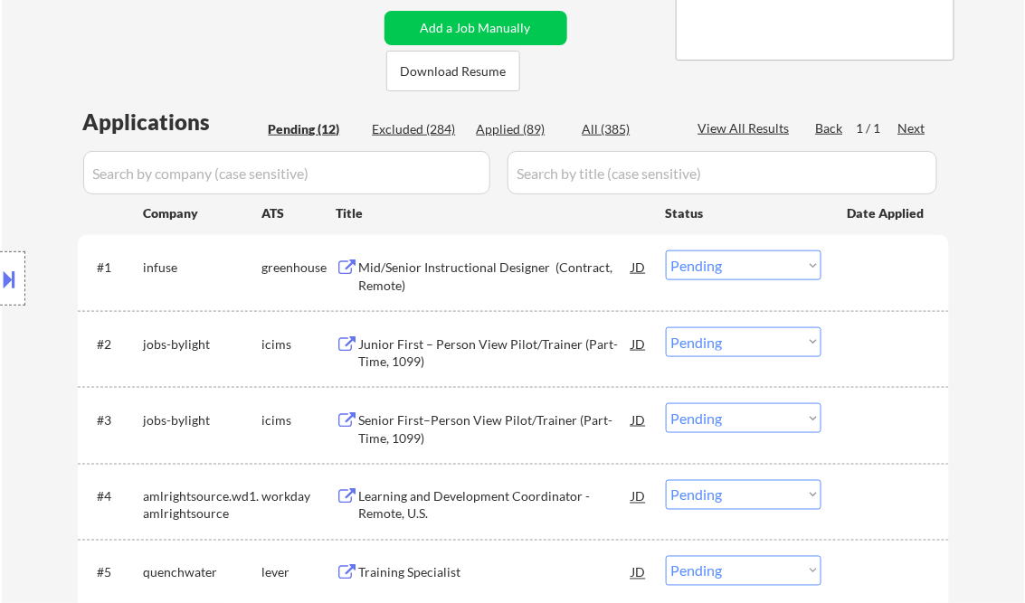
click at [482, 346] on div "Junior First – Person View Pilot/Trainer (Part-Time, 1099)" at bounding box center [495, 353] width 273 height 35
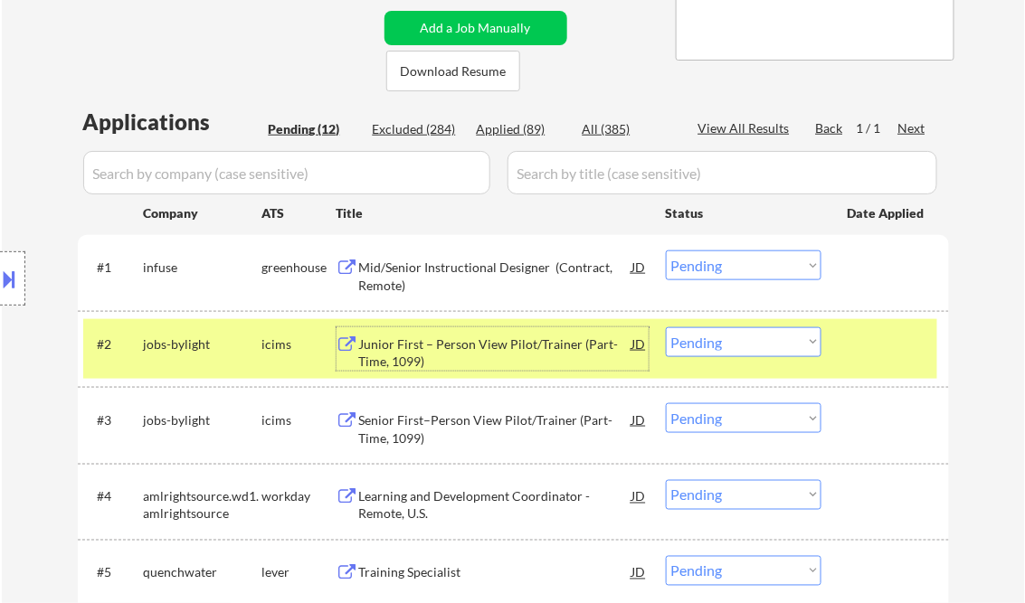
drag, startPoint x: 741, startPoint y: 345, endPoint x: 744, endPoint y: 355, distance: 10.6
click at [741, 345] on select "Choose an option... Pending Applied Excluded (Questions) Excluded (Expired) Exc…" at bounding box center [744, 342] width 156 height 30
click at [666, 327] on select "Choose an option... Pending Applied Excluded (Questions) Excluded (Expired) Exc…" at bounding box center [744, 342] width 156 height 30
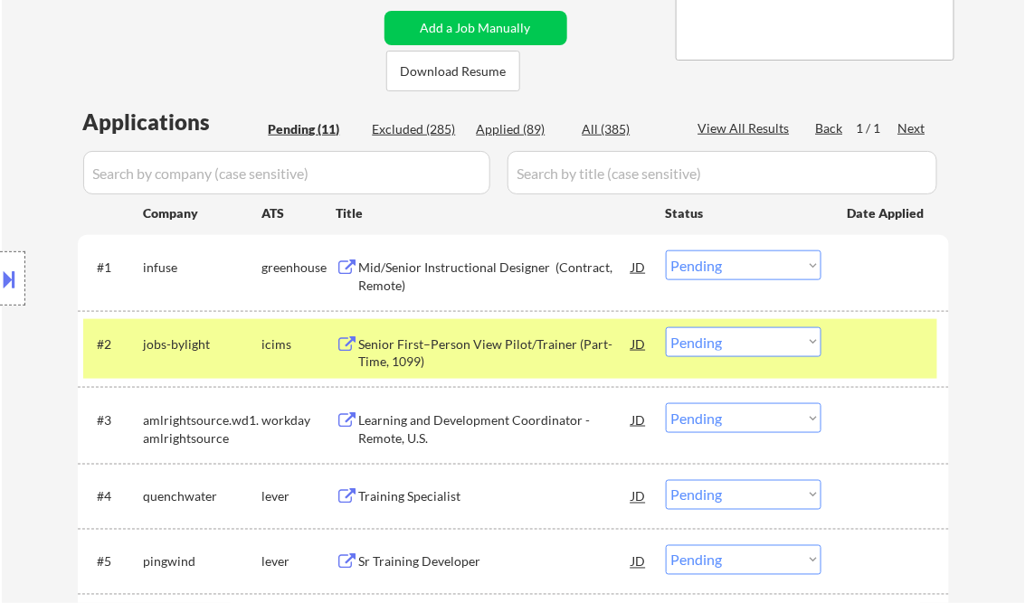
click at [761, 345] on select "Choose an option... Pending Applied Excluded (Questions) Excluded (Expired) Exc…" at bounding box center [744, 342] width 156 height 30
click at [666, 327] on select "Choose an option... Pending Applied Excluded (Questions) Excluded (Expired) Exc…" at bounding box center [744, 342] width 156 height 30
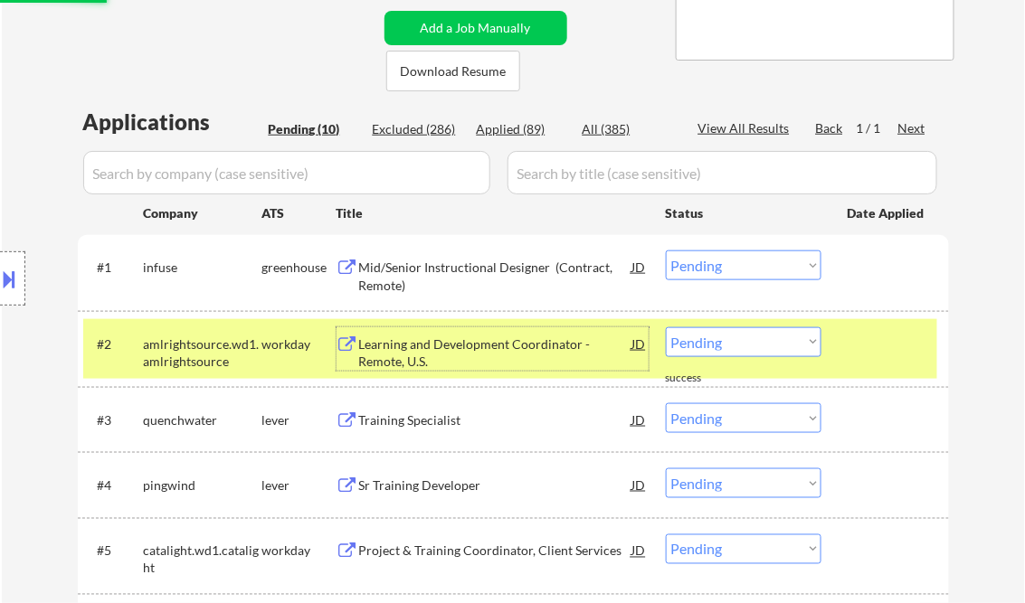
click at [449, 345] on div "Learning and Development Coordinator - Remote, U.S." at bounding box center [495, 353] width 273 height 35
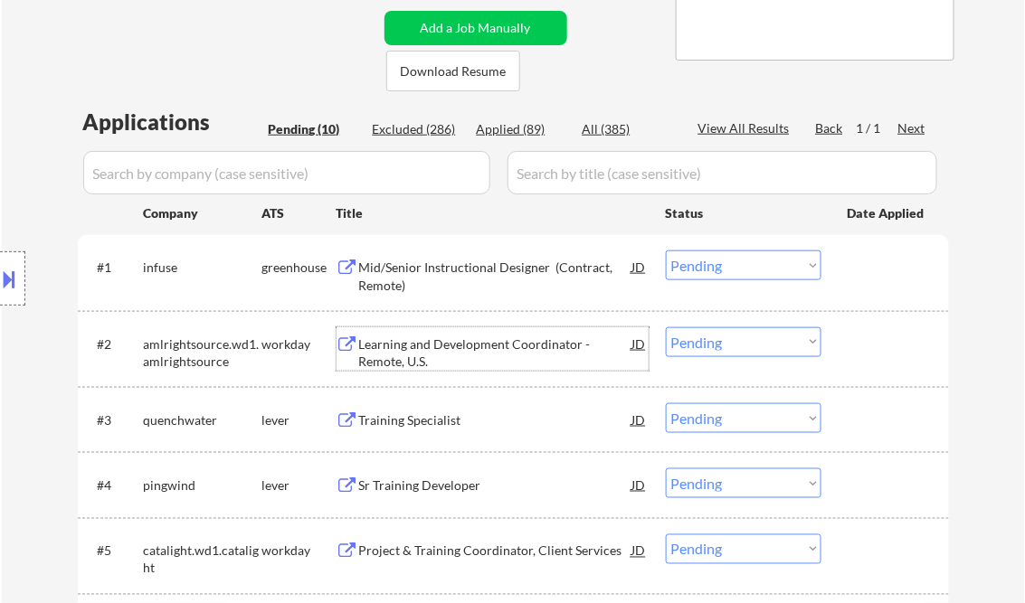
click at [700, 340] on select "Choose an option... Pending Applied Excluded (Questions) Excluded (Expired) Exc…" at bounding box center [744, 342] width 156 height 30
click at [16, 269] on button at bounding box center [10, 279] width 20 height 30
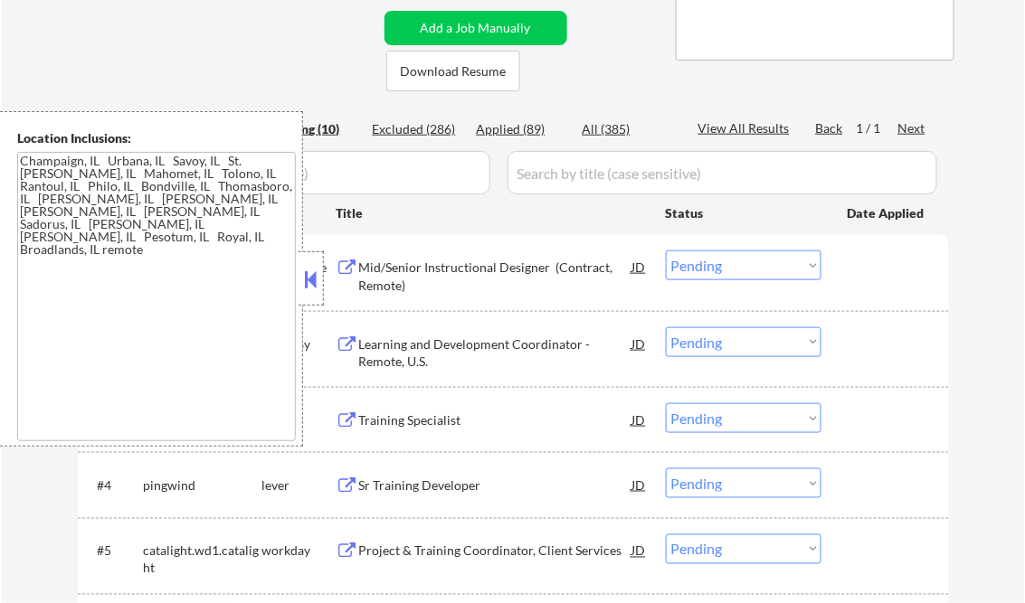
click at [307, 274] on button at bounding box center [311, 279] width 20 height 27
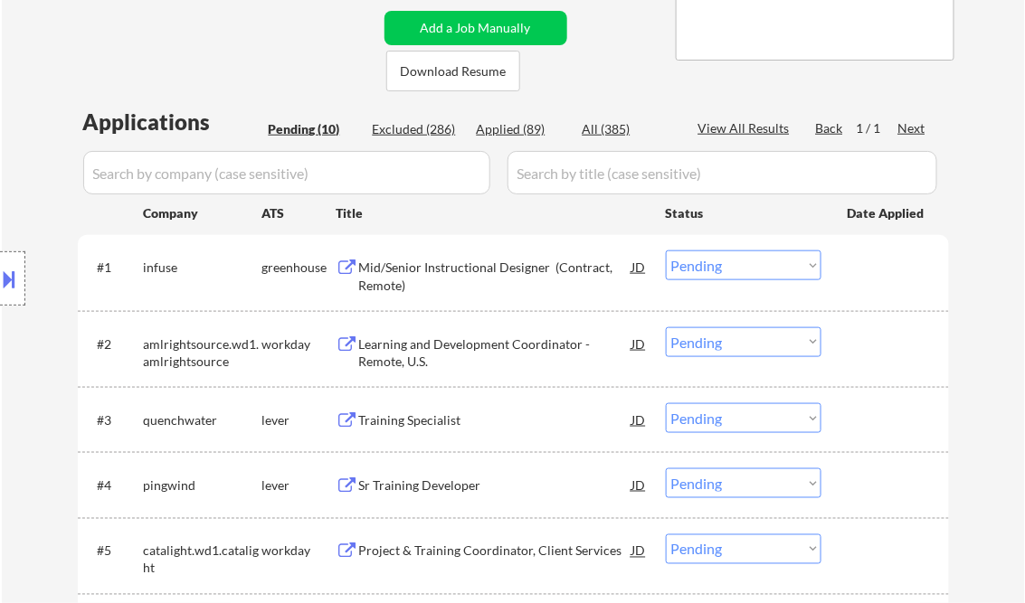
click at [462, 359] on div "Learning and Development Coordinator - Remote, U.S." at bounding box center [495, 353] width 273 height 35
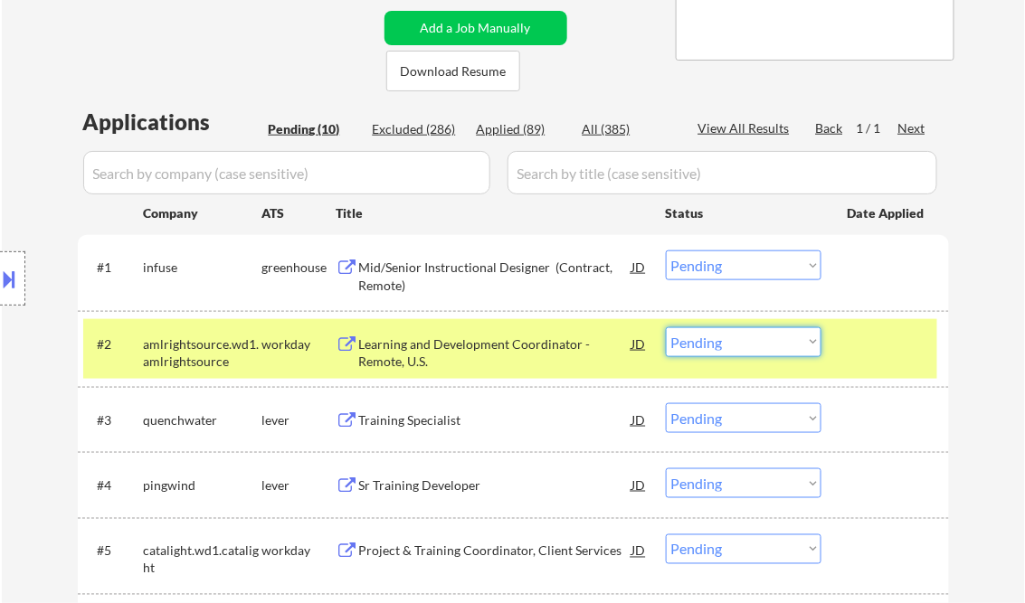
drag, startPoint x: 721, startPoint y: 338, endPoint x: 740, endPoint y: 355, distance: 25.6
click at [722, 338] on select "Choose an option... Pending Applied Excluded (Questions) Excluded (Expired) Exc…" at bounding box center [744, 342] width 156 height 30
click at [666, 327] on select "Choose an option... Pending Applied Excluded (Questions) Excluded (Expired) Exc…" at bounding box center [744, 342] width 156 height 30
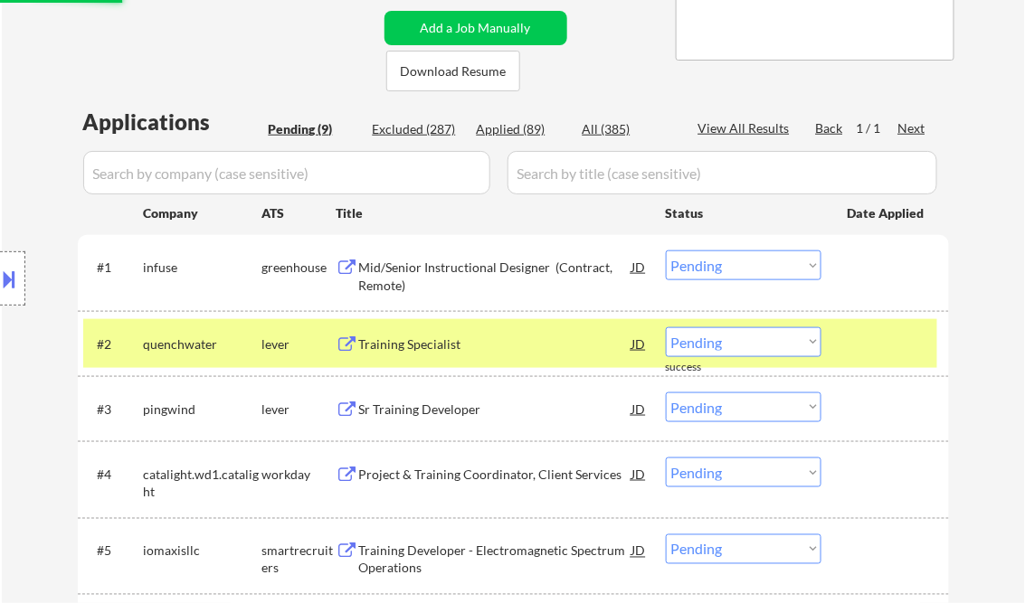
click at [433, 340] on div "Training Specialist" at bounding box center [495, 345] width 273 height 18
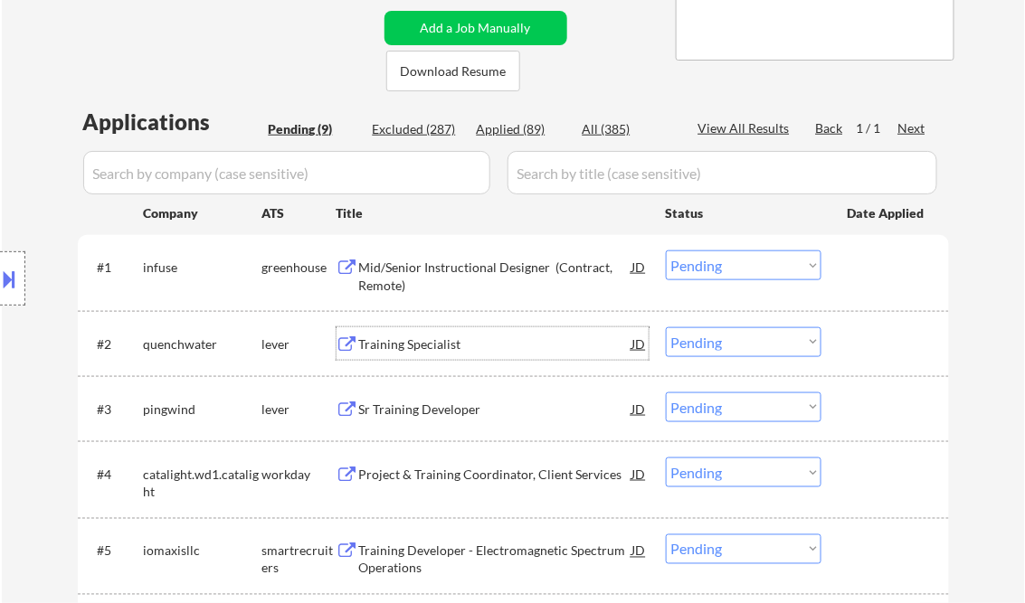
click at [775, 345] on select "Choose an option... Pending Applied Excluded (Questions) Excluded (Expired) Exc…" at bounding box center [744, 342] width 156 height 30
click at [666, 327] on select "Choose an option... Pending Applied Excluded (Questions) Excluded (Expired) Exc…" at bounding box center [744, 342] width 156 height 30
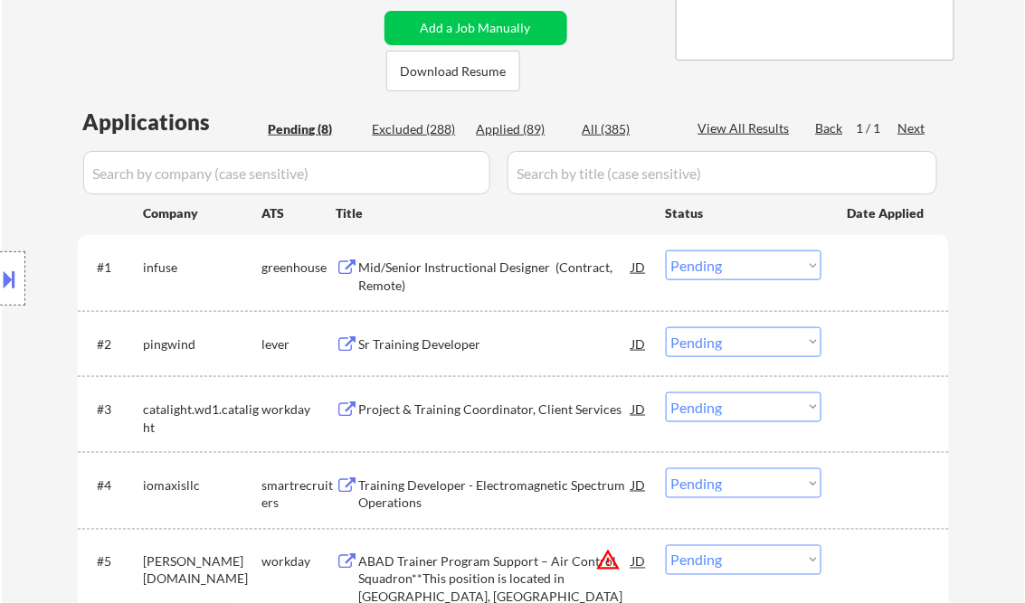
click at [445, 342] on div "Sr Training Developer" at bounding box center [495, 345] width 273 height 18
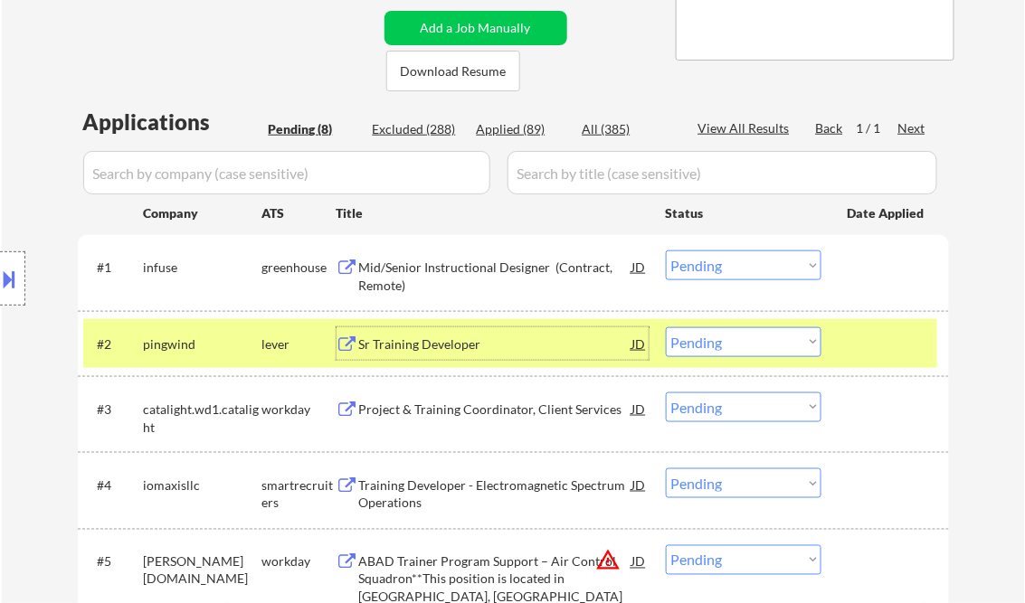
click at [758, 341] on select "Choose an option... Pending Applied Excluded (Questions) Excluded (Expired) Exc…" at bounding box center [744, 342] width 156 height 30
click at [666, 327] on select "Choose an option... Pending Applied Excluded (Questions) Excluded (Expired) Exc…" at bounding box center [744, 342] width 156 height 30
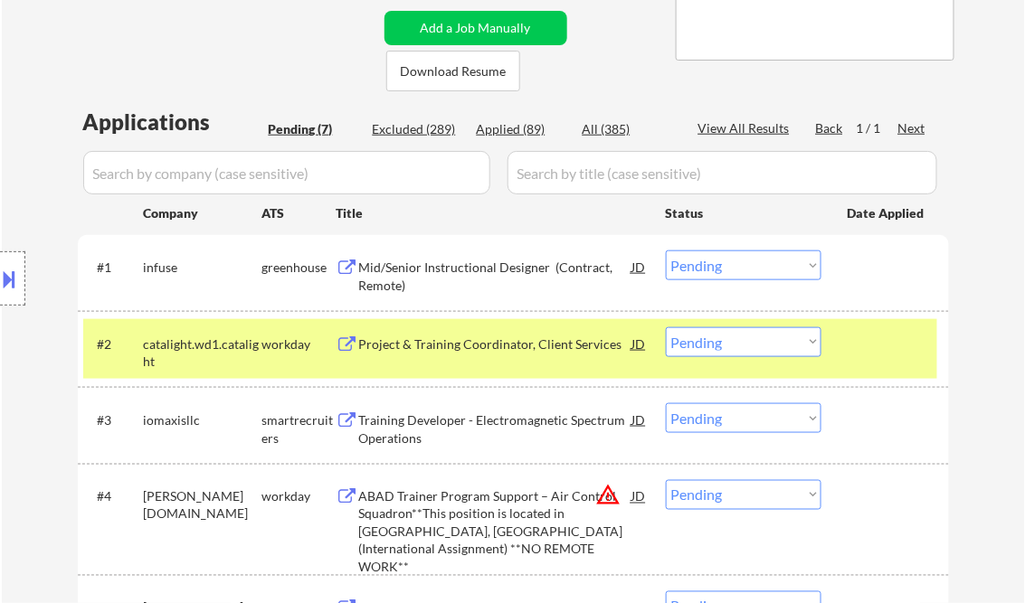
click at [474, 344] on div "Project & Training Coordinator, Client Services" at bounding box center [495, 345] width 273 height 18
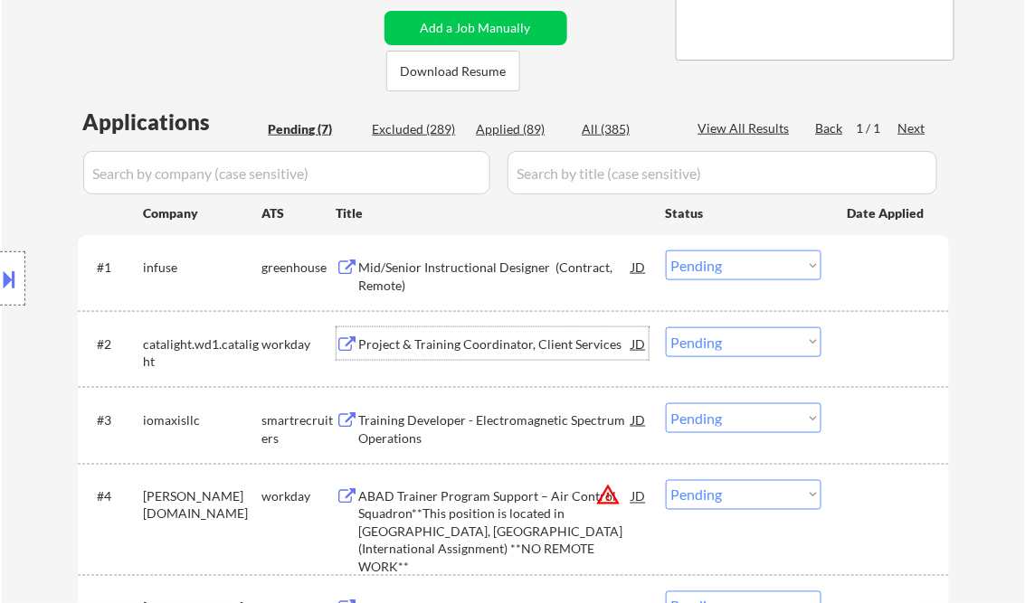
click at [716, 339] on select "Choose an option... Pending Applied Excluded (Questions) Excluded (Expired) Exc…" at bounding box center [744, 342] width 156 height 30
click at [666, 327] on select "Choose an option... Pending Applied Excluded (Questions) Excluded (Expired) Exc…" at bounding box center [744, 342] width 156 height 30
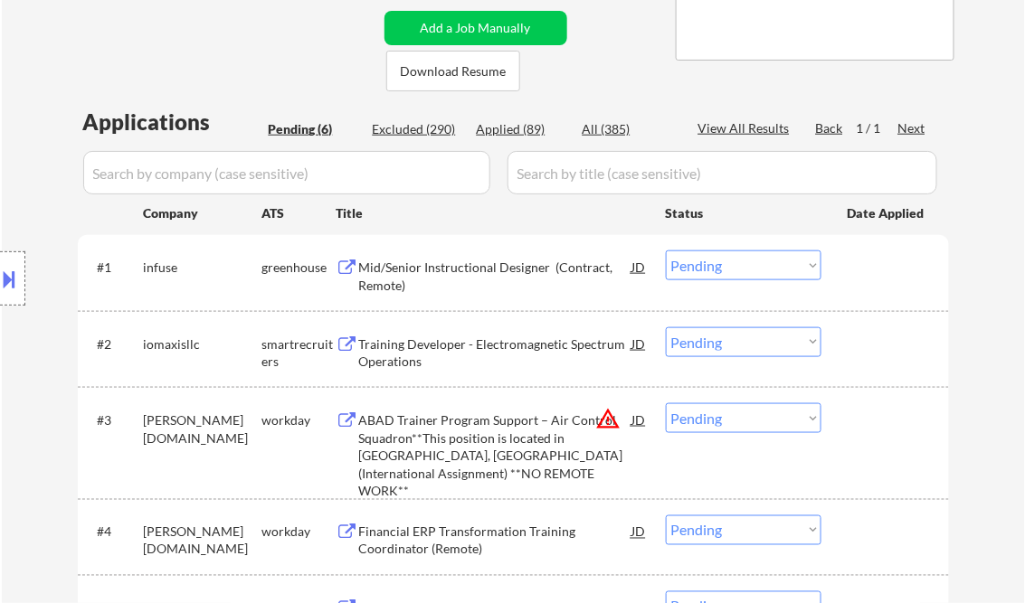
click at [504, 350] on div "Training Developer - Electromagnetic Spectrum Operations" at bounding box center [495, 353] width 273 height 35
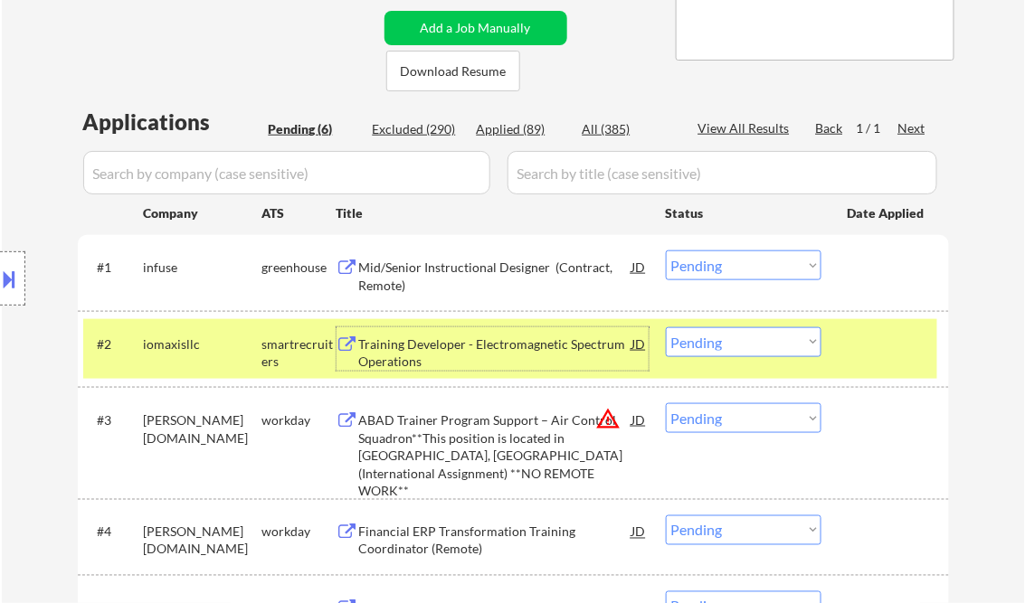
click at [709, 333] on select "Choose an option... Pending Applied Excluded (Questions) Excluded (Expired) Exc…" at bounding box center [744, 342] width 156 height 30
click at [666, 327] on select "Choose an option... Pending Applied Excluded (Questions) Excluded (Expired) Exc…" at bounding box center [744, 342] width 156 height 30
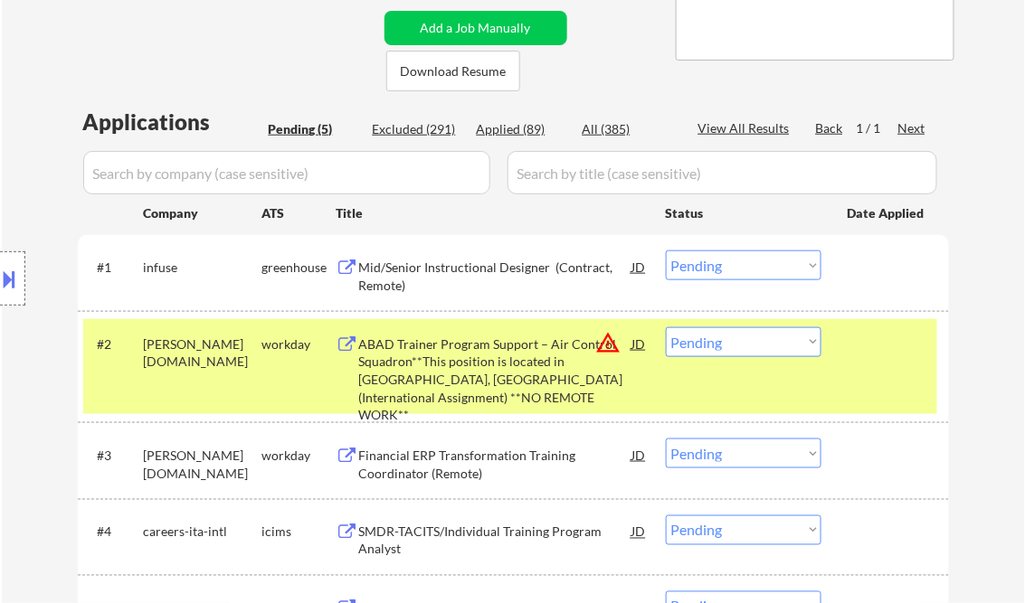
click at [428, 362] on div "ABAD Trainer Program Support – Air Control Squadron**This position is located i…" at bounding box center [495, 380] width 273 height 89
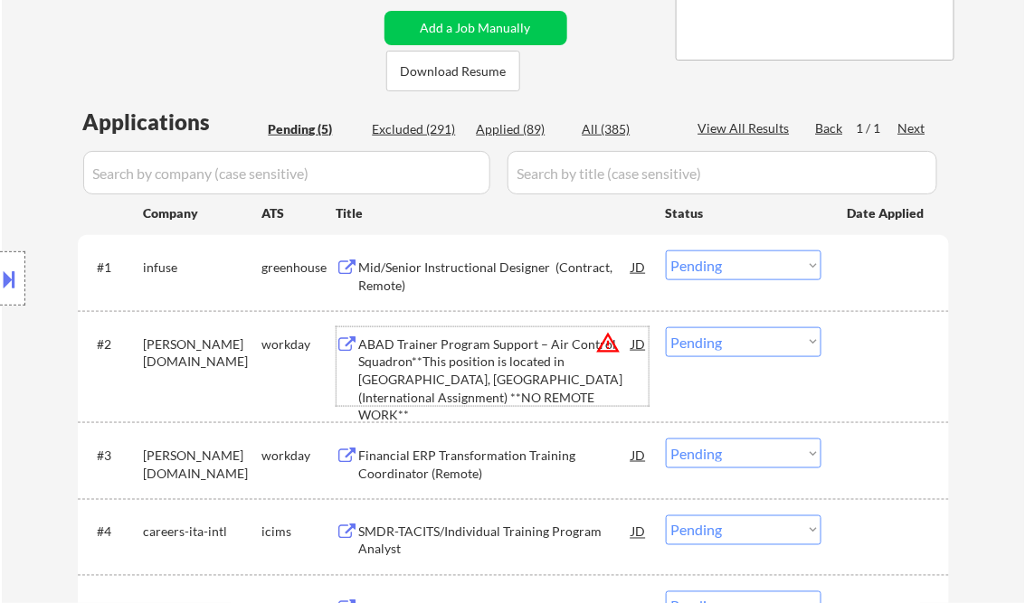
drag, startPoint x: 716, startPoint y: 342, endPoint x: 731, endPoint y: 355, distance: 19.8
click at [716, 342] on select "Choose an option... Pending Applied Excluded (Questions) Excluded (Expired) Exc…" at bounding box center [744, 342] width 156 height 30
click at [666, 327] on select "Choose an option... Pending Applied Excluded (Questions) Excluded (Expired) Exc…" at bounding box center [744, 342] width 156 height 30
click at [470, 449] on div "Financial ERP Transformation Training Coordinator (Remote)" at bounding box center [495, 464] width 273 height 35
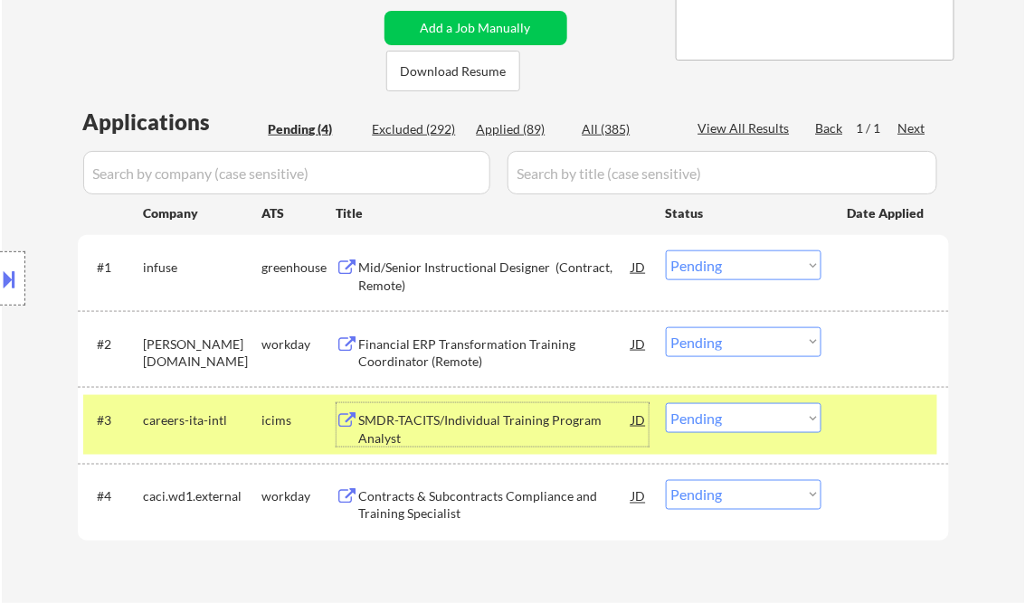
click at [499, 355] on div "Financial ERP Transformation Training Coordinator (Remote)" at bounding box center [495, 353] width 273 height 35
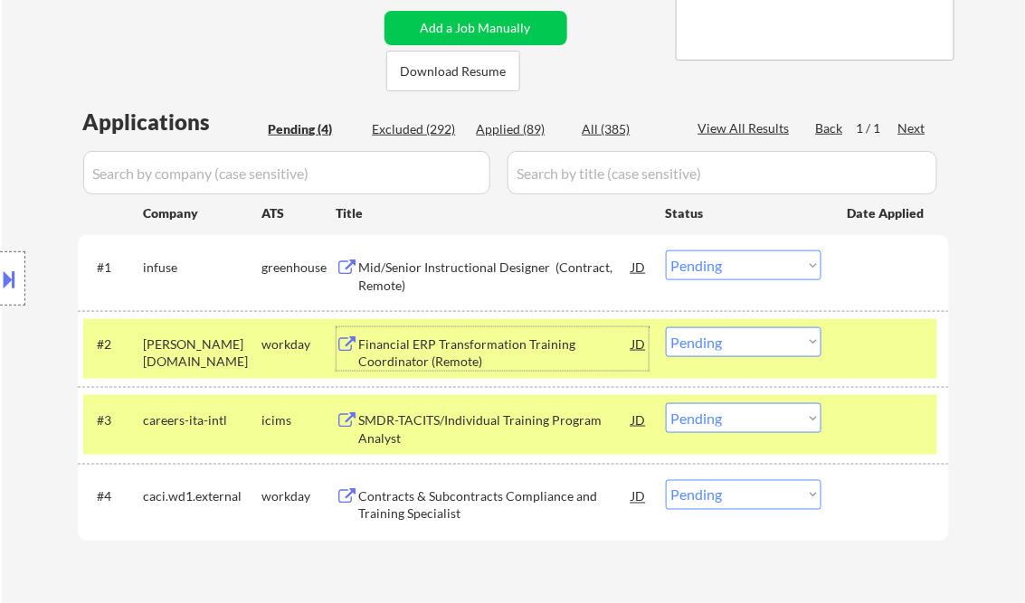
click at [723, 346] on select "Choose an option... Pending Applied Excluded (Questions) Excluded (Expired) Exc…" at bounding box center [744, 342] width 156 height 30
click at [666, 327] on select "Choose an option... Pending Applied Excluded (Questions) Excluded (Expired) Exc…" at bounding box center [744, 342] width 156 height 30
drag, startPoint x: 900, startPoint y: 426, endPoint x: 909, endPoint y: 412, distance: 16.3
click at [901, 423] on div at bounding box center [887, 419] width 80 height 33
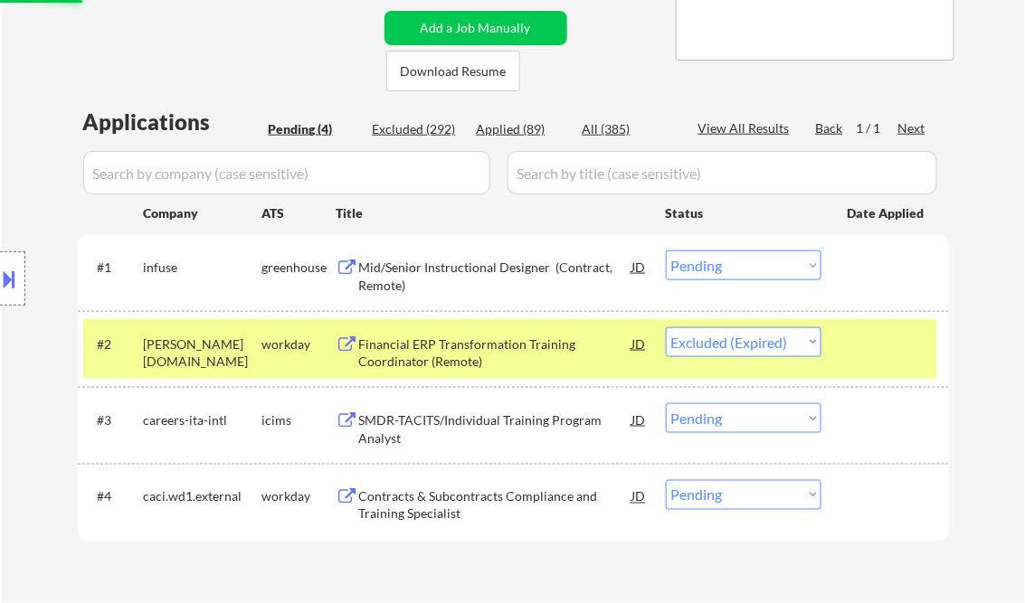
click at [893, 329] on div at bounding box center [887, 343] width 80 height 33
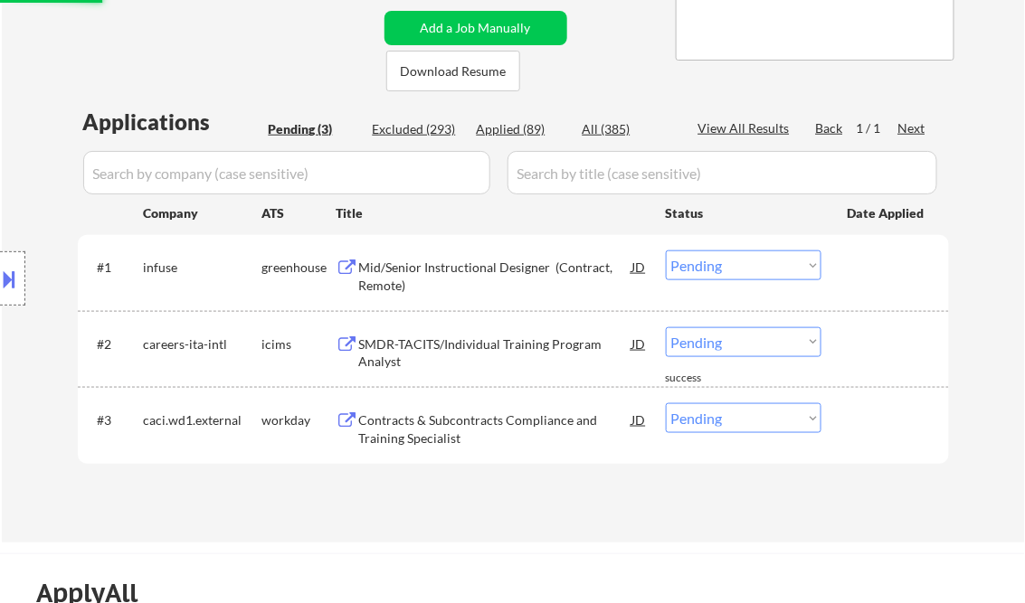
click at [428, 350] on div "SMDR-TACITS/Individual Training Program Analyst" at bounding box center [495, 353] width 273 height 35
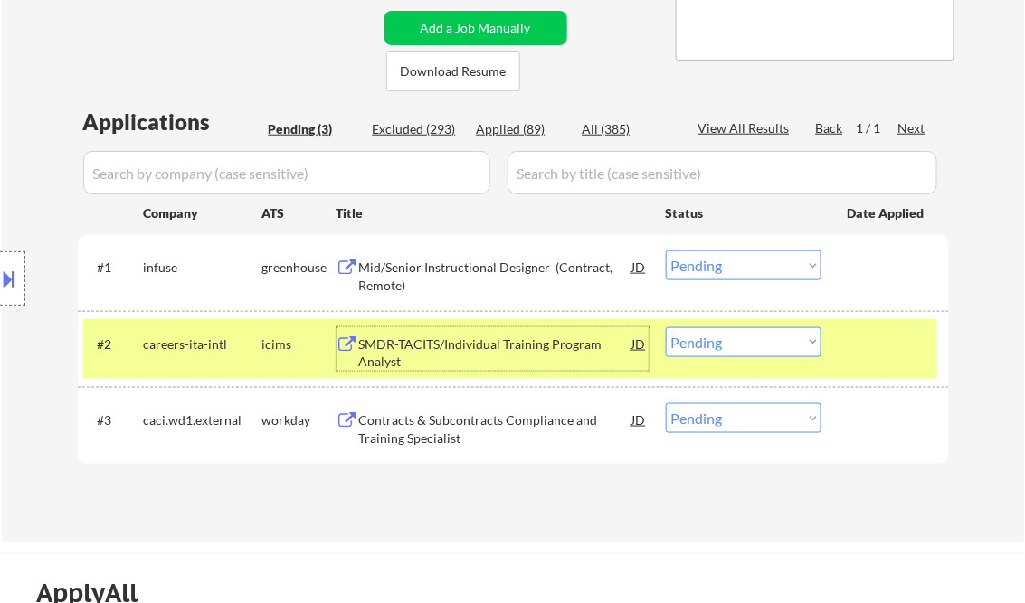
click at [703, 343] on select "Choose an option... Pending Applied Excluded (Questions) Excluded (Expired) Exc…" at bounding box center [744, 342] width 156 height 30
click at [666, 327] on select "Choose an option... Pending Applied Excluded (Questions) Excluded (Expired) Exc…" at bounding box center [744, 342] width 156 height 30
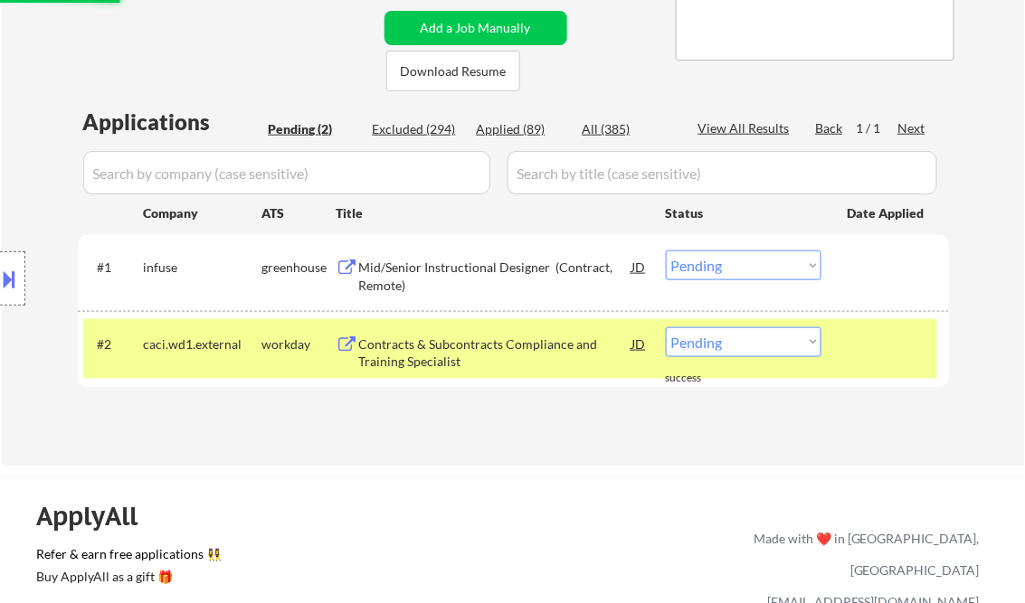
click at [468, 360] on div "Contracts & Subcontracts Compliance and Training Specialist" at bounding box center [495, 353] width 273 height 35
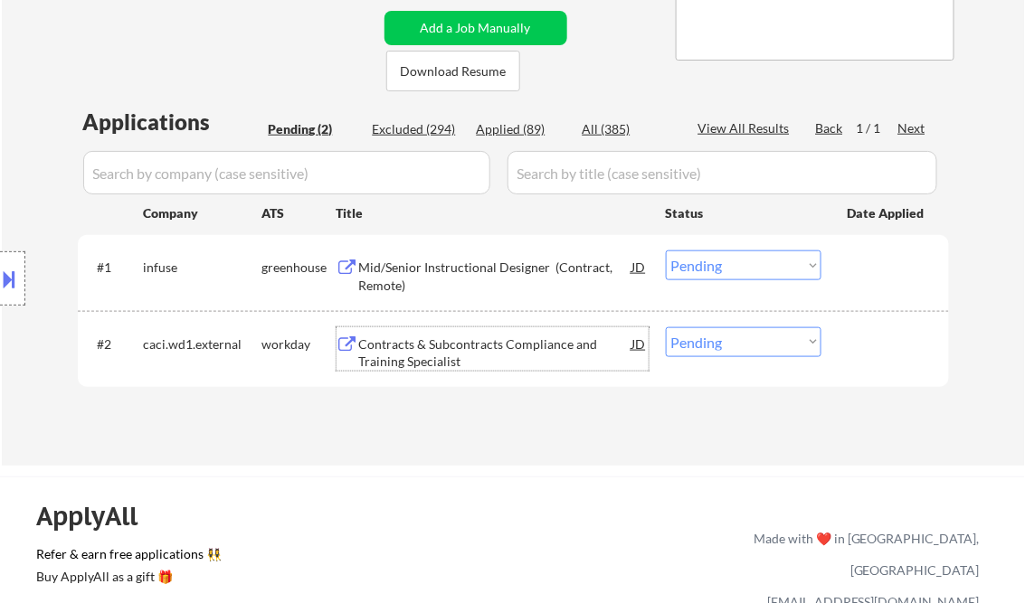
click at [758, 348] on select "Choose an option... Pending Applied Excluded (Questions) Excluded (Expired) Exc…" at bounding box center [744, 342] width 156 height 30
select select ""excluded__bad_match_""
click at [666, 327] on select "Choose an option... Pending Applied Excluded (Questions) Excluded (Expired) Exc…" at bounding box center [744, 342] width 156 height 30
click at [440, 268] on div "Mid/Senior Instructional Designer (Contract, Remote)" at bounding box center [495, 276] width 273 height 35
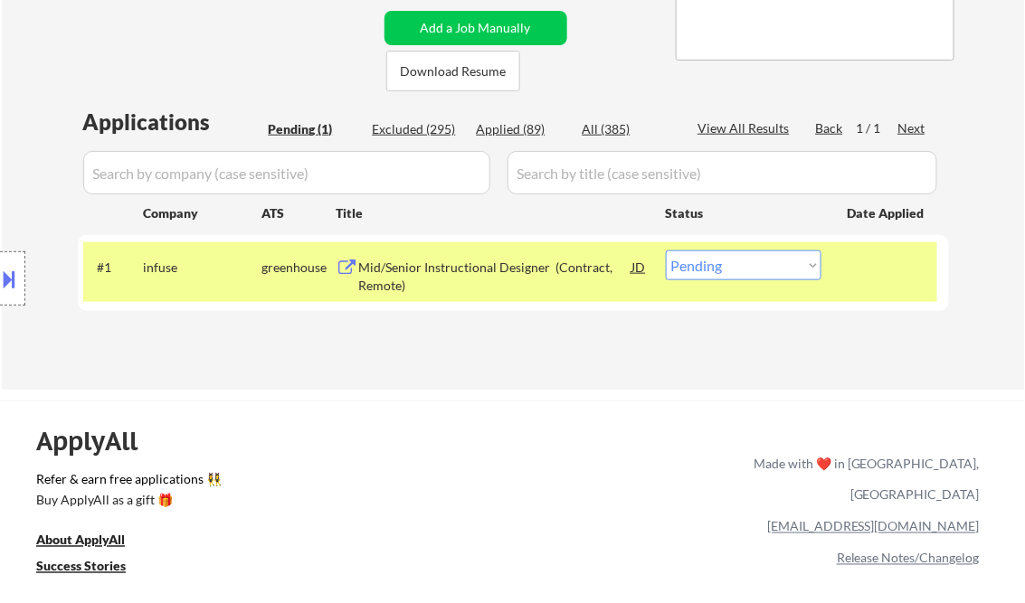
click at [528, 349] on div "Applications Pending (1) Excluded (295) Applied (89) All (385) View All Results…" at bounding box center [513, 231] width 871 height 249
click at [537, 283] on div "Mid/Senior Instructional Designer (Contract, Remote)" at bounding box center [495, 276] width 273 height 35
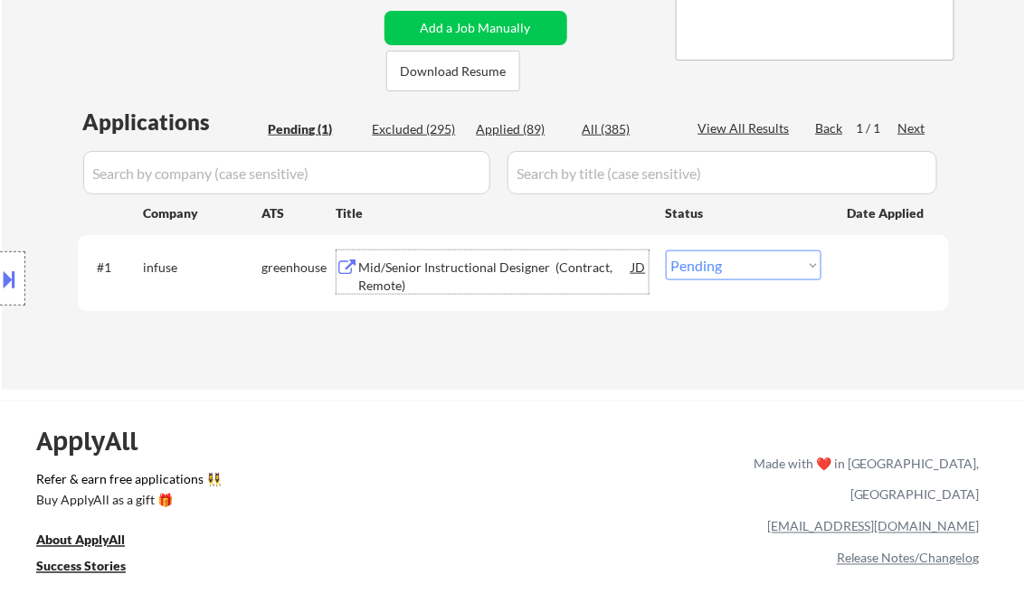
click at [504, 268] on div "Mid/Senior Instructional Designer (Contract, Remote)" at bounding box center [495, 276] width 273 height 35
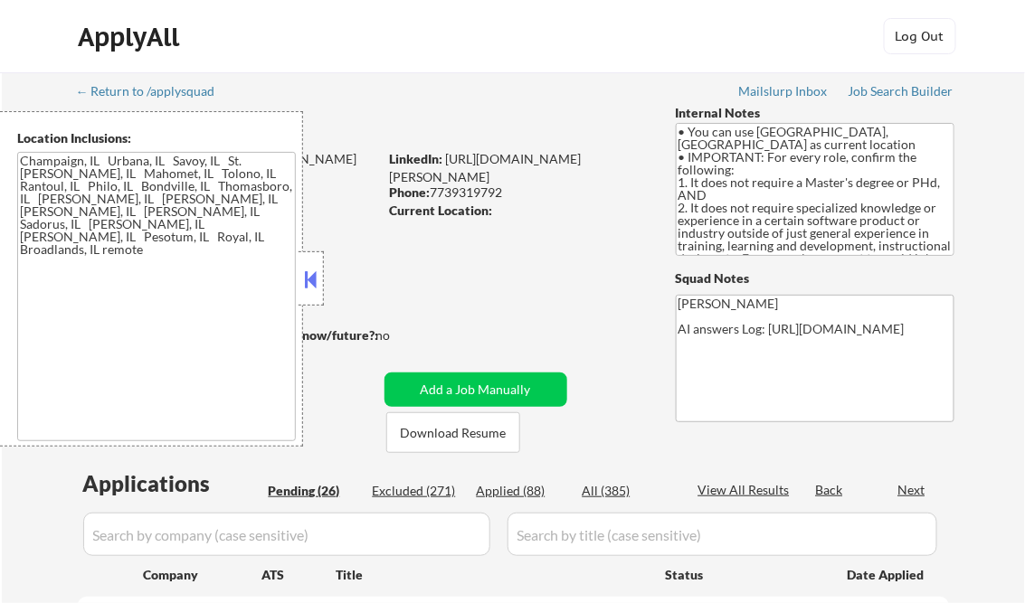
select select ""pending""
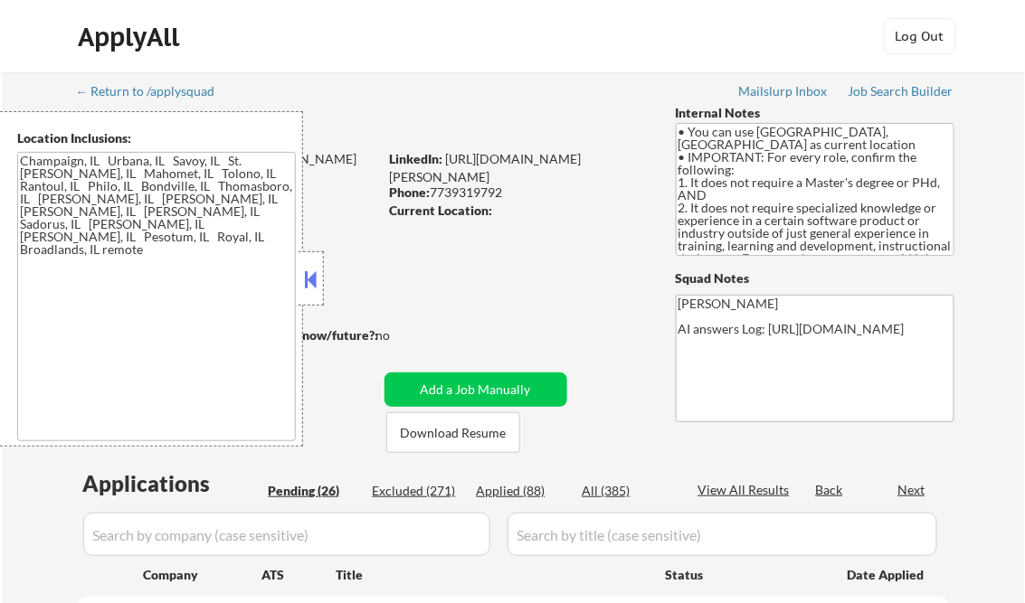
select select ""pending""
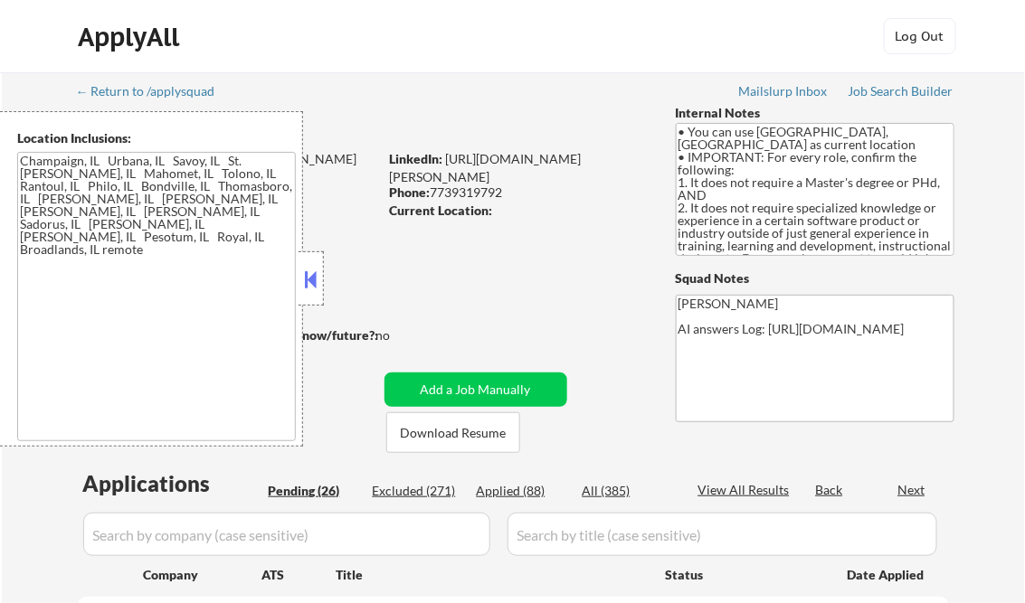
select select ""pending""
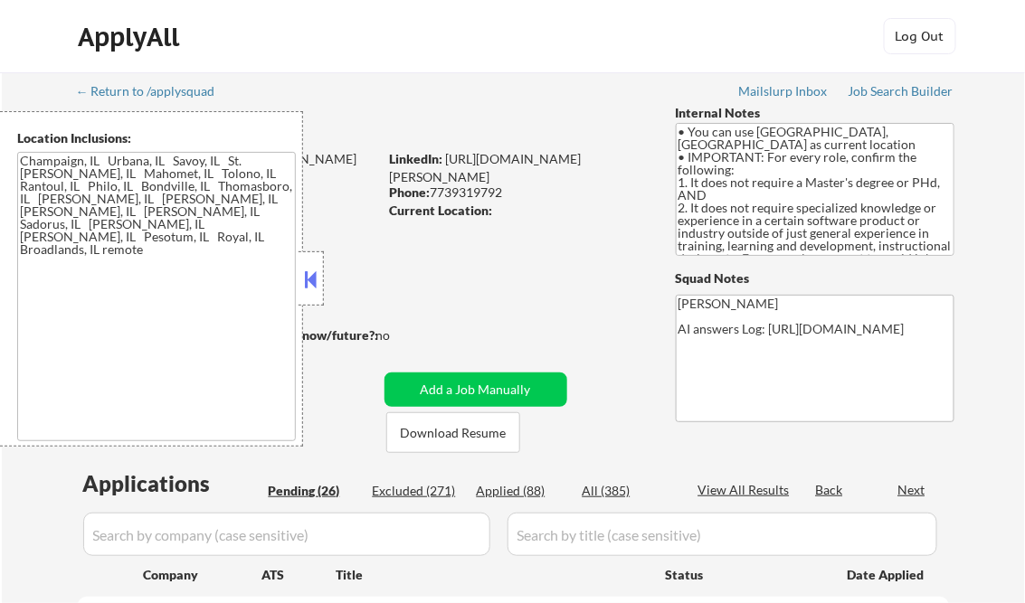
select select ""pending""
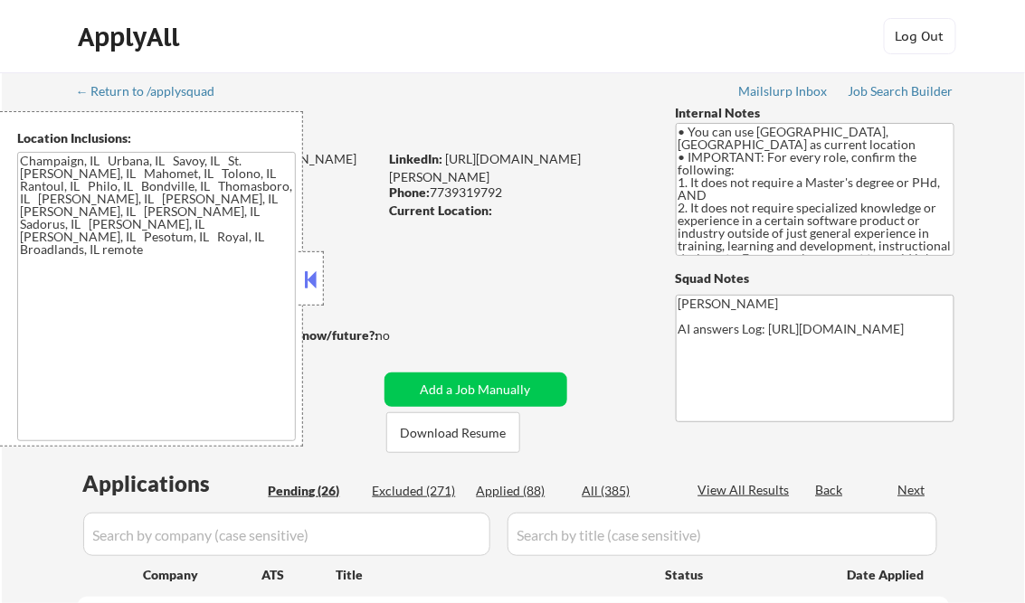
select select ""pending""
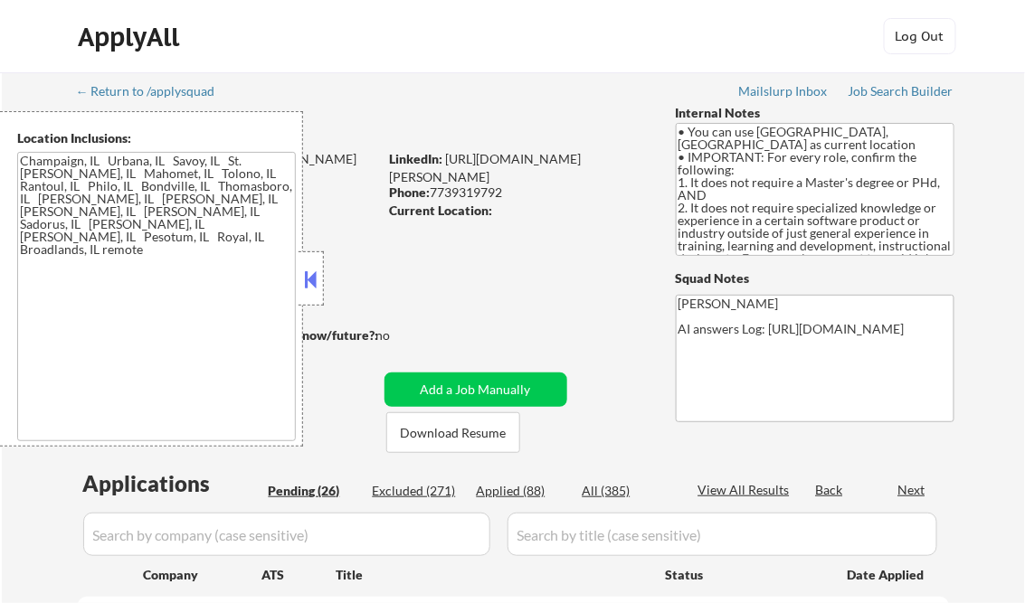
select select ""pending""
drag, startPoint x: 303, startPoint y: 272, endPoint x: 336, endPoint y: 308, distance: 49.3
click at [303, 272] on button at bounding box center [311, 279] width 20 height 27
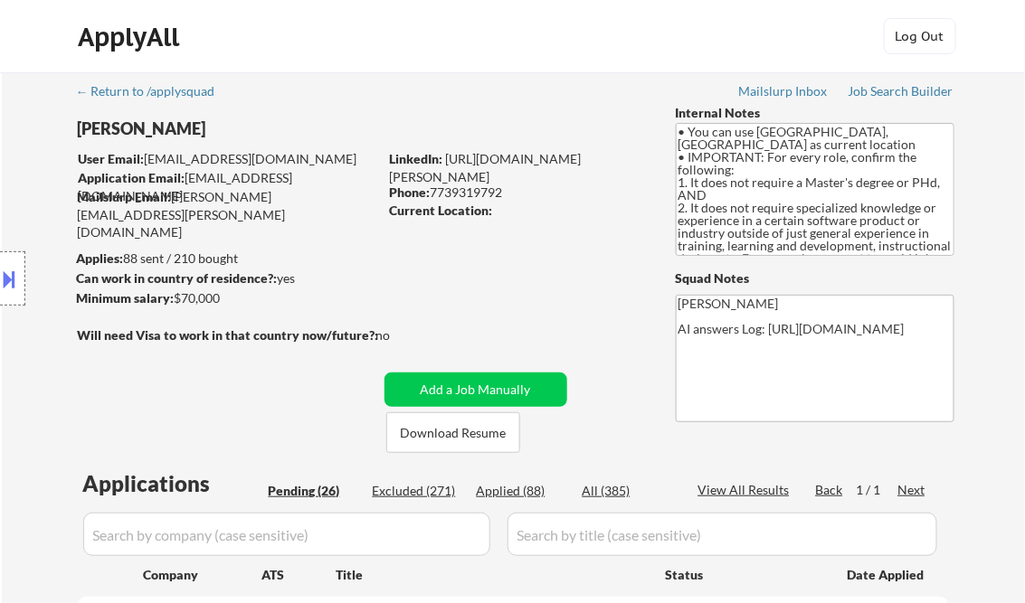
click at [510, 496] on div "Applied (88)" at bounding box center [522, 491] width 90 height 18
select select ""applied""
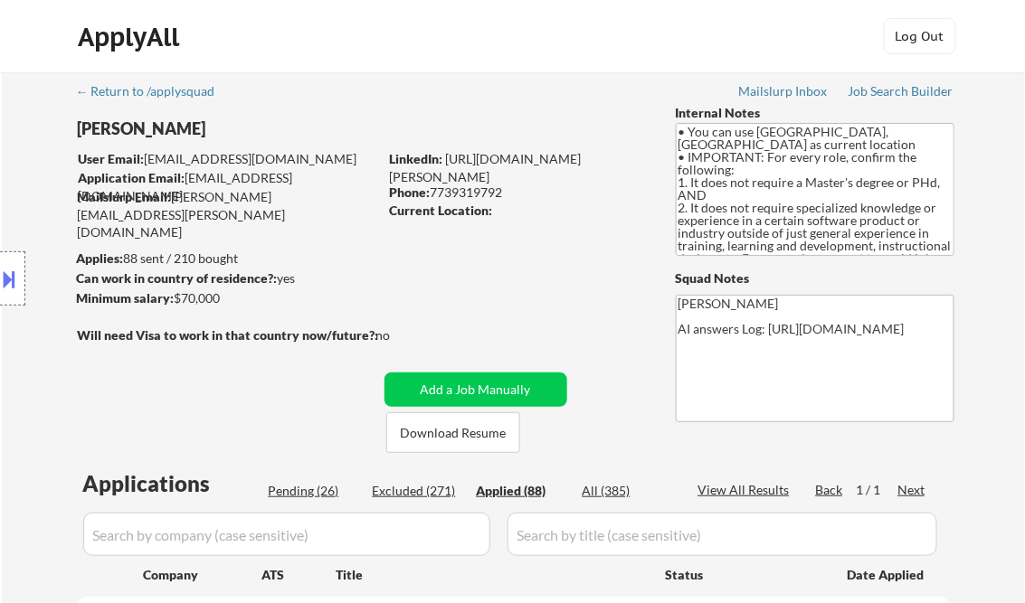
select select ""applied""
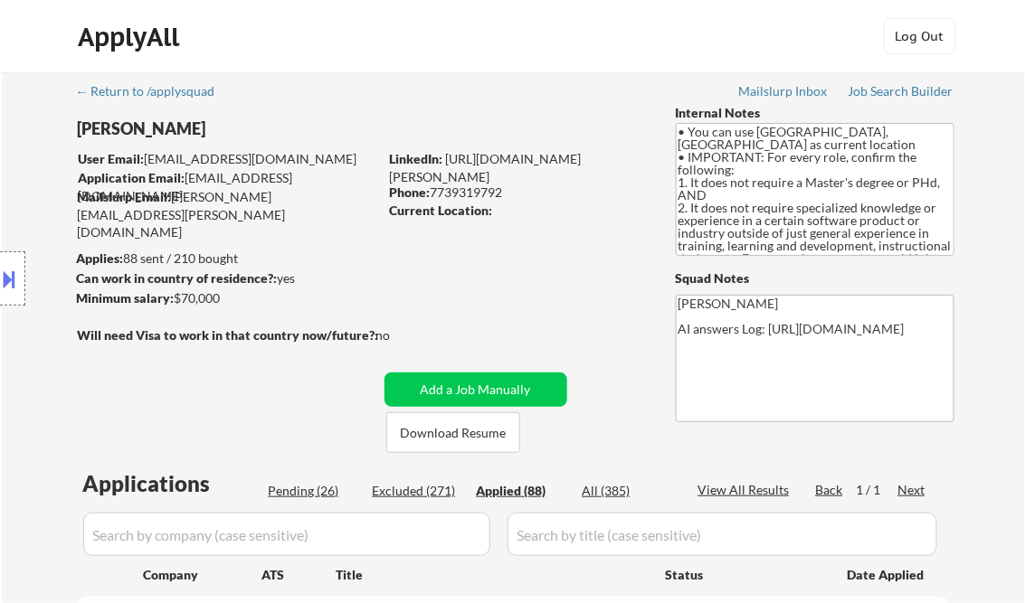
select select ""applied""
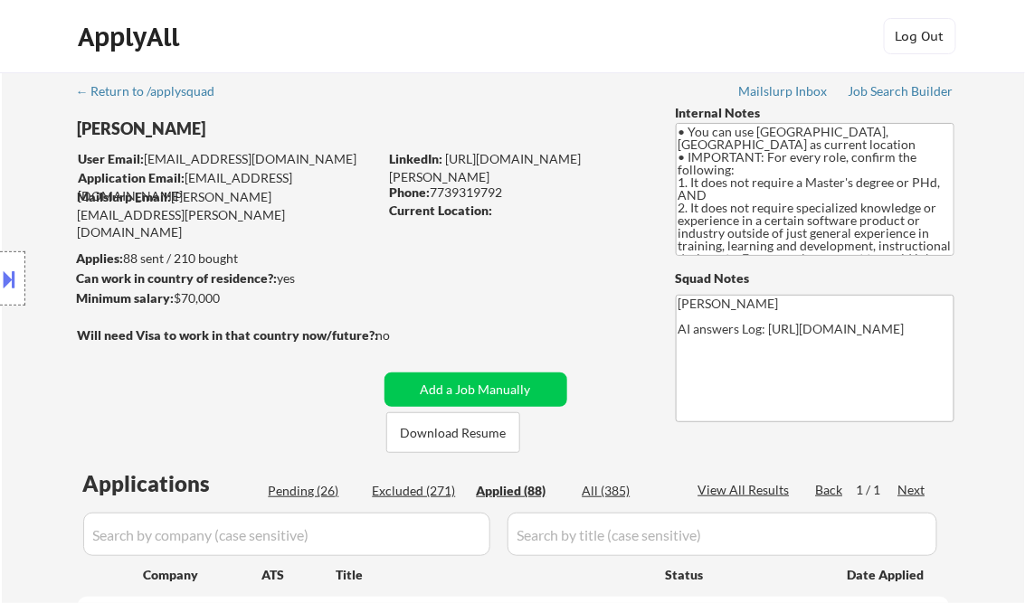
select select ""applied""
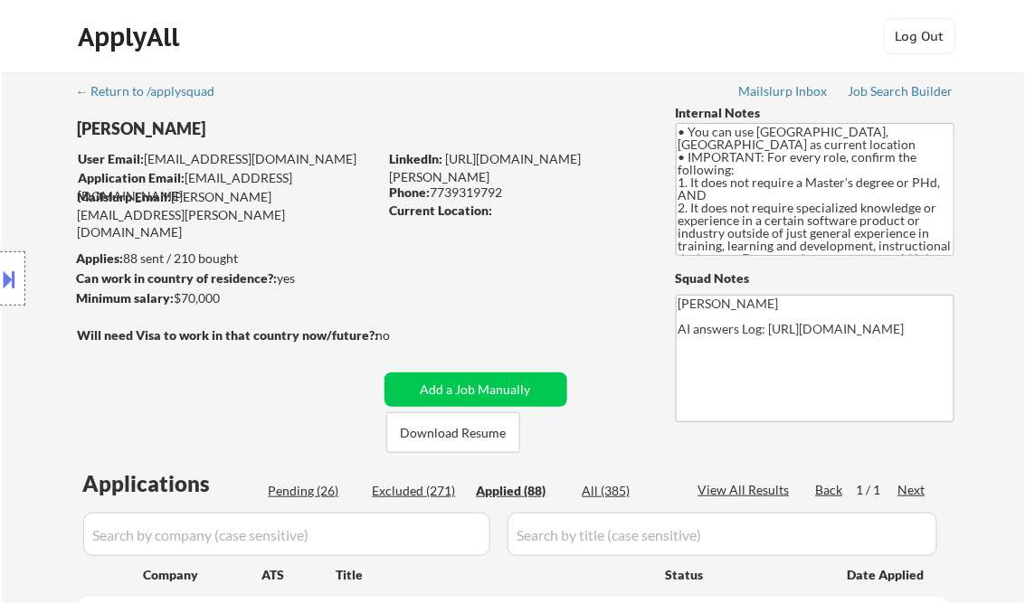
select select ""applied""
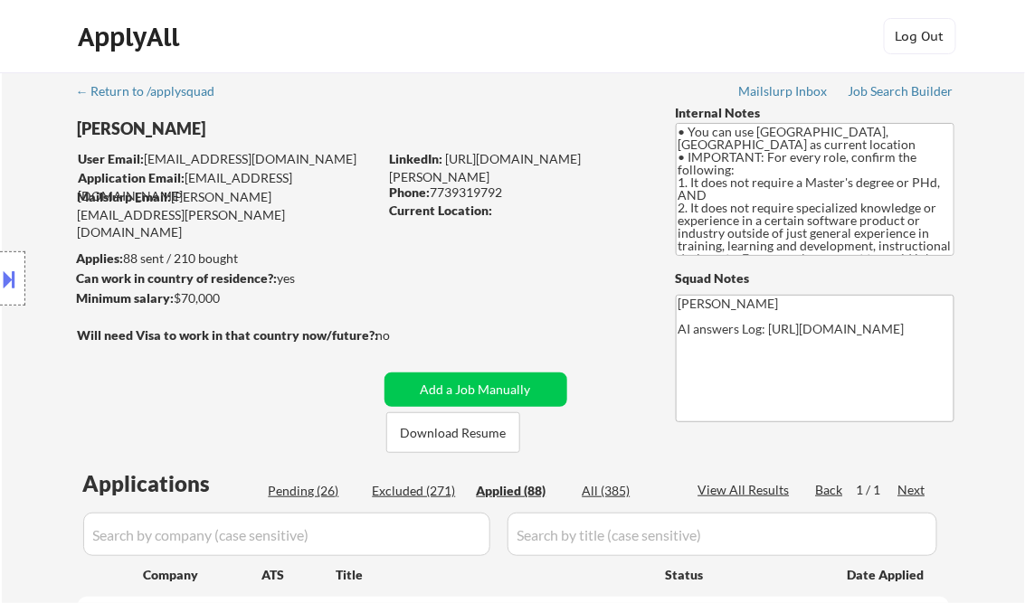
select select ""applied""
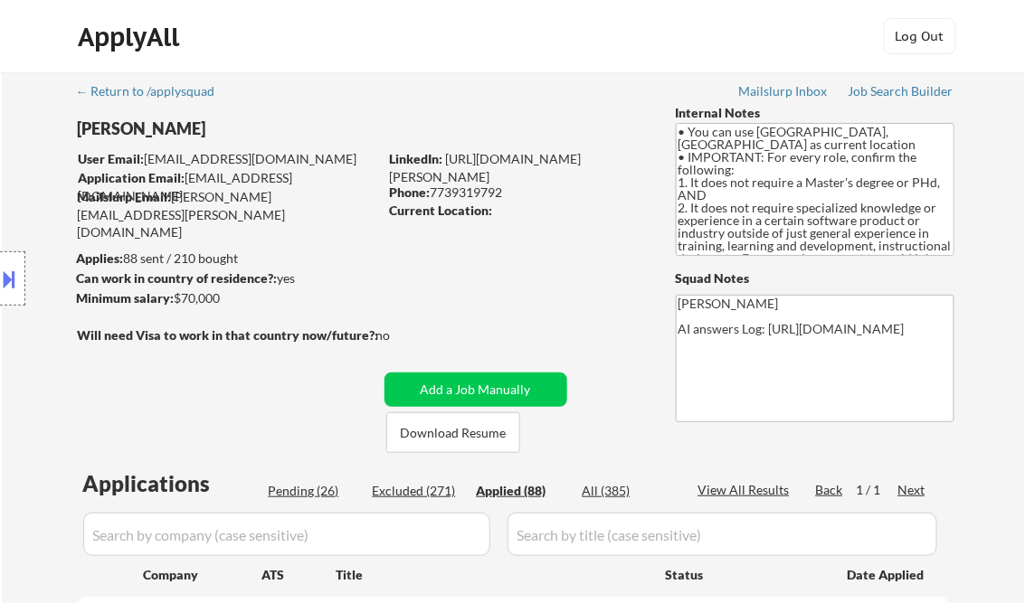
select select ""applied""
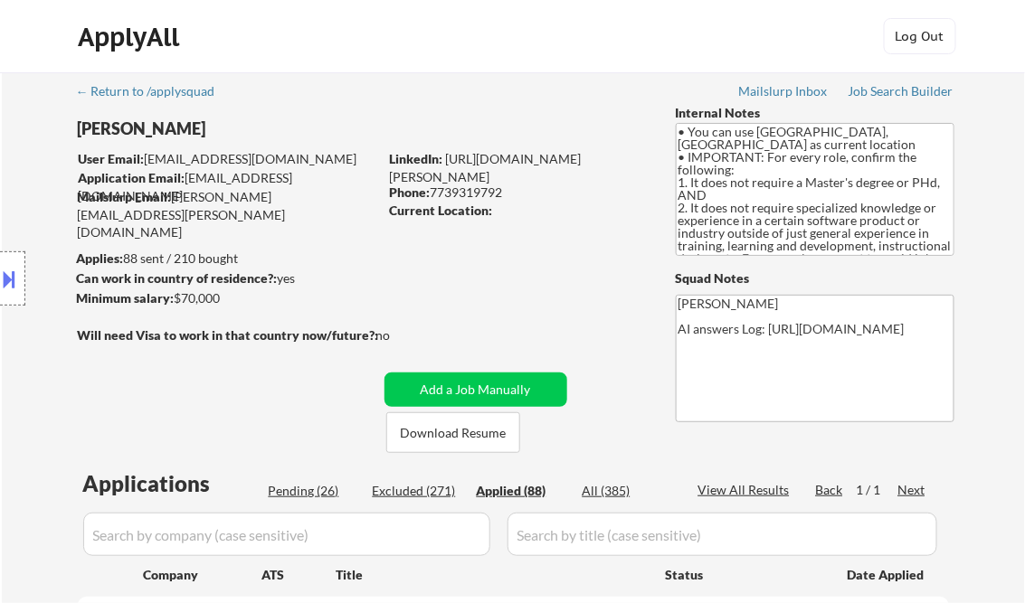
select select ""applied""
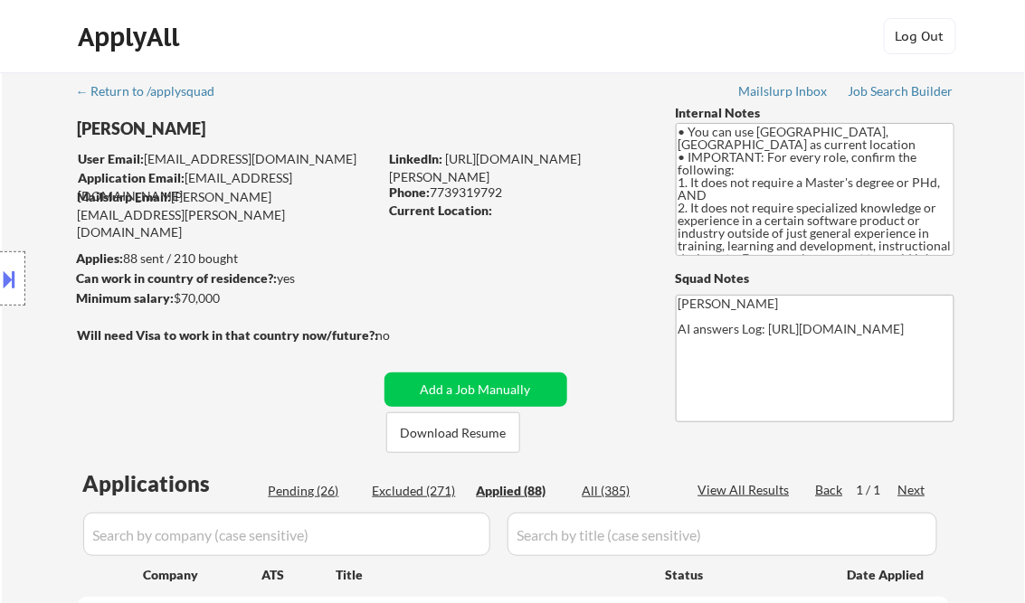
select select ""applied""
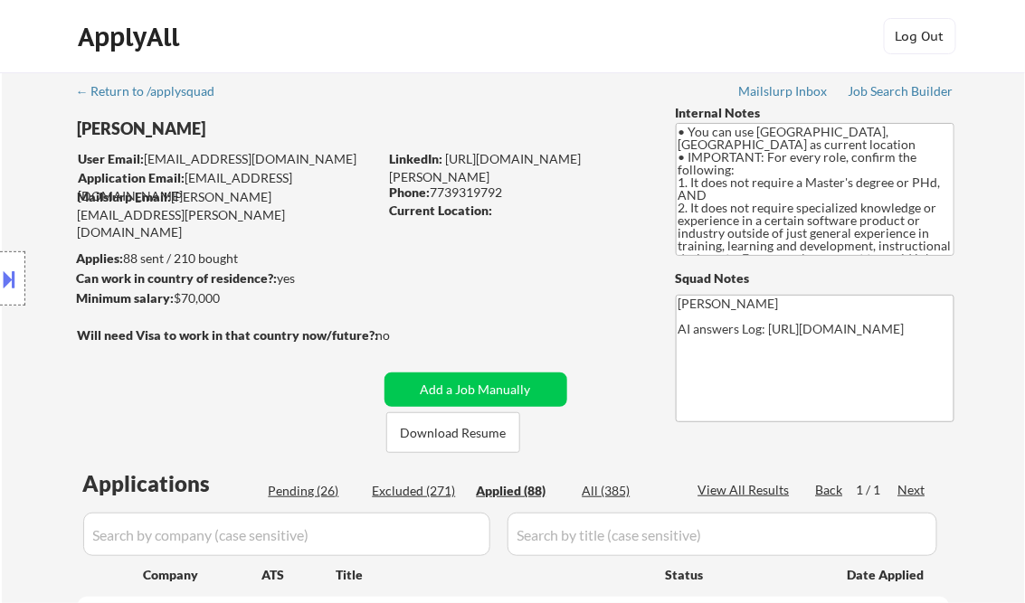
select select ""applied""
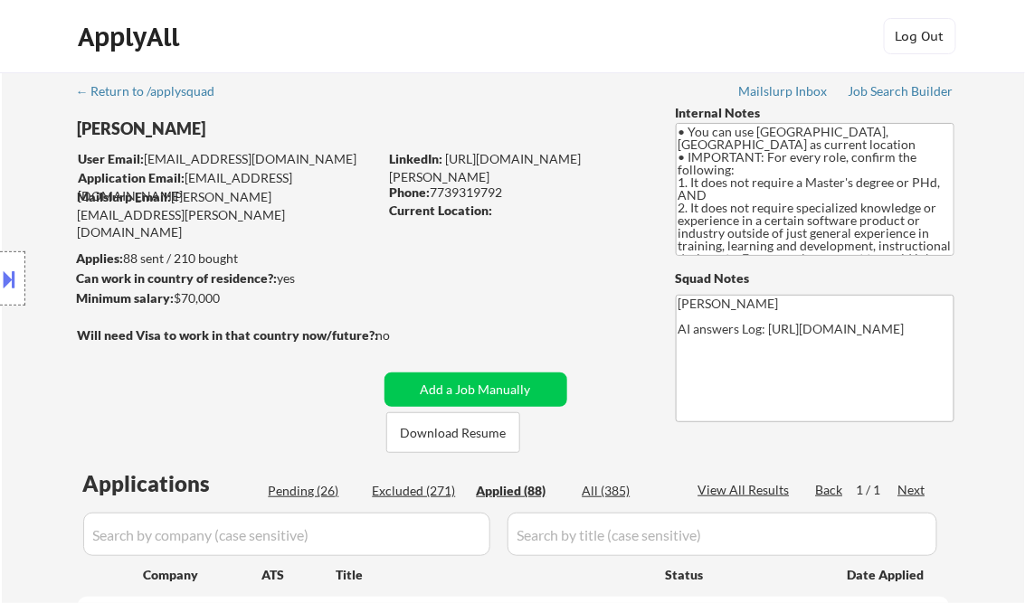
select select ""applied""
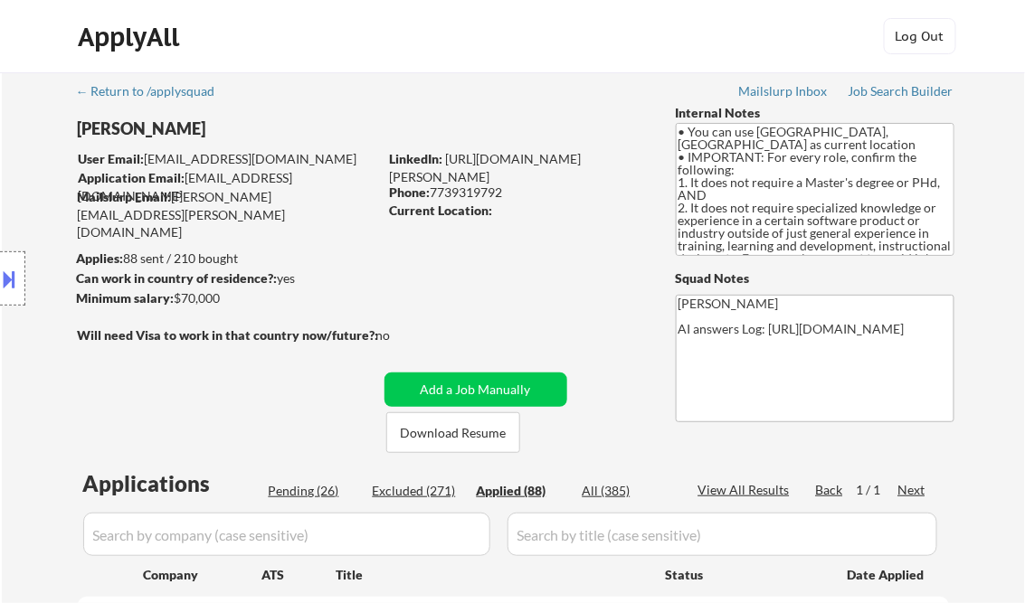
select select ""applied""
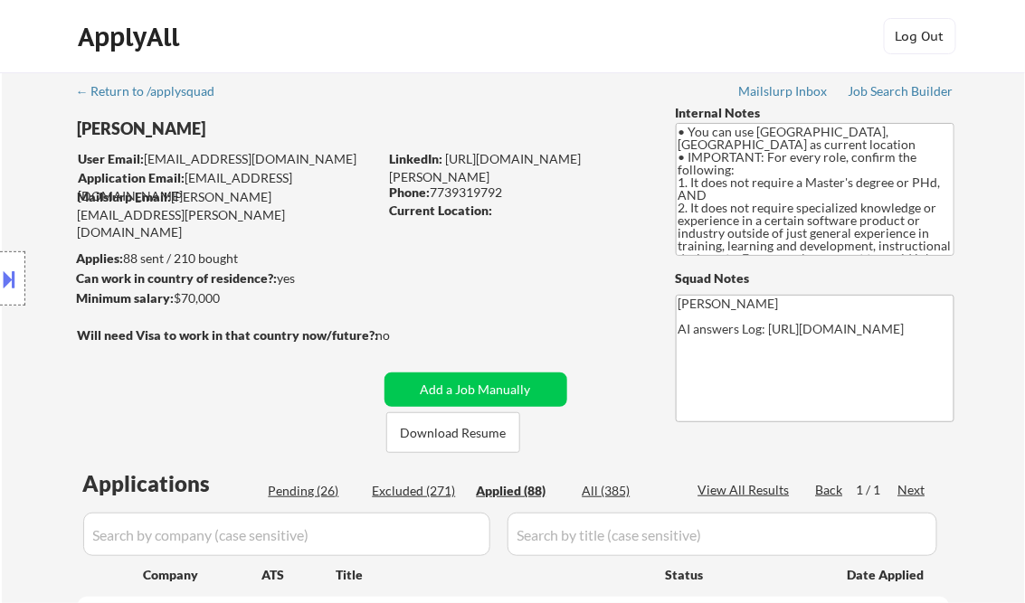
select select ""applied""
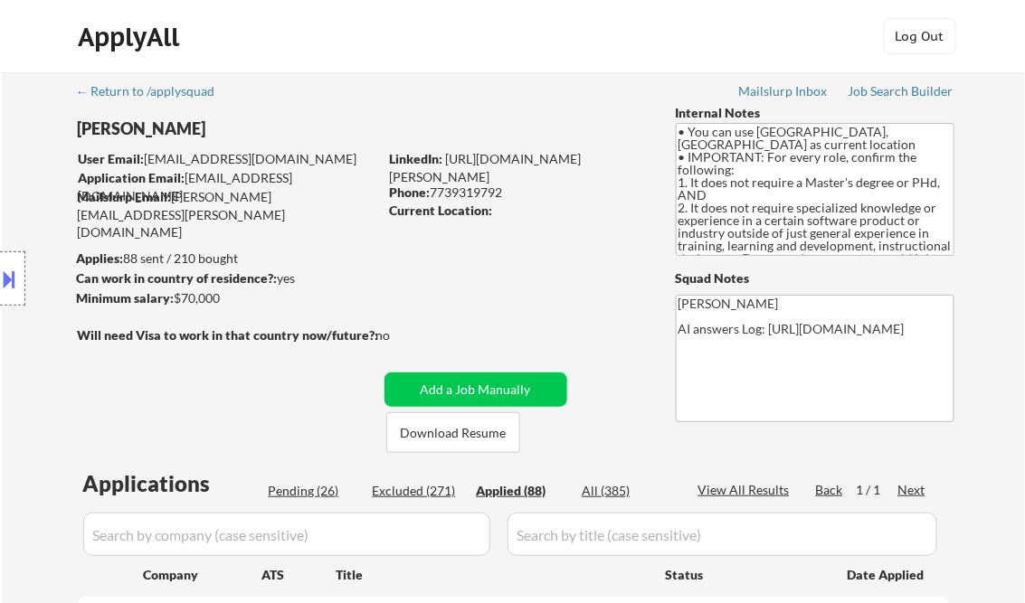
select select ""applied""
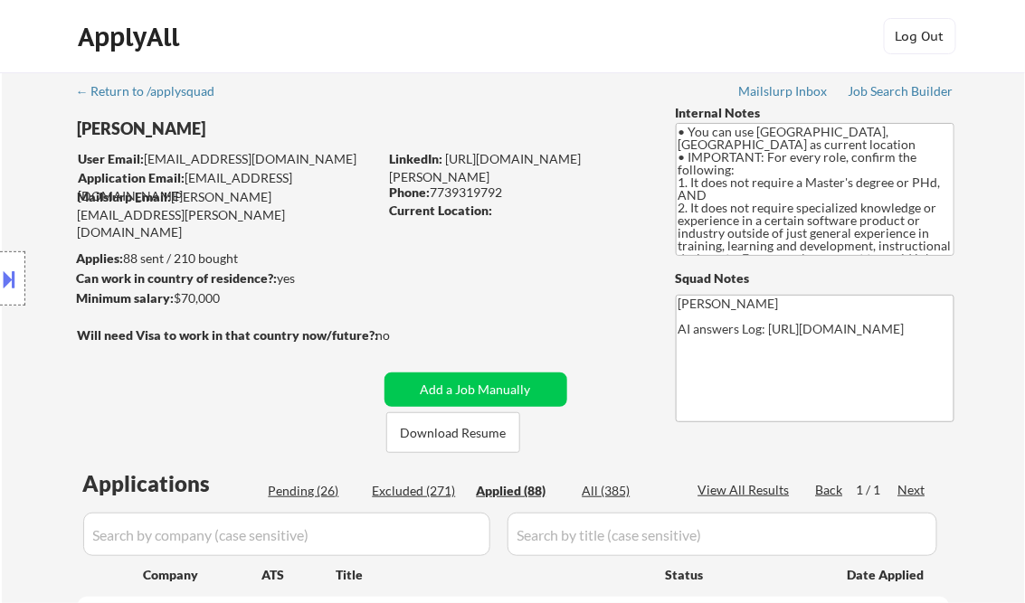
select select ""applied""
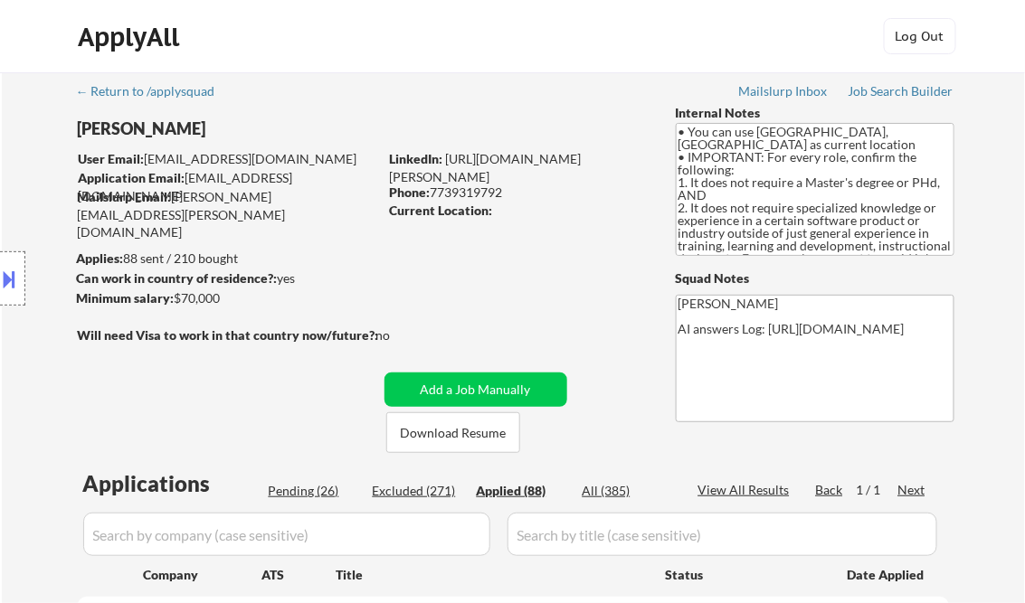
select select ""applied""
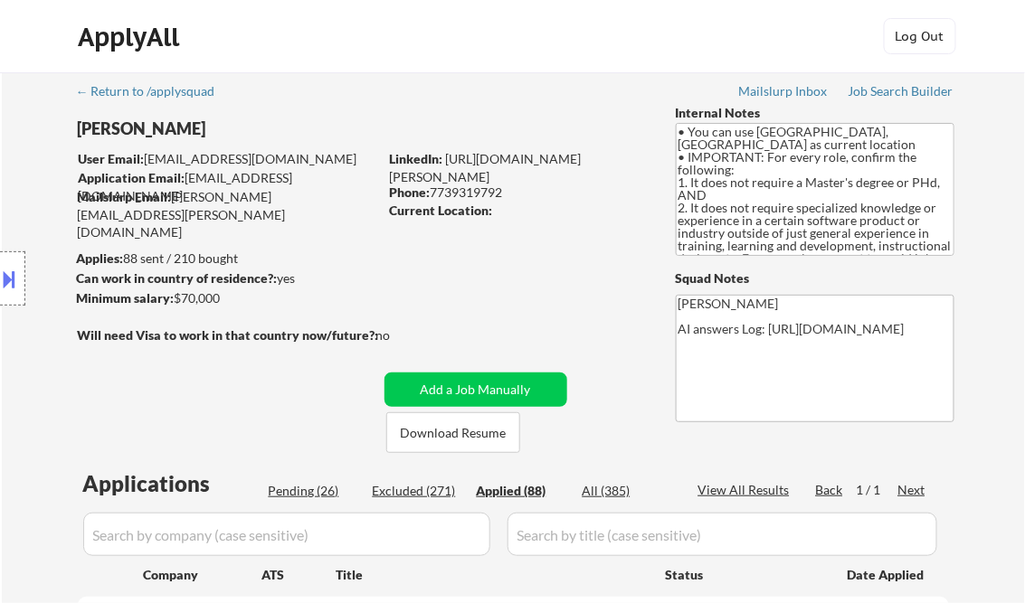
select select ""applied""
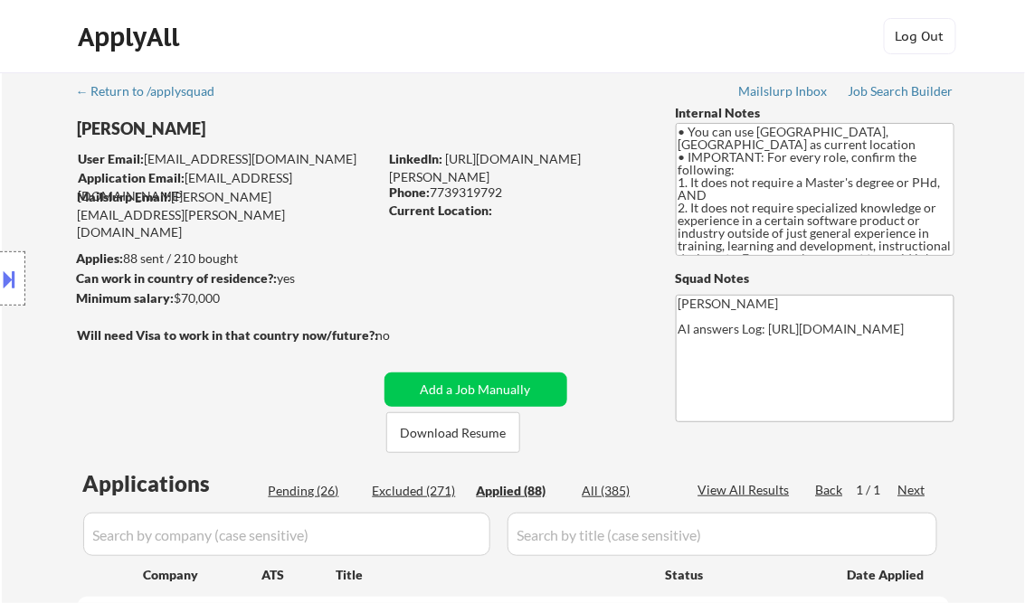
select select ""applied""
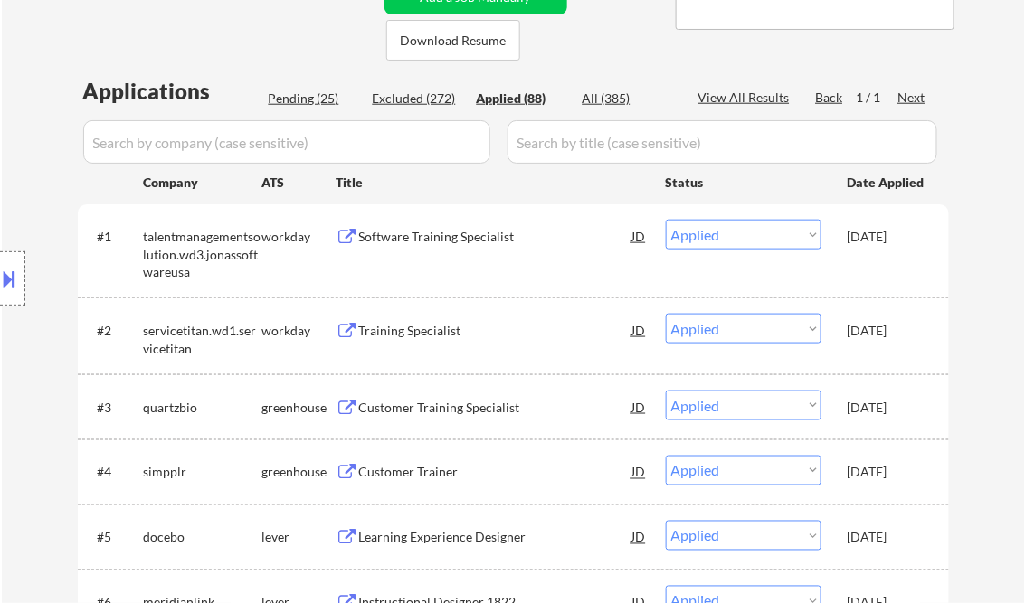
select select ""applied""
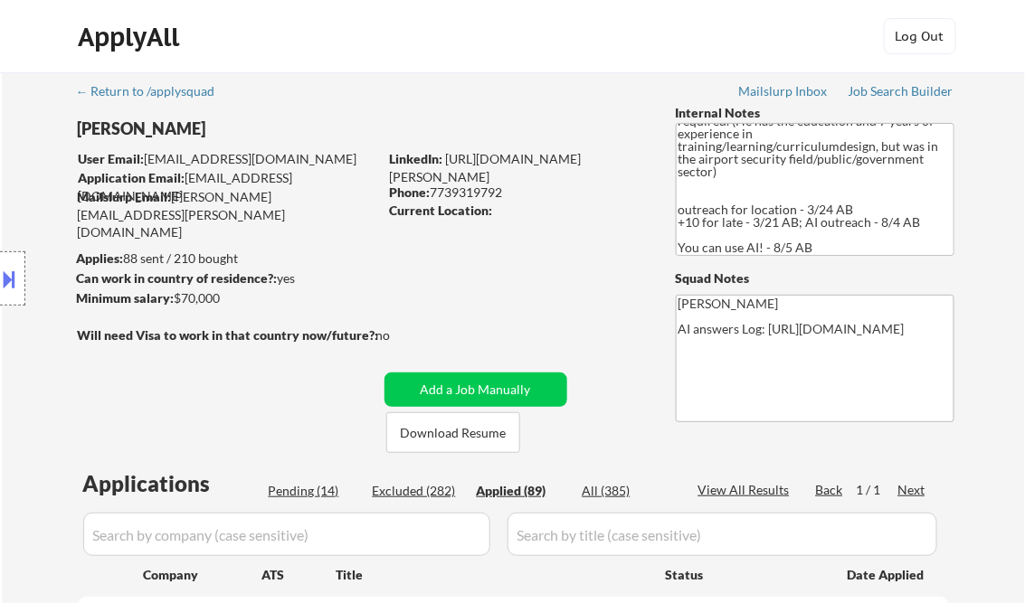
scroll to position [217, 0]
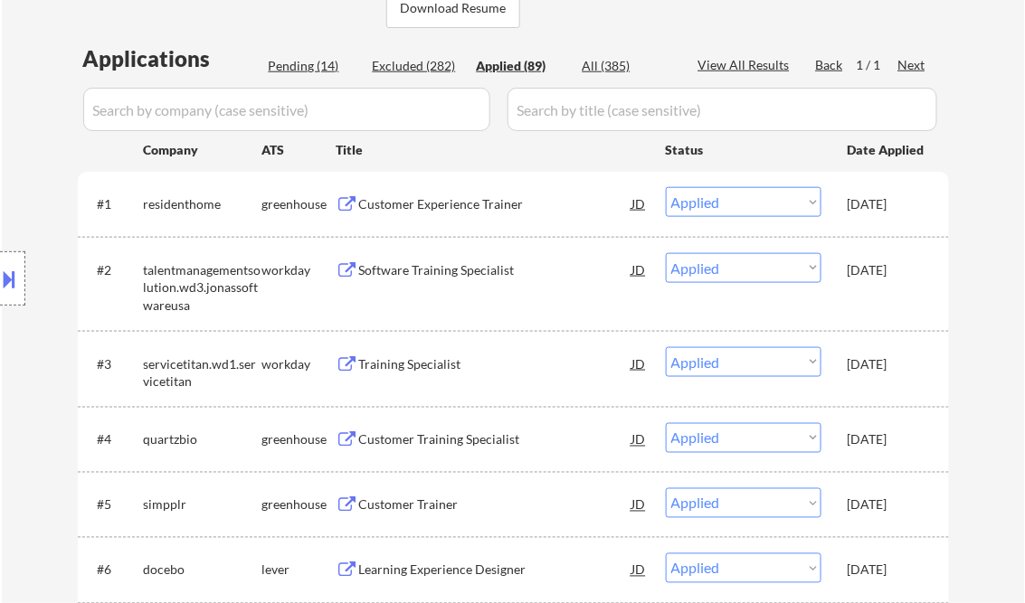
scroll to position [434, 0]
